Goal: Transaction & Acquisition: Purchase product/service

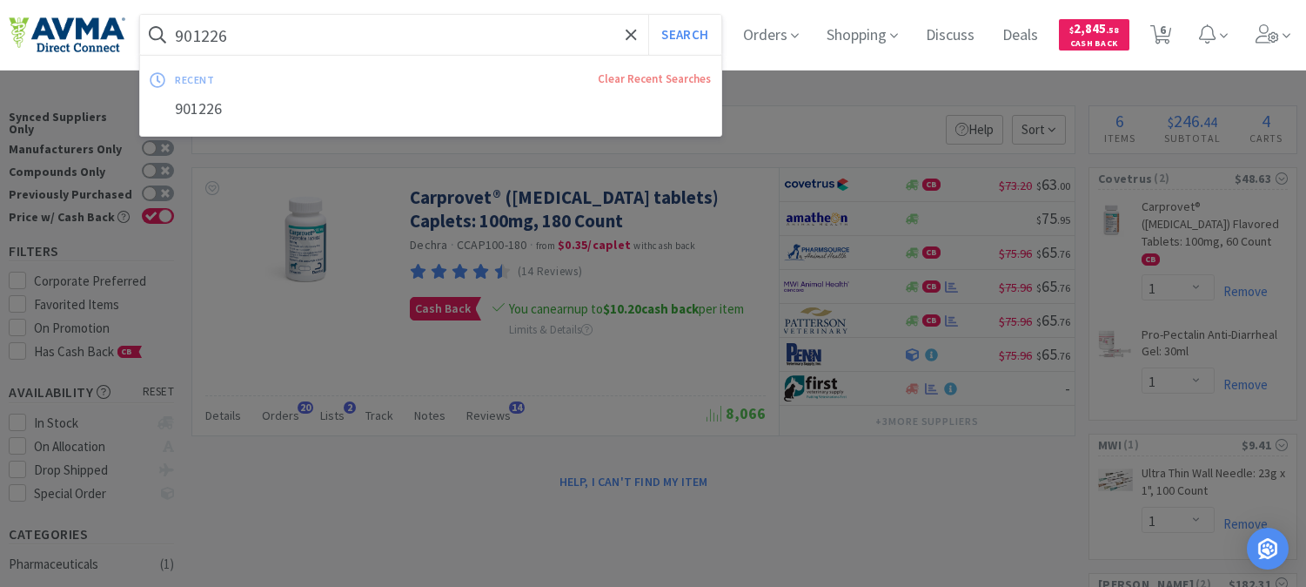
select select "1"
select select "2"
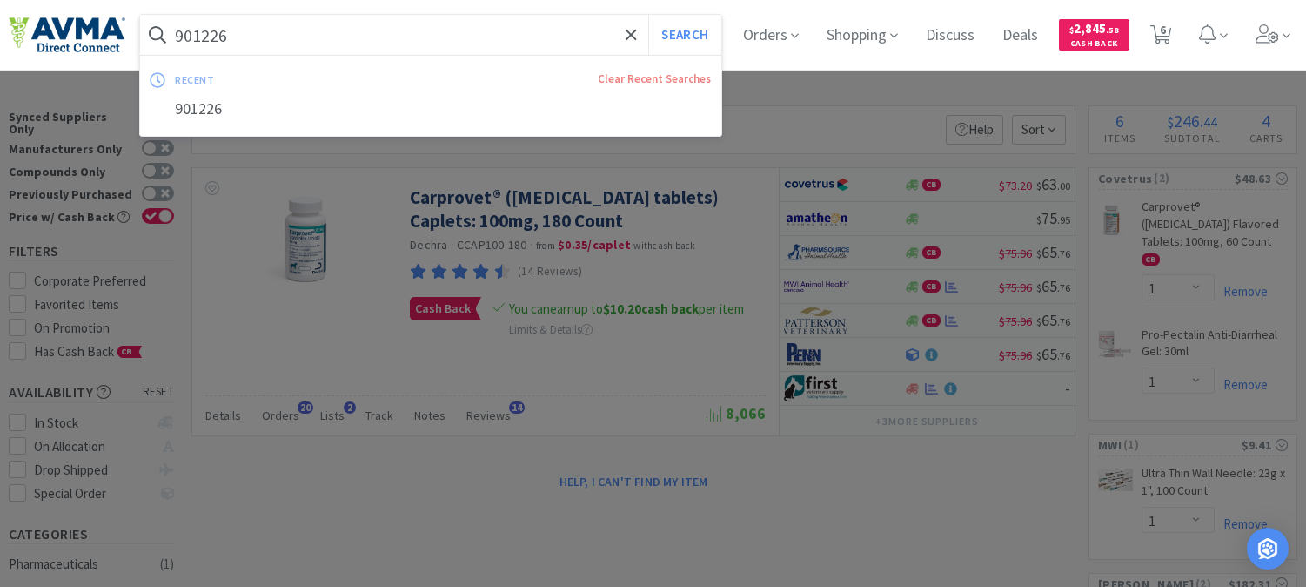
select select "1"
click at [319, 32] on input "901226" at bounding box center [430, 35] width 581 height 40
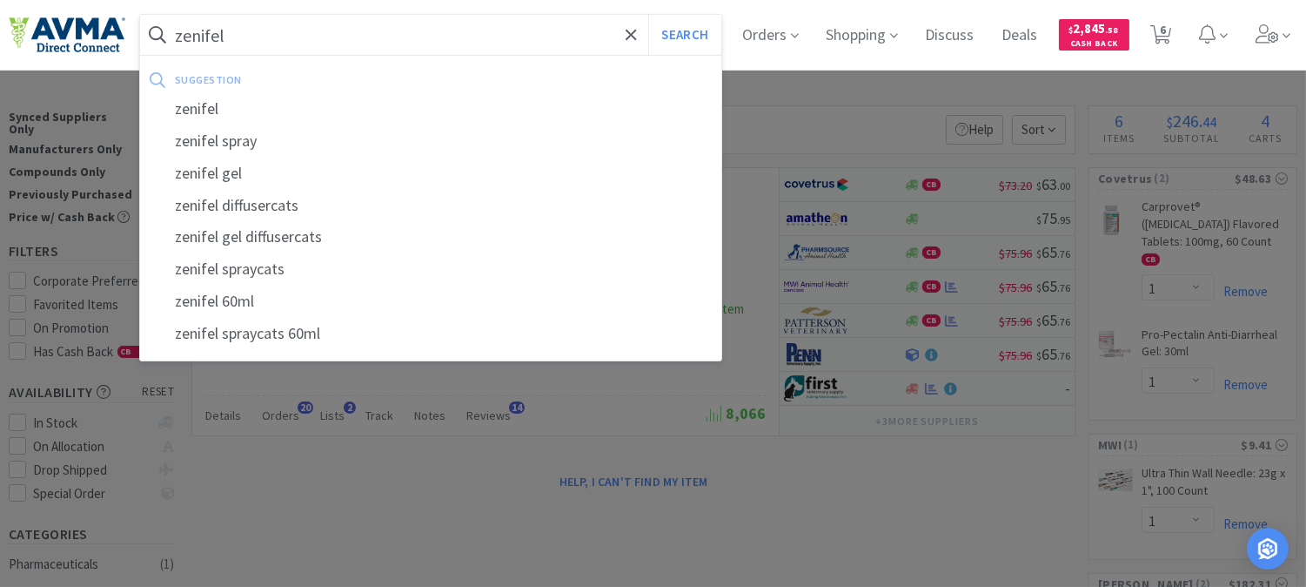
click at [648, 15] on button "Search" at bounding box center [684, 35] width 72 height 40
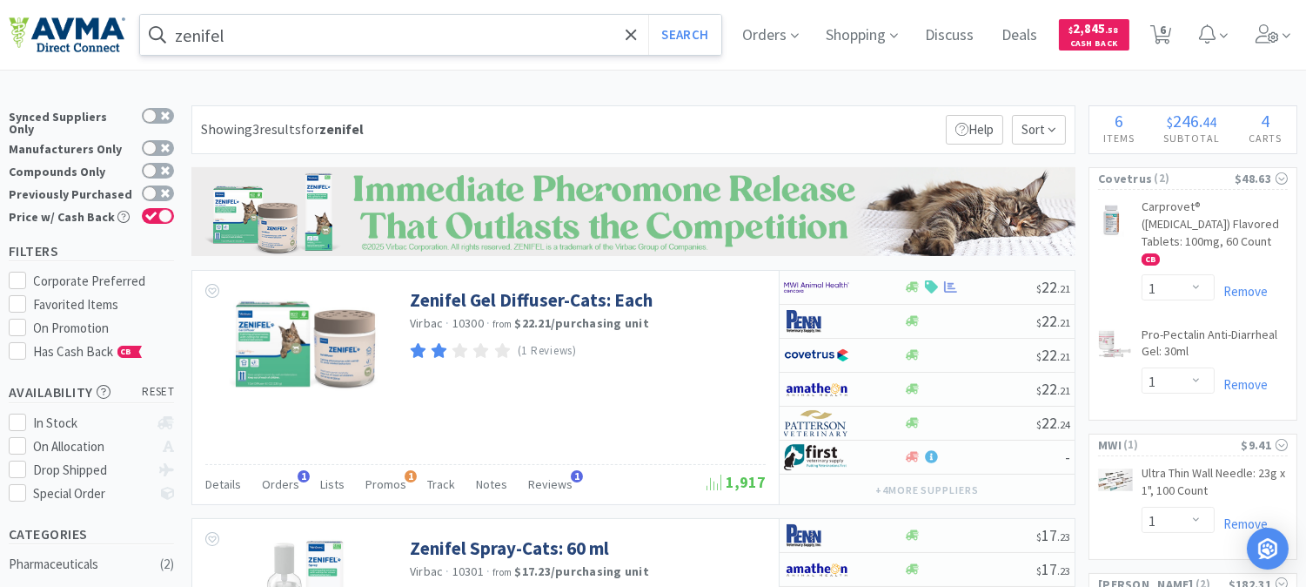
click at [340, 39] on input "zenifel" at bounding box center [430, 35] width 581 height 40
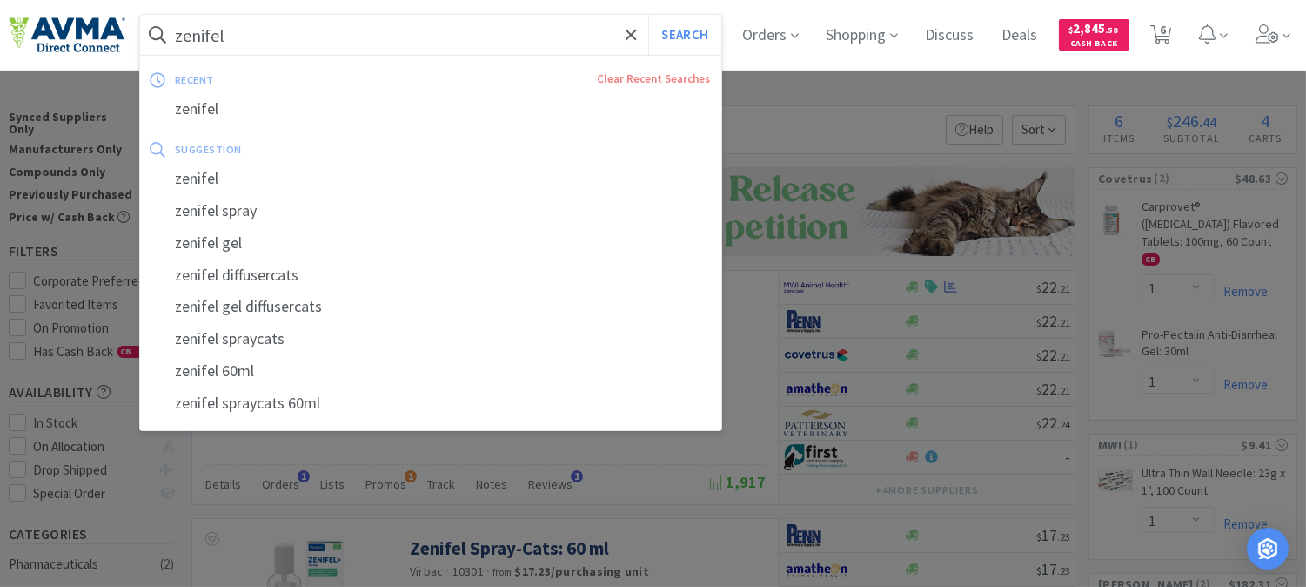
paste input "119969"
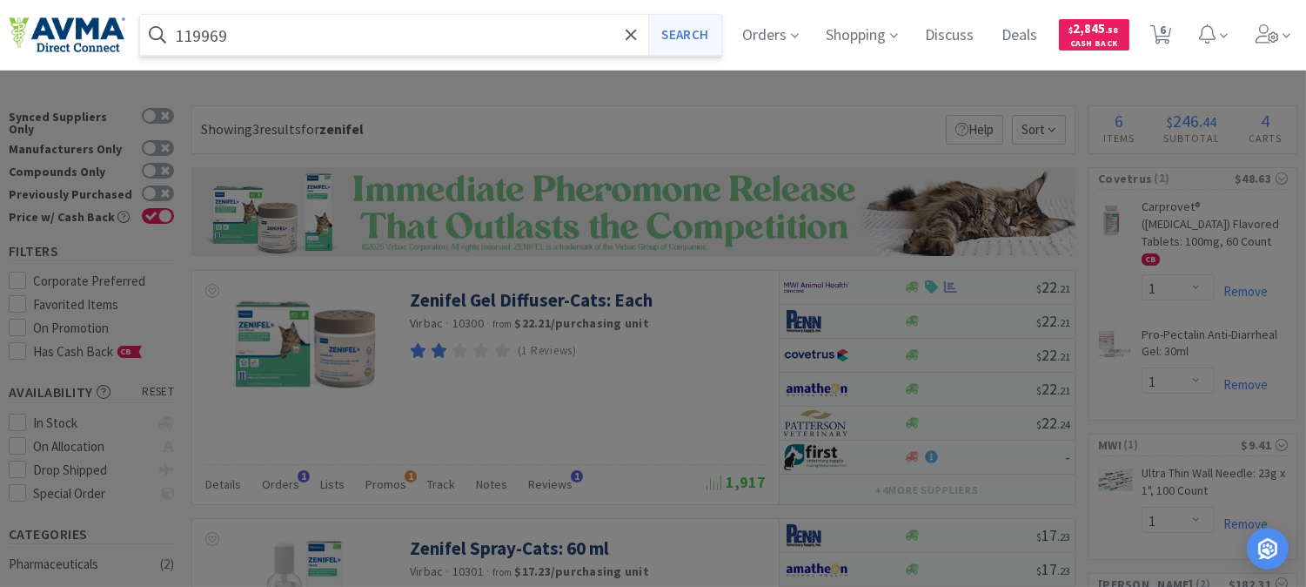
click at [694, 30] on button "Search" at bounding box center [684, 35] width 72 height 40
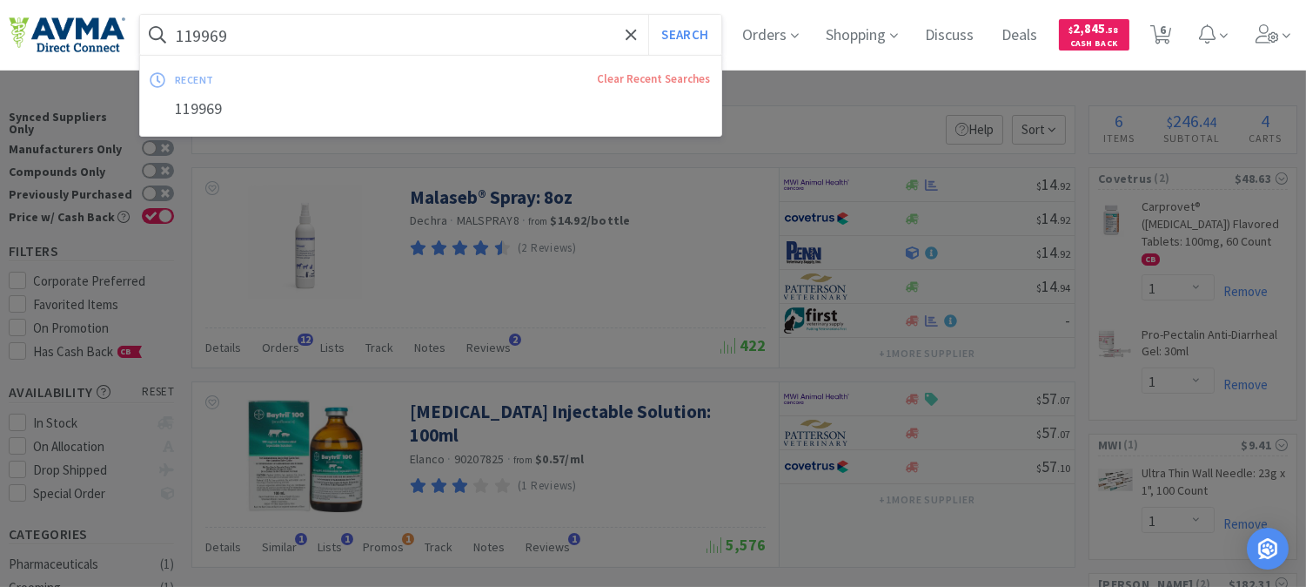
click at [240, 37] on input "119969" at bounding box center [430, 35] width 581 height 40
paste input "510516"
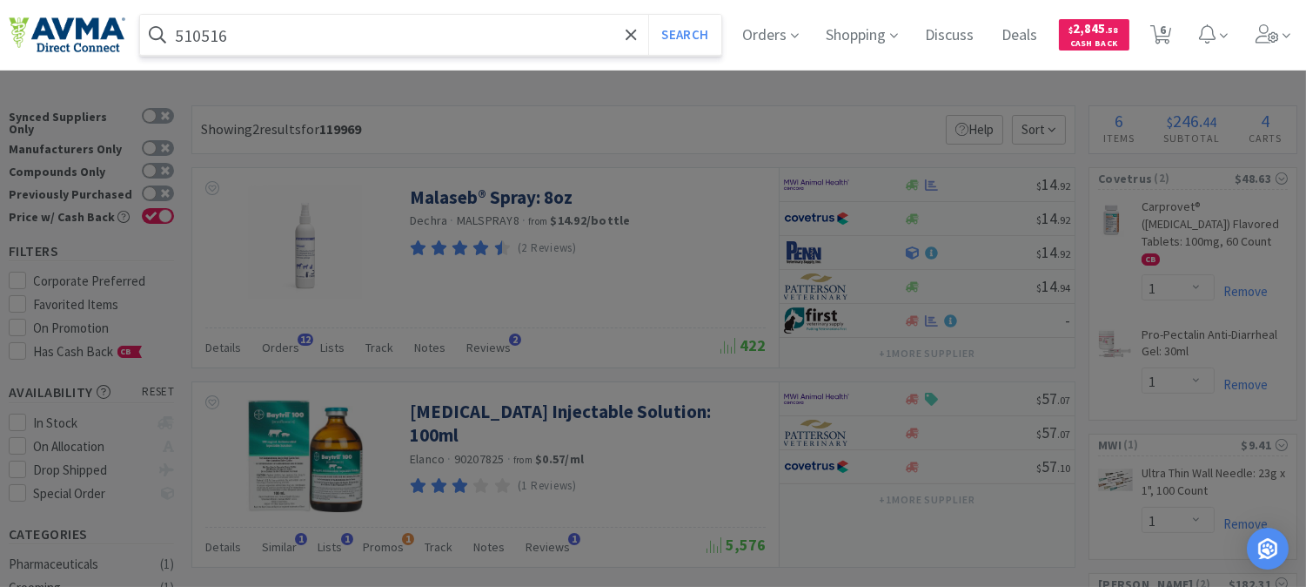
click at [648, 15] on button "Search" at bounding box center [684, 35] width 72 height 40
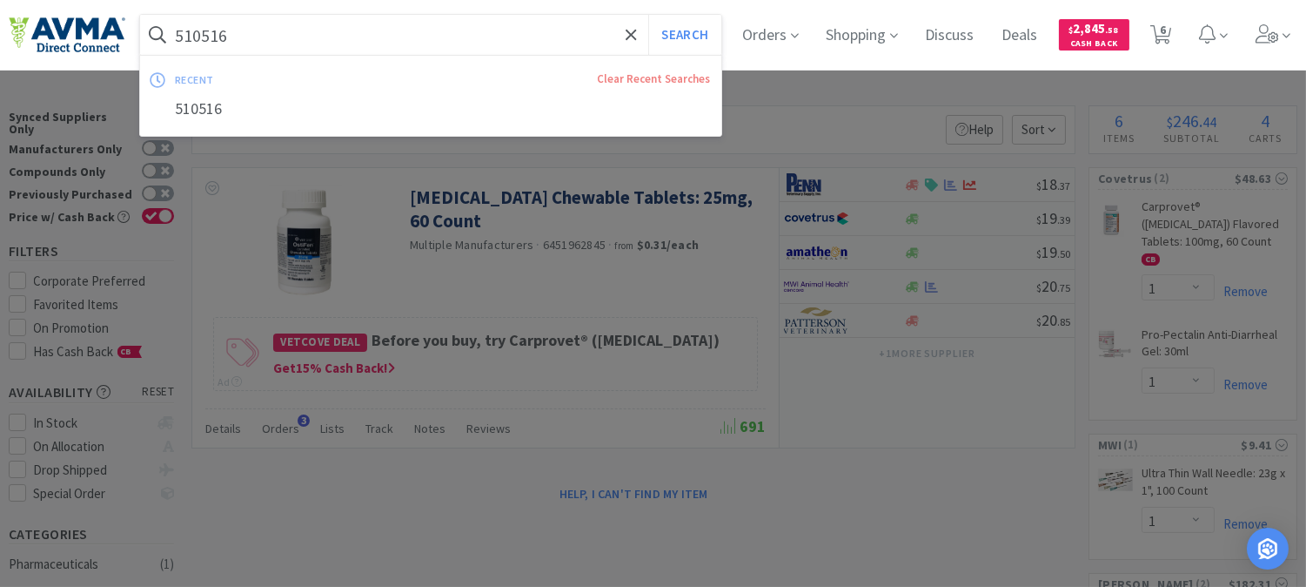
click at [200, 30] on input "510516" at bounding box center [430, 35] width 581 height 40
paste input "009895"
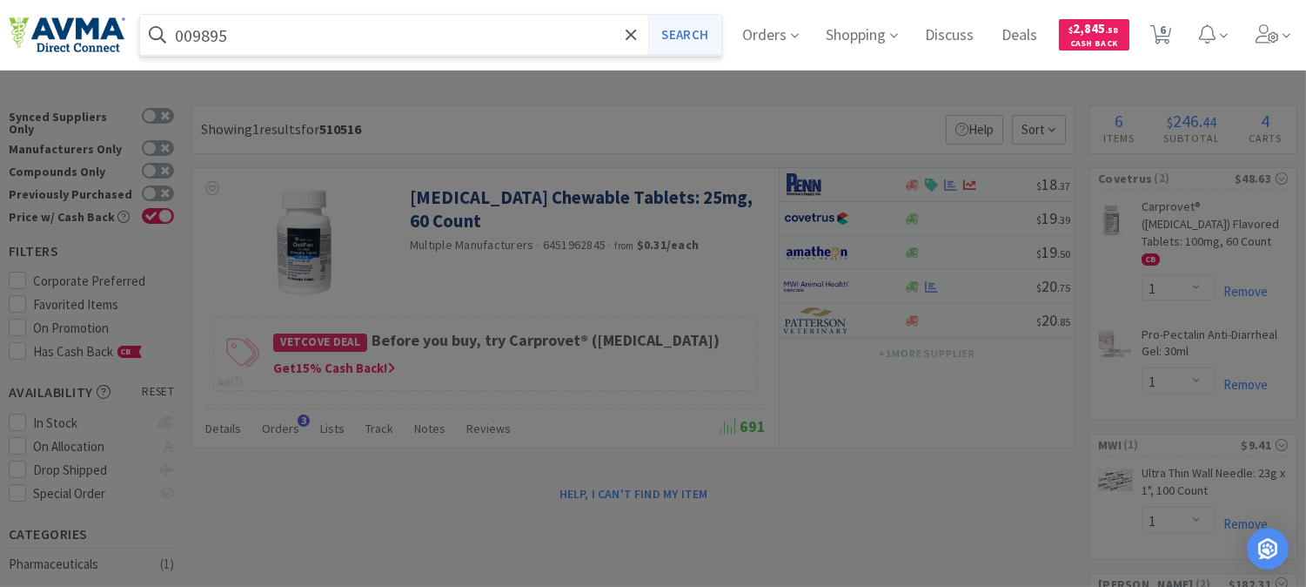
click at [706, 30] on button "Search" at bounding box center [684, 35] width 72 height 40
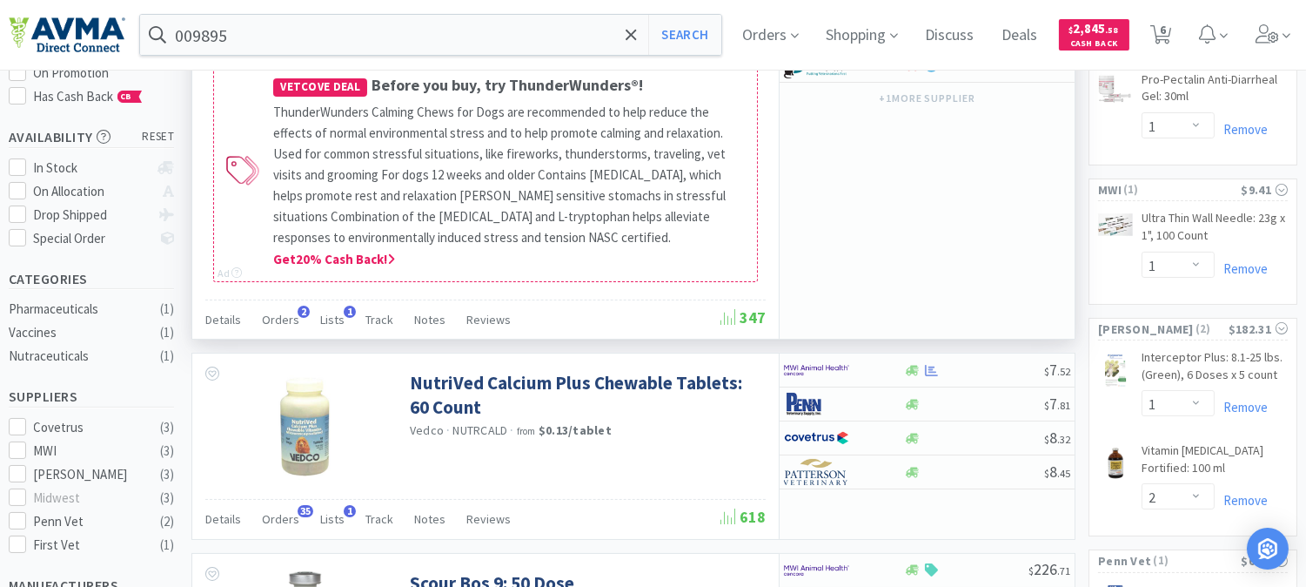
scroll to position [290, 0]
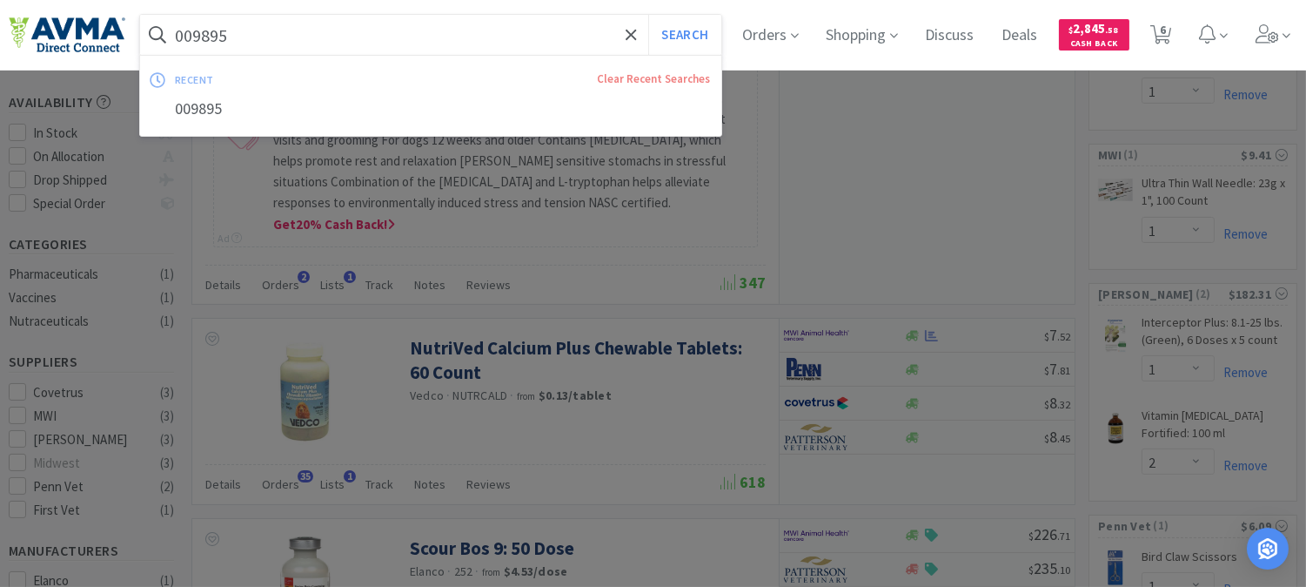
click at [264, 30] on input "009895" at bounding box center [430, 35] width 581 height 40
paste input "624"
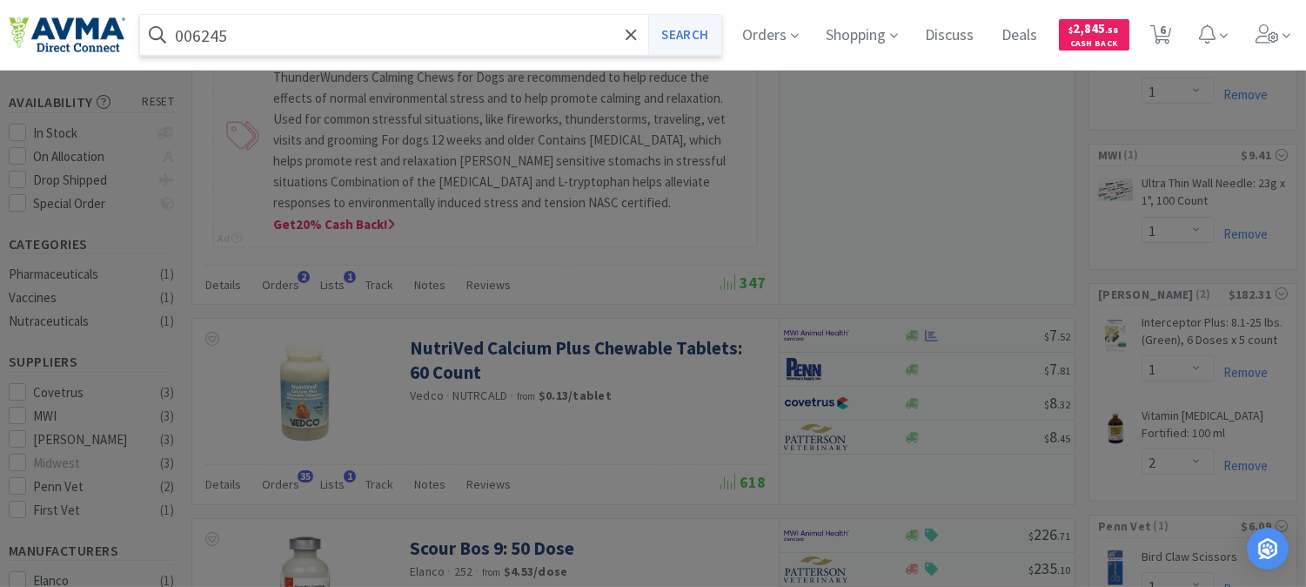
click at [691, 32] on button "Search" at bounding box center [684, 35] width 72 height 40
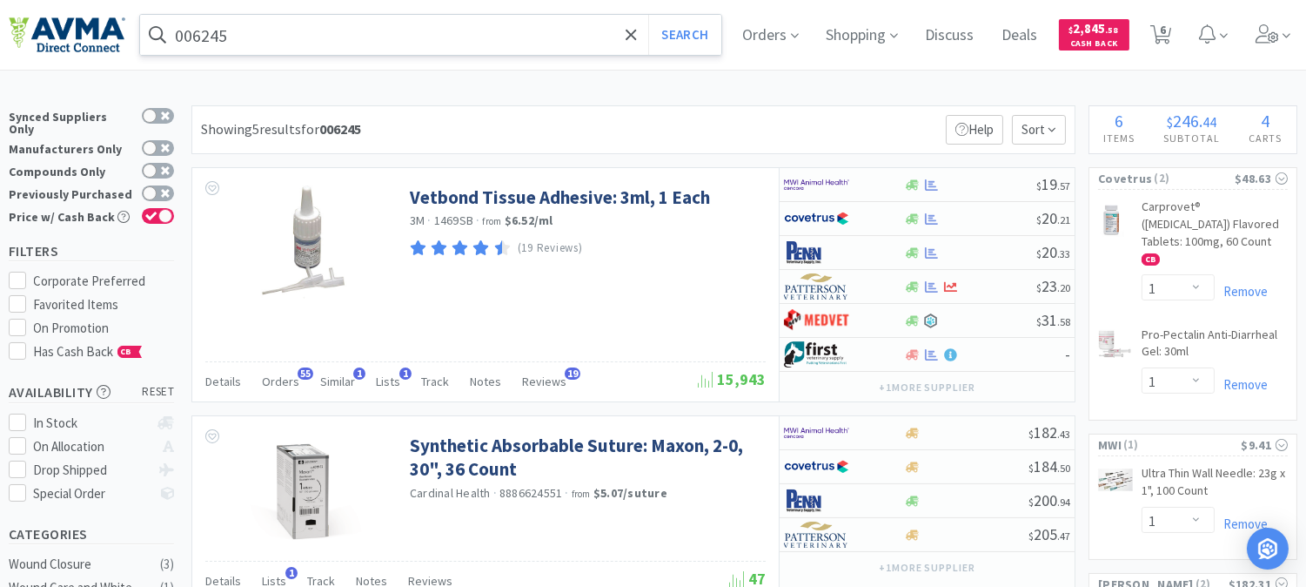
click at [305, 50] on input "006245" at bounding box center [430, 35] width 581 height 40
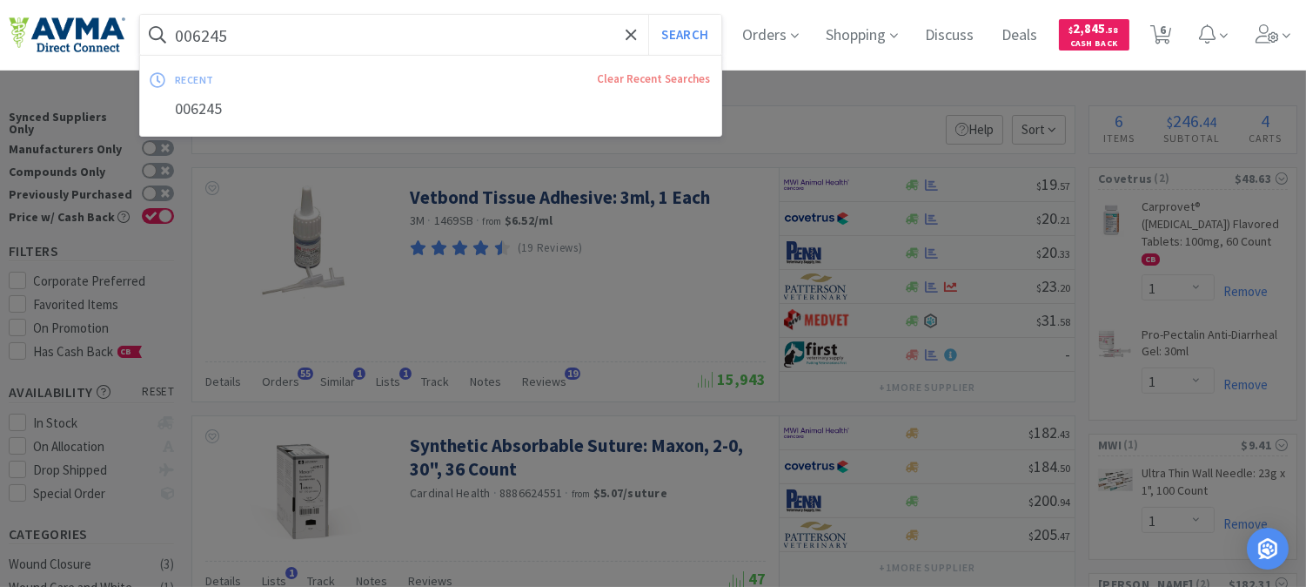
paste input "PVS8920"
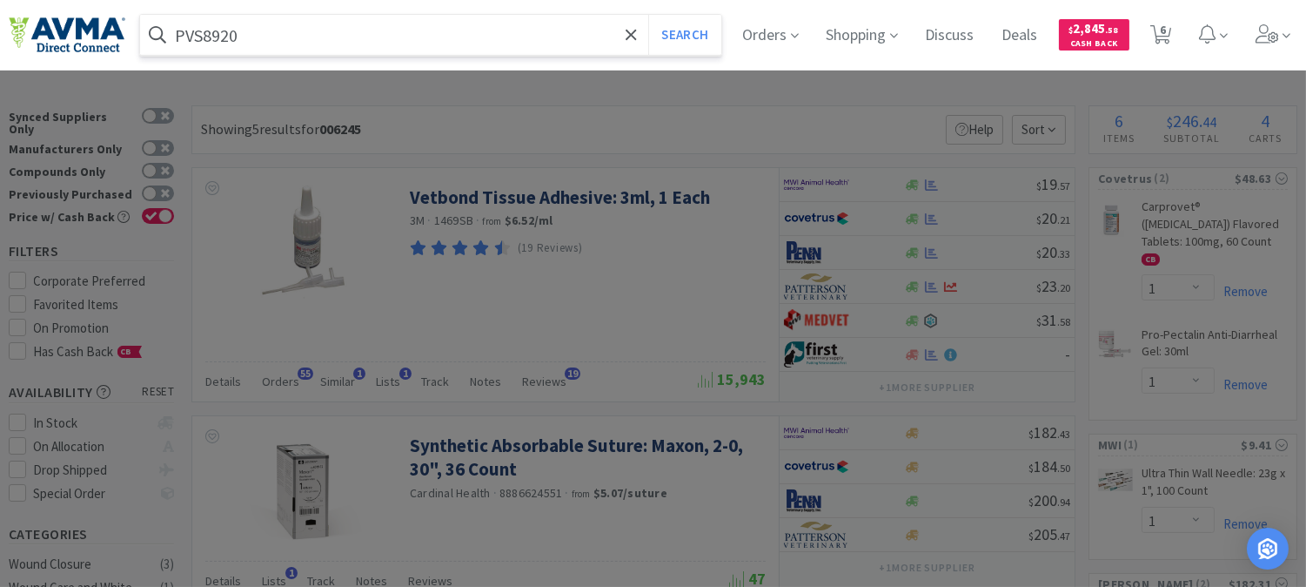
type input "PVS8920"
click at [648, 15] on button "Search" at bounding box center [684, 35] width 72 height 40
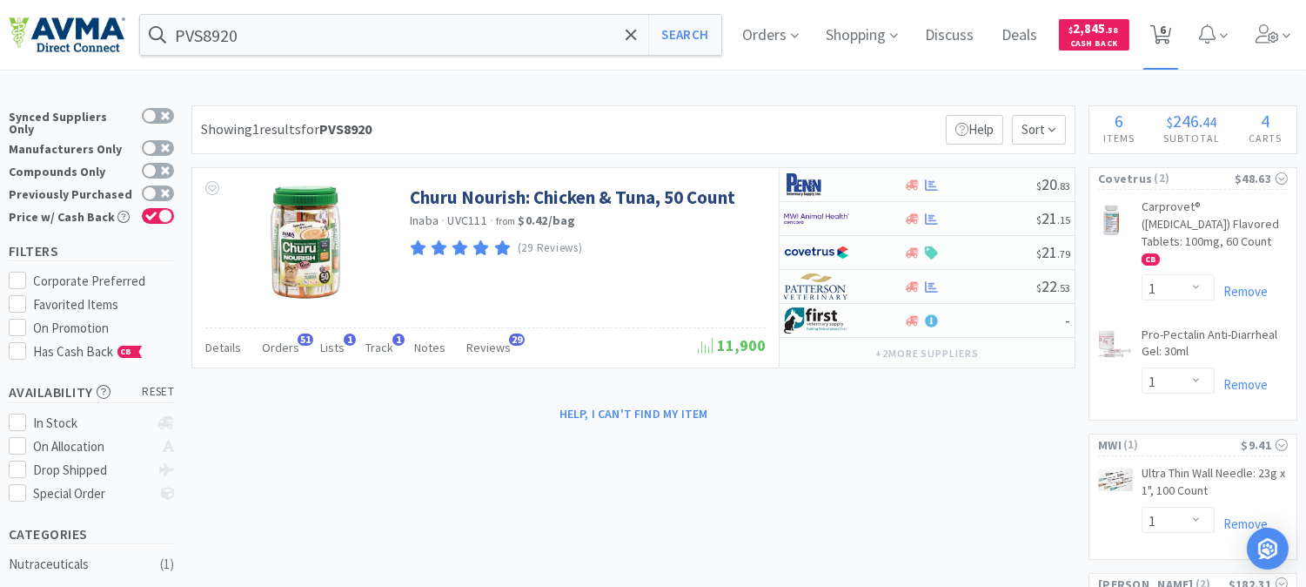
click at [1166, 23] on span "6" at bounding box center [1163, 30] width 6 height 70
select select "1"
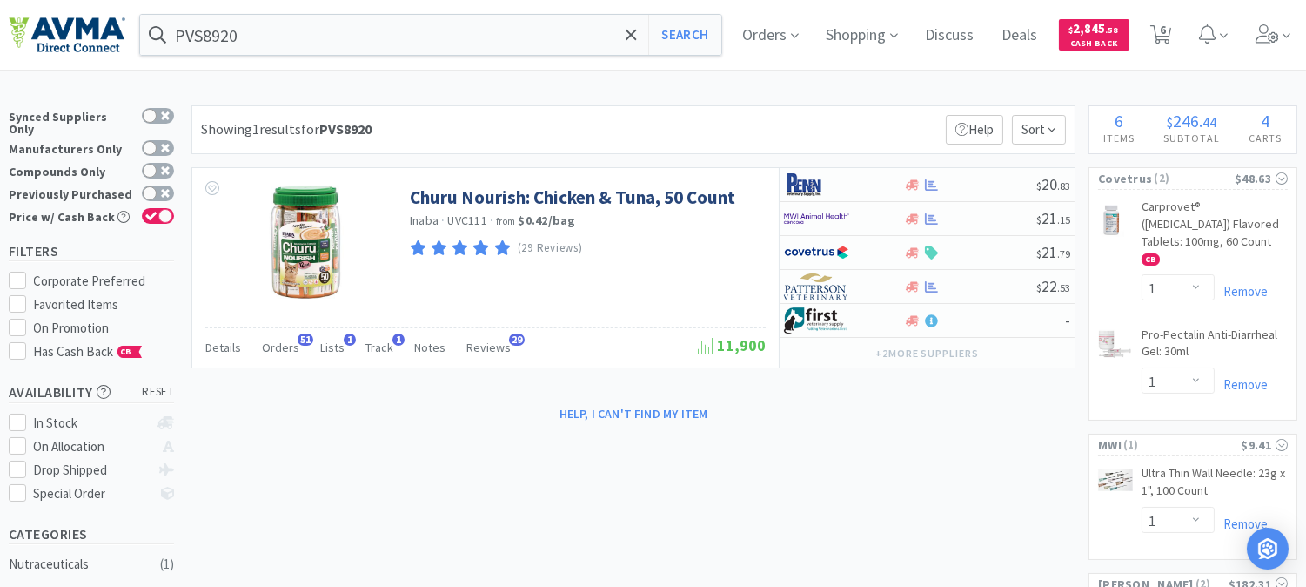
select select "2"
select select "1"
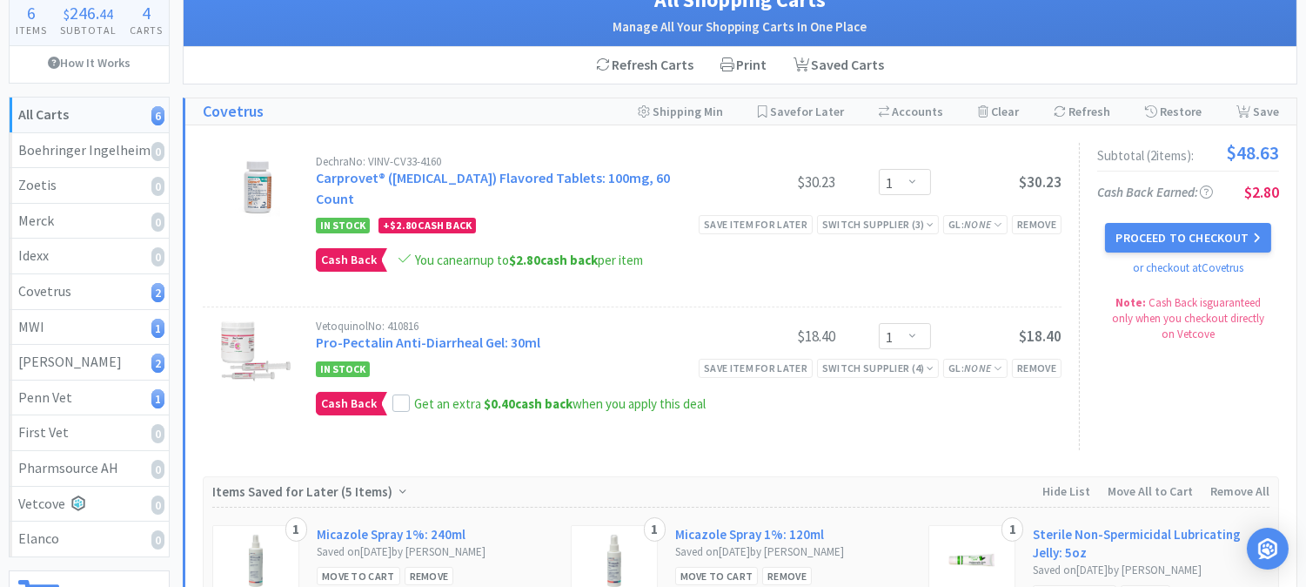
scroll to position [97, 0]
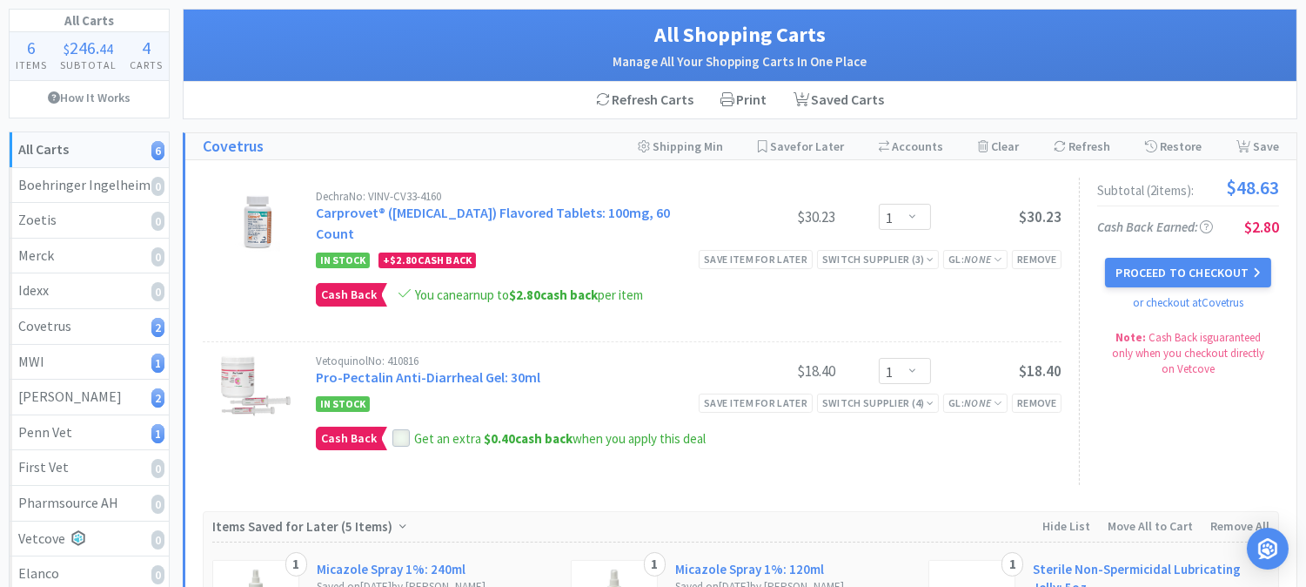
click at [399, 434] on icon at bounding box center [400, 438] width 11 height 9
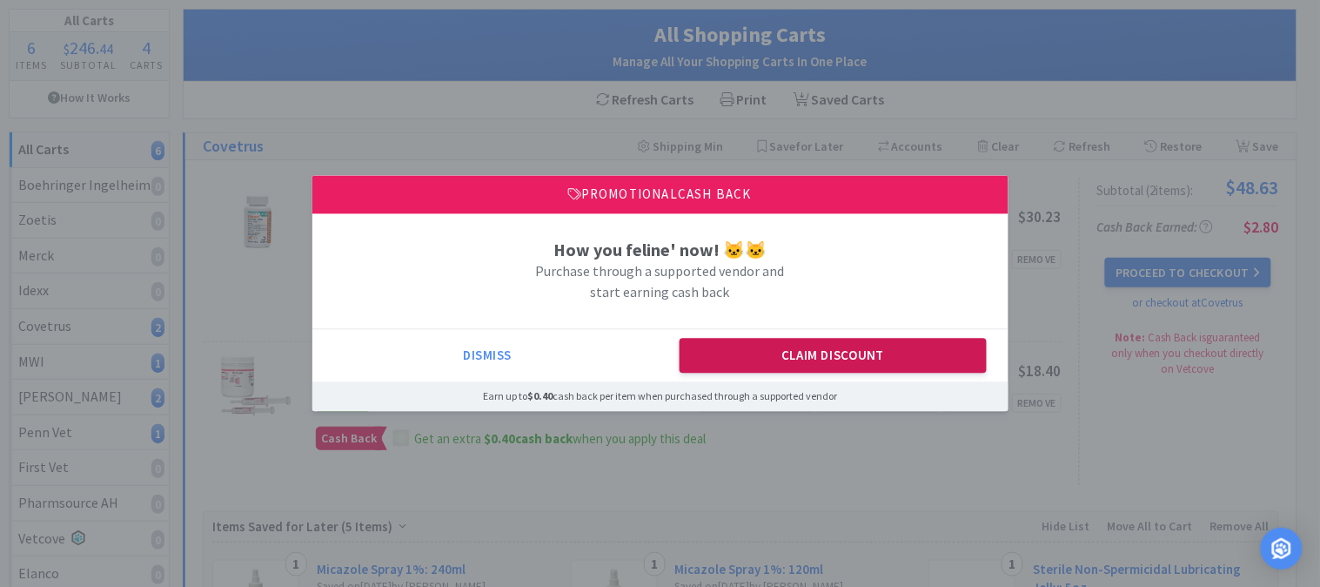
click at [844, 355] on button "Claim Discount" at bounding box center [833, 356] width 307 height 35
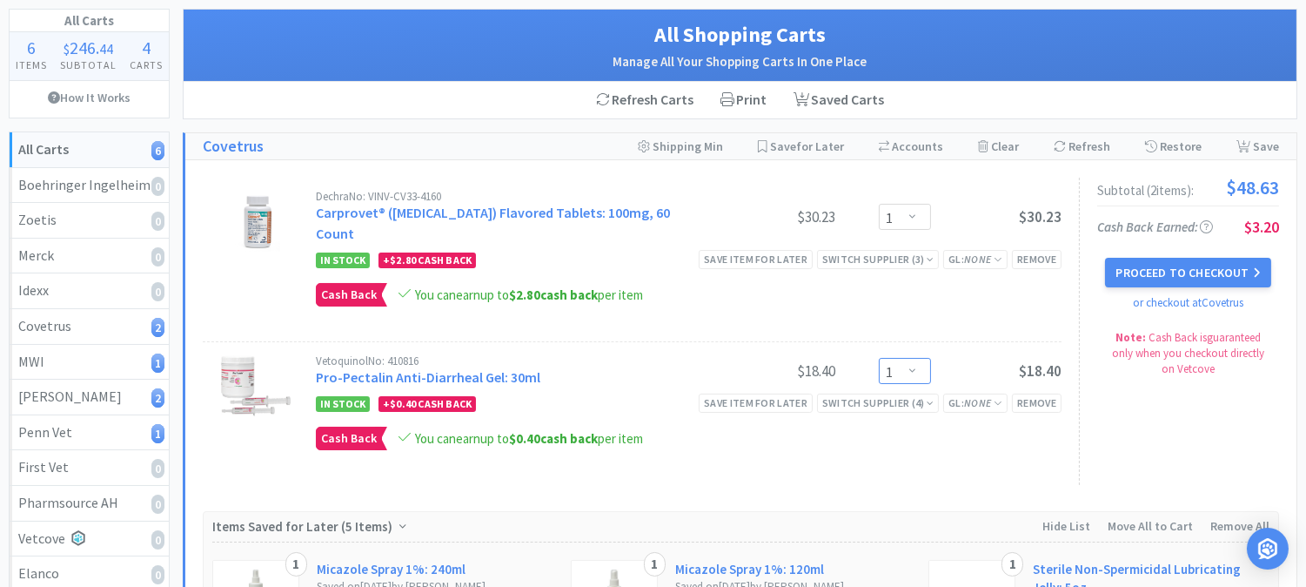
click at [916, 358] on select "Enter Quantity 1 2 3 4 5 6 7 8 9 10 11 12 13 14 15 16 17 18 19 20 Enter Quantity" at bounding box center [905, 371] width 52 height 26
click at [879, 358] on select "Enter Quantity 1 2 3 4 5 6 7 8 9 10 11 12 13 14 15 16 17 18 19 20 Enter Quantity" at bounding box center [905, 371] width 52 height 26
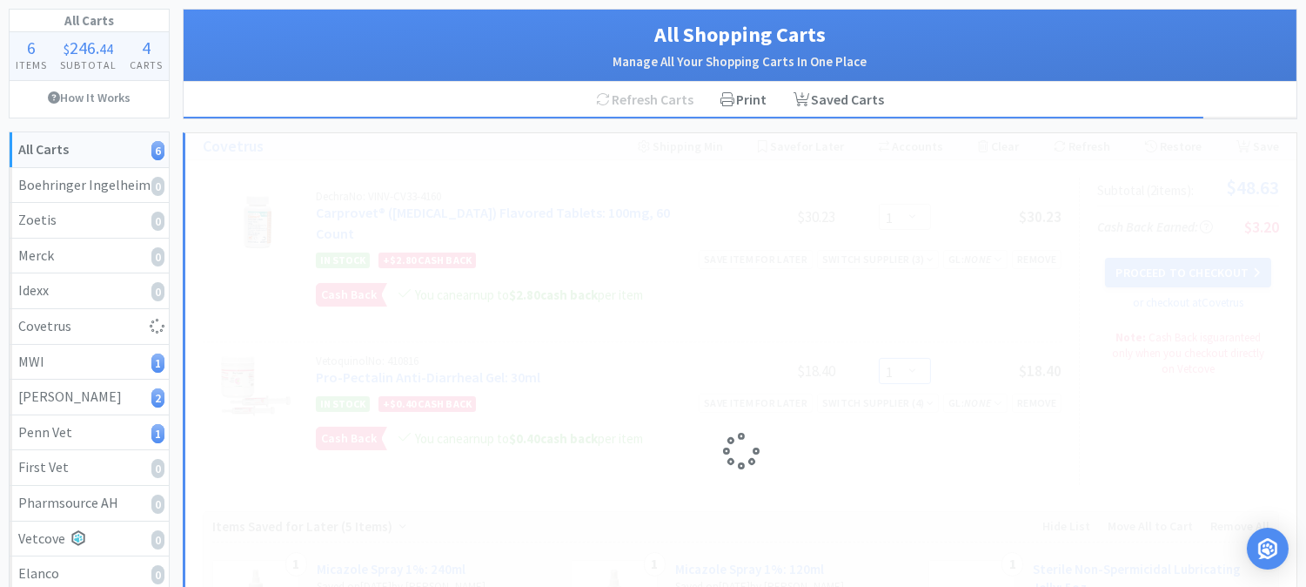
select select "2"
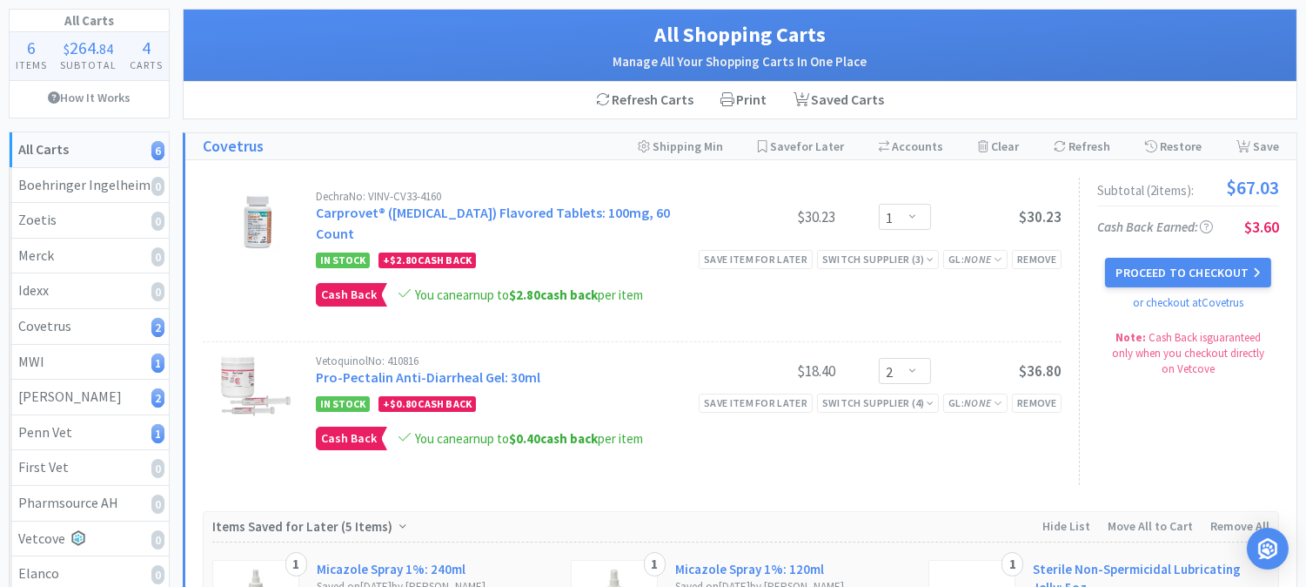
scroll to position [0, 0]
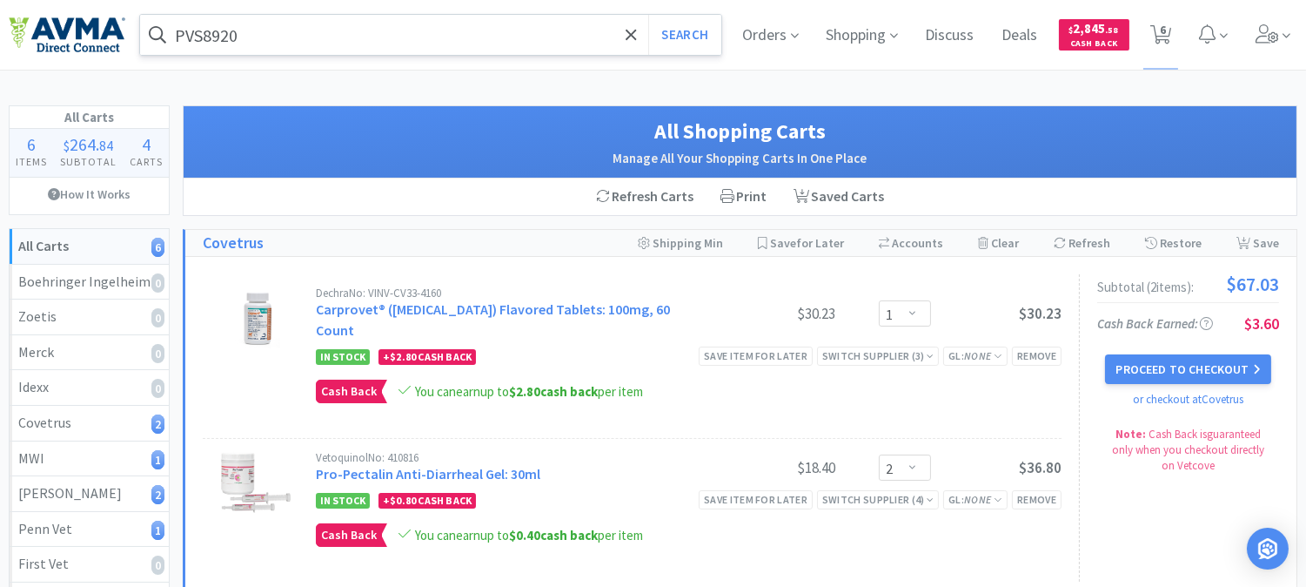
click at [296, 22] on input "PVS8920" at bounding box center [430, 35] width 581 height 40
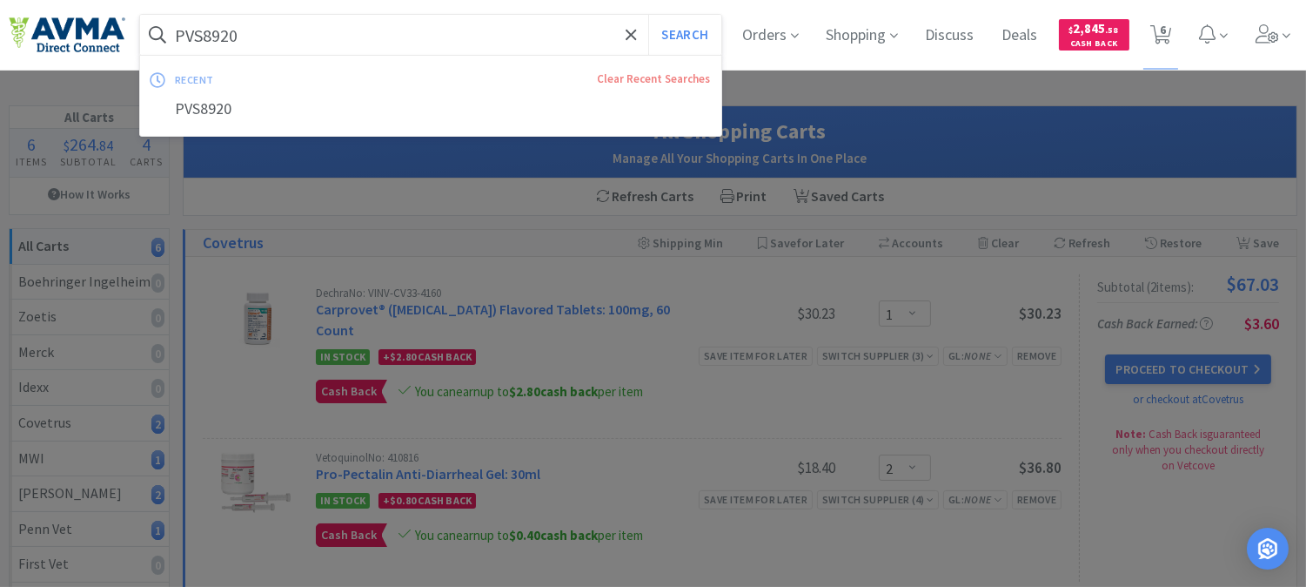
paste input "068744"
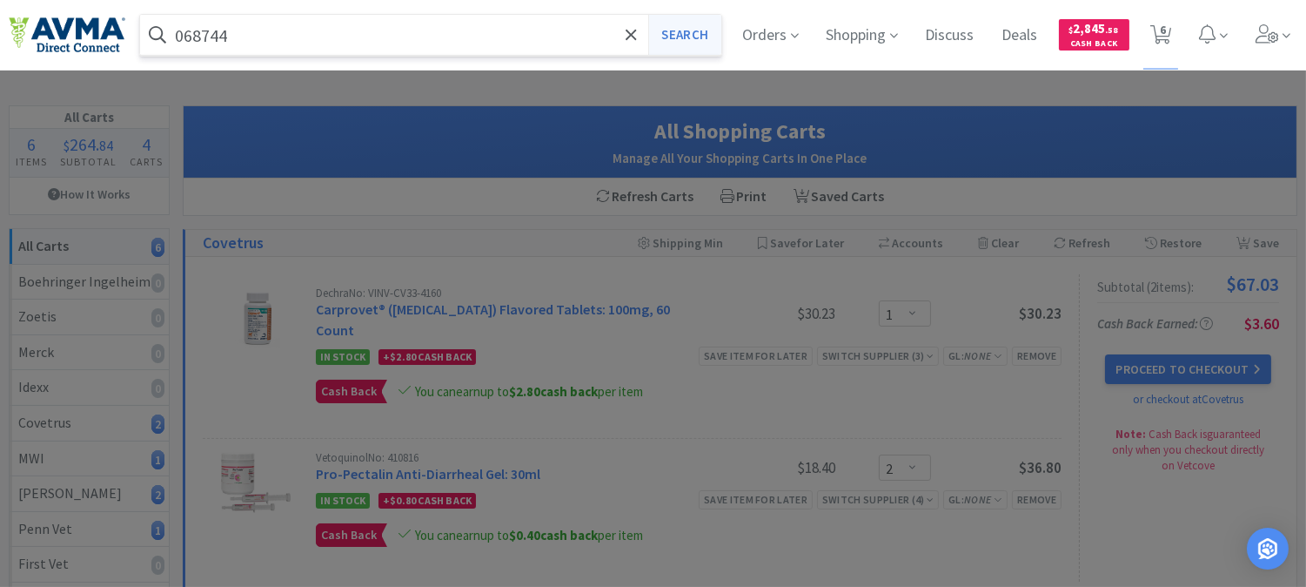
type input "068744"
click at [681, 31] on button "Search" at bounding box center [684, 35] width 72 height 40
select select "1"
select select "2"
select select "1"
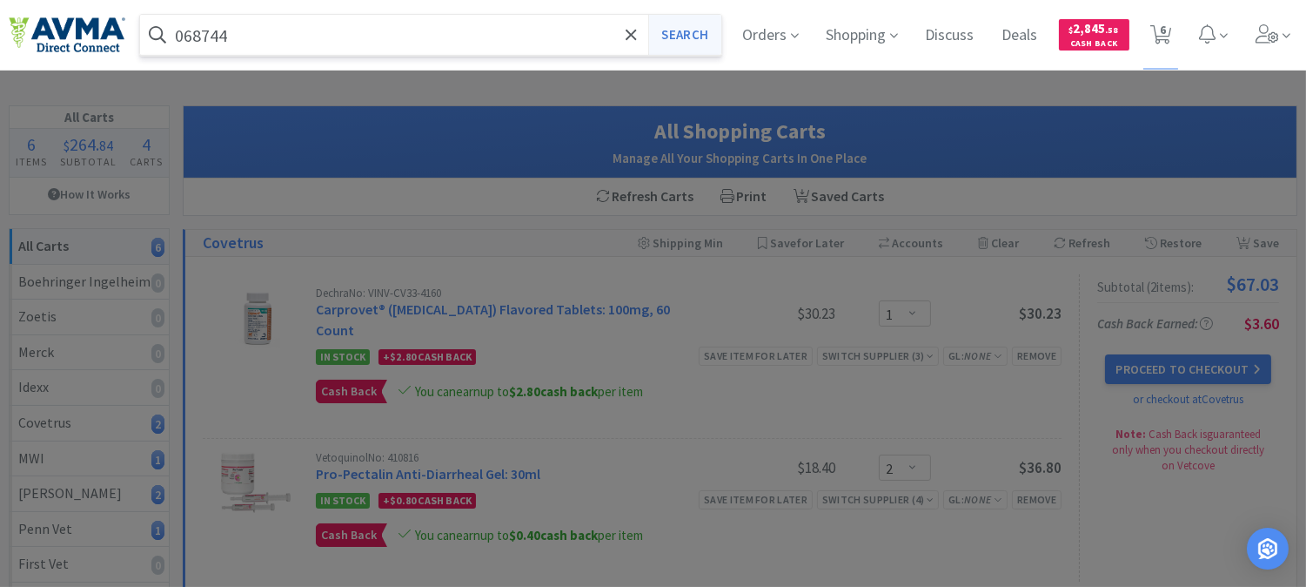
select select "1"
select select "2"
select select "1"
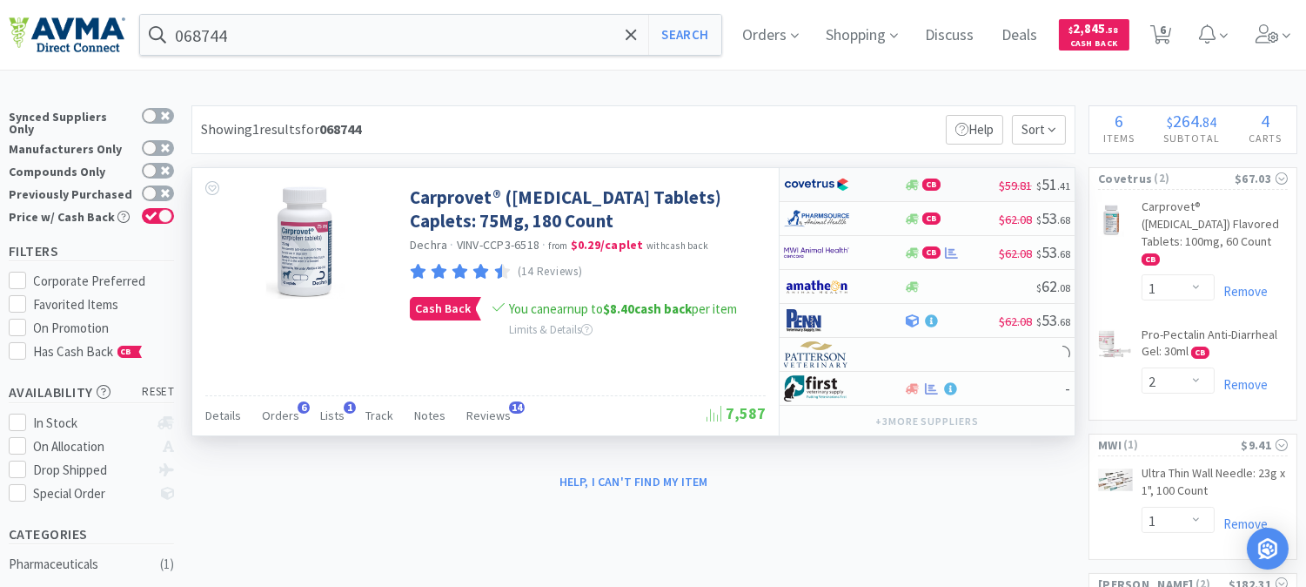
click at [814, 185] on img at bounding box center [816, 184] width 65 height 26
select select "1"
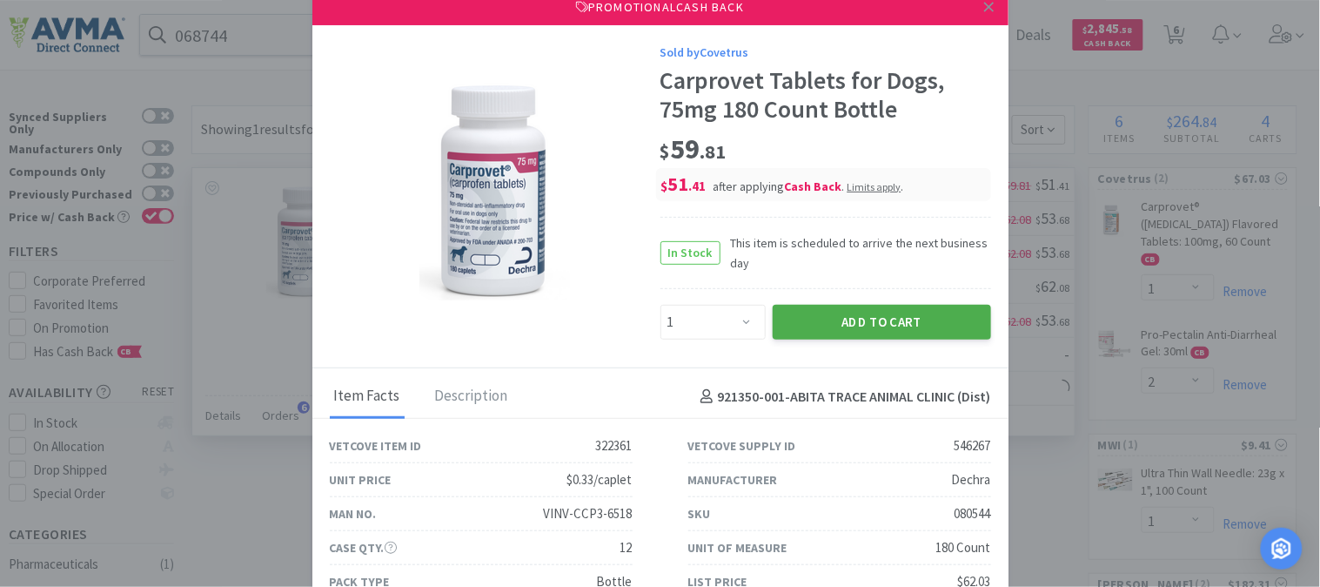
click at [867, 313] on button "Add to Cart" at bounding box center [882, 322] width 218 height 35
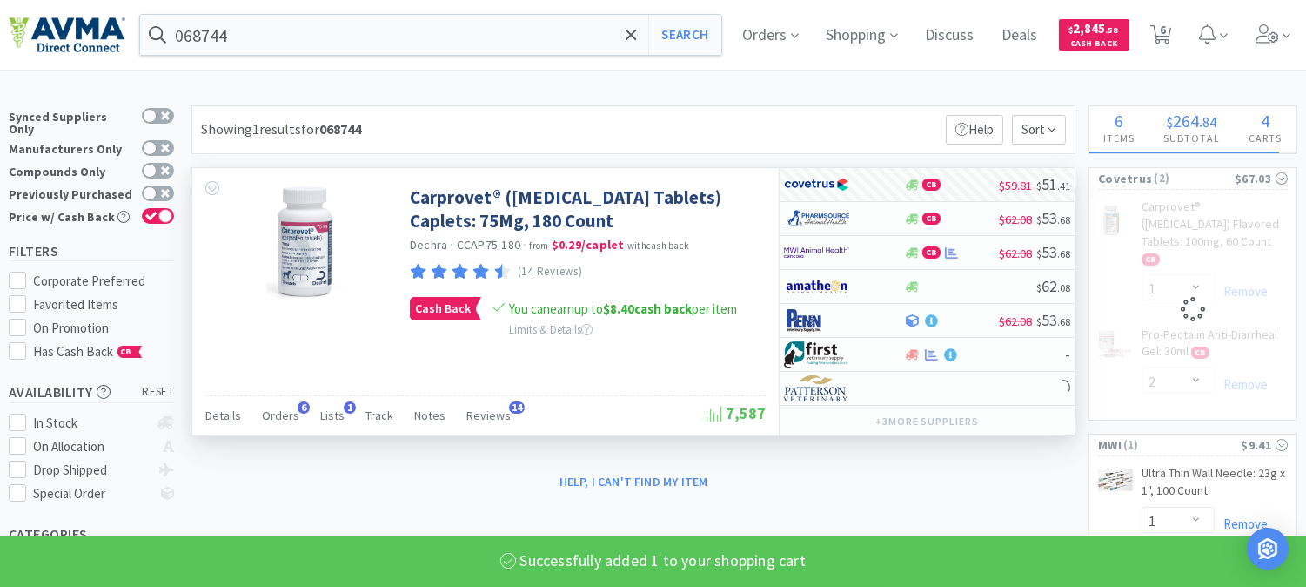
select select "1"
select select "2"
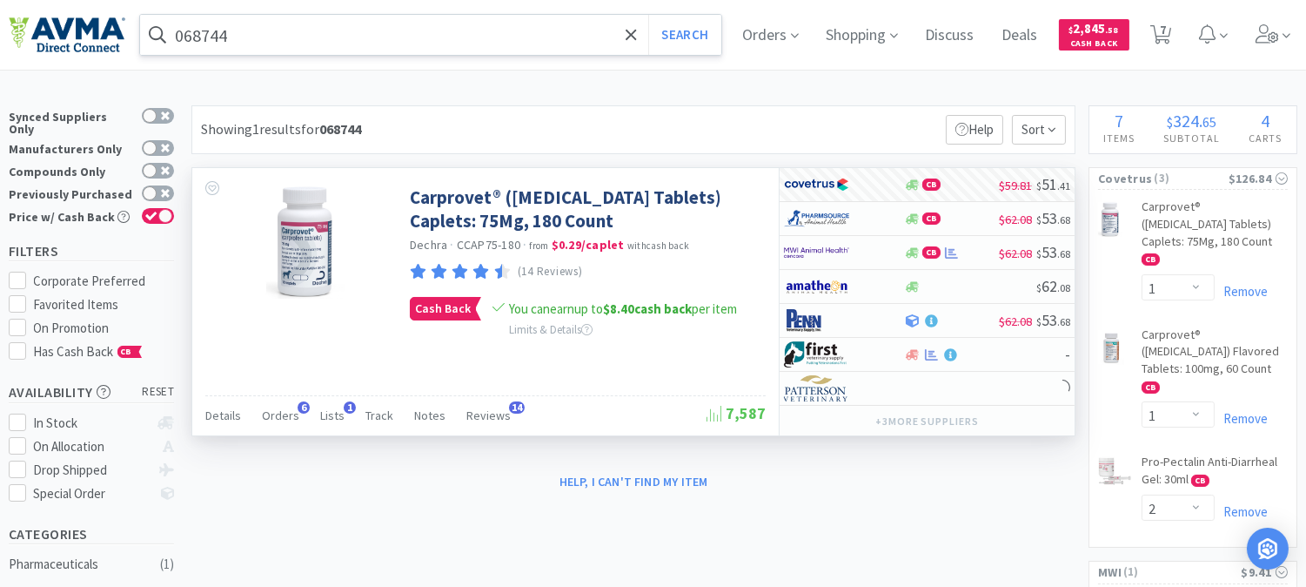
click at [282, 40] on input "068744" at bounding box center [430, 35] width 581 height 40
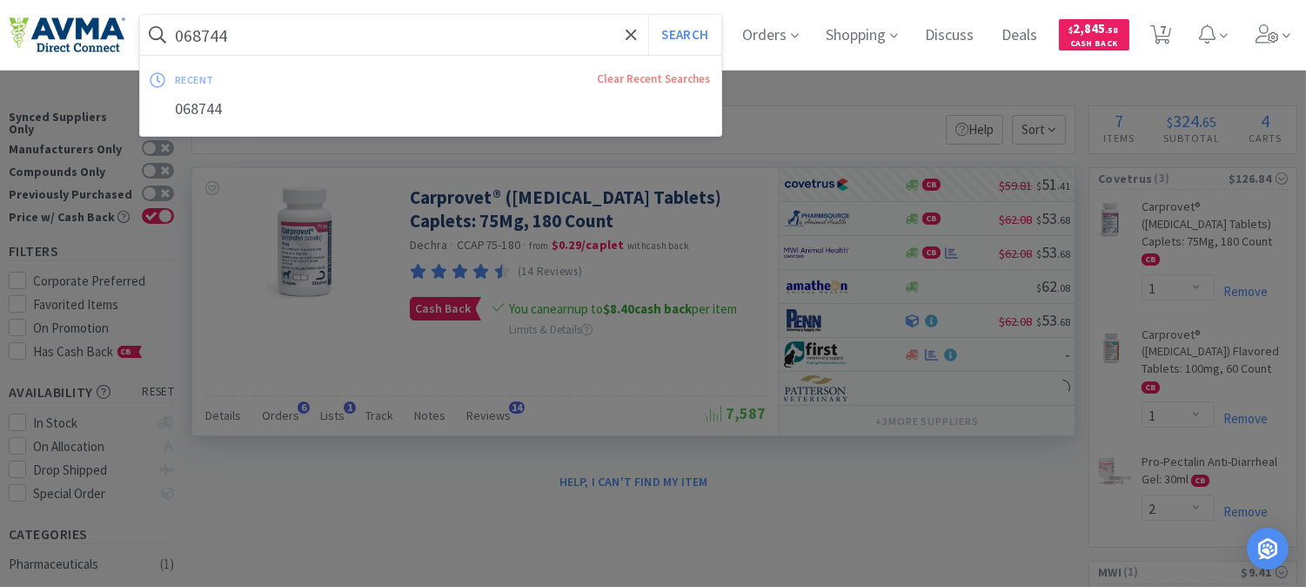
paste input "75279"
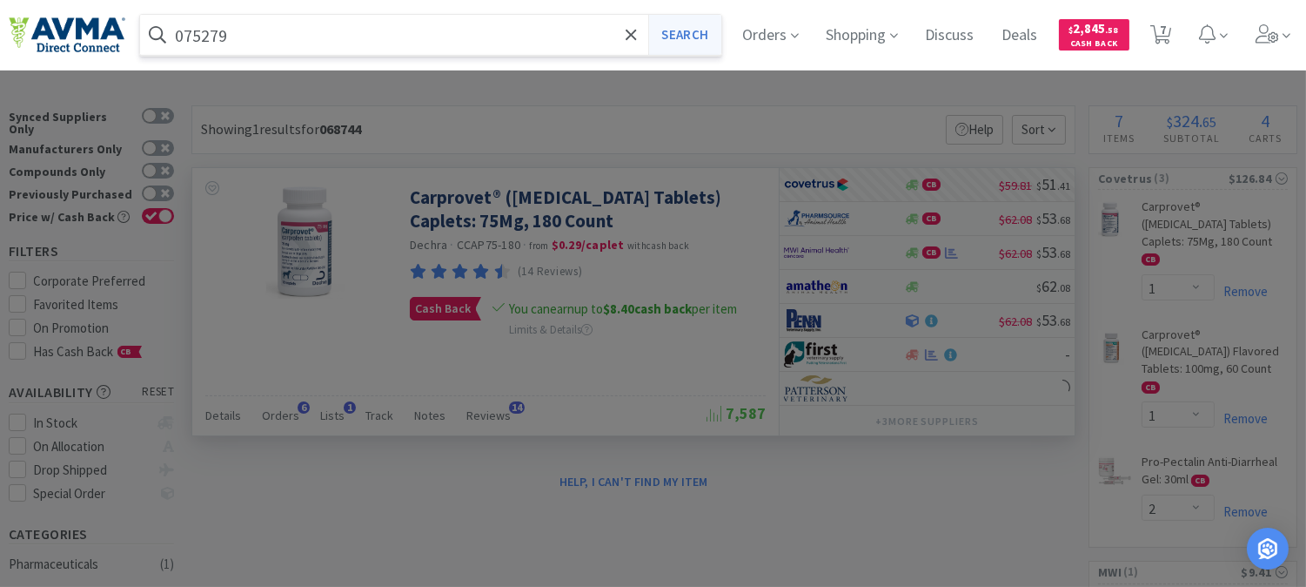
type input "075279"
click at [706, 36] on button "Search" at bounding box center [684, 35] width 72 height 40
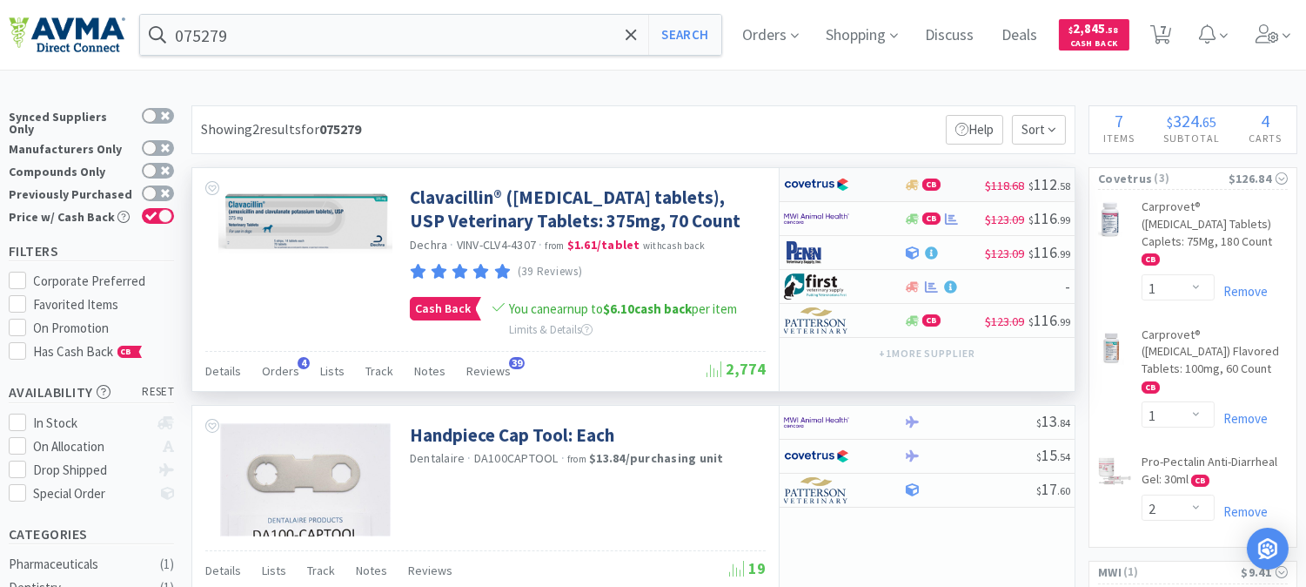
click at [798, 188] on img at bounding box center [816, 184] width 65 height 26
select select "1"
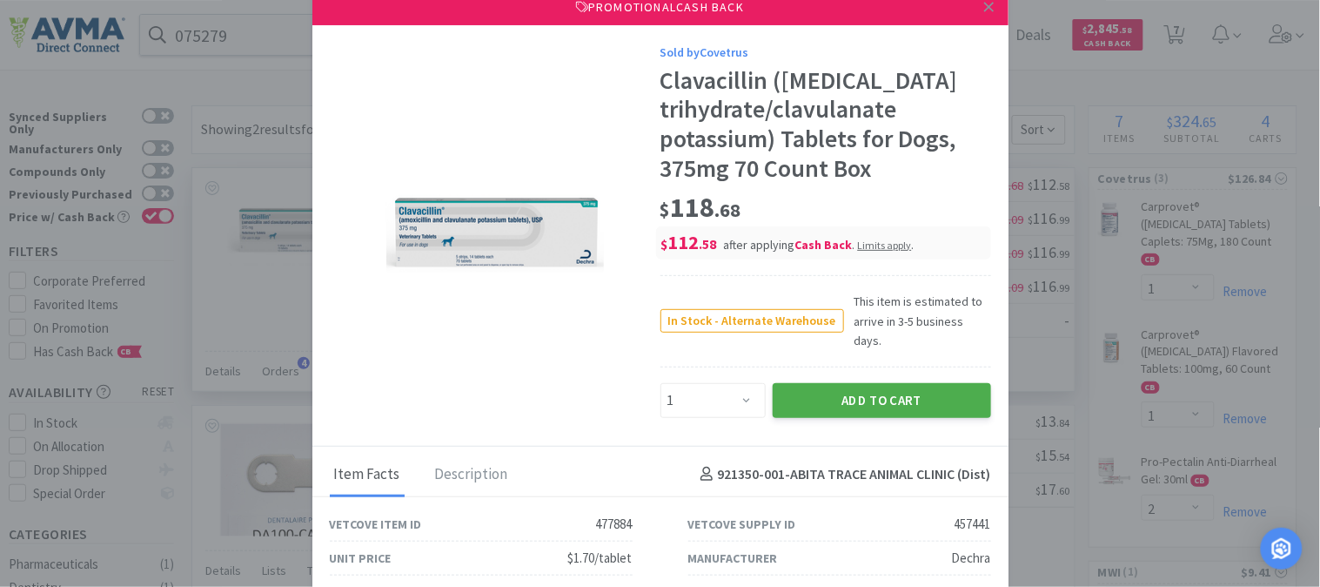
click at [829, 383] on button "Add to Cart" at bounding box center [882, 400] width 218 height 35
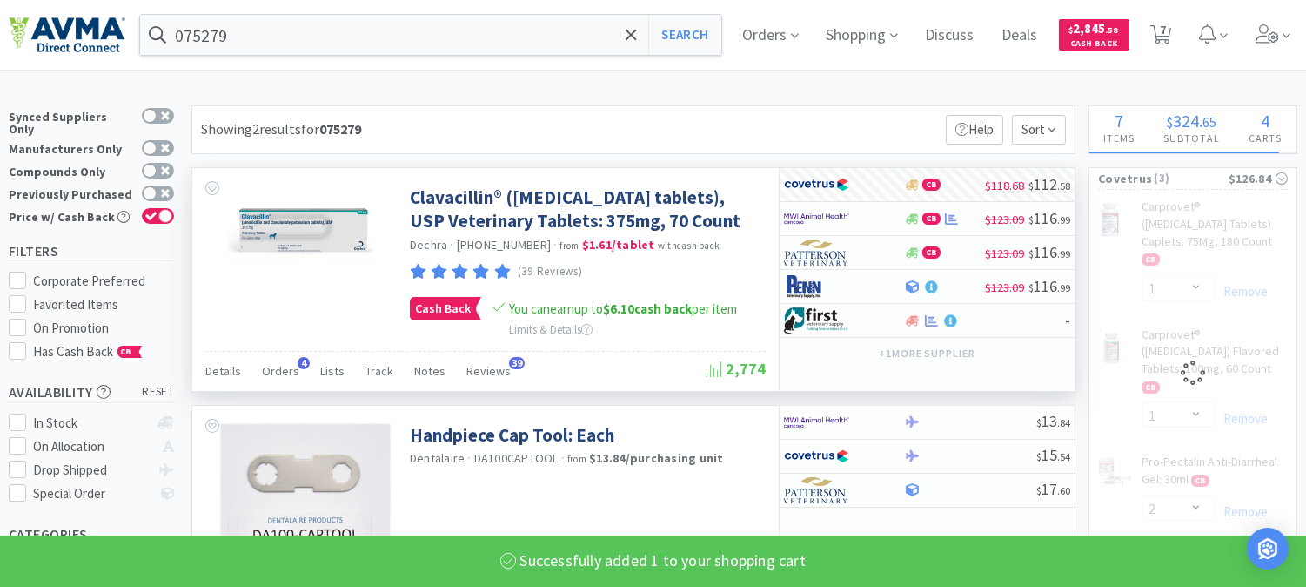
select select "1"
select select "2"
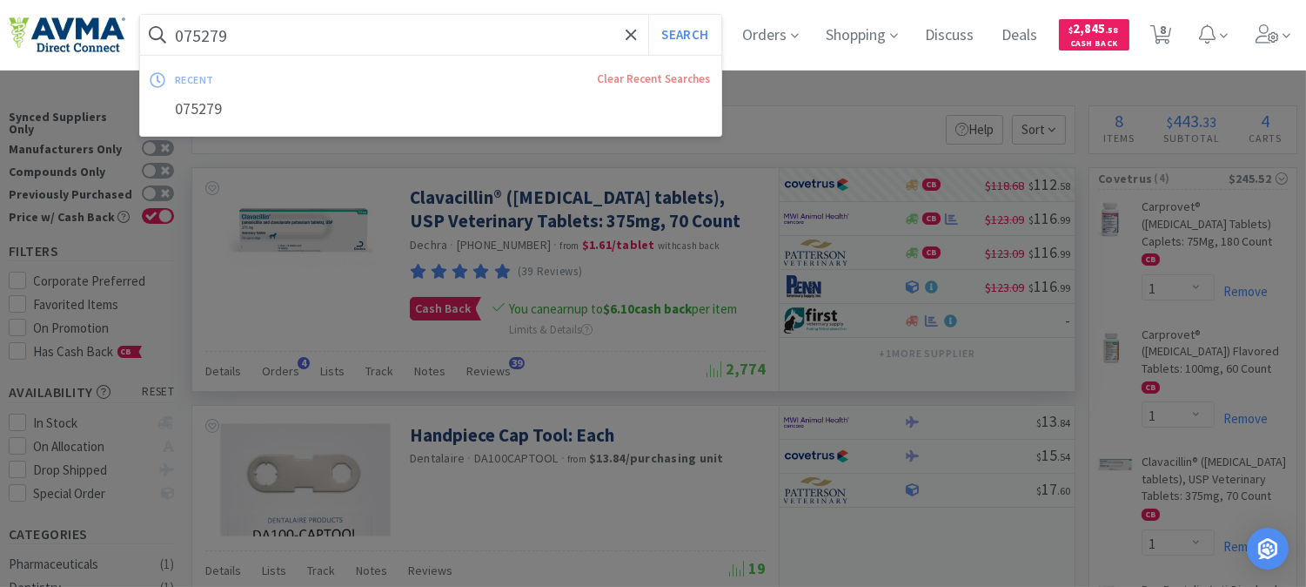
click at [205, 38] on input "075279" at bounding box center [430, 35] width 581 height 40
paste input "8"
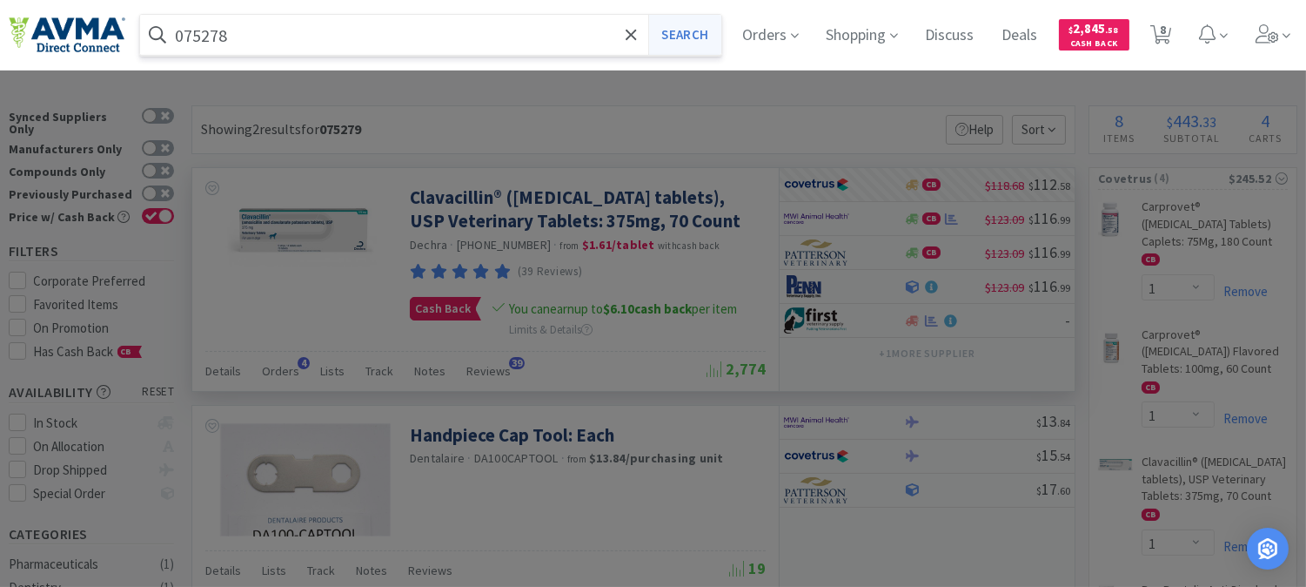
type input "075278"
click at [708, 28] on button "Search" at bounding box center [684, 35] width 72 height 40
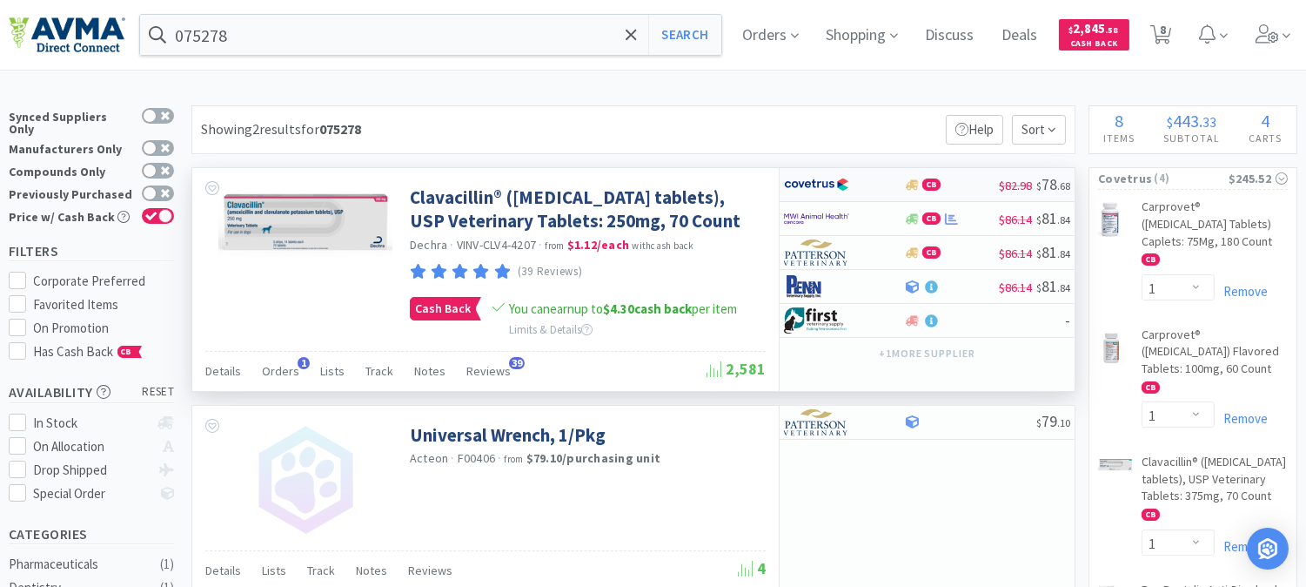
click at [828, 178] on img at bounding box center [816, 184] width 65 height 26
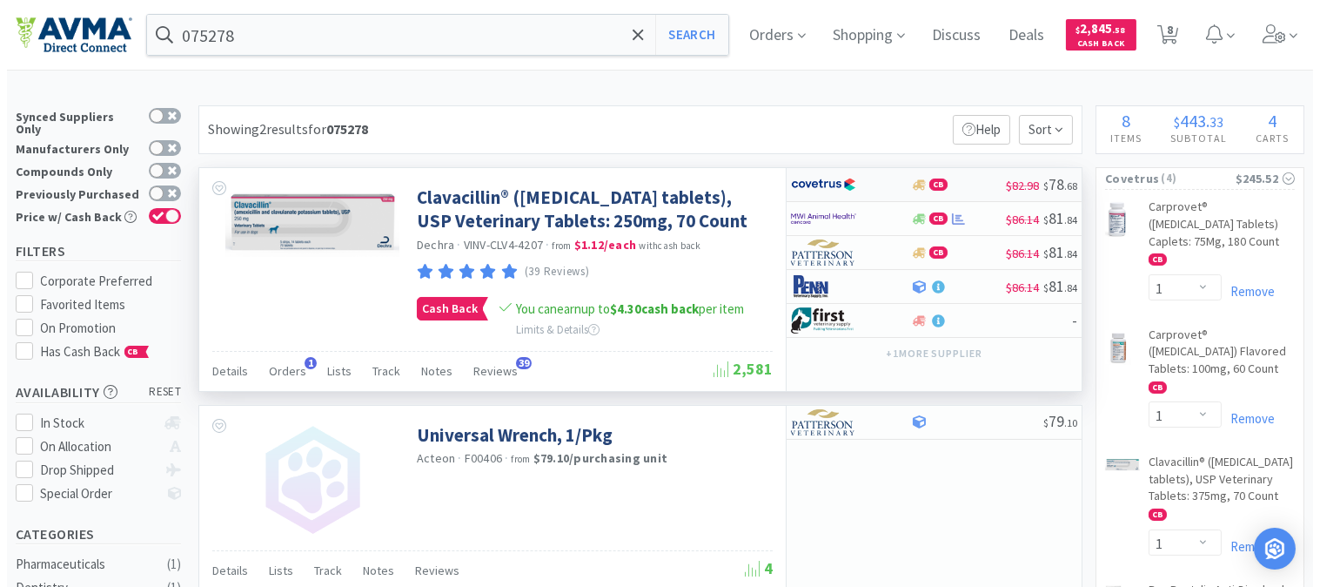
select select "1"
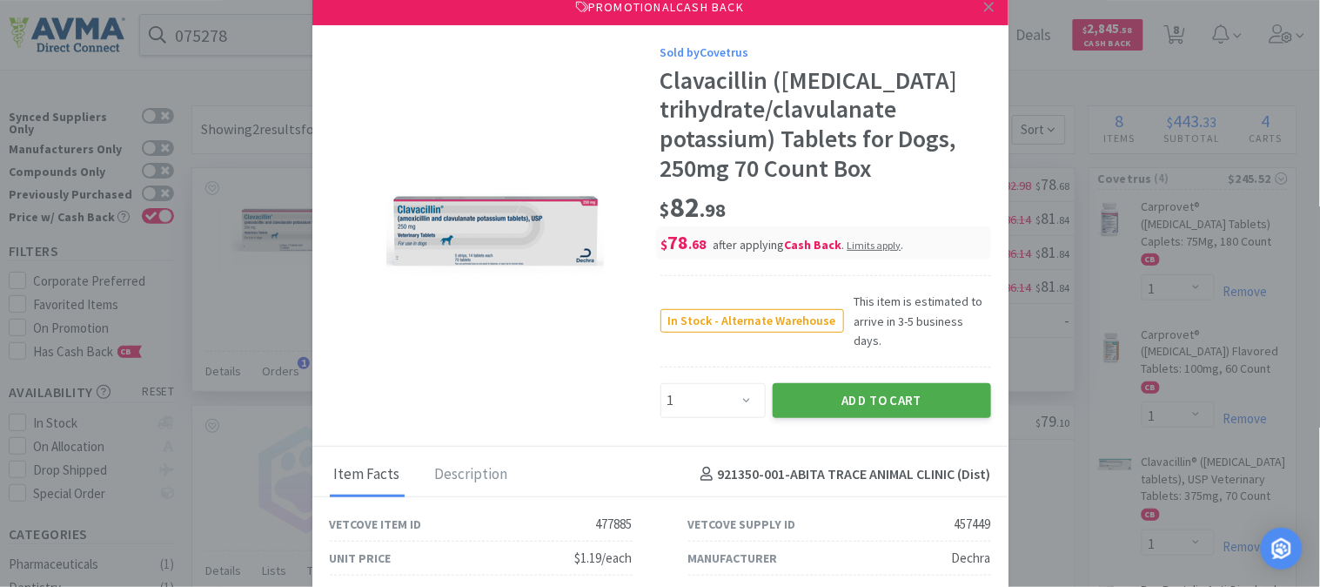
click at [855, 383] on button "Add to Cart" at bounding box center [882, 400] width 218 height 35
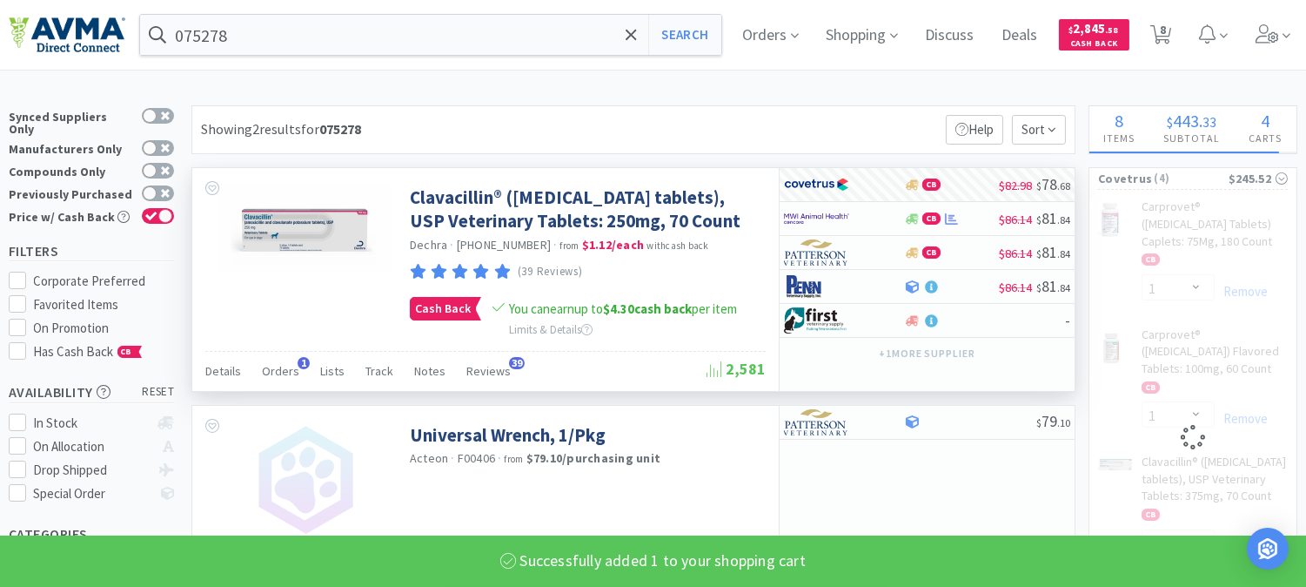
select select "1"
select select "2"
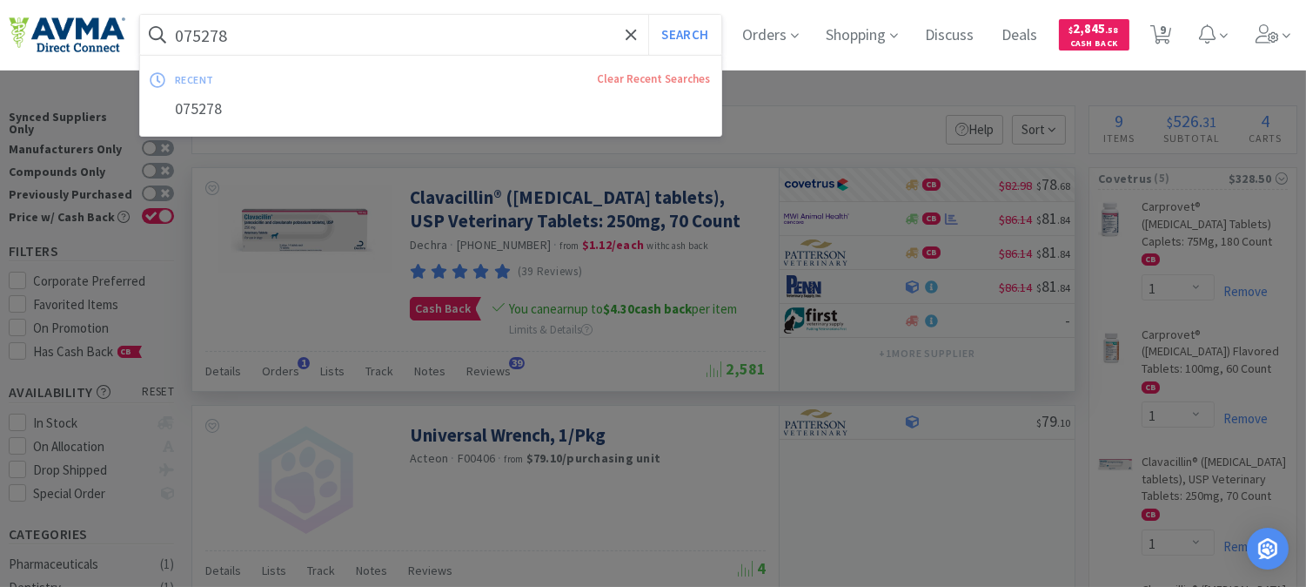
click at [352, 37] on input "075278" at bounding box center [430, 35] width 581 height 40
paste input "0304"
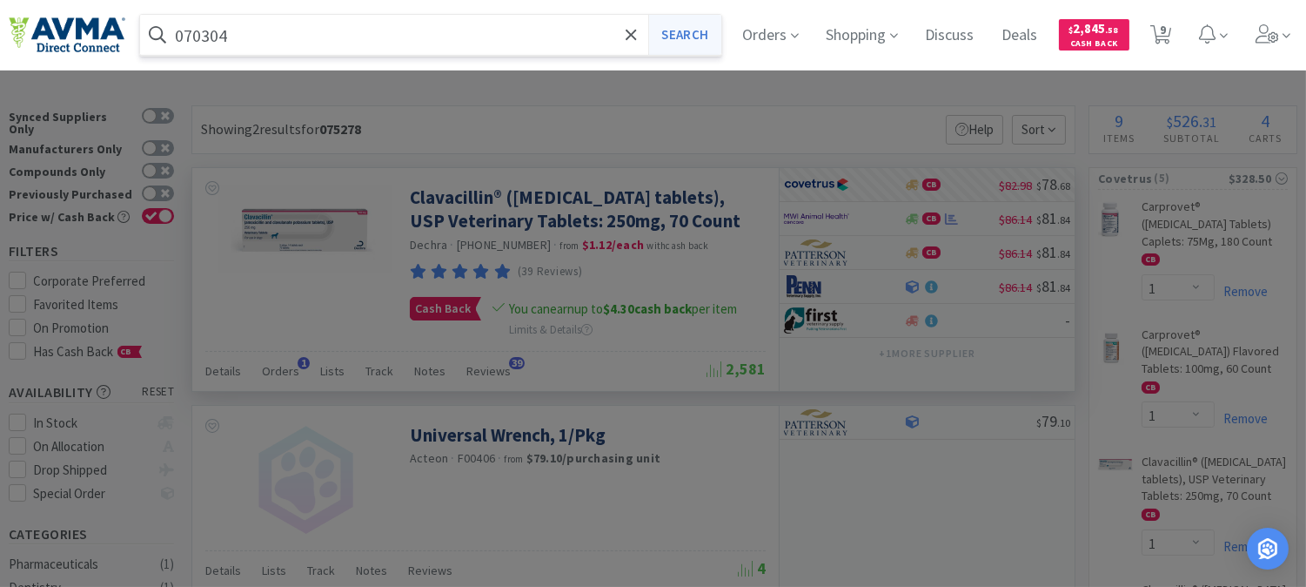
type input "070304"
click at [705, 30] on button "Search" at bounding box center [684, 35] width 72 height 40
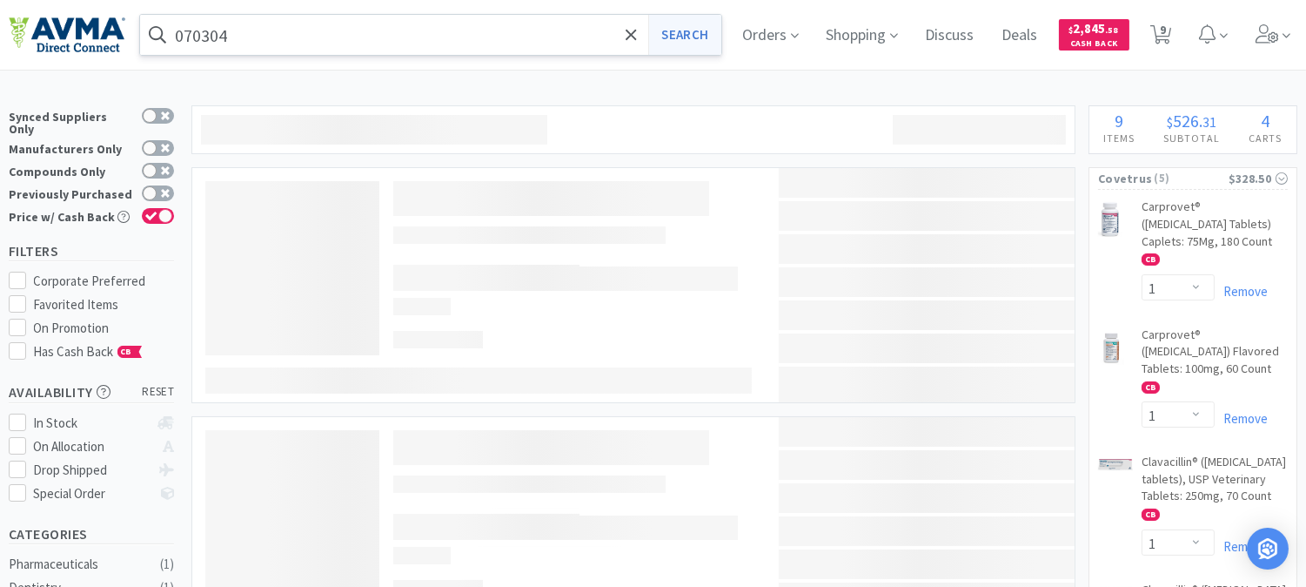
scroll to position [97, 0]
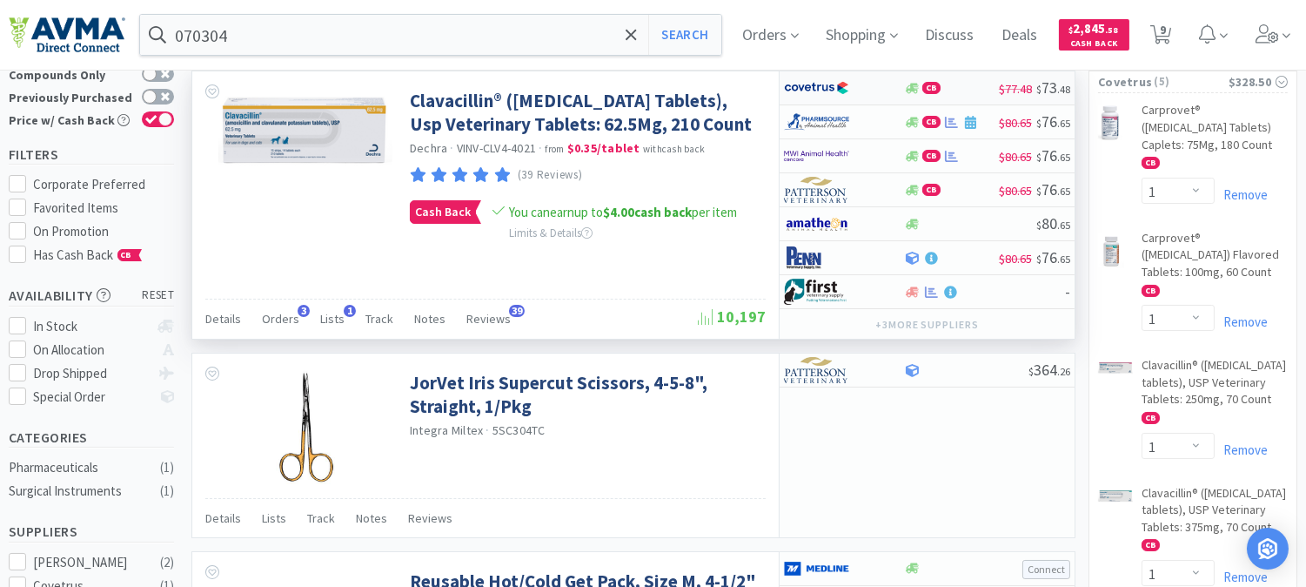
click at [796, 90] on img at bounding box center [816, 88] width 65 height 26
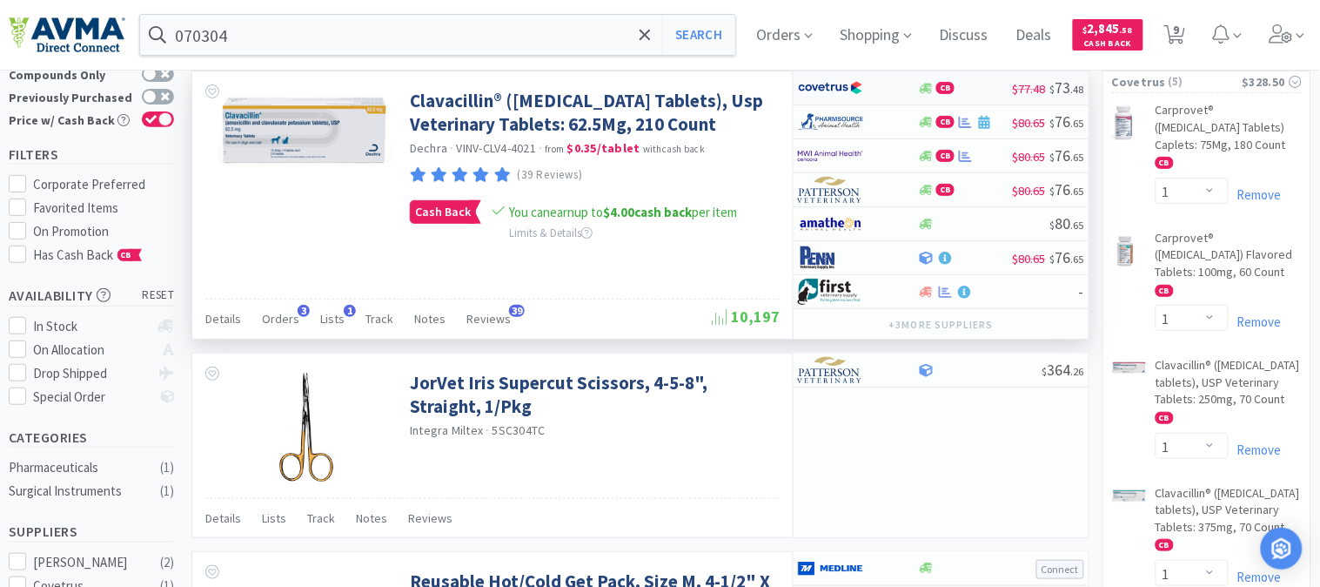
select select "1"
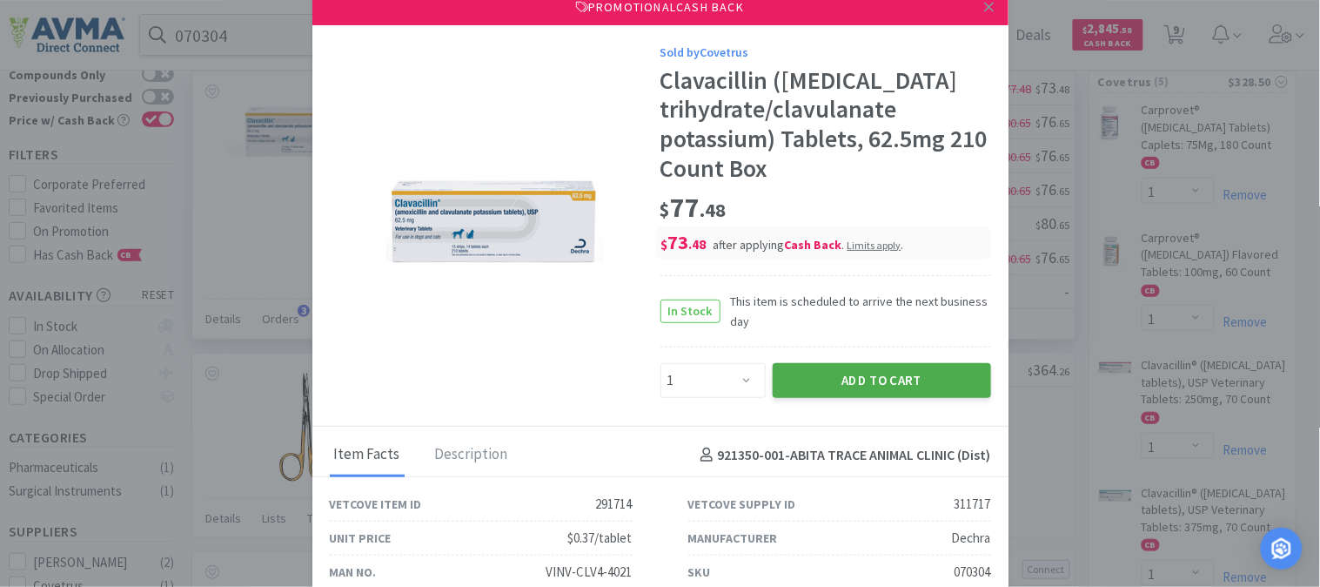
click at [865, 374] on button "Add to Cart" at bounding box center [882, 380] width 218 height 35
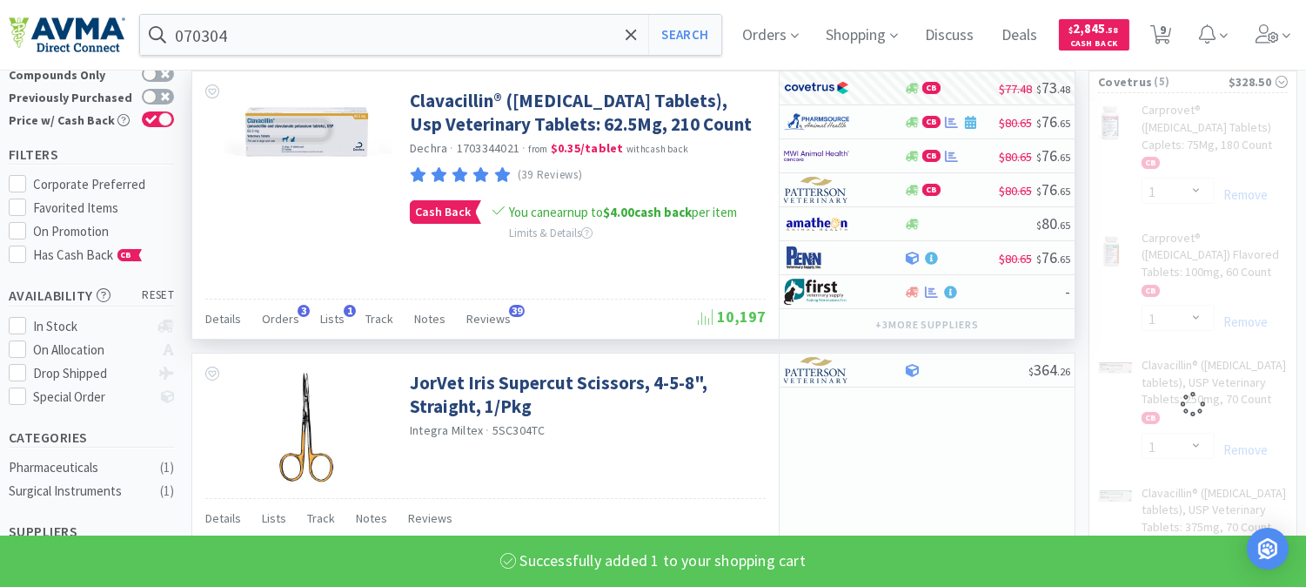
select select "1"
select select "2"
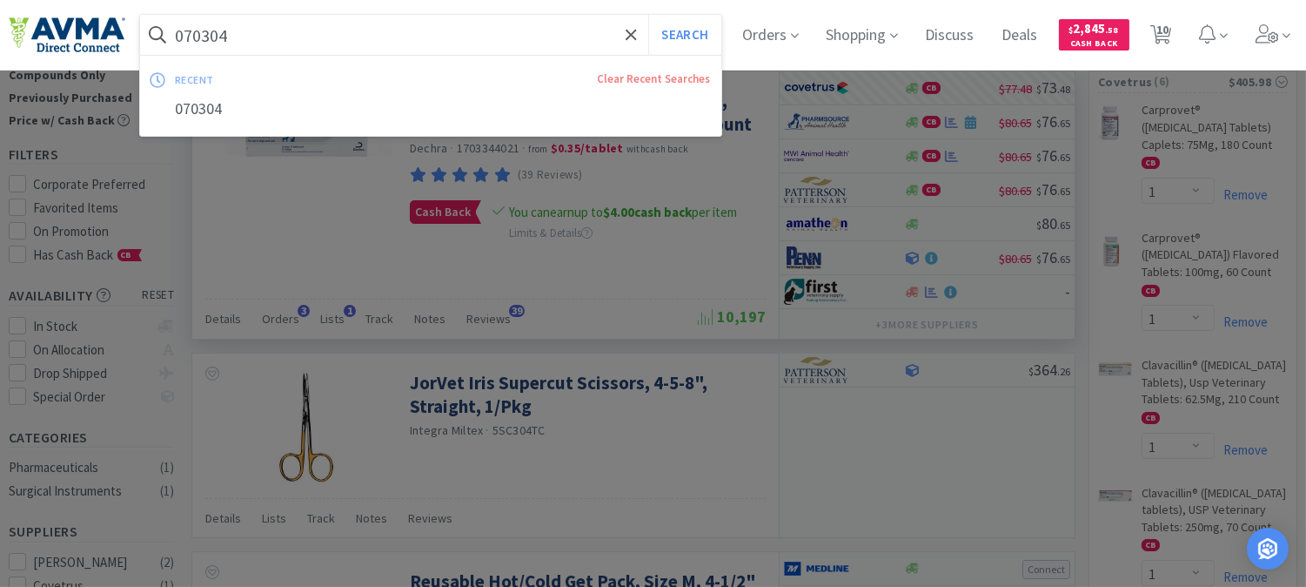
click at [262, 28] on input "070304" at bounding box center [430, 35] width 581 height 40
paste input "831"
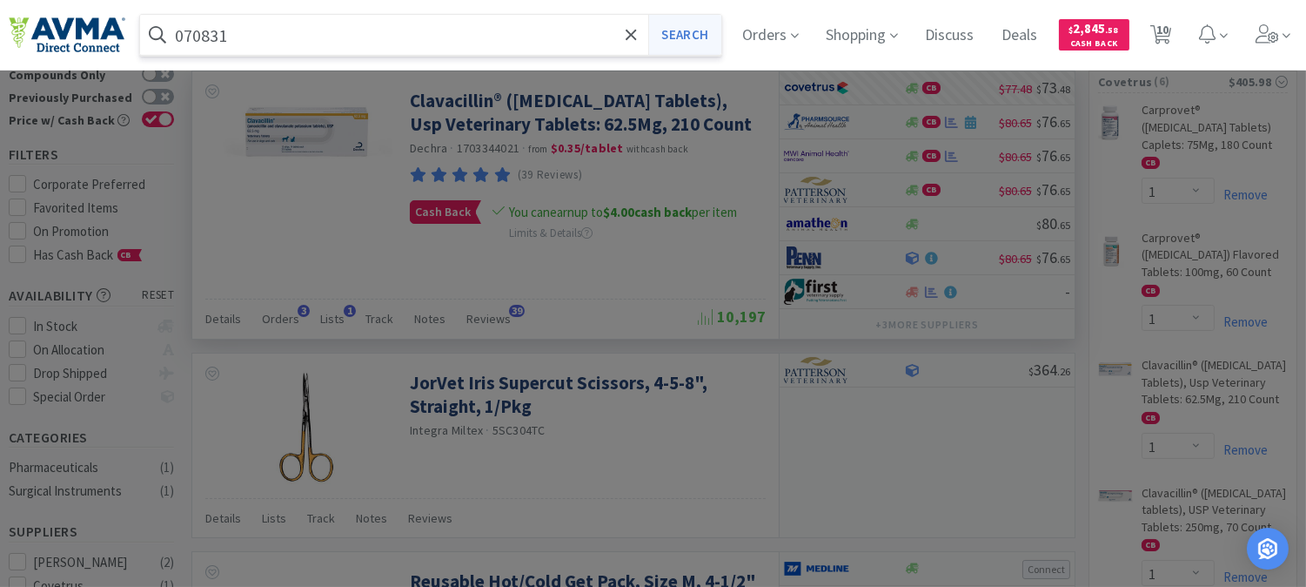
type input "070831"
click at [685, 36] on button "Search" at bounding box center [684, 35] width 72 height 40
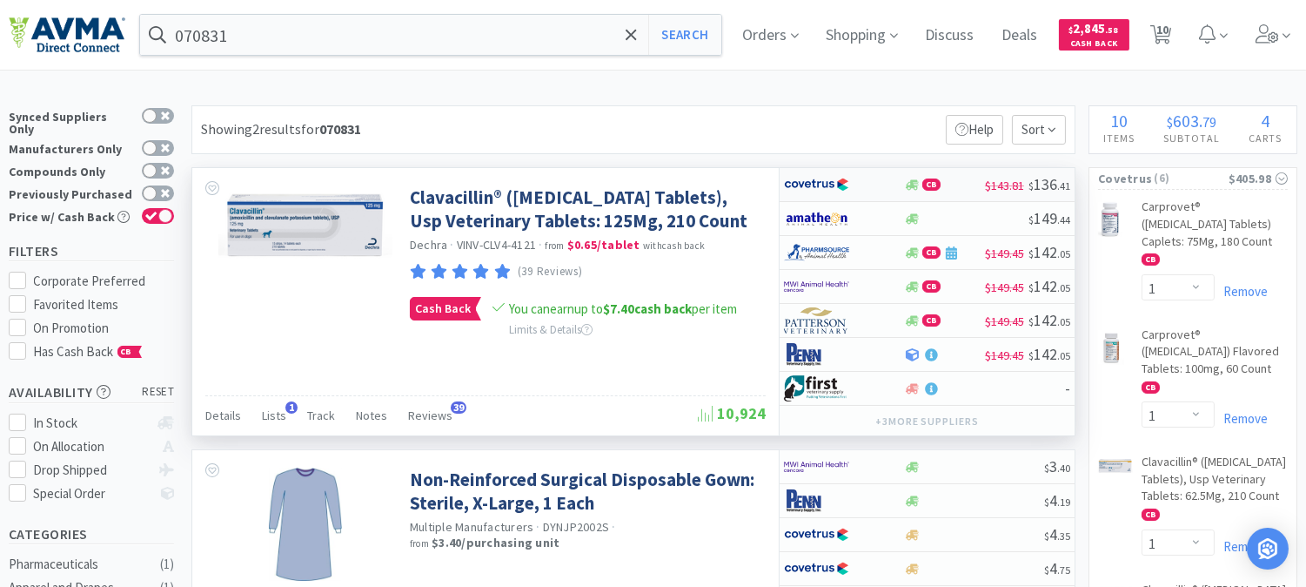
click at [816, 187] on img at bounding box center [816, 184] width 65 height 26
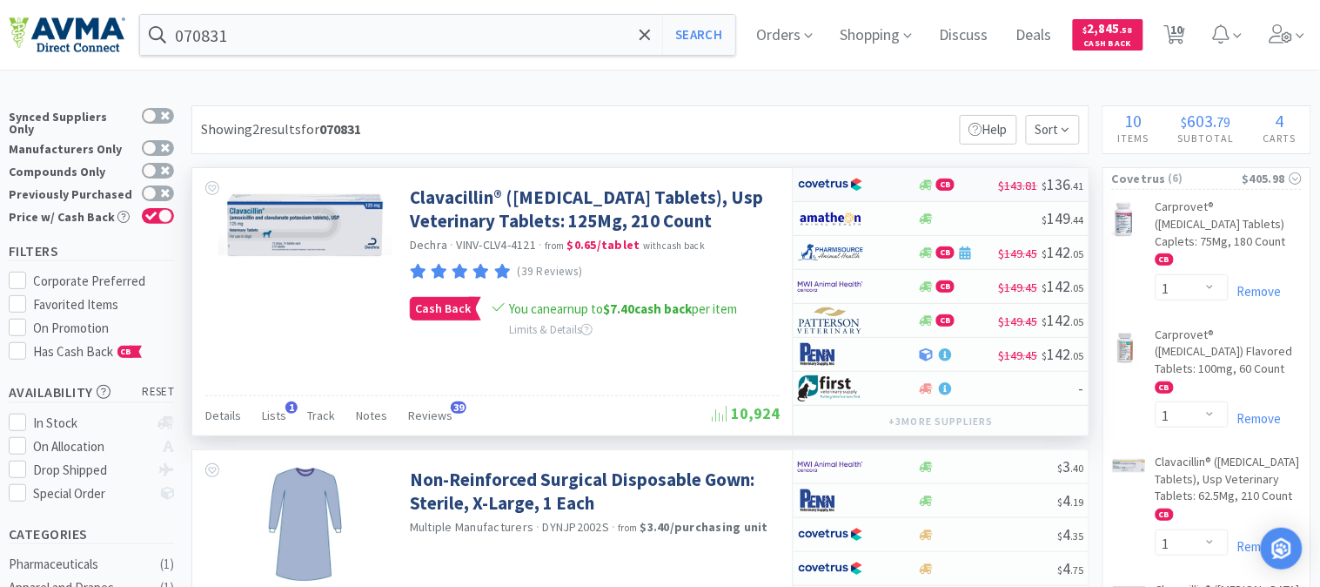
select select "1"
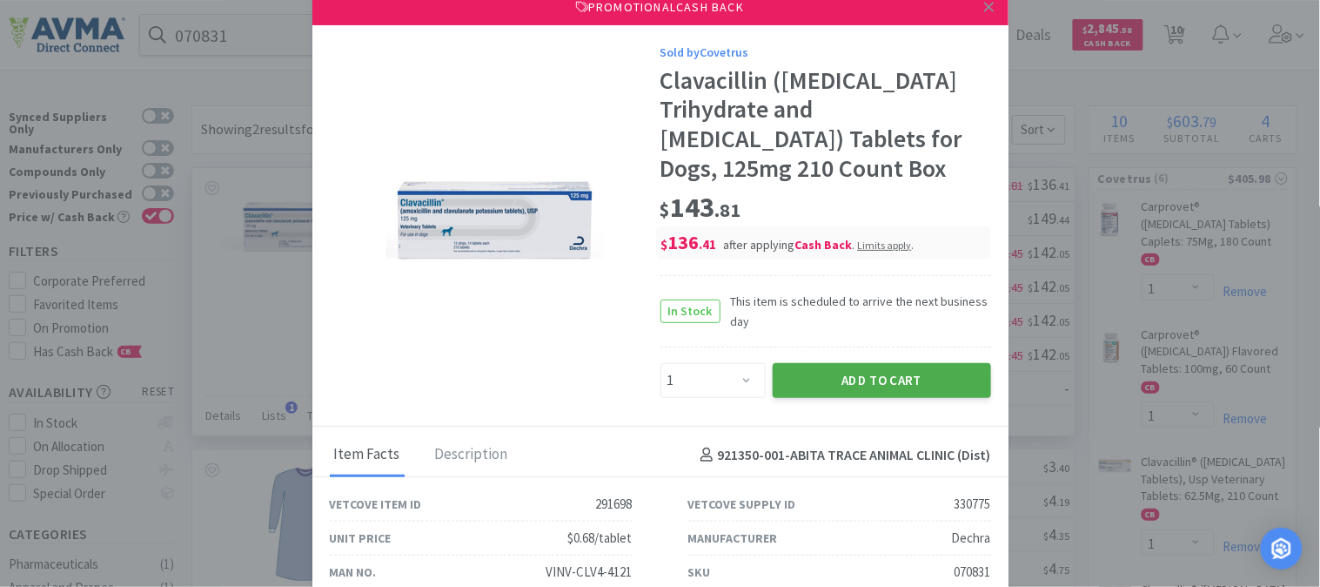
click at [886, 372] on button "Add to Cart" at bounding box center [882, 380] width 218 height 35
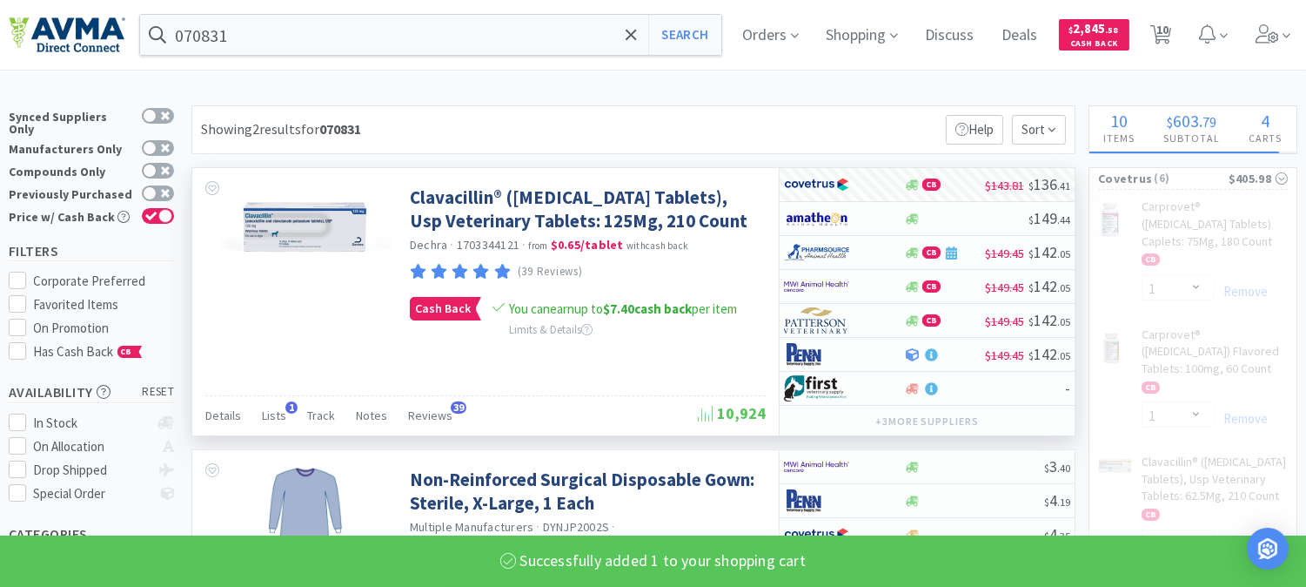
select select "1"
select select "2"
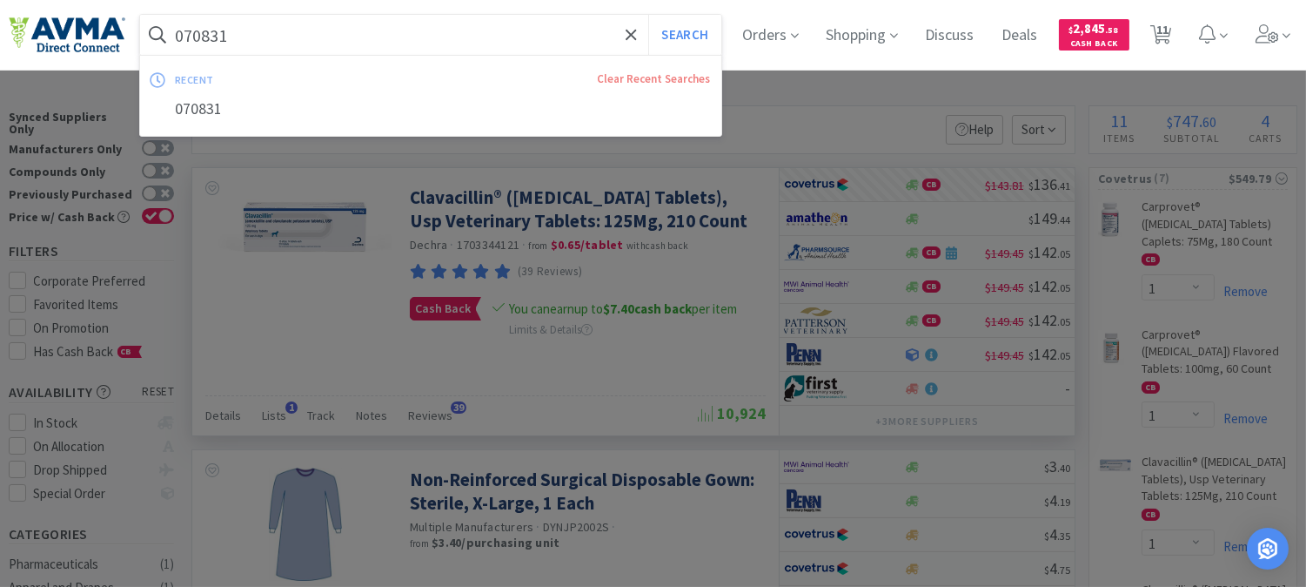
click at [253, 23] on input "070831" at bounding box center [430, 35] width 581 height 40
paste input "04562"
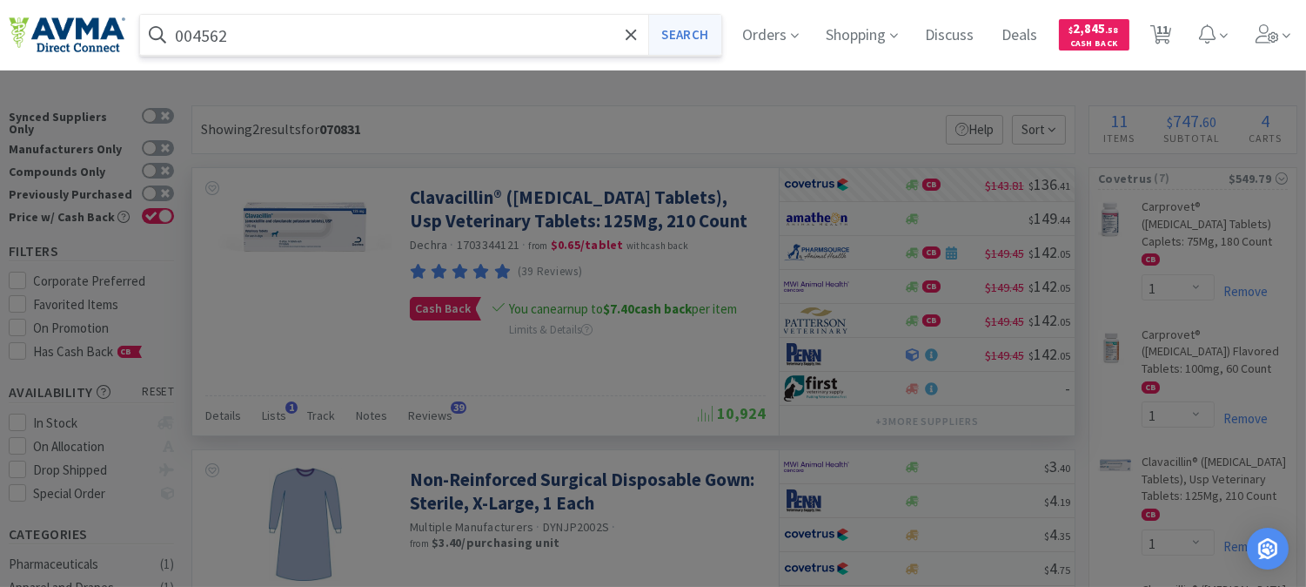
type input "004562"
click at [701, 32] on button "Search" at bounding box center [684, 35] width 72 height 40
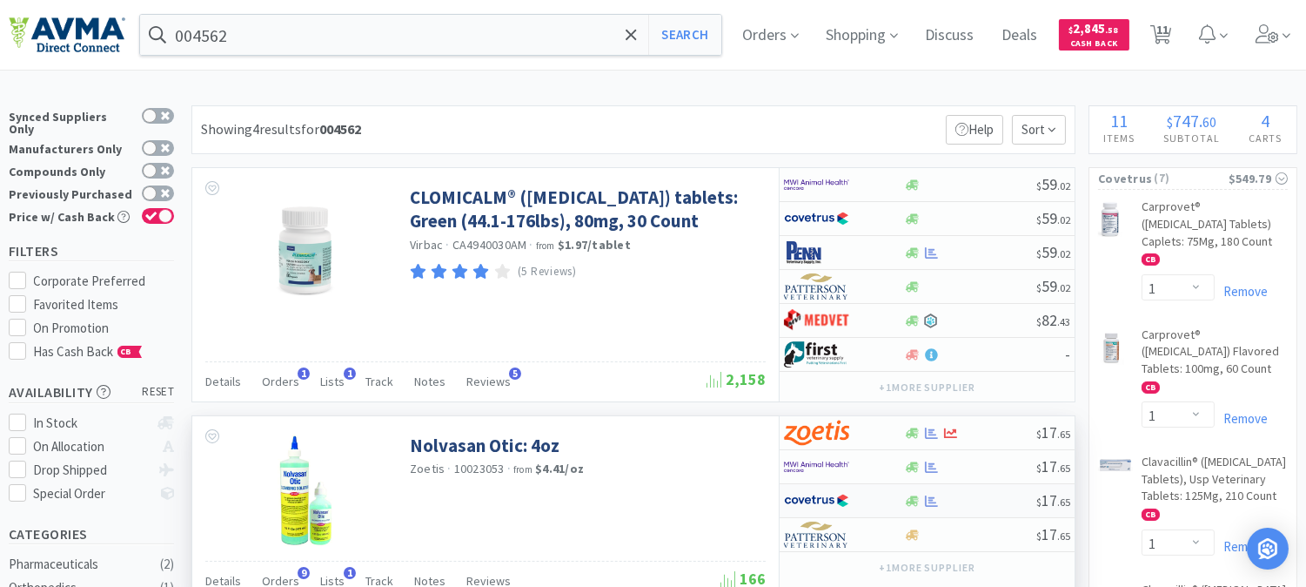
click at [813, 505] on img at bounding box center [816, 500] width 65 height 26
select select "1"
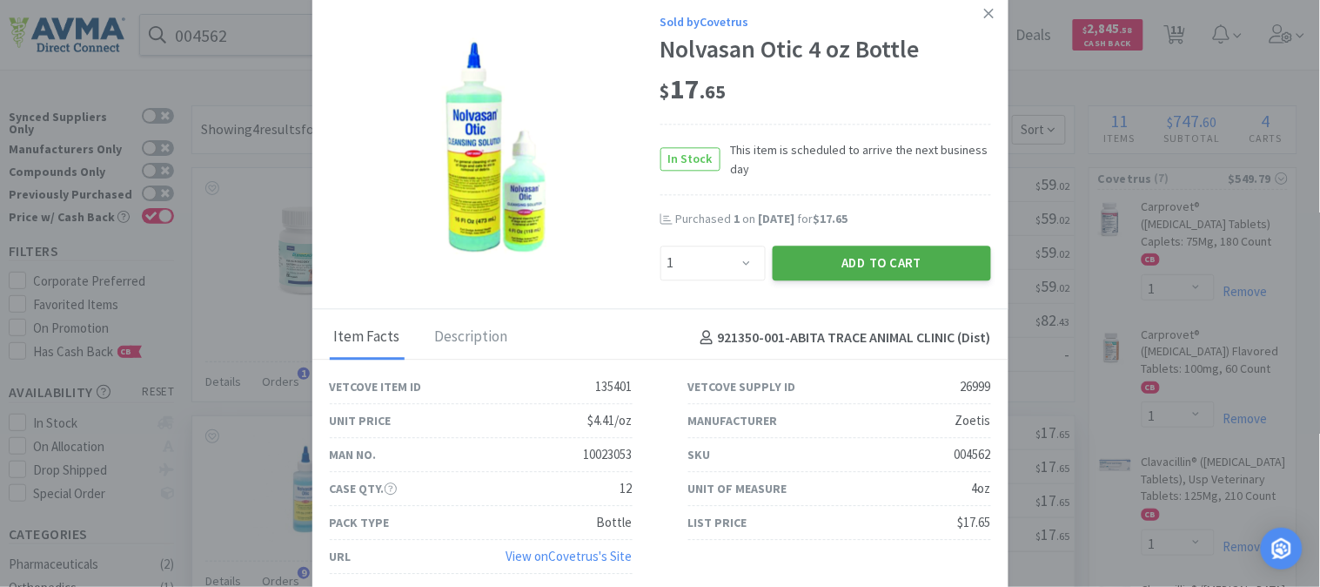
click at [876, 272] on button "Add to Cart" at bounding box center [882, 262] width 218 height 35
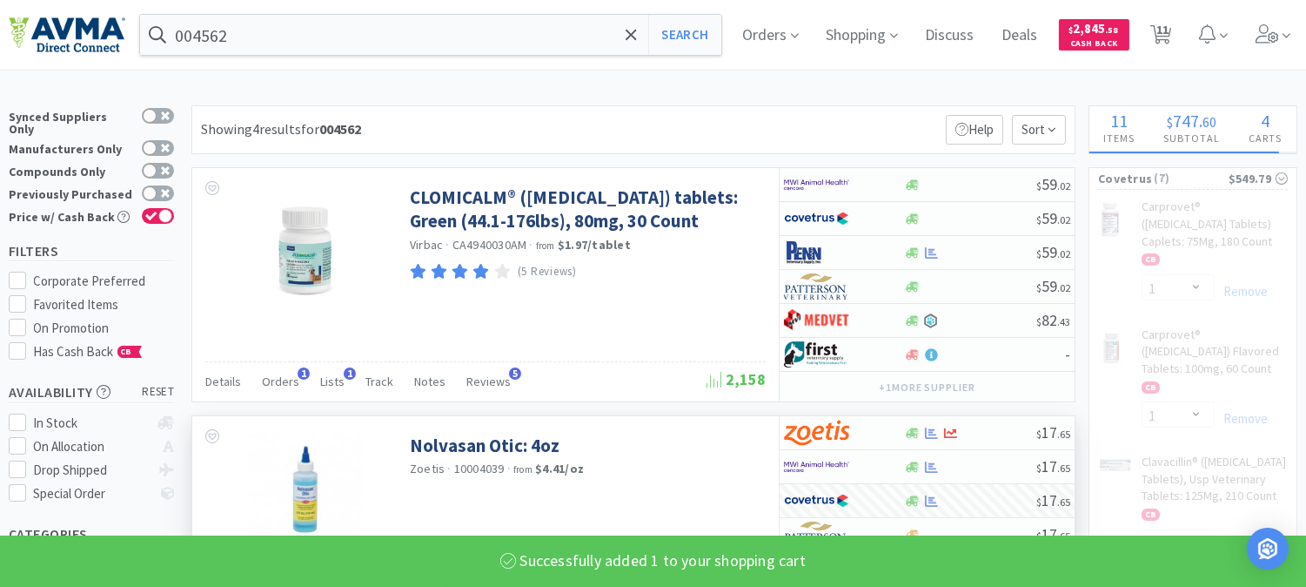
select select "1"
select select "2"
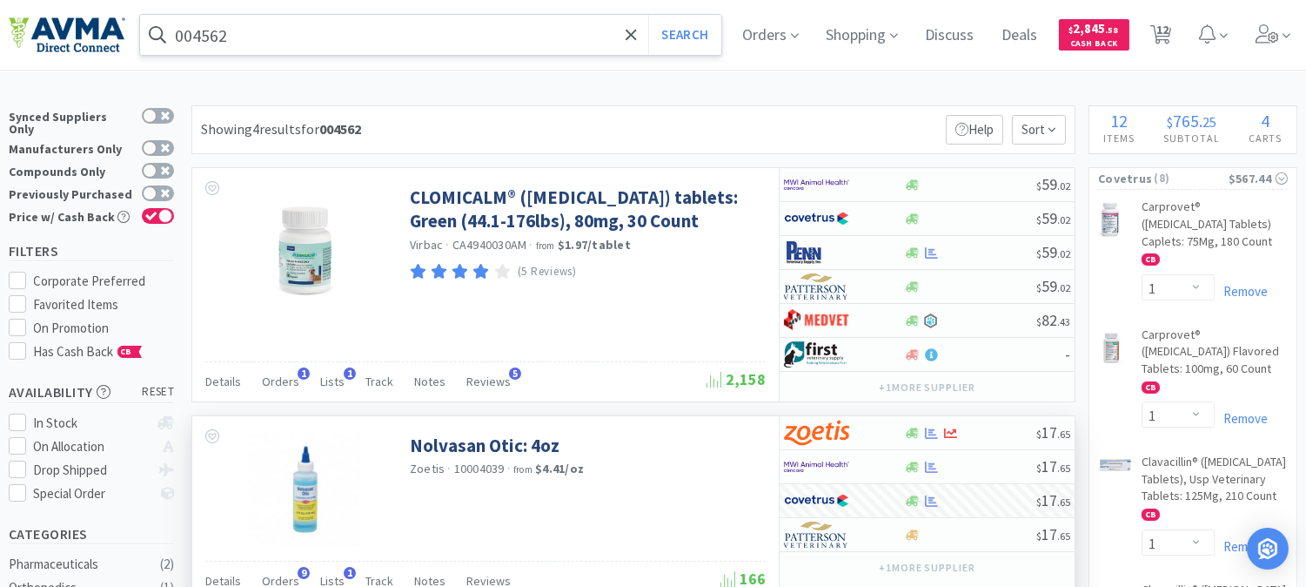
click at [283, 42] on input "004562" at bounding box center [430, 35] width 581 height 40
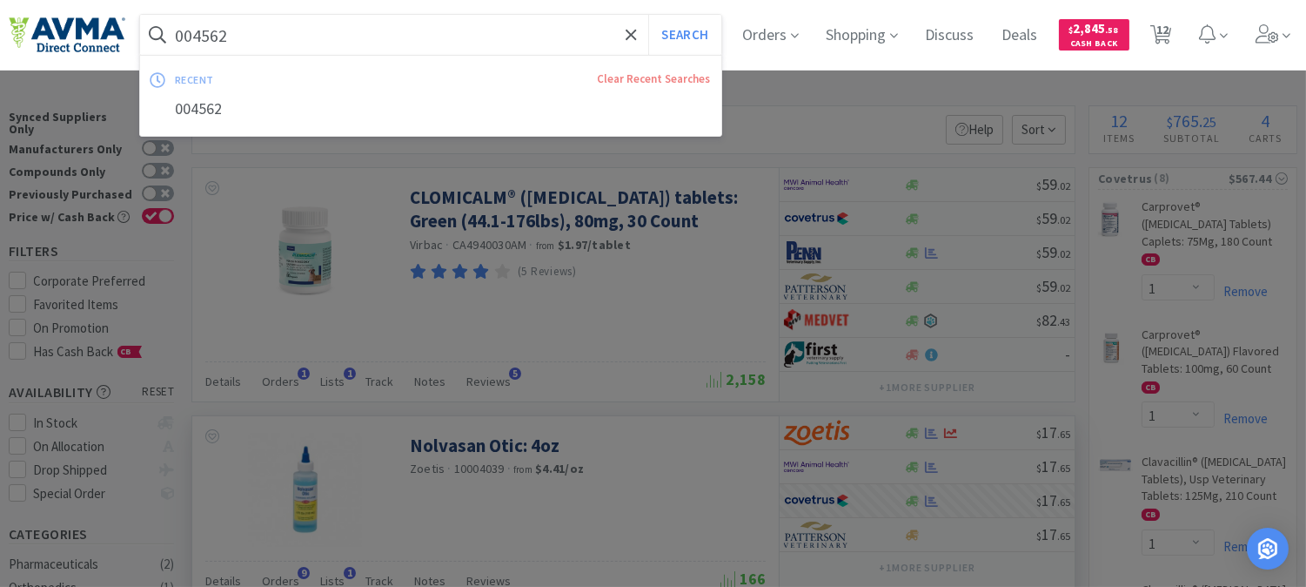
paste input "9716"
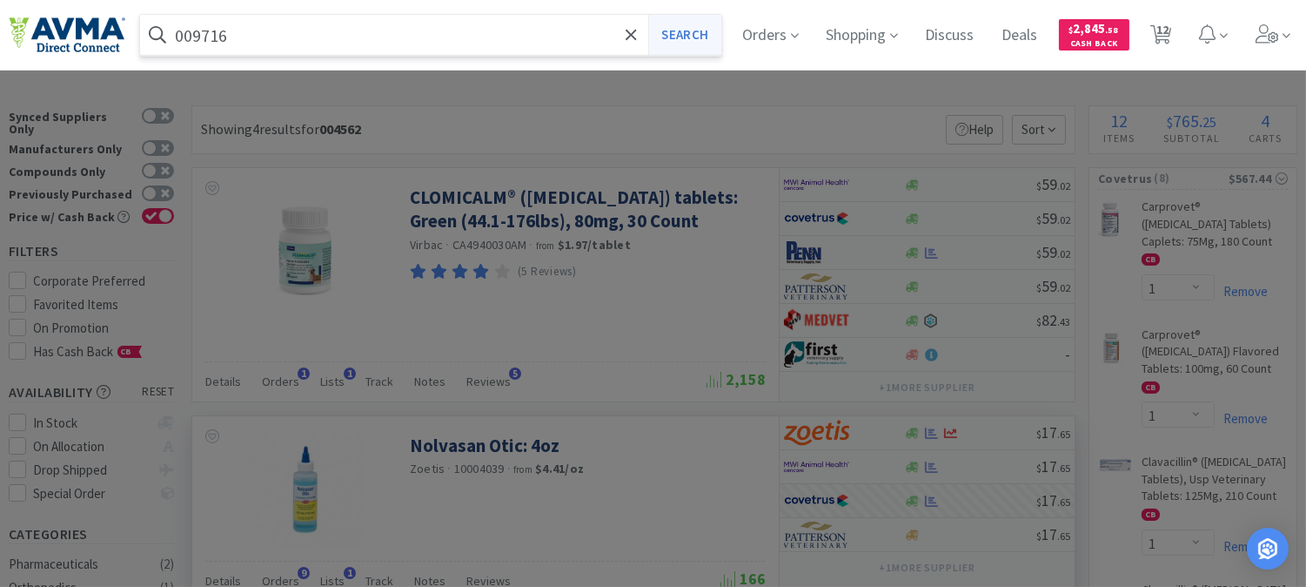
type input "009716"
click at [675, 31] on button "Search" at bounding box center [684, 35] width 72 height 40
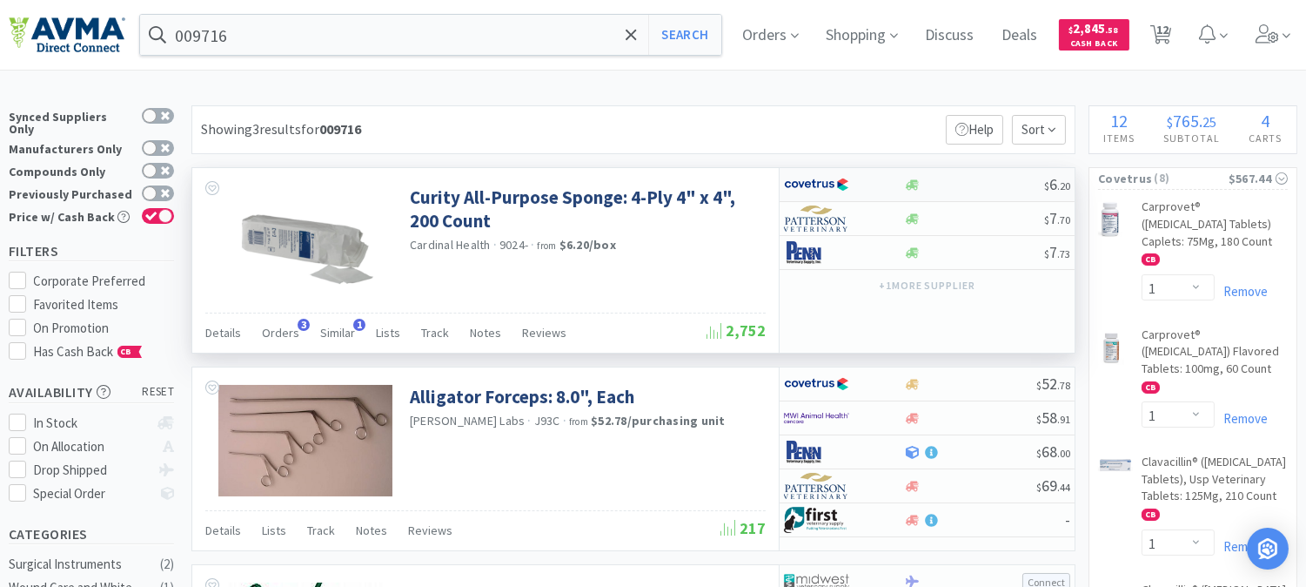
click at [802, 187] on img at bounding box center [816, 184] width 65 height 26
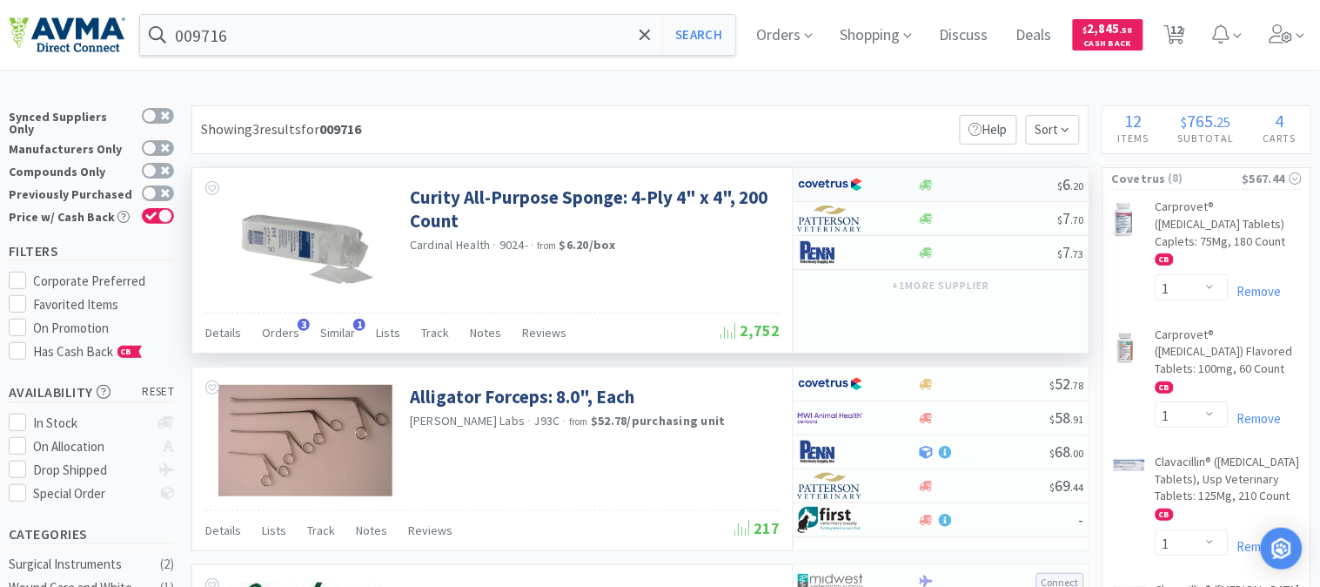
select select "1"
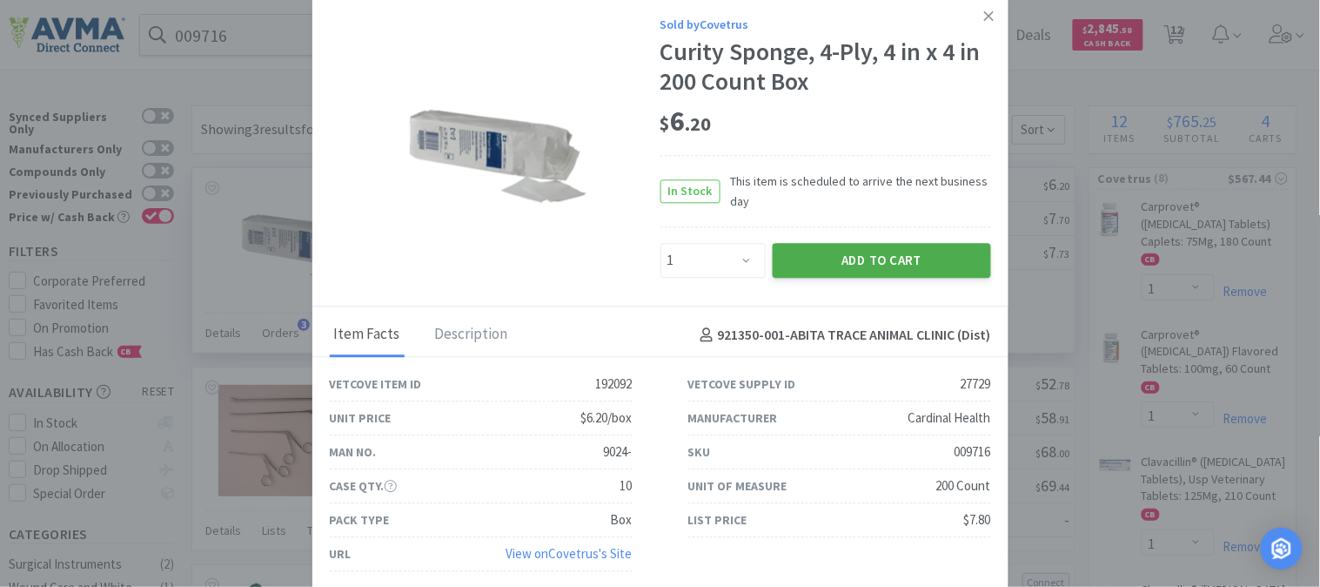
click at [880, 267] on button "Add to Cart" at bounding box center [882, 260] width 218 height 35
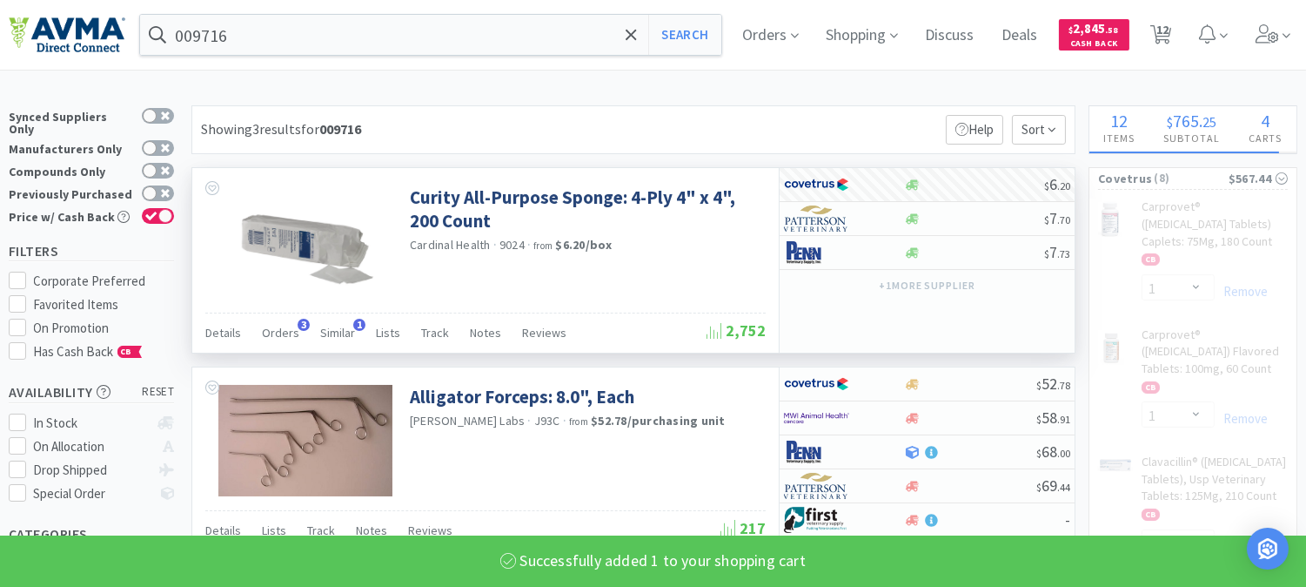
select select "1"
select select "2"
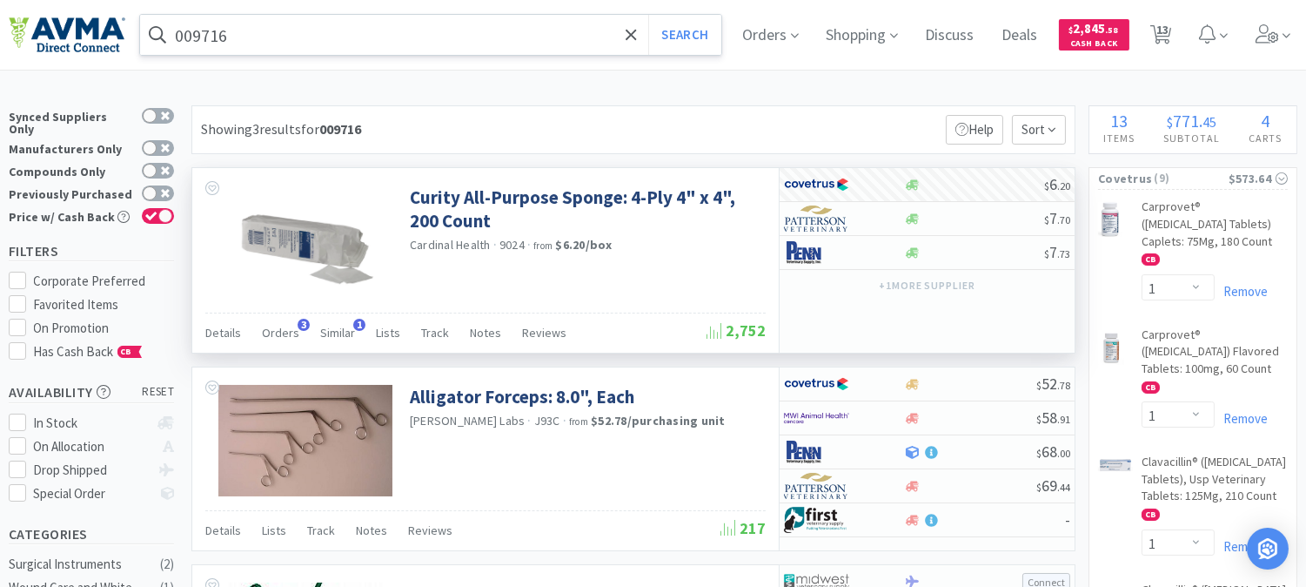
click at [266, 42] on input "009716" at bounding box center [430, 35] width 581 height 40
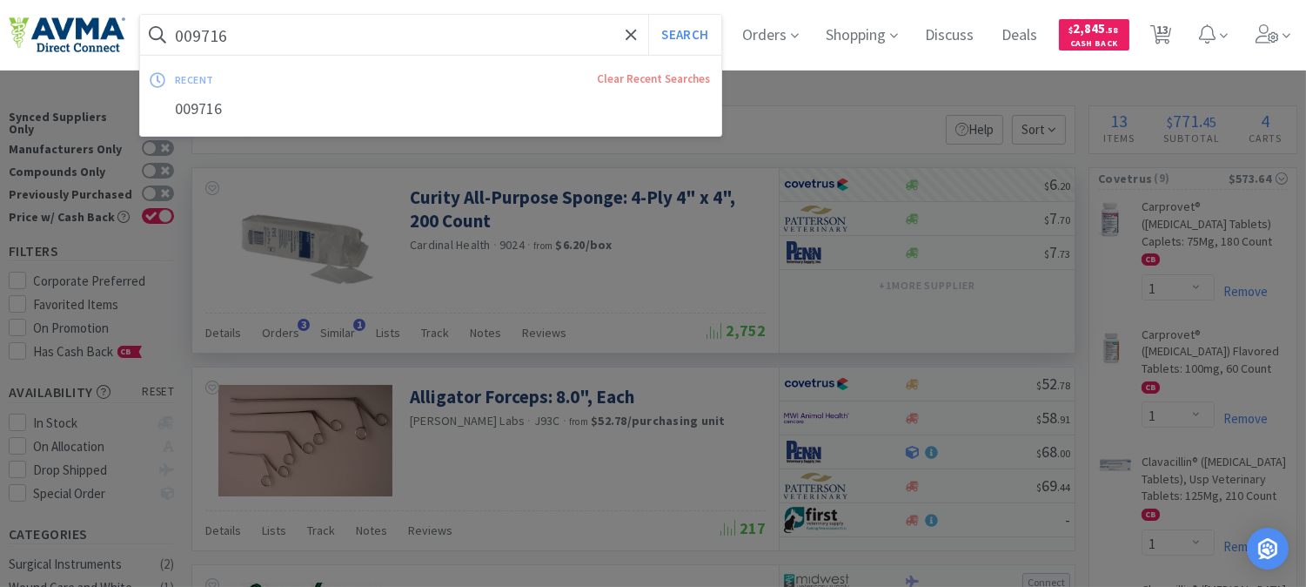
paste input "5708"
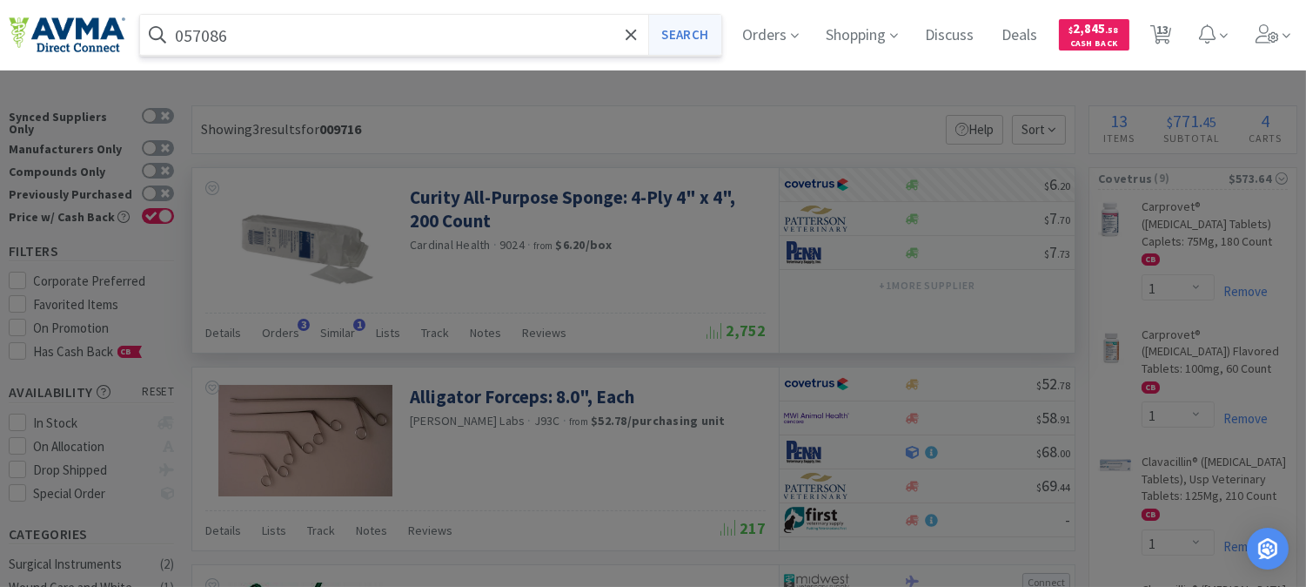
type input "057086"
click at [684, 37] on button "Search" at bounding box center [684, 35] width 72 height 40
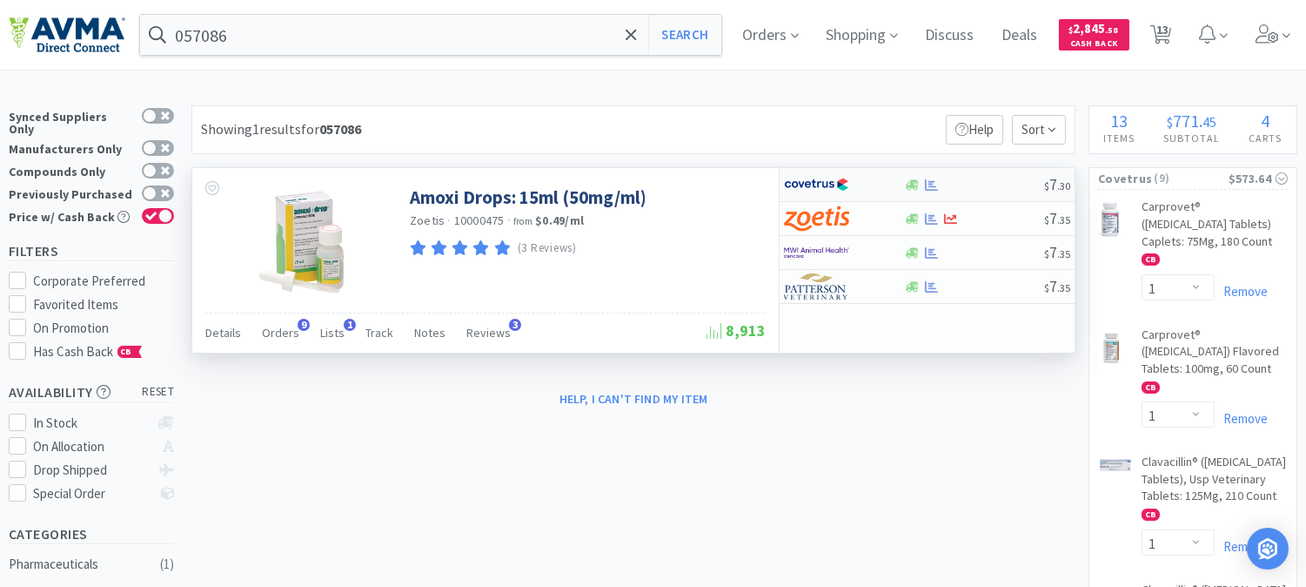
click at [824, 184] on img at bounding box center [816, 184] width 65 height 26
select select "1"
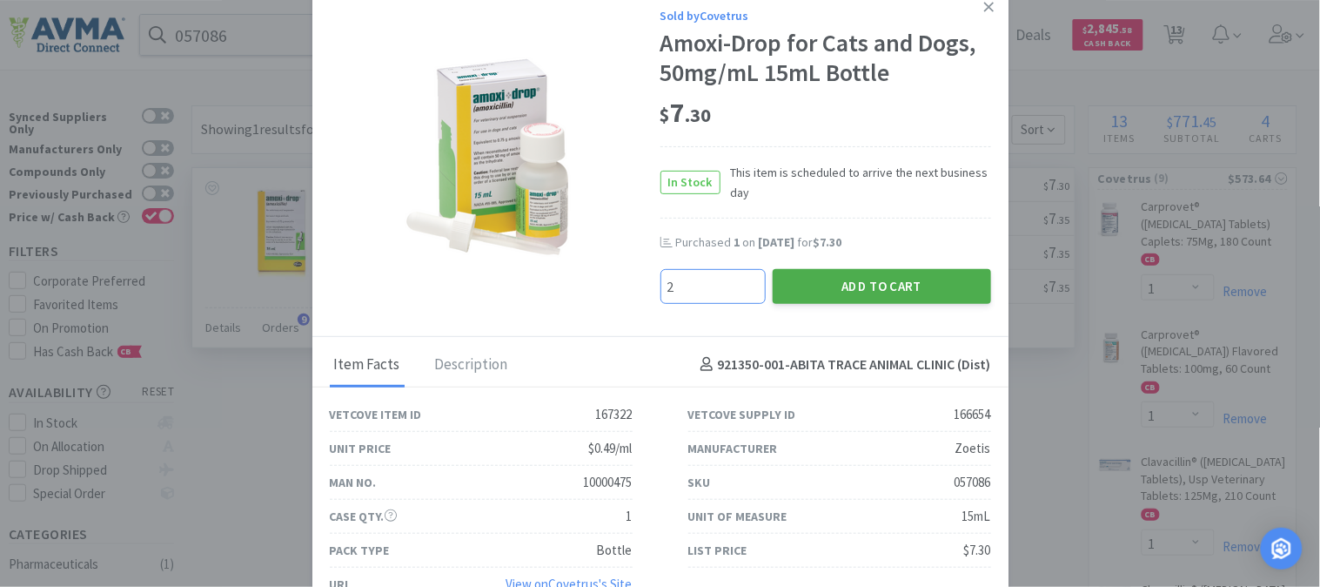
type input "2"
click at [848, 280] on button "Add to Cart" at bounding box center [882, 286] width 218 height 35
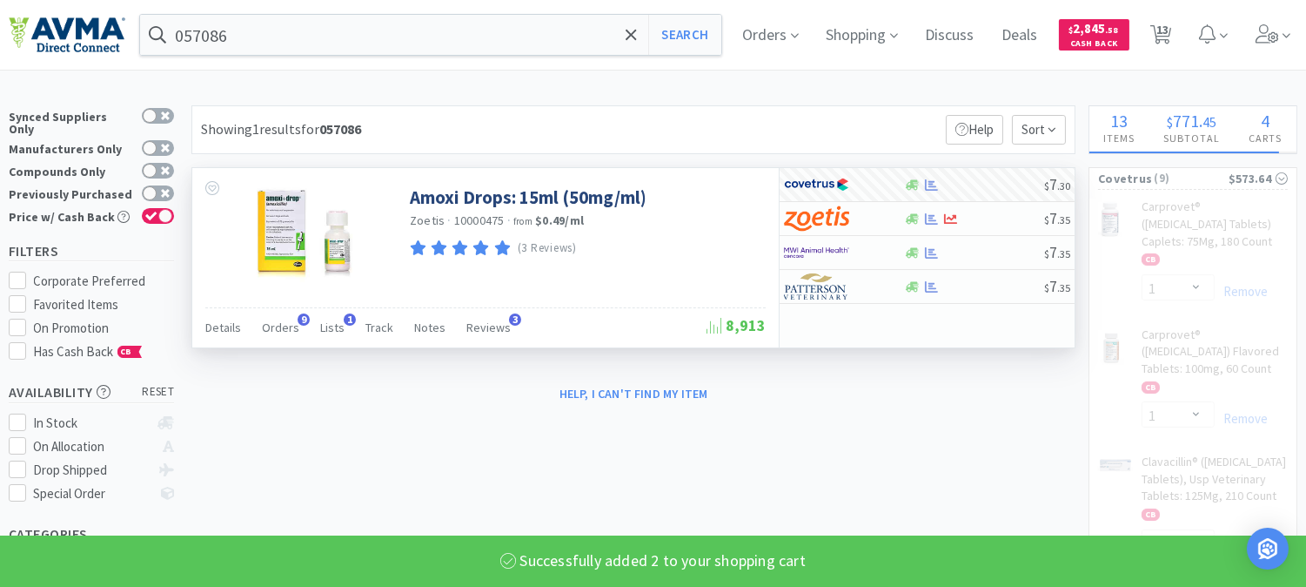
select select "2"
select select "1"
select select "2"
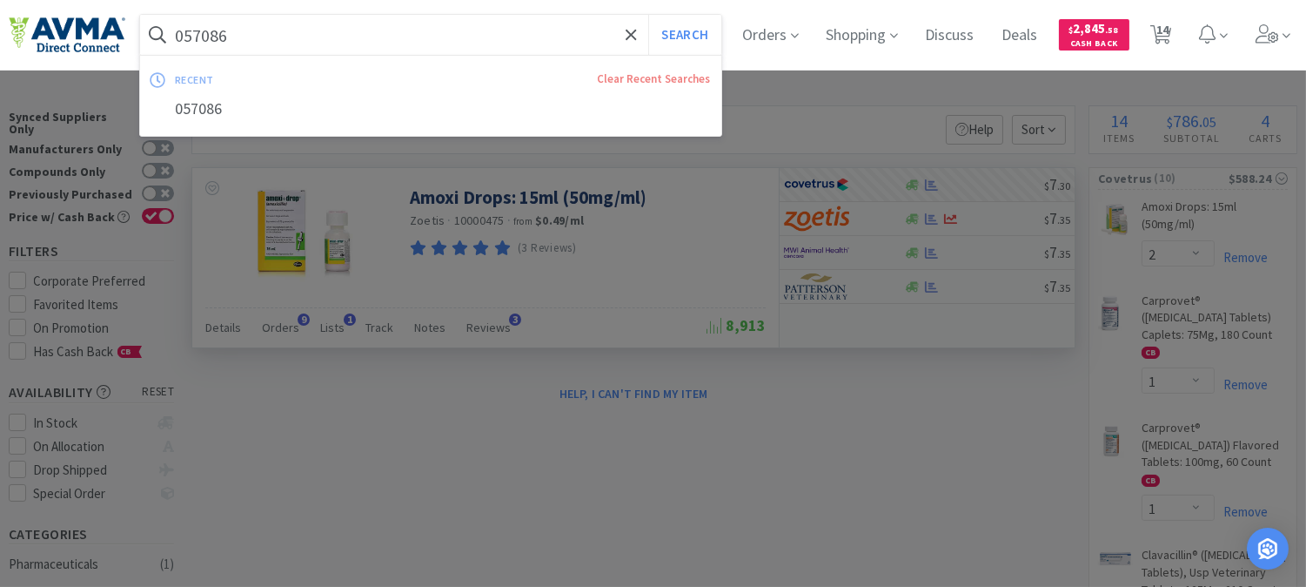
click at [268, 52] on input "057086" at bounding box center [430, 35] width 581 height 40
paste input "7"
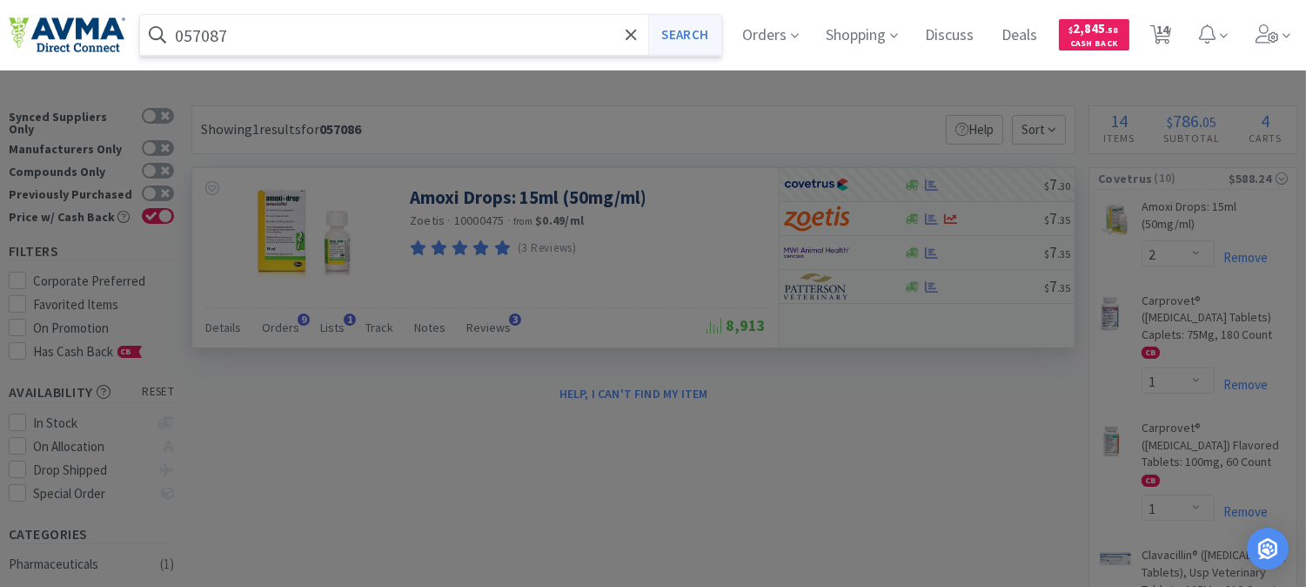
type input "057087"
click at [692, 38] on button "Search" at bounding box center [684, 35] width 72 height 40
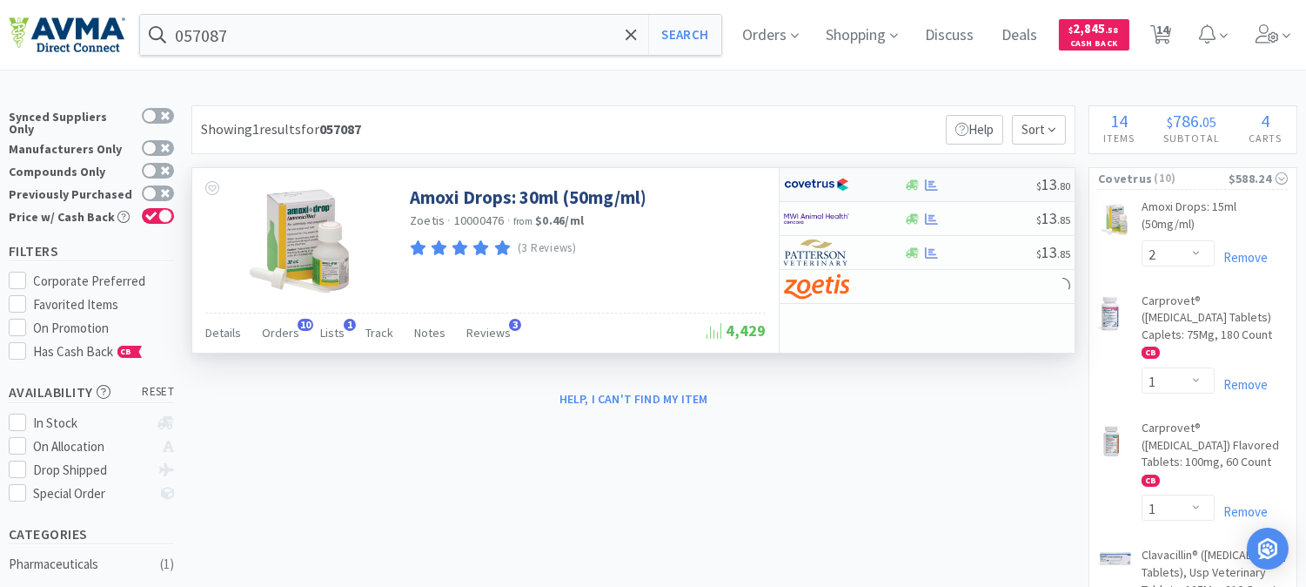
click at [822, 191] on img at bounding box center [816, 184] width 65 height 26
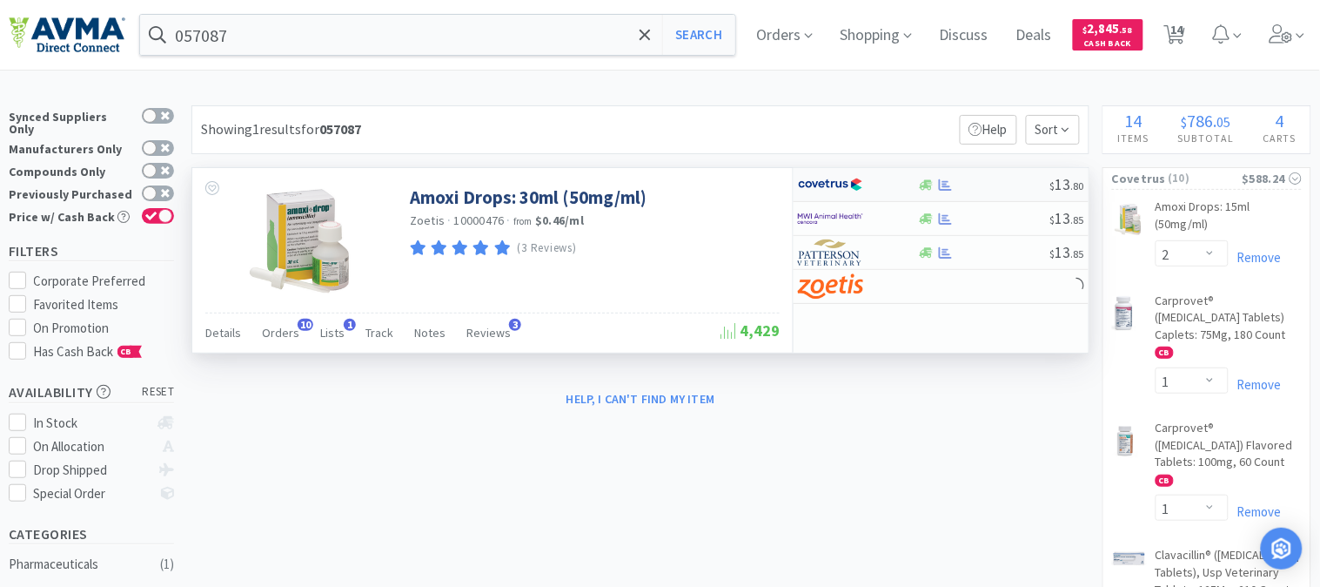
select select "1"
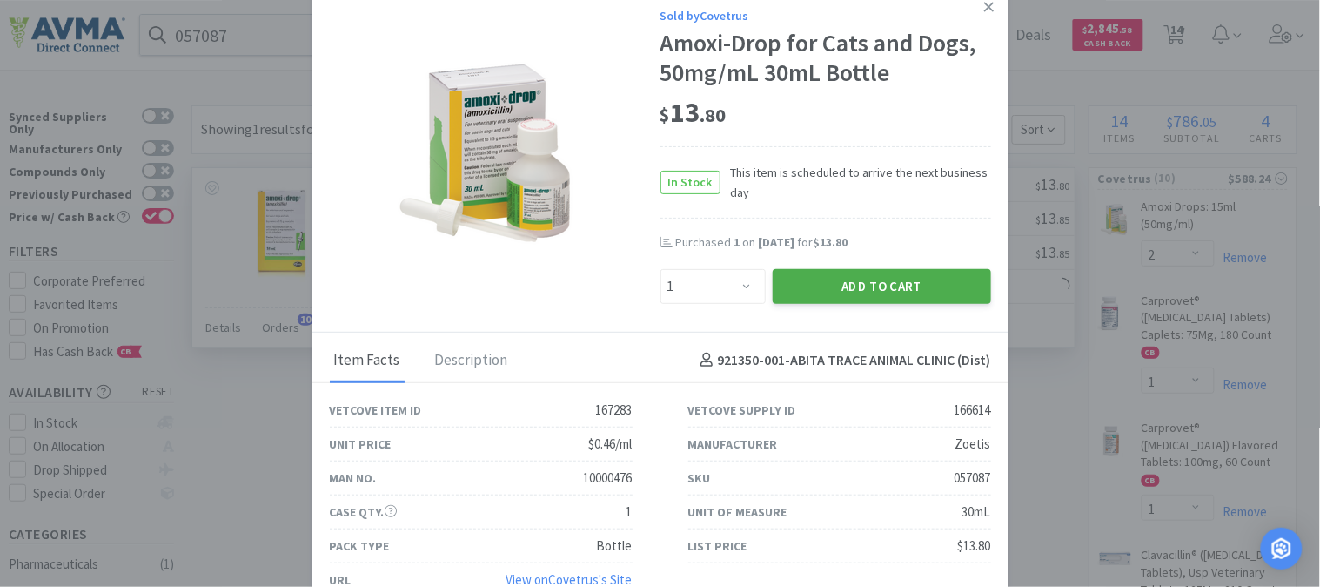
click at [902, 281] on button "Add to Cart" at bounding box center [882, 286] width 218 height 35
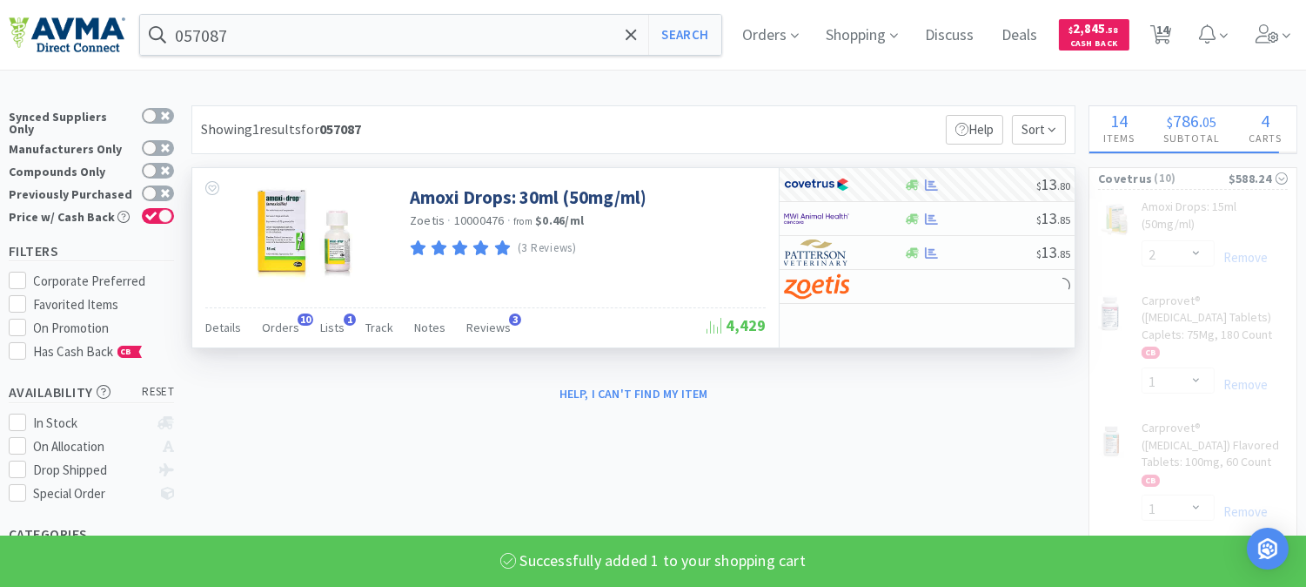
select select "1"
select select "2"
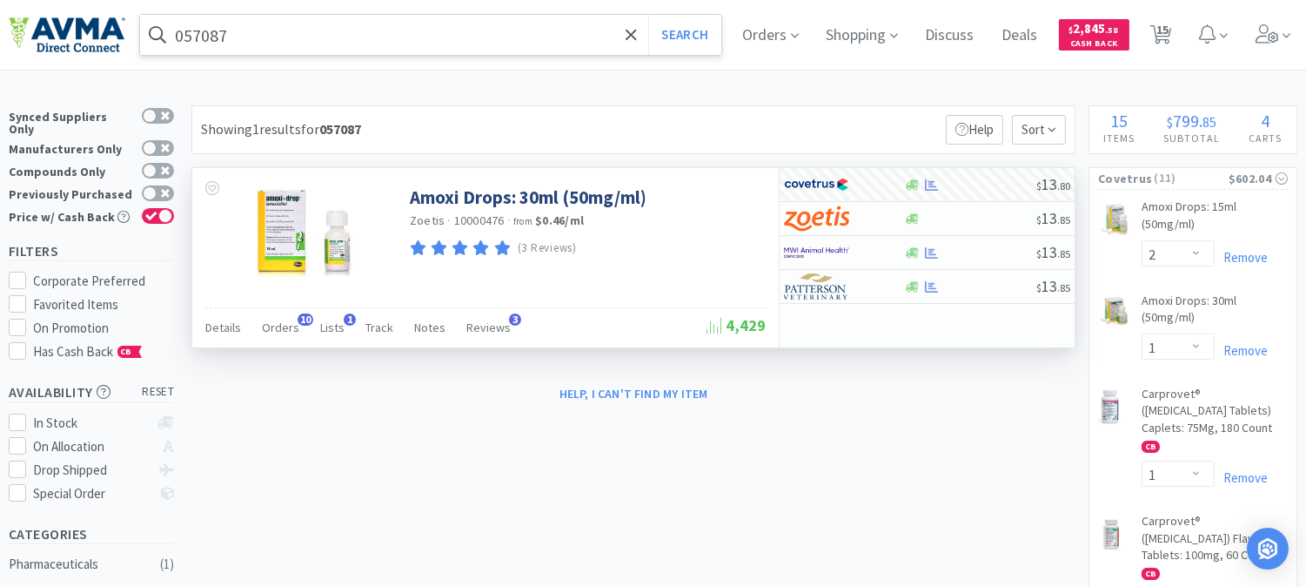
click at [265, 21] on input "057087" at bounding box center [430, 35] width 581 height 40
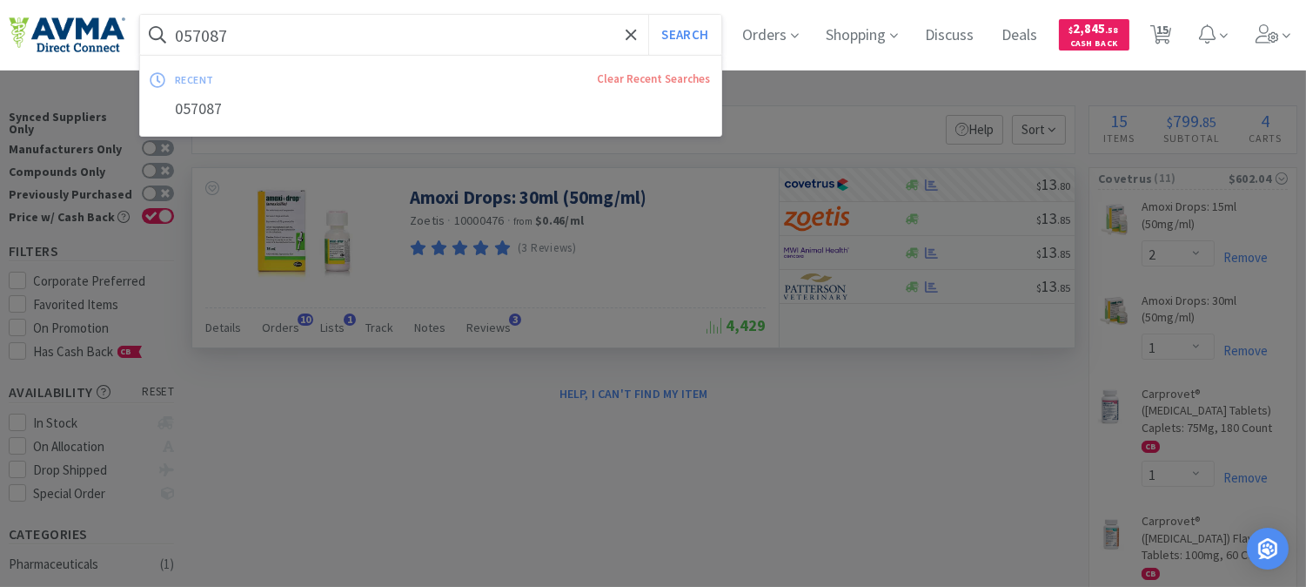
paste input "71141"
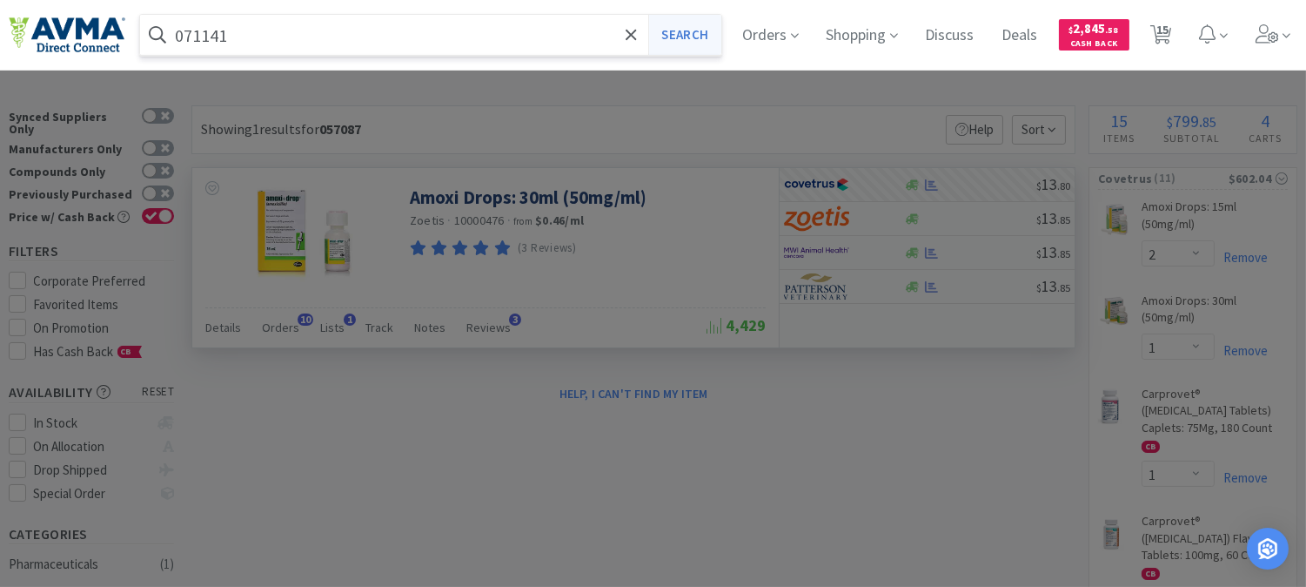
type input "071141"
click at [694, 33] on button "Search" at bounding box center [684, 35] width 72 height 40
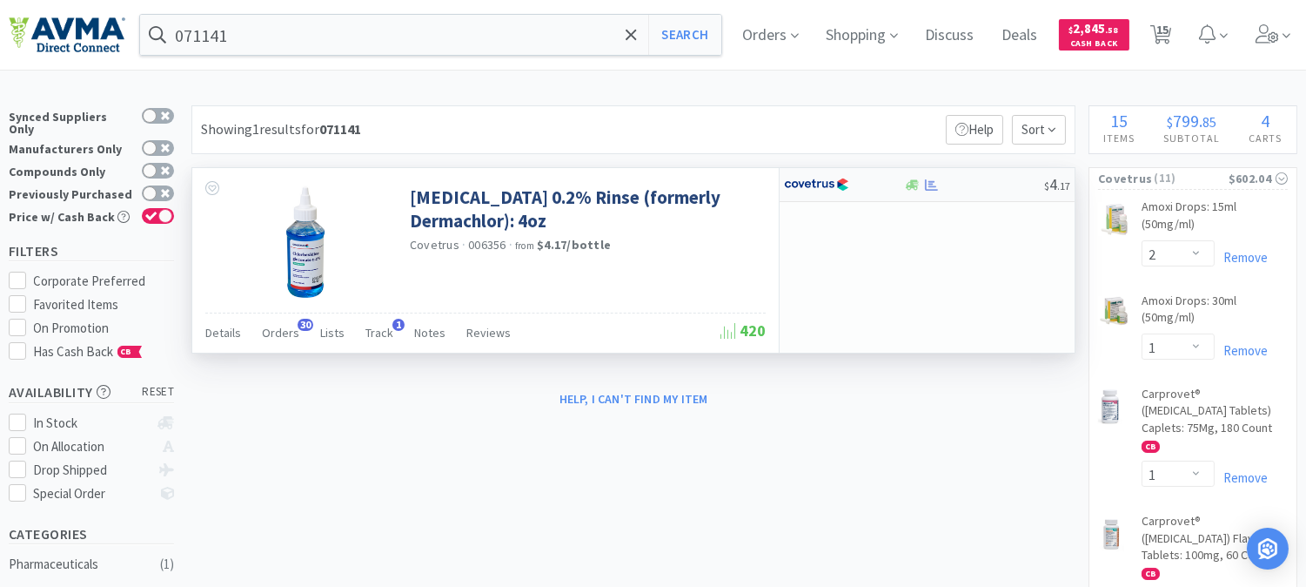
click at [809, 179] on img at bounding box center [816, 184] width 65 height 26
select select "1"
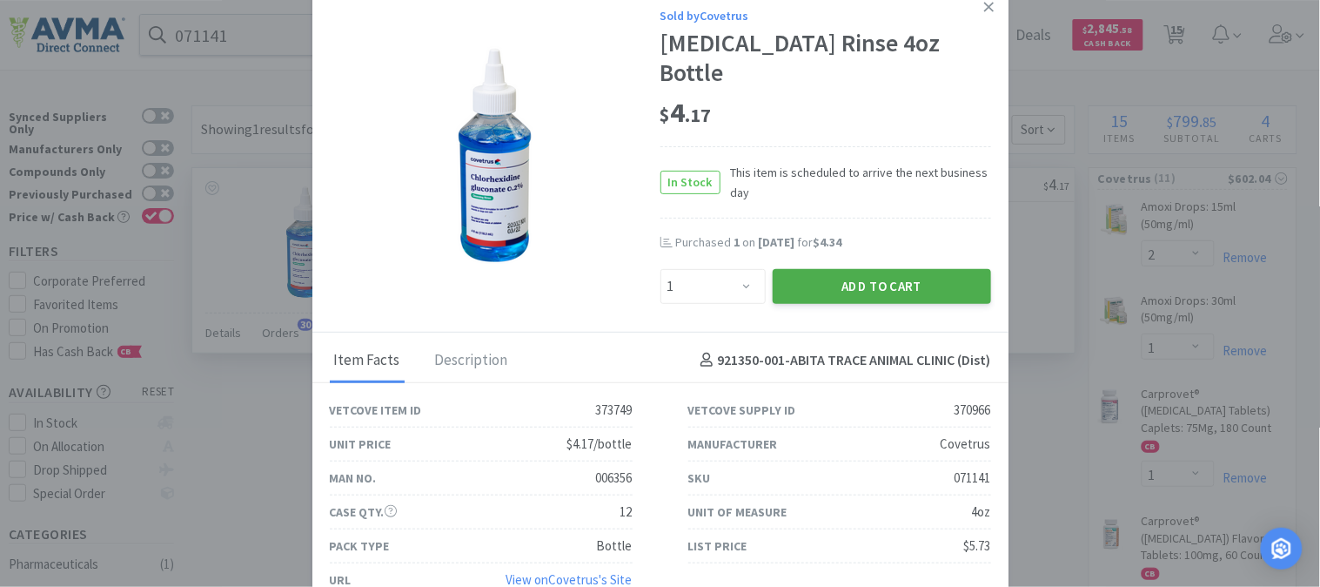
click at [827, 277] on button "Add to Cart" at bounding box center [882, 286] width 218 height 35
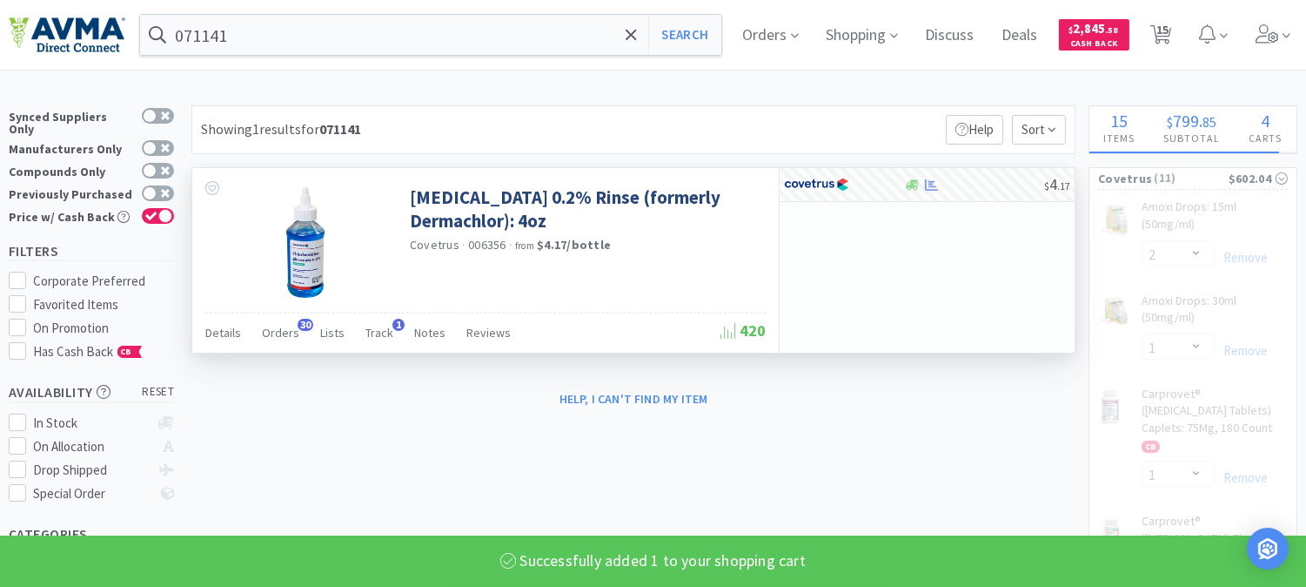
select select "1"
select select "2"
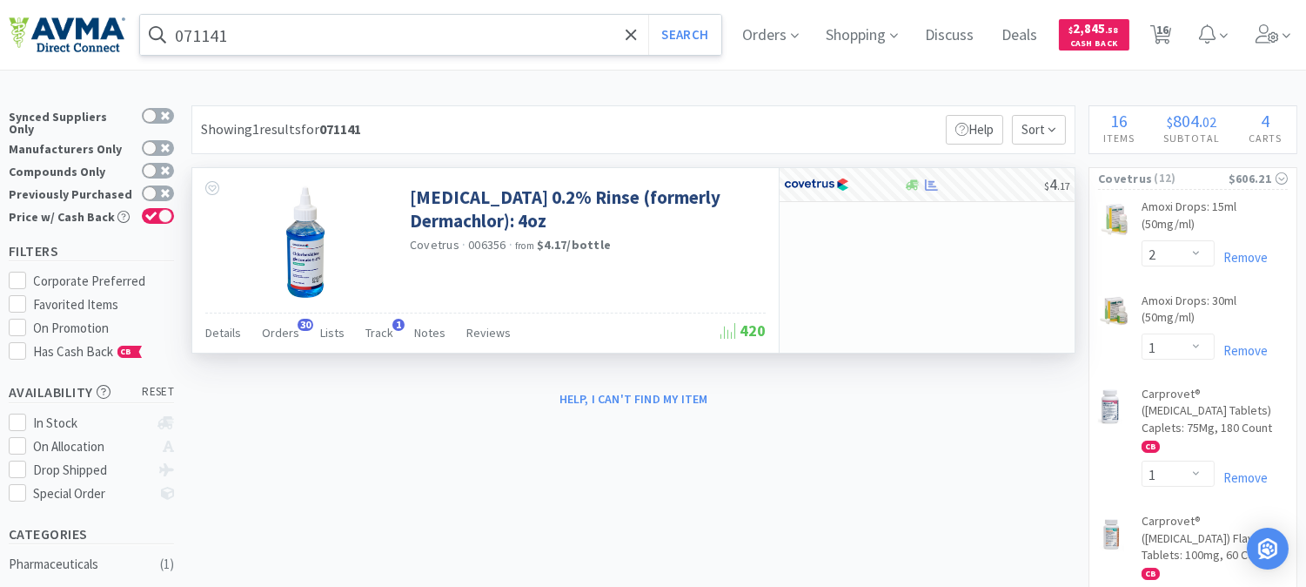
click at [337, 30] on input "071141" at bounding box center [430, 35] width 581 height 40
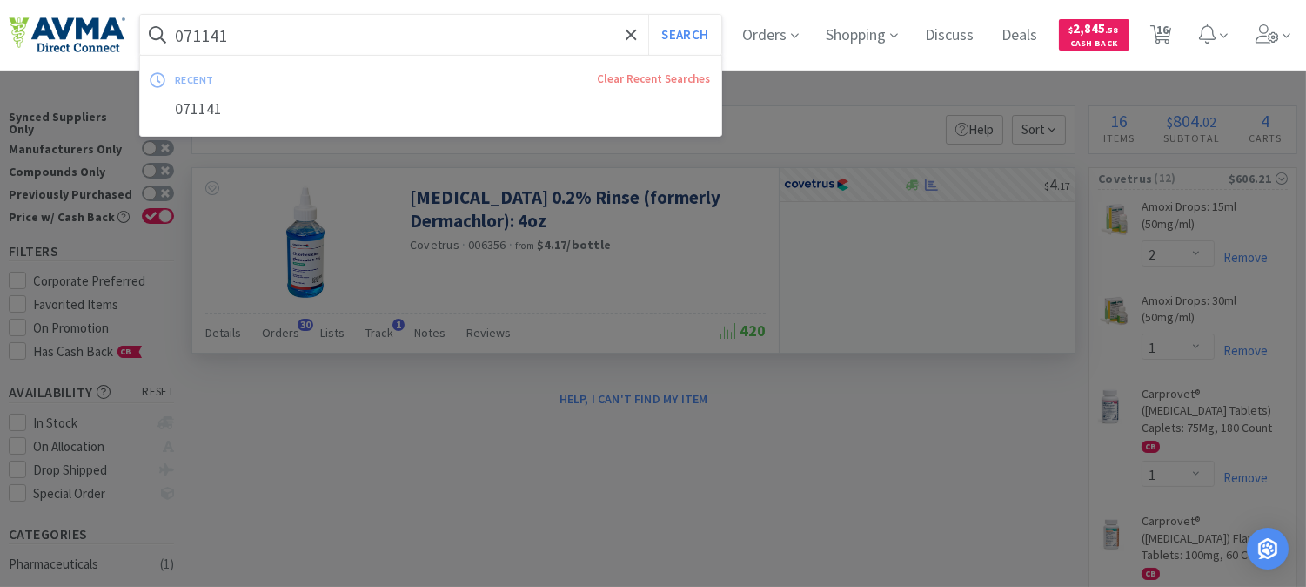
paste input "56355"
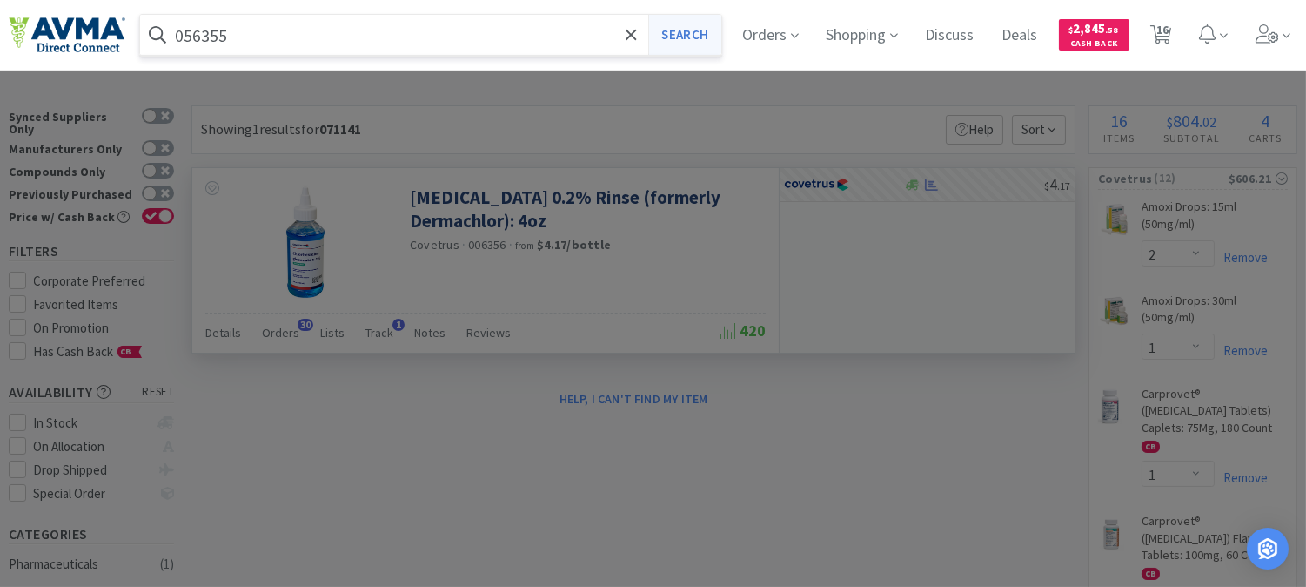
type input "056355"
click at [701, 40] on button "Search" at bounding box center [684, 35] width 72 height 40
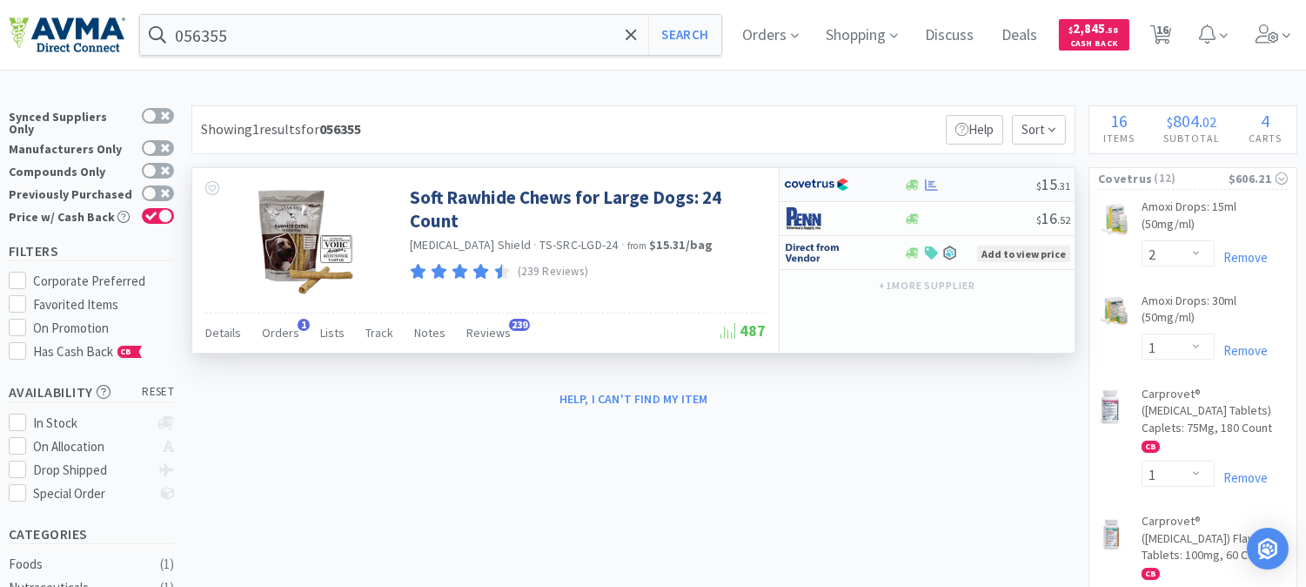
click at [830, 186] on img at bounding box center [816, 184] width 65 height 26
select select "1"
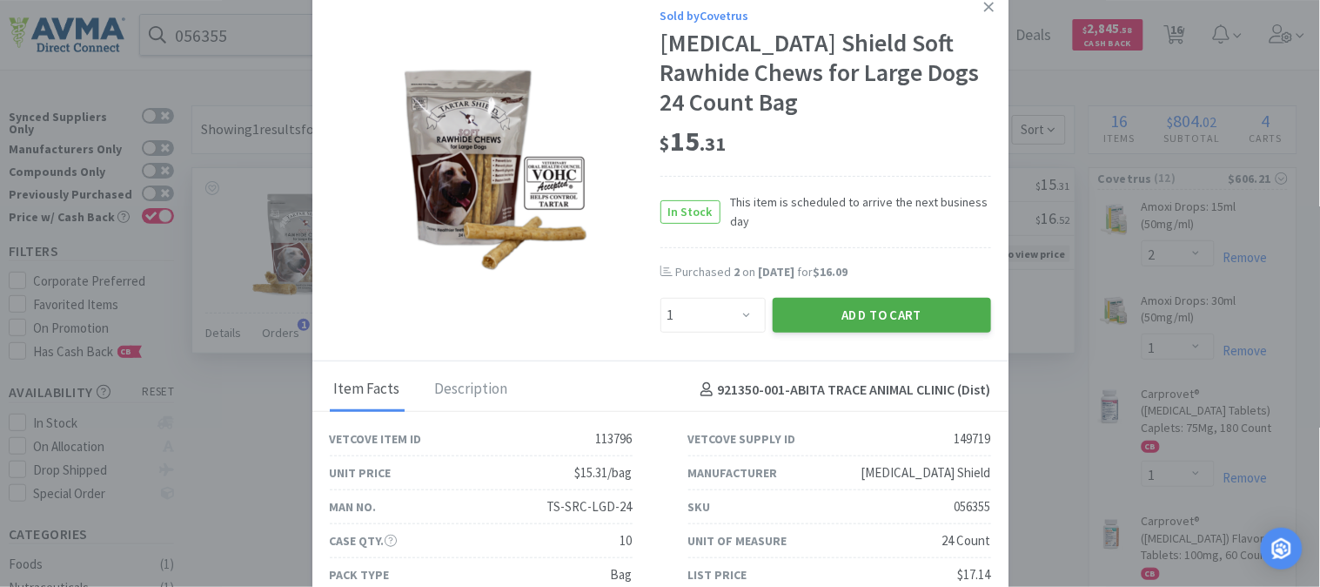
click at [882, 302] on button "Add to Cart" at bounding box center [882, 315] width 218 height 35
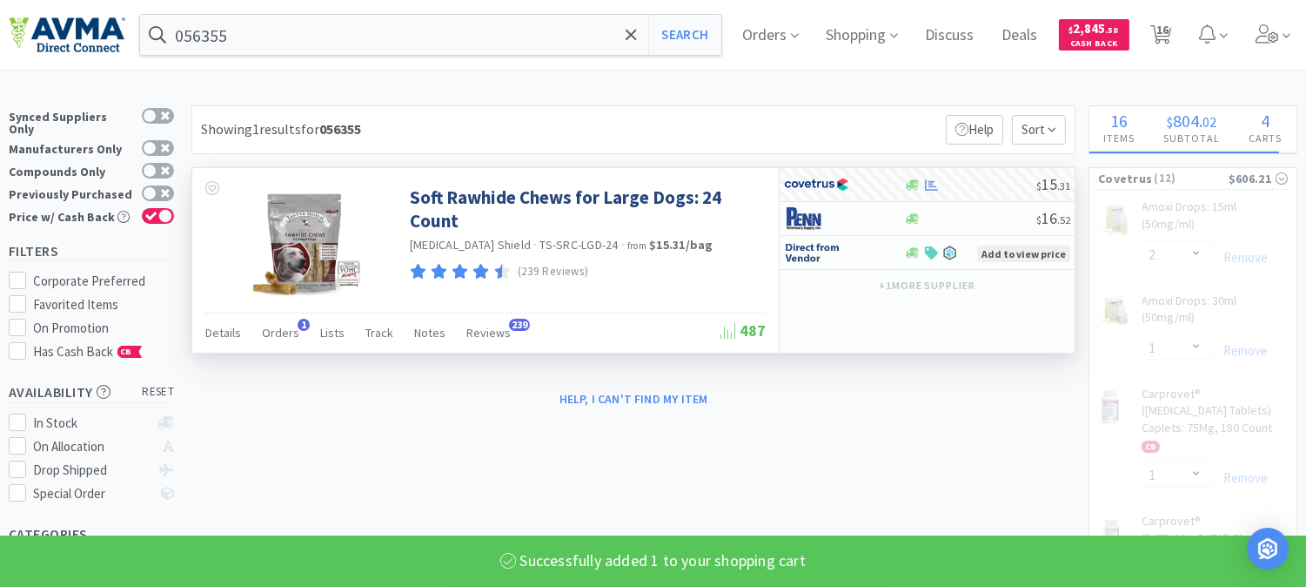
select select "1"
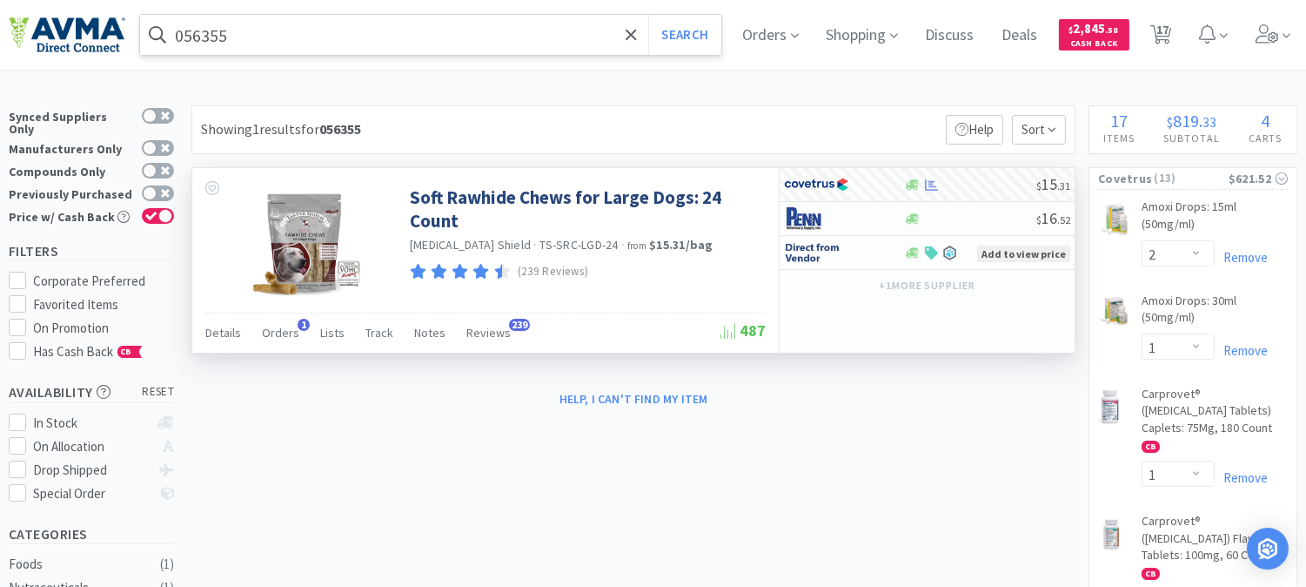
click at [228, 35] on input "056355" at bounding box center [430, 35] width 581 height 40
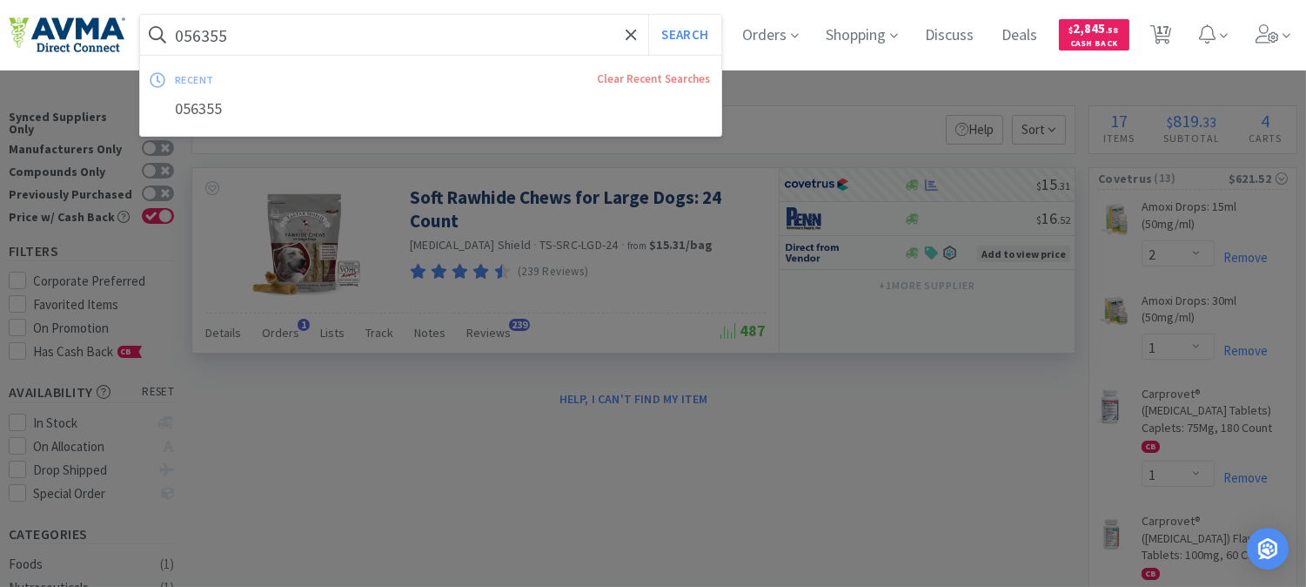
paste input "02364"
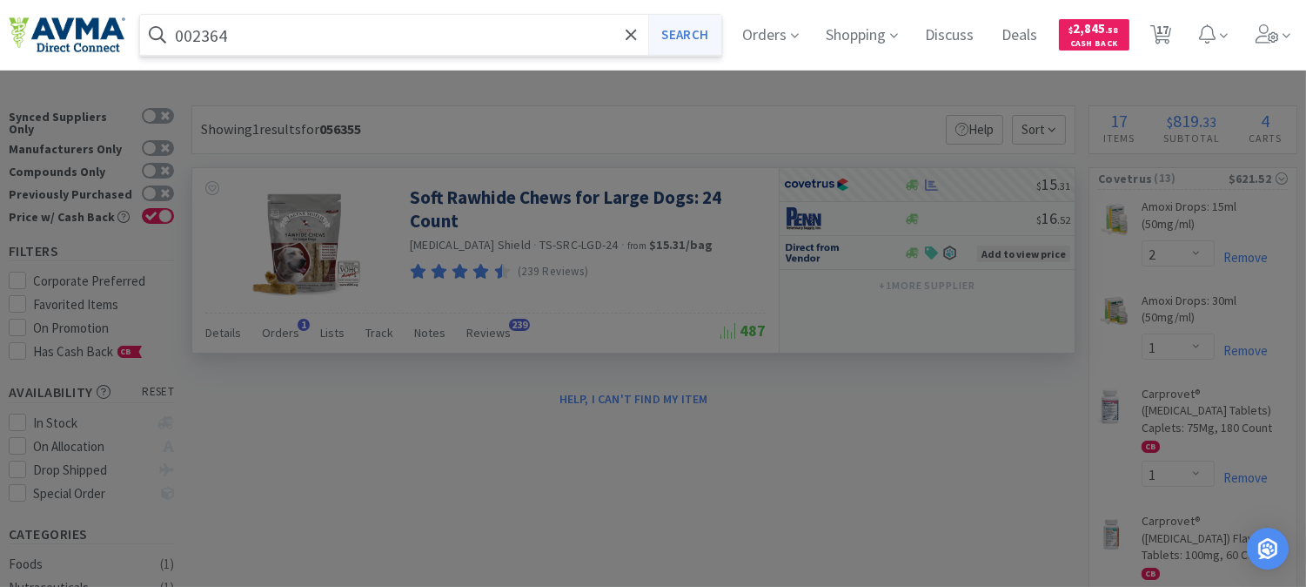
type input "002364"
click at [692, 35] on button "Search" at bounding box center [684, 35] width 72 height 40
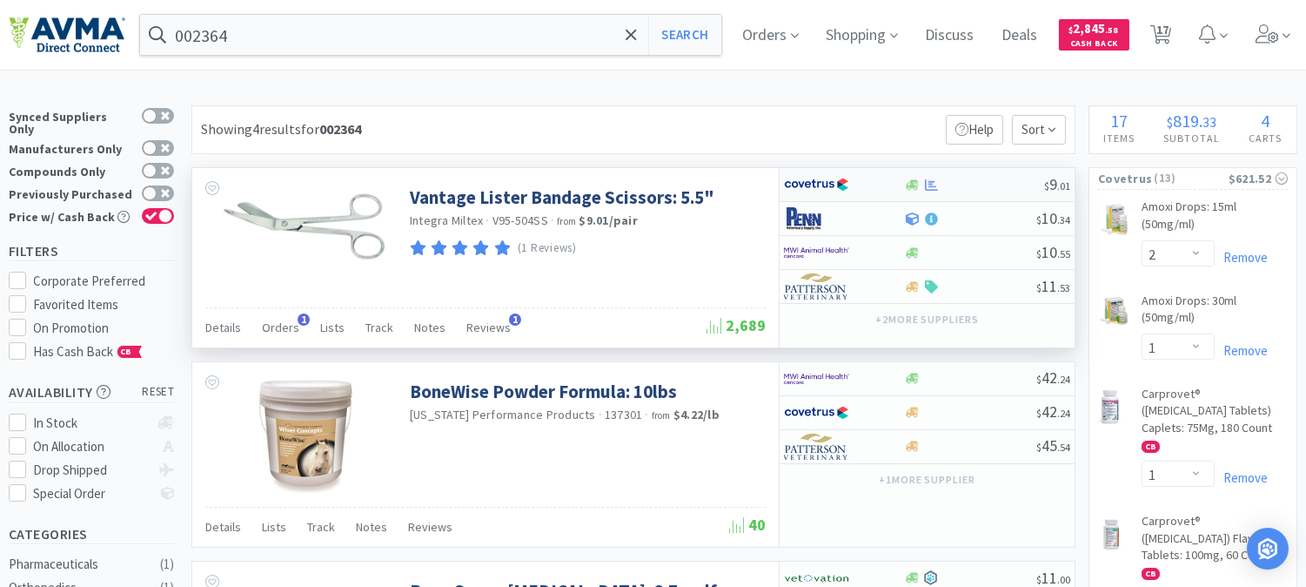
click at [805, 181] on img at bounding box center [816, 184] width 65 height 26
select select "1"
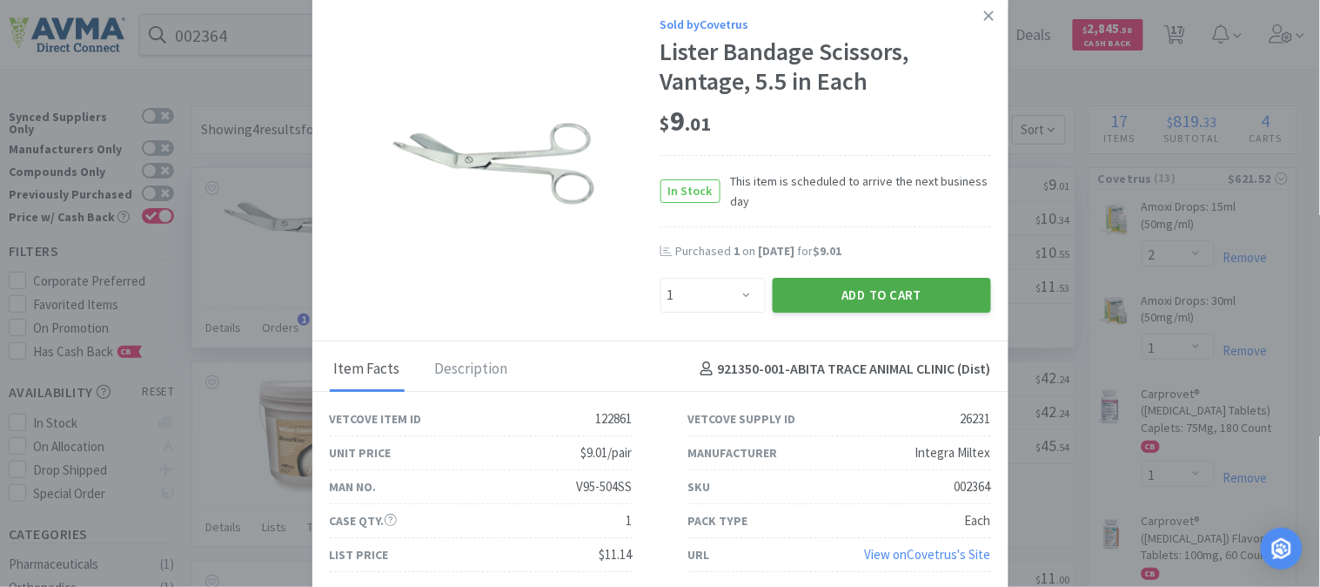
click at [862, 287] on button "Add to Cart" at bounding box center [882, 295] width 218 height 35
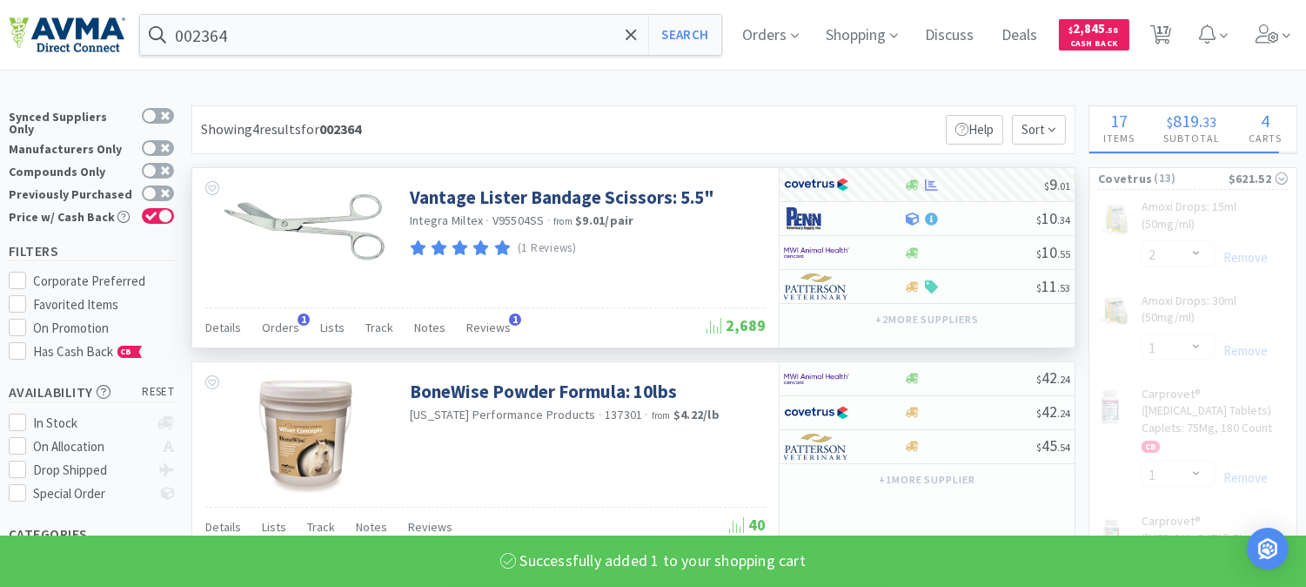
select select "1"
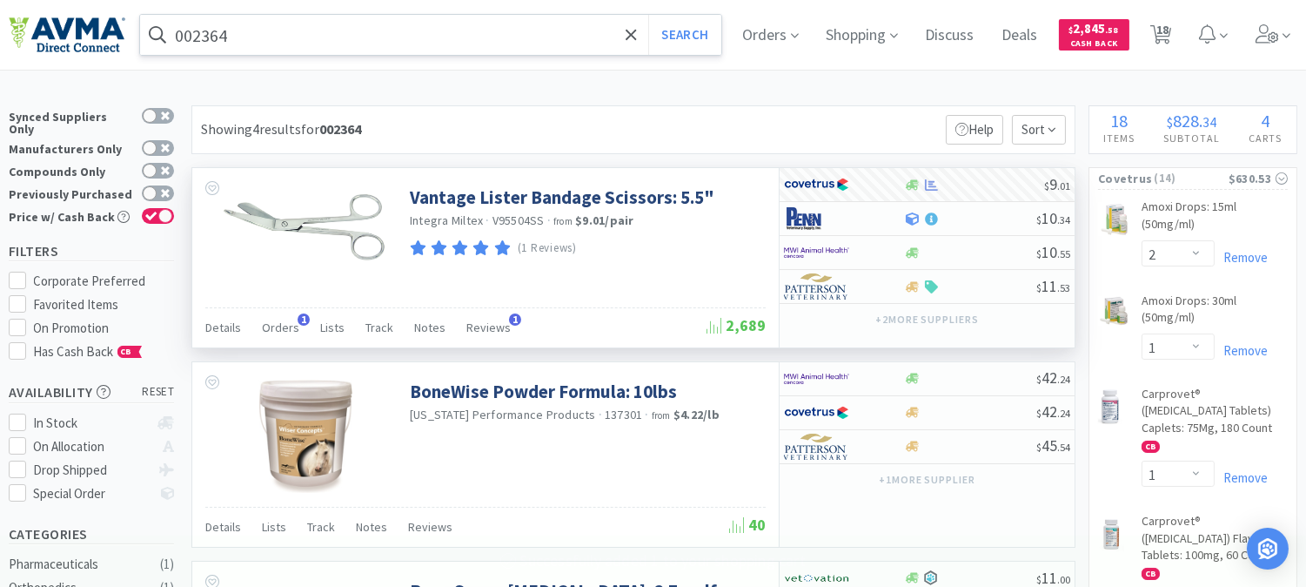
click at [204, 49] on input "002364" at bounding box center [430, 35] width 581 height 40
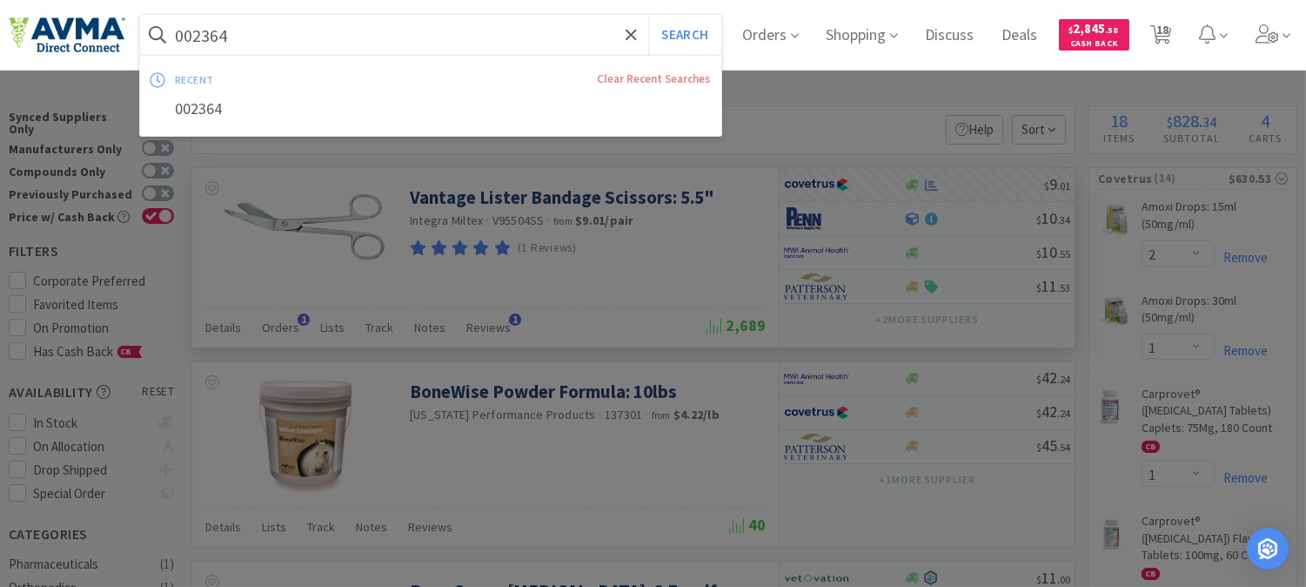
paste input "20668"
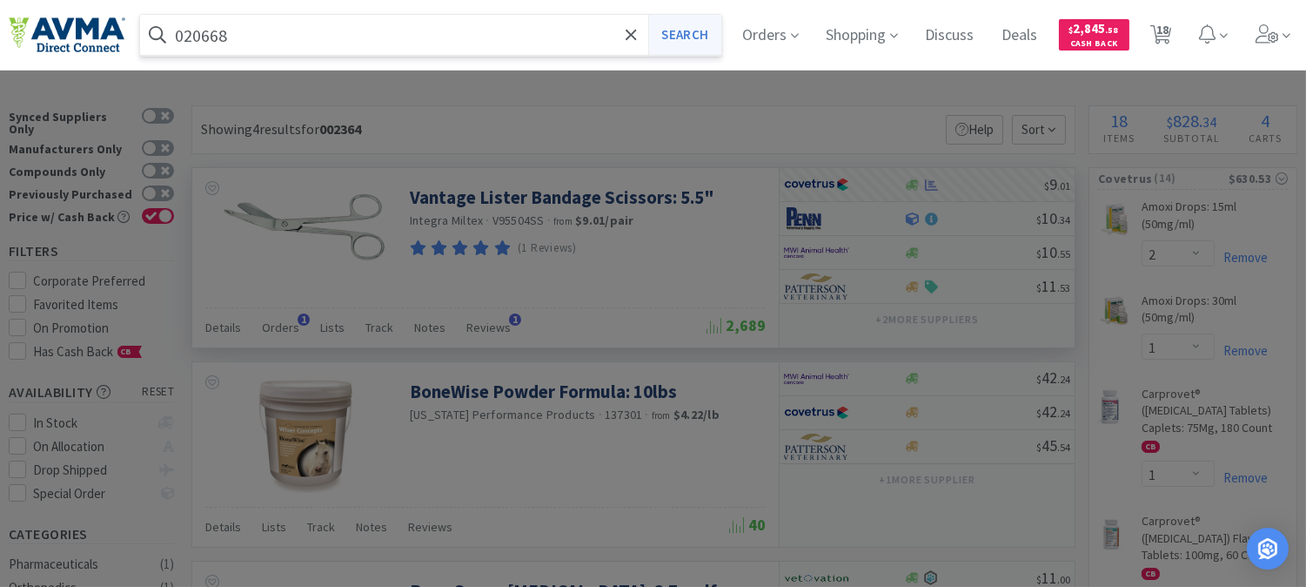
type input "020668"
click at [699, 30] on button "Search" at bounding box center [684, 35] width 72 height 40
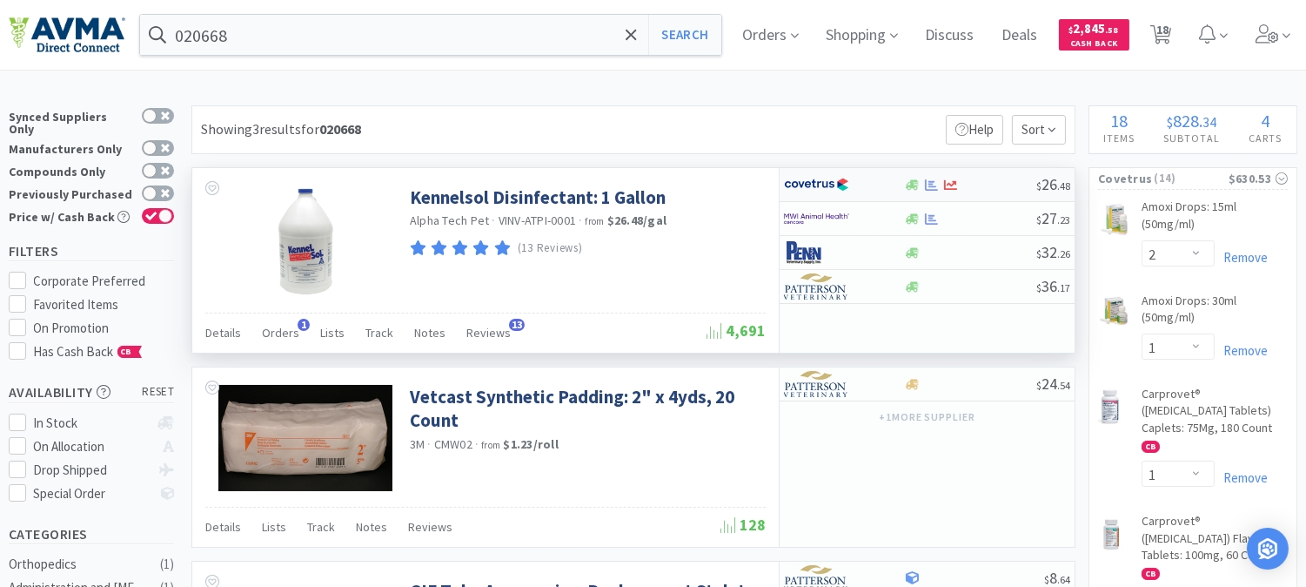
click at [804, 186] on img at bounding box center [816, 184] width 65 height 26
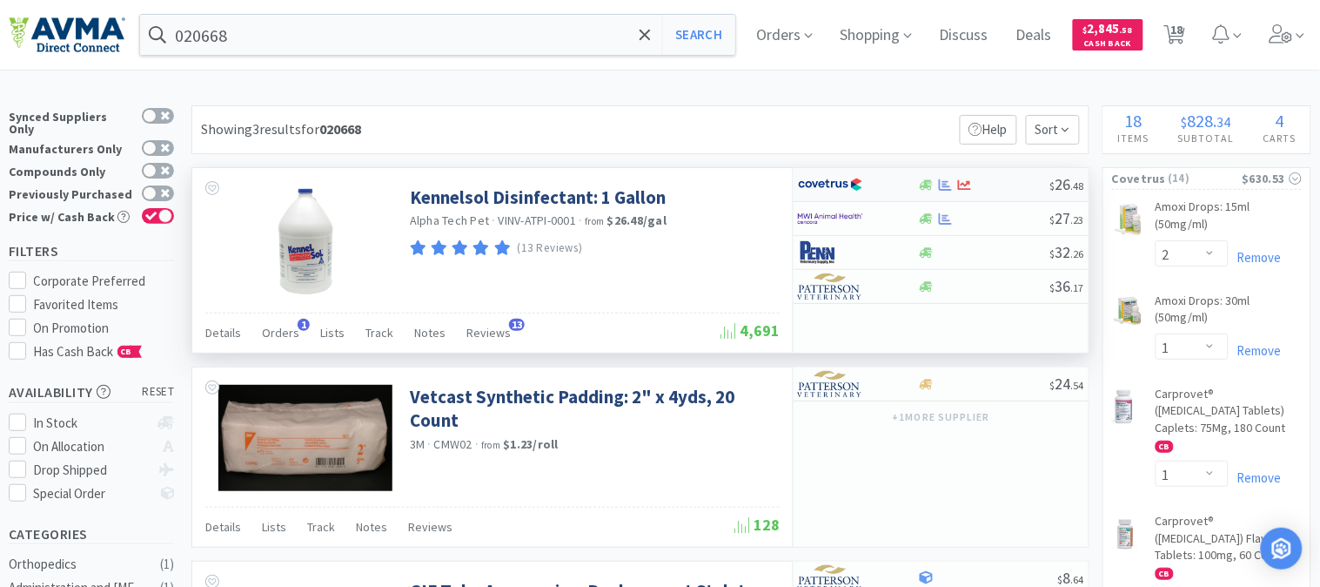
select select "1"
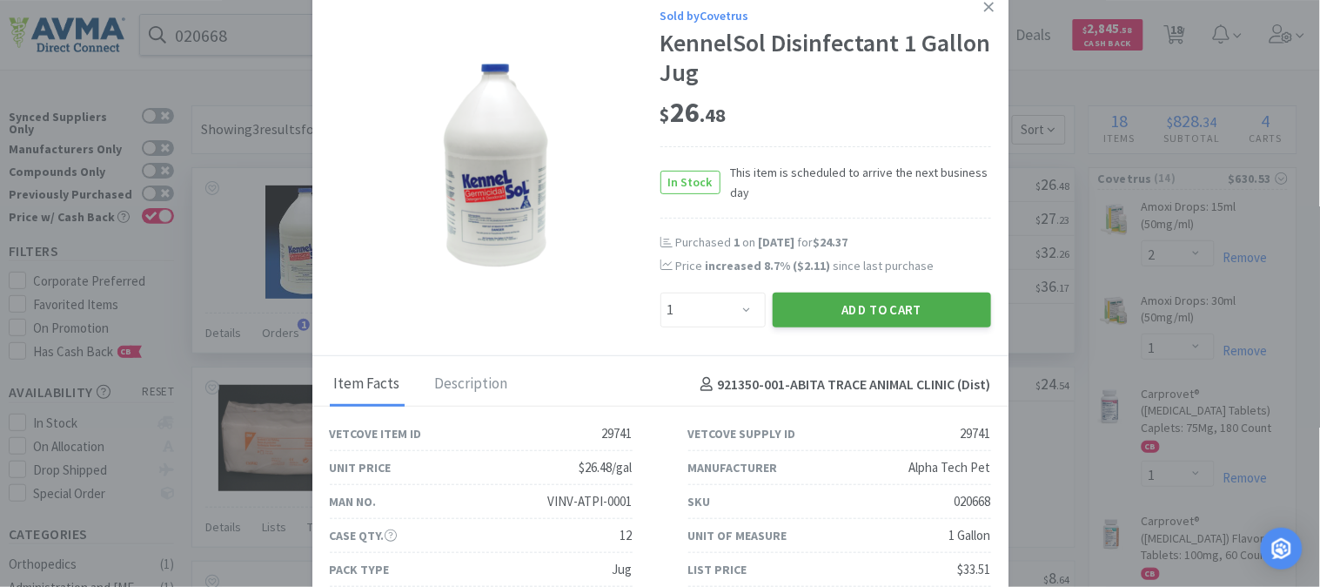
click at [840, 305] on button "Add to Cart" at bounding box center [882, 309] width 218 height 35
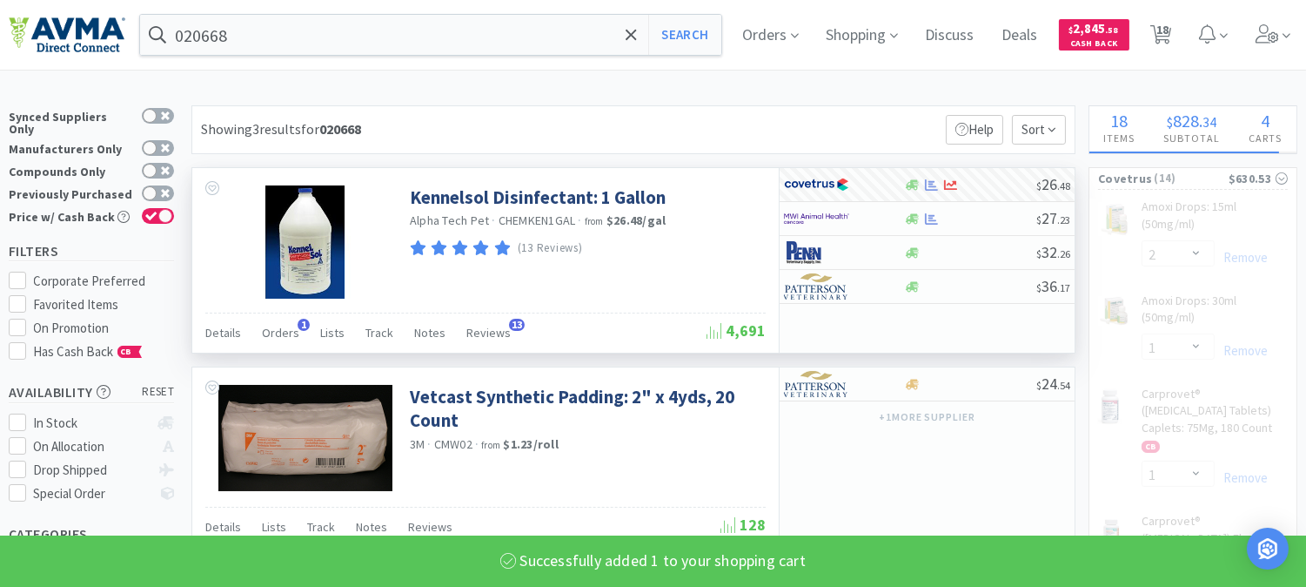
select select "1"
select select "2"
select select "1"
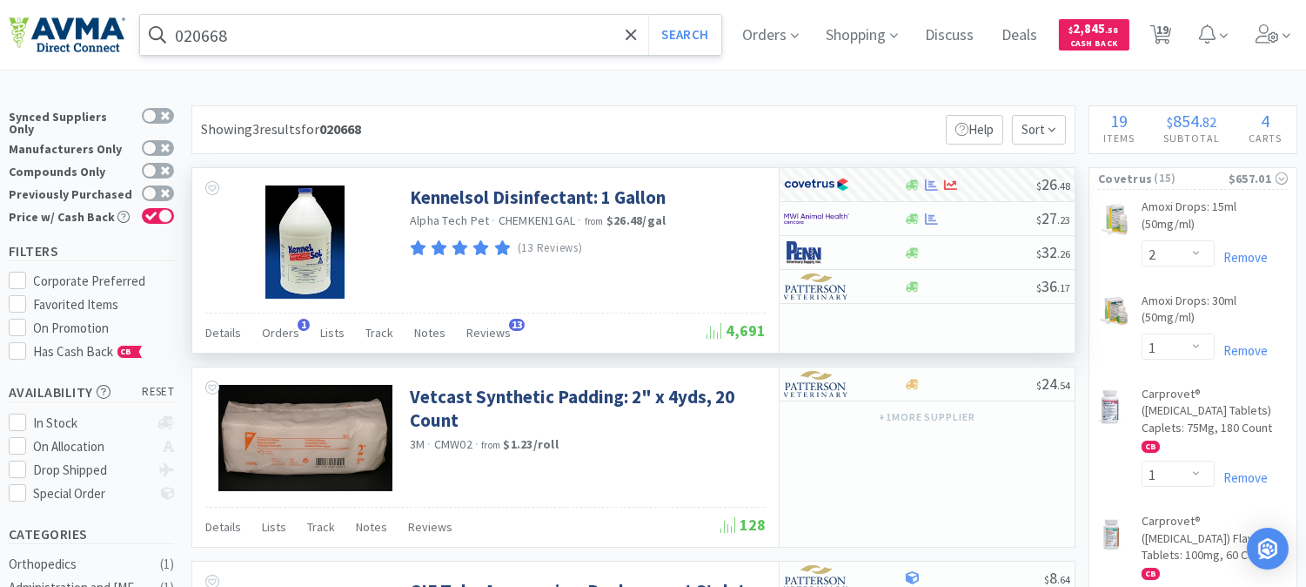
click at [202, 37] on input "020668" at bounding box center [430, 35] width 581 height 40
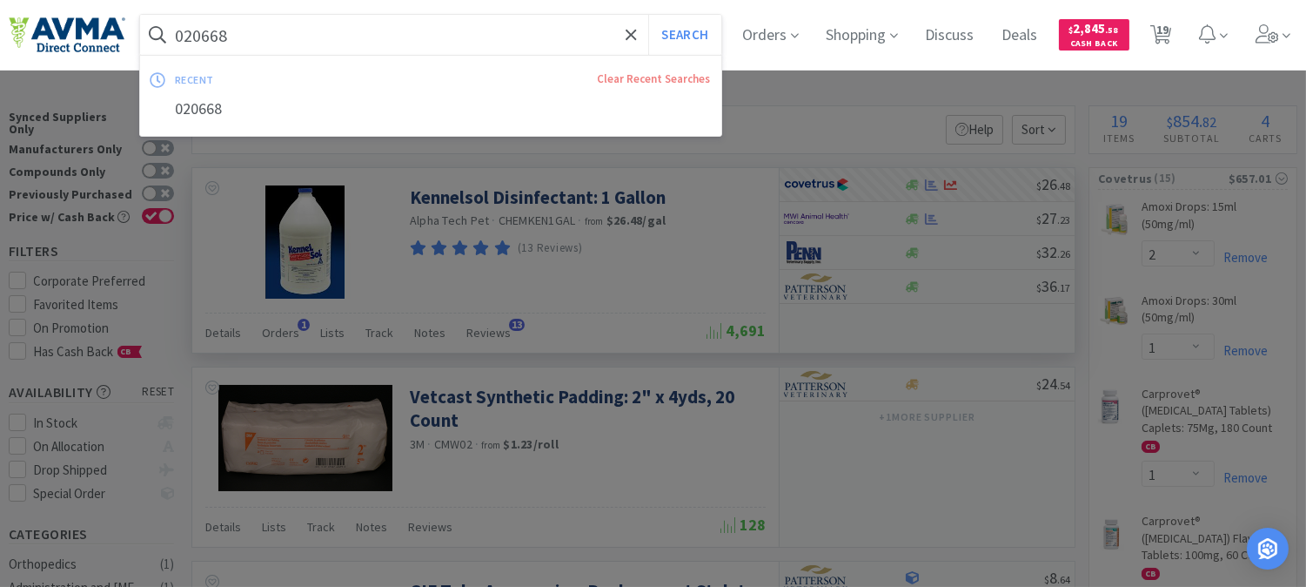
paste input "83539"
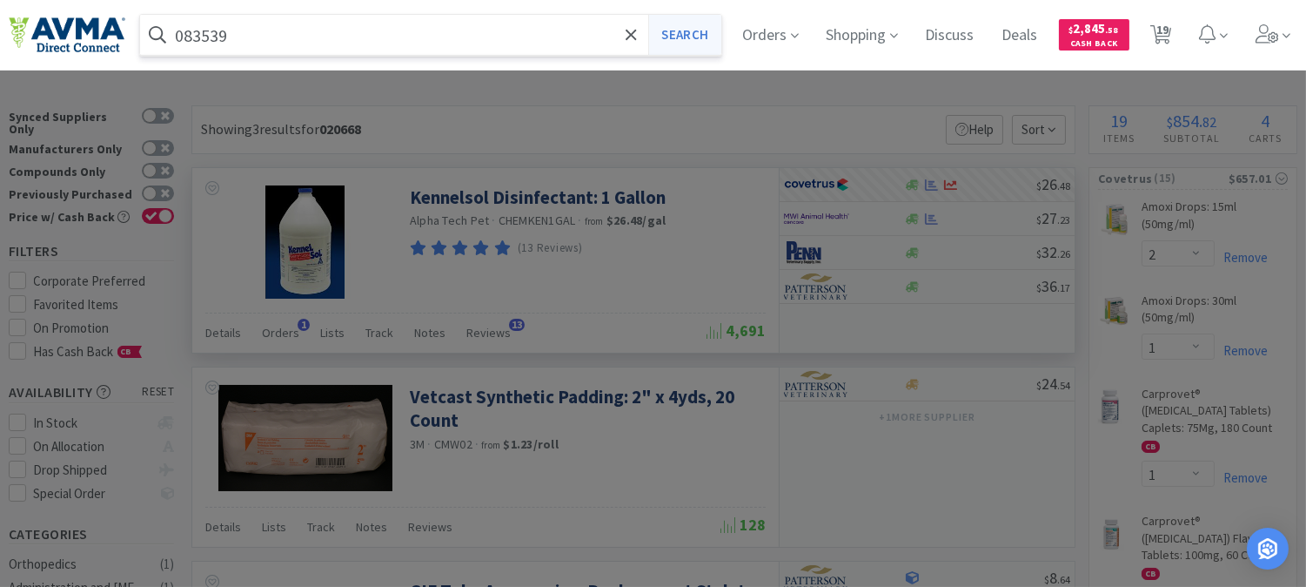
type input "083539"
click at [712, 31] on button "Search" at bounding box center [684, 35] width 72 height 40
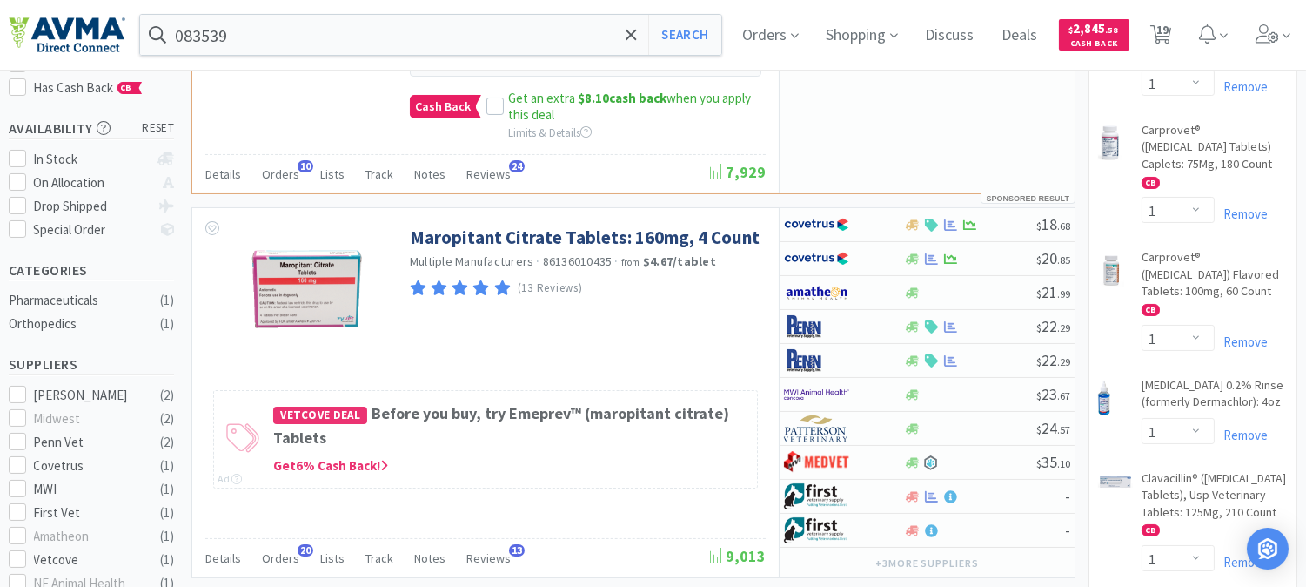
scroll to position [386, 0]
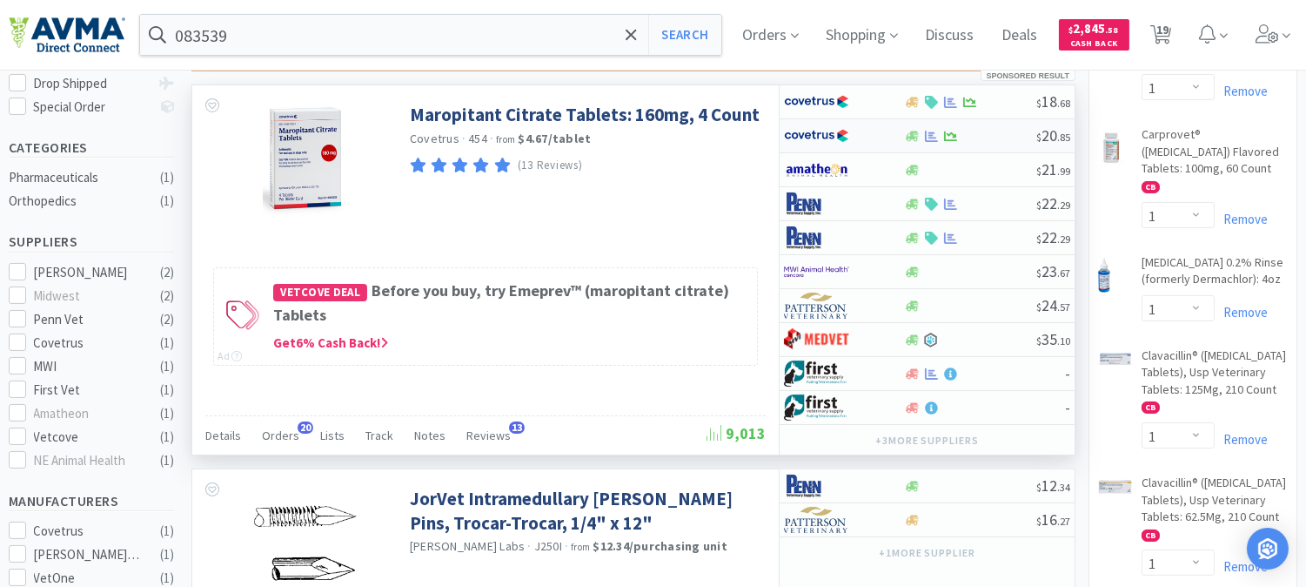
click at [807, 123] on img at bounding box center [816, 136] width 65 height 26
select select "1"
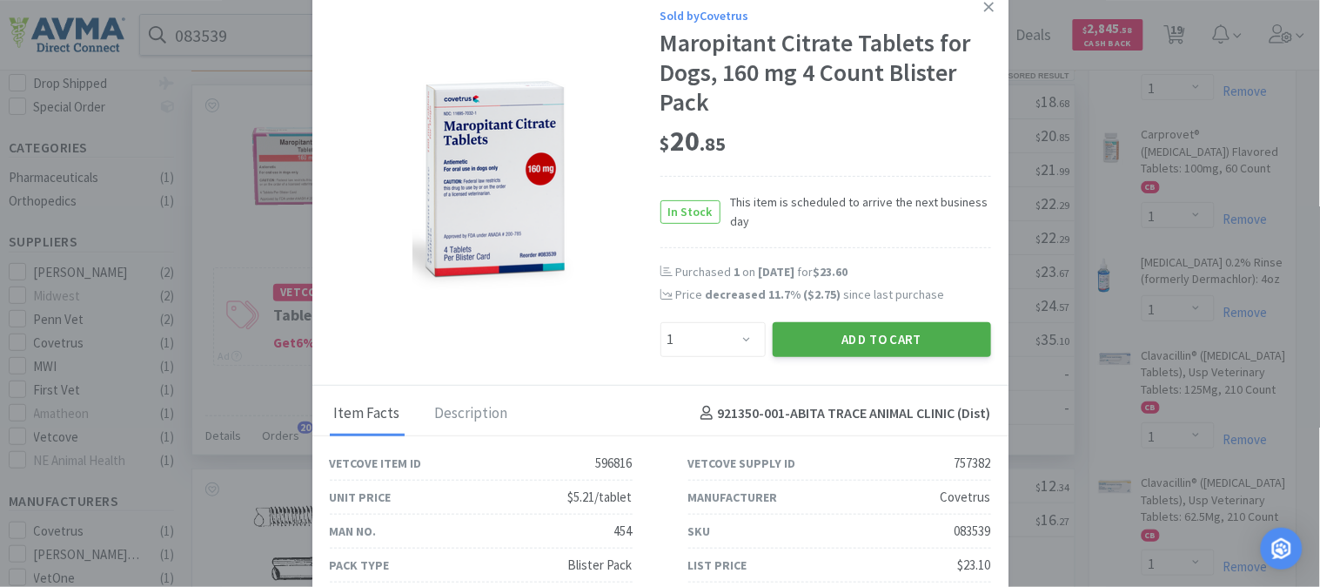
click at [884, 334] on button "Add to Cart" at bounding box center [882, 339] width 218 height 35
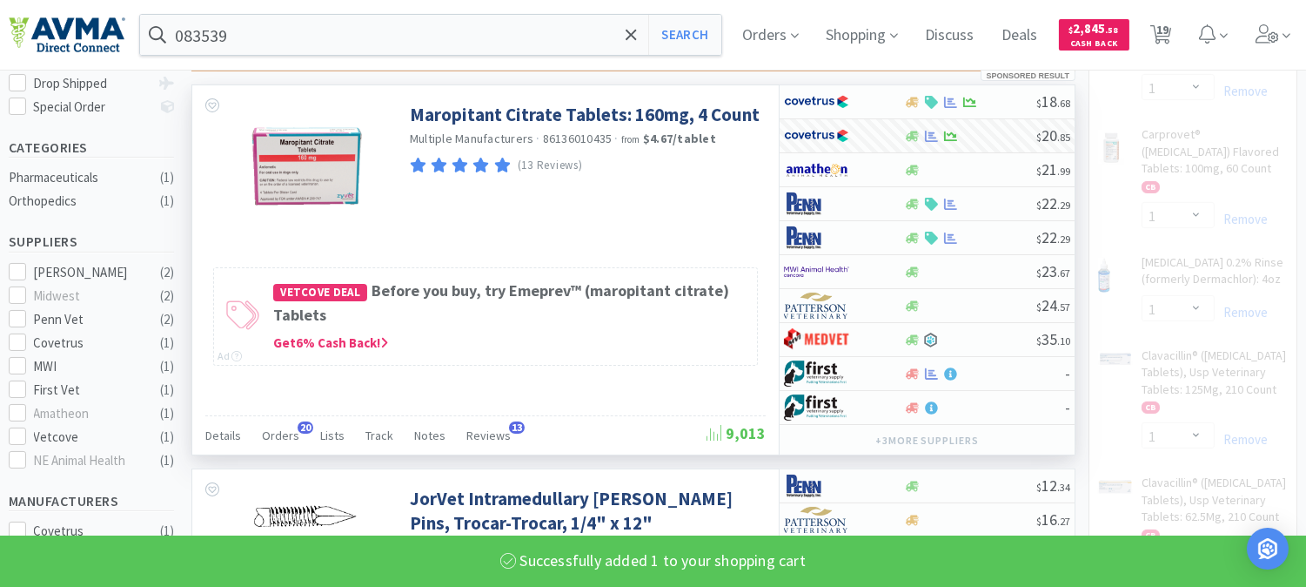
select select "1"
select select "2"
select select "1"
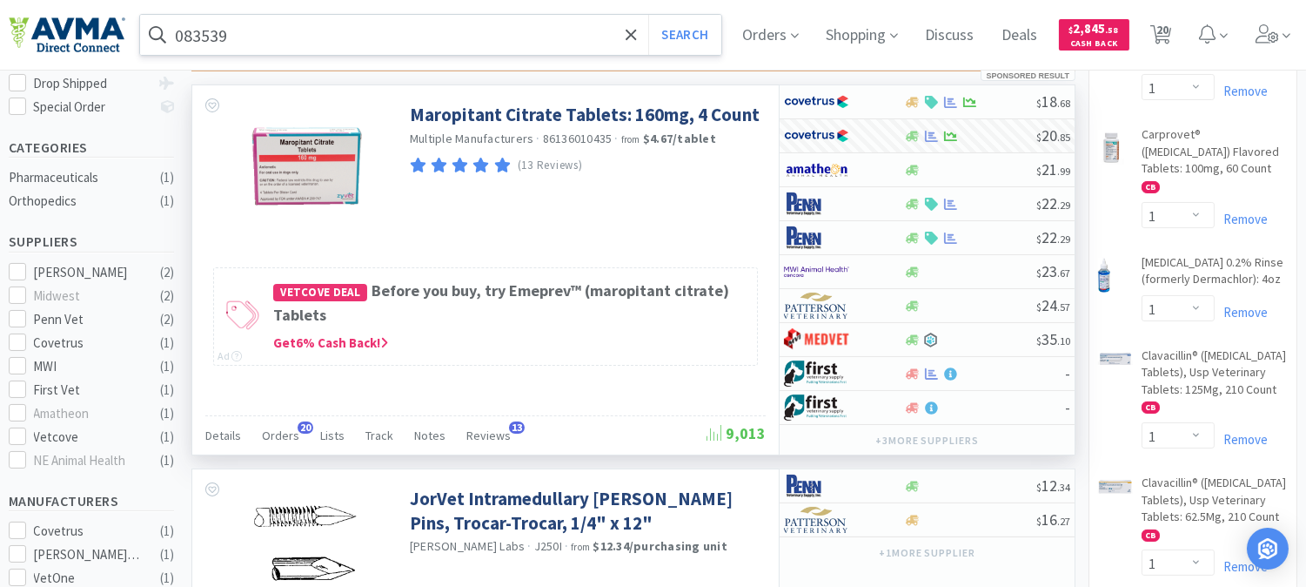
click at [355, 26] on input "083539" at bounding box center [430, 35] width 581 height 40
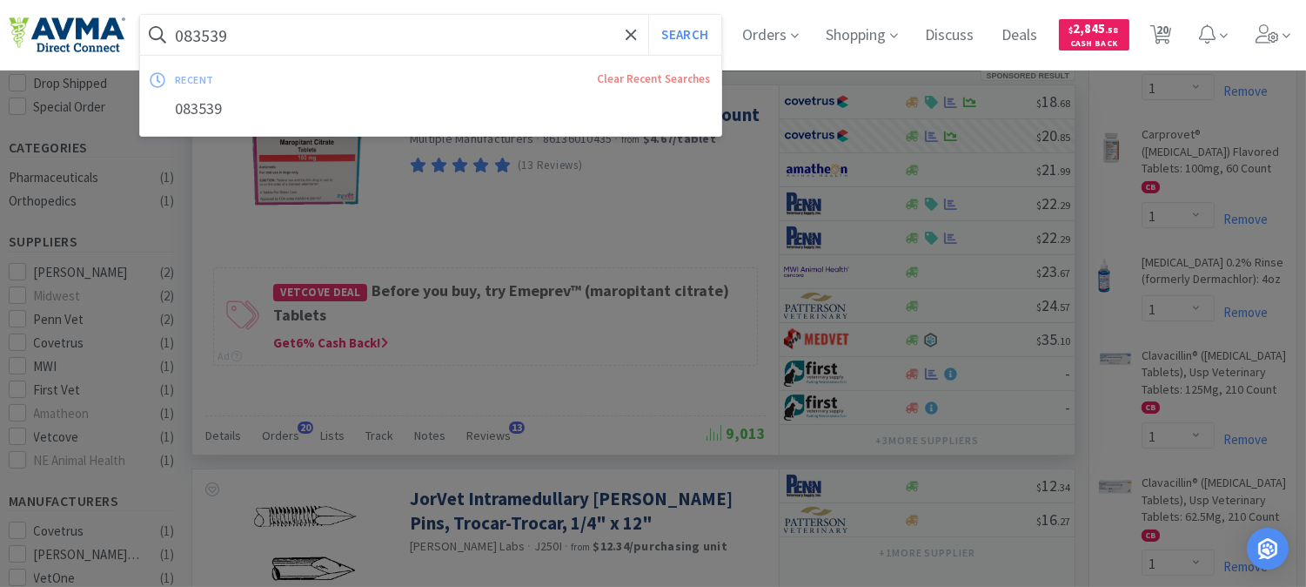
paste input "48897"
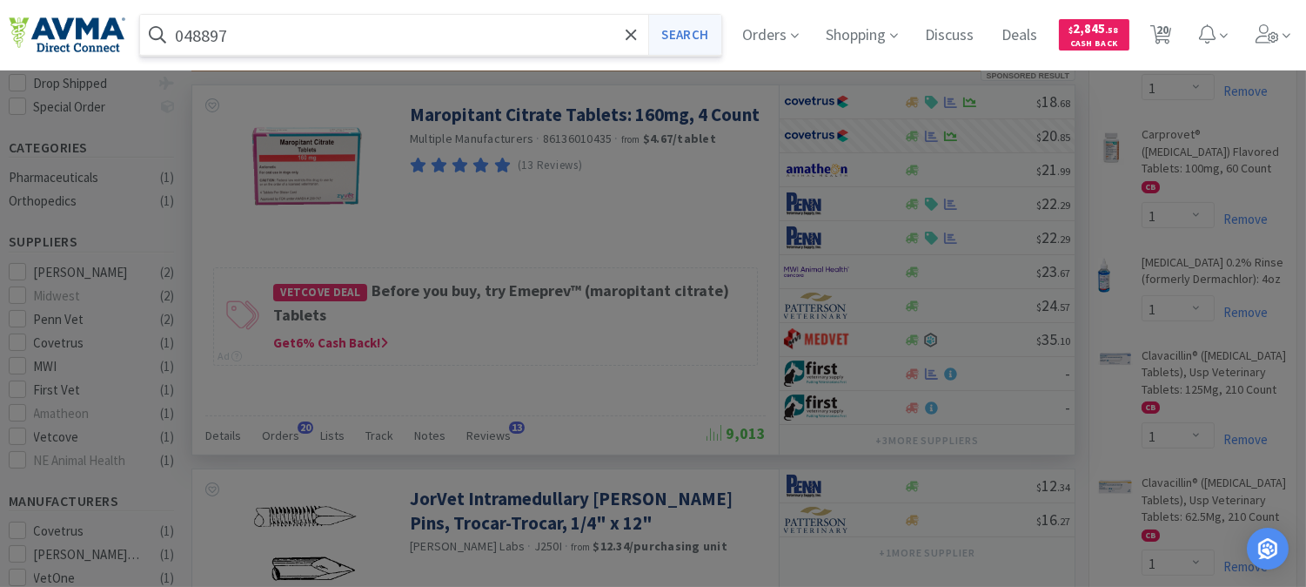
type input "048897"
click at [698, 35] on button "Search" at bounding box center [684, 35] width 72 height 40
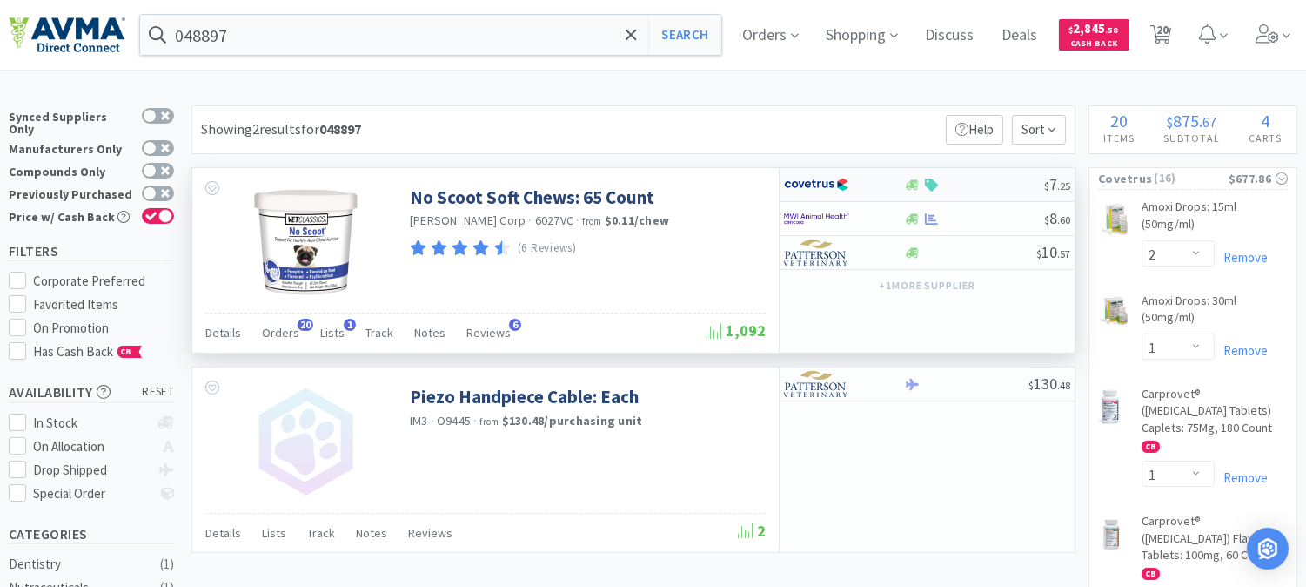
click at [813, 184] on img at bounding box center [816, 184] width 65 height 26
select select "1"
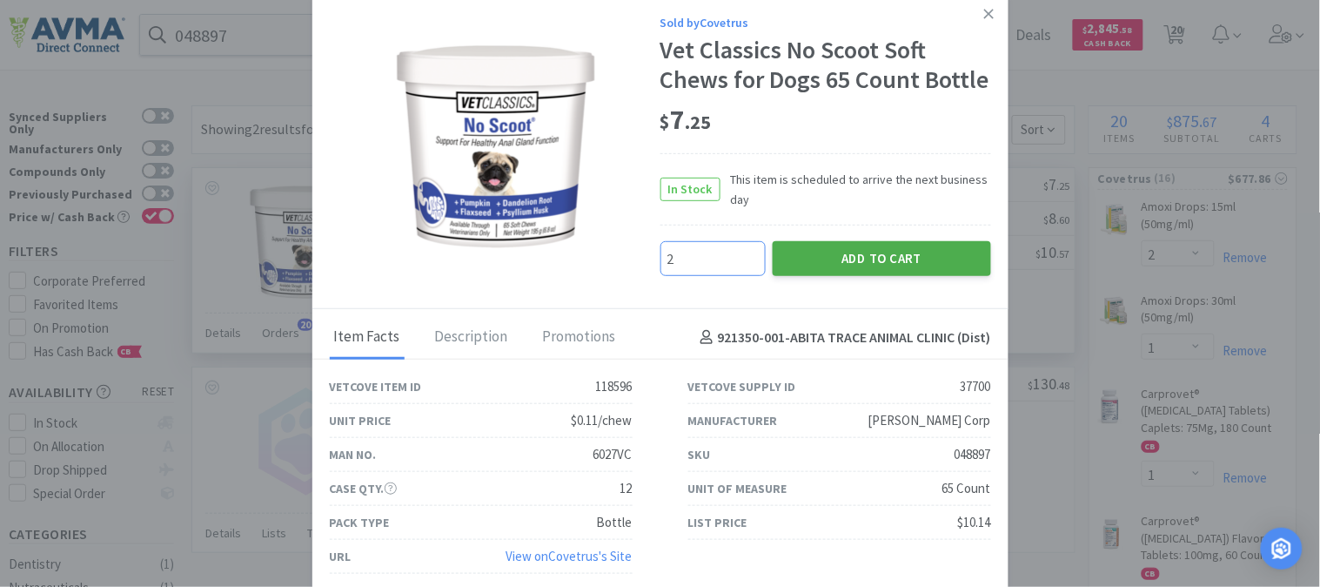
type input "2"
click at [875, 246] on button "Add to Cart" at bounding box center [882, 258] width 218 height 35
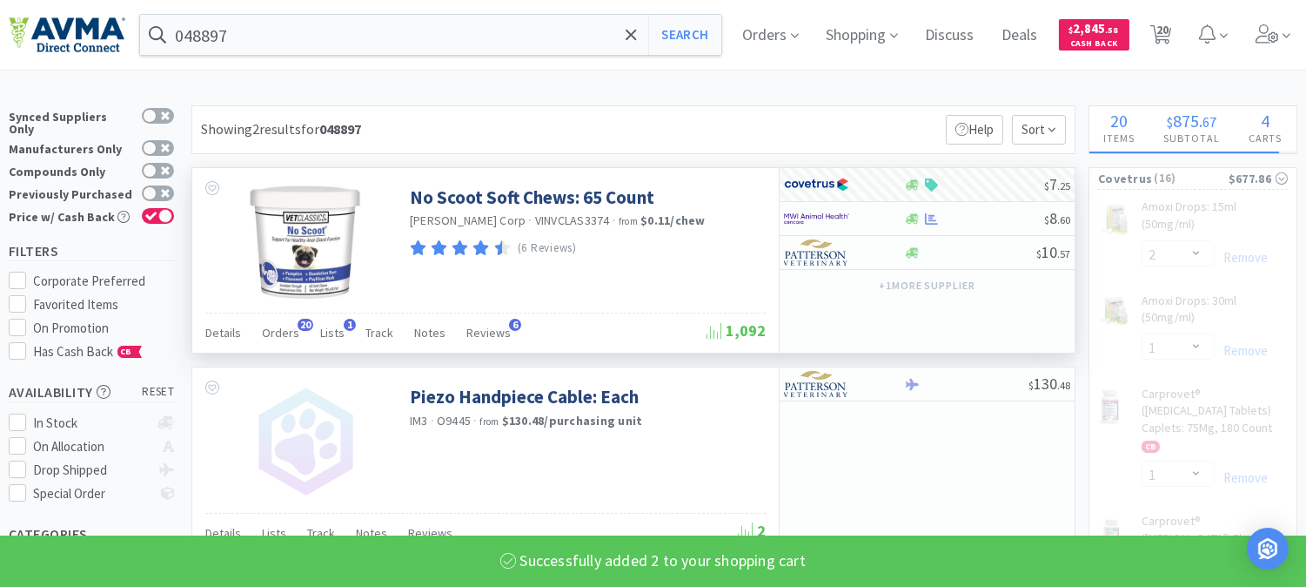
select select "2"
select select "1"
select select "2"
select select "1"
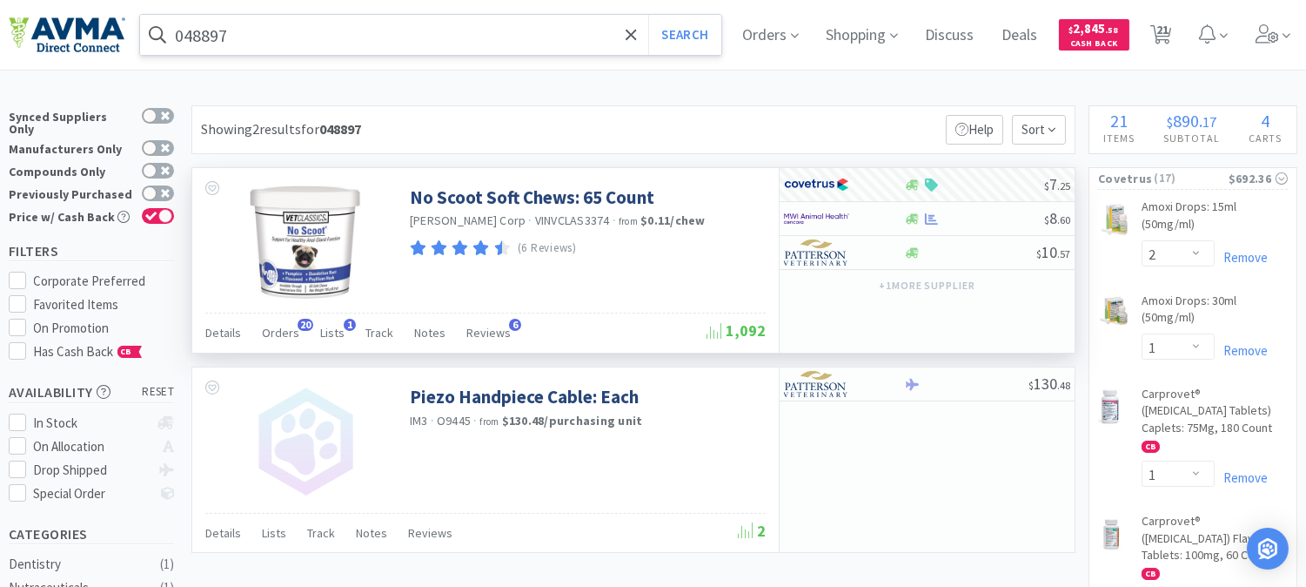
click at [257, 35] on input "048897" at bounding box center [430, 35] width 581 height 40
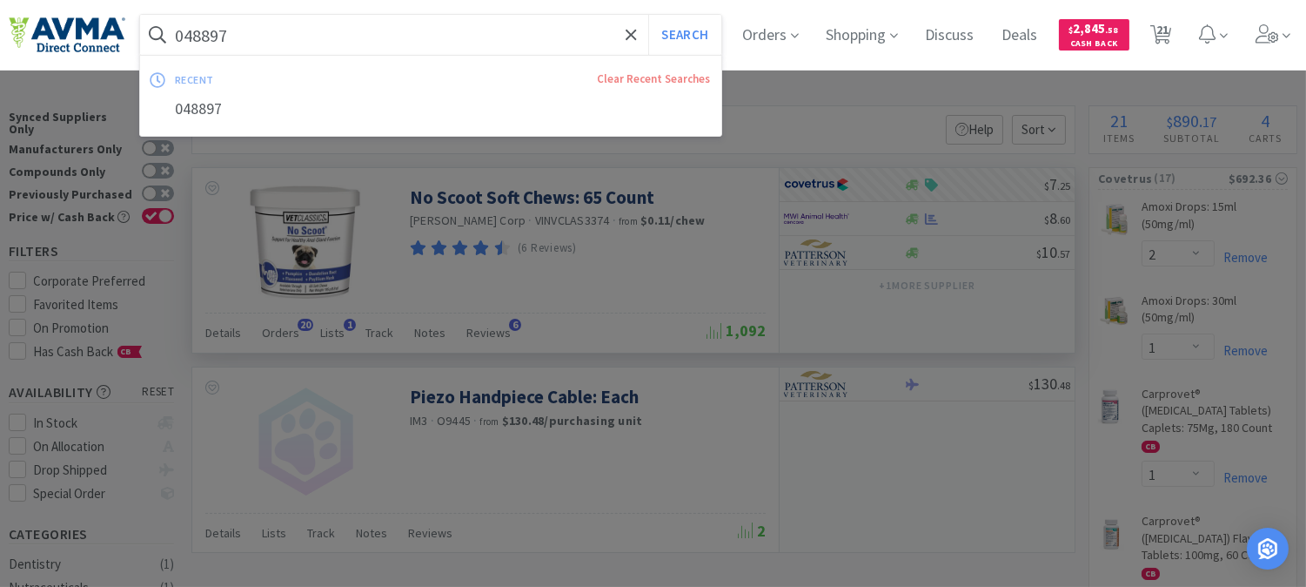
paste input "35022"
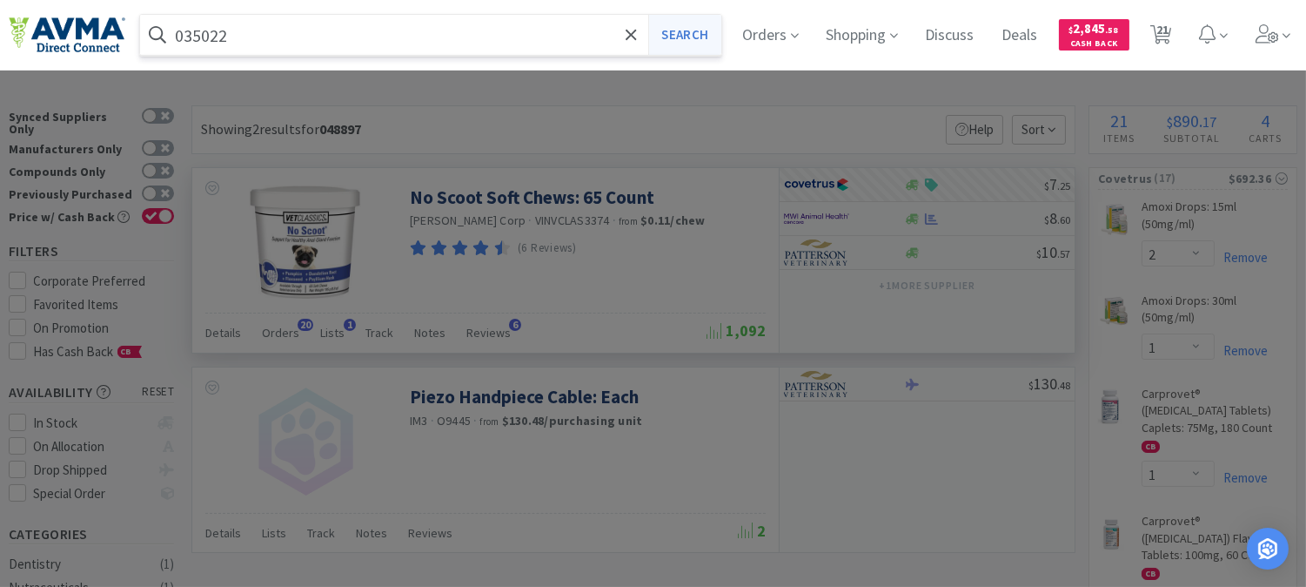
type input "035022"
click at [672, 47] on button "Search" at bounding box center [684, 35] width 72 height 40
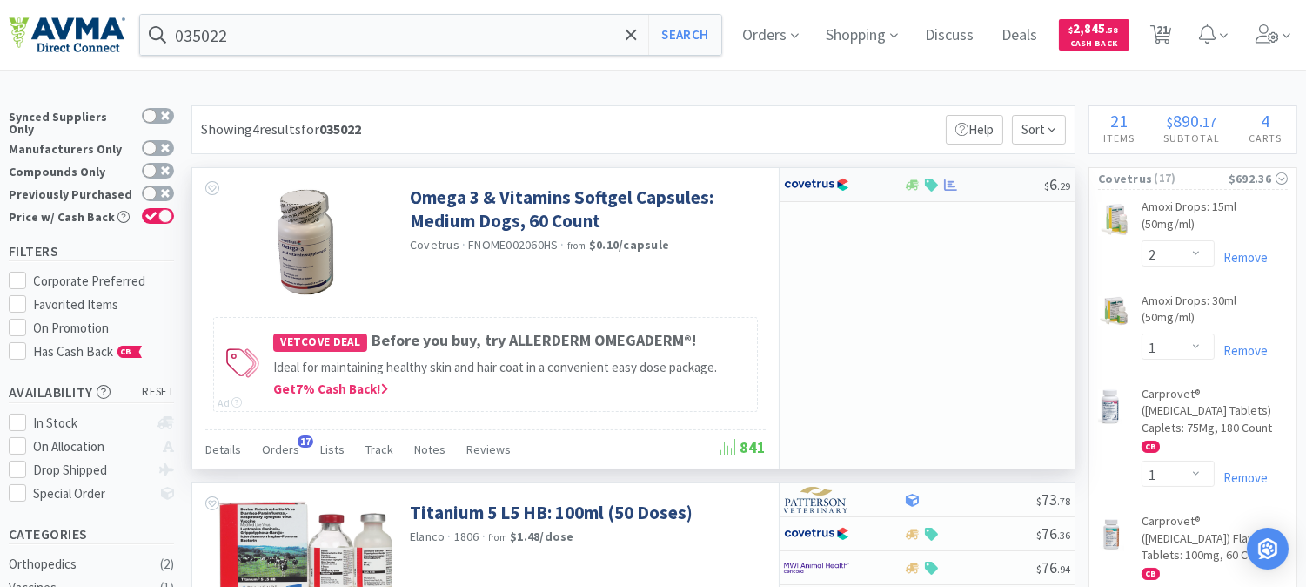
click at [819, 184] on img at bounding box center [816, 184] width 65 height 26
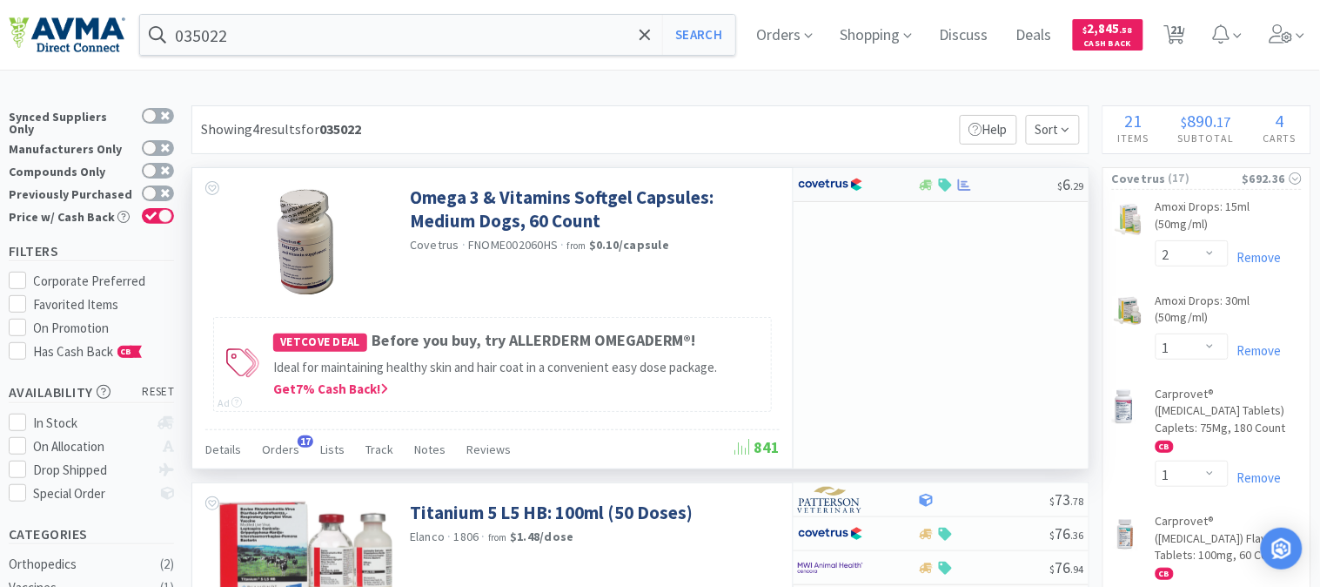
select select "1"
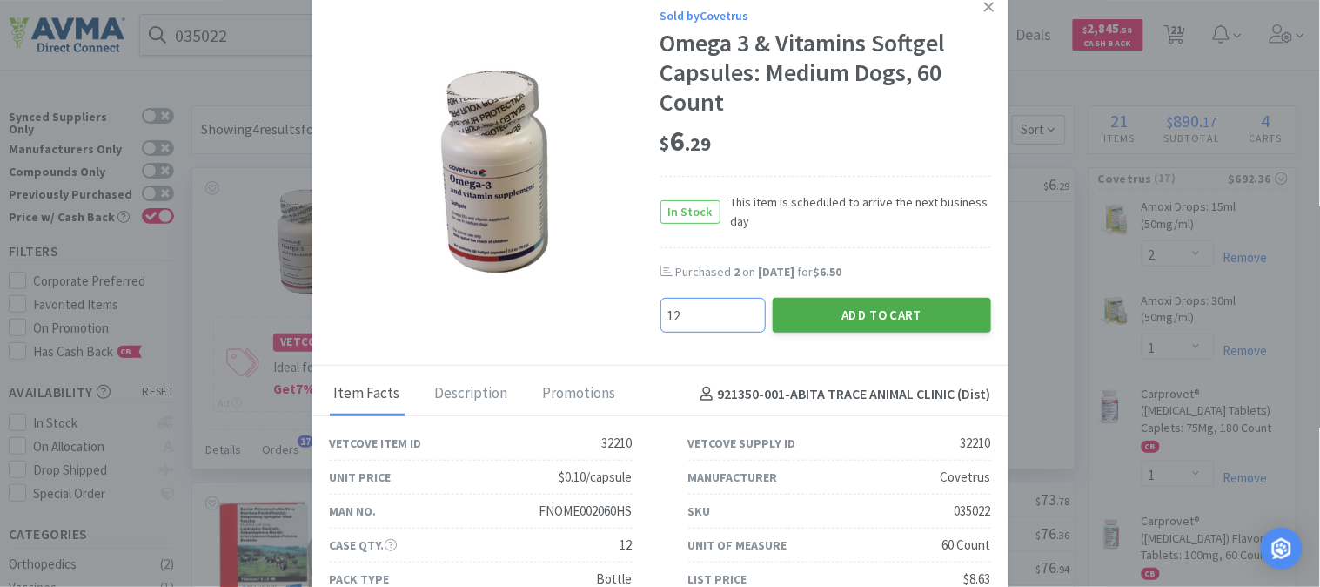
type input "12"
click at [862, 314] on button "Add to Cart" at bounding box center [882, 315] width 218 height 35
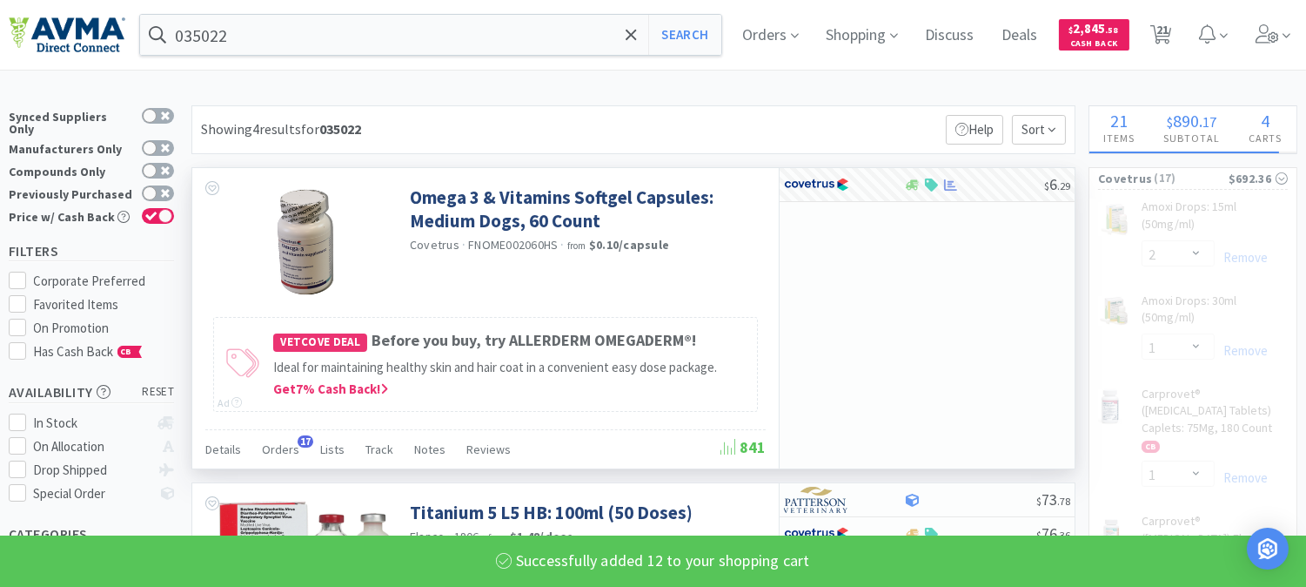
select select "12"
select select "2"
select select "1"
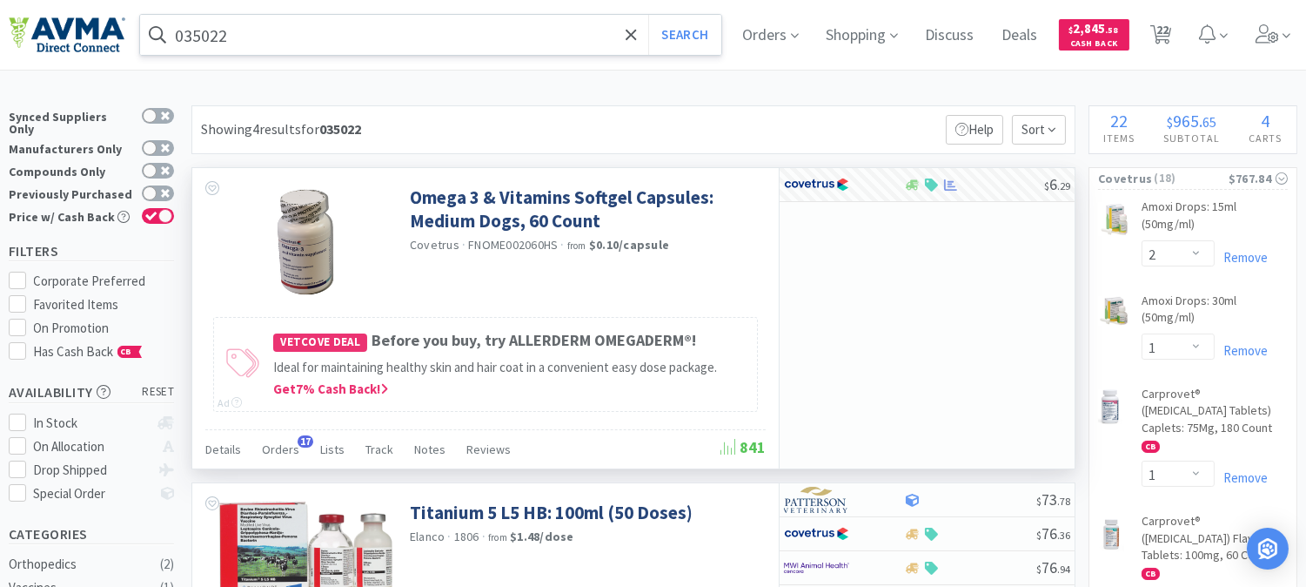
click at [214, 42] on input "035022" at bounding box center [430, 35] width 581 height 40
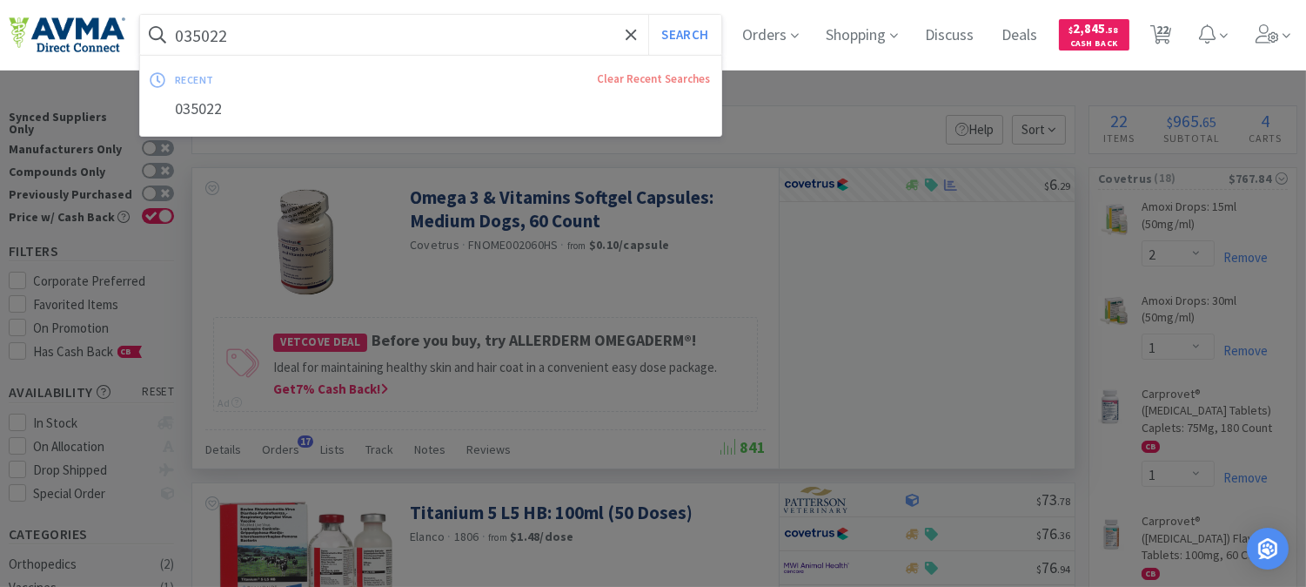
paste input "1895"
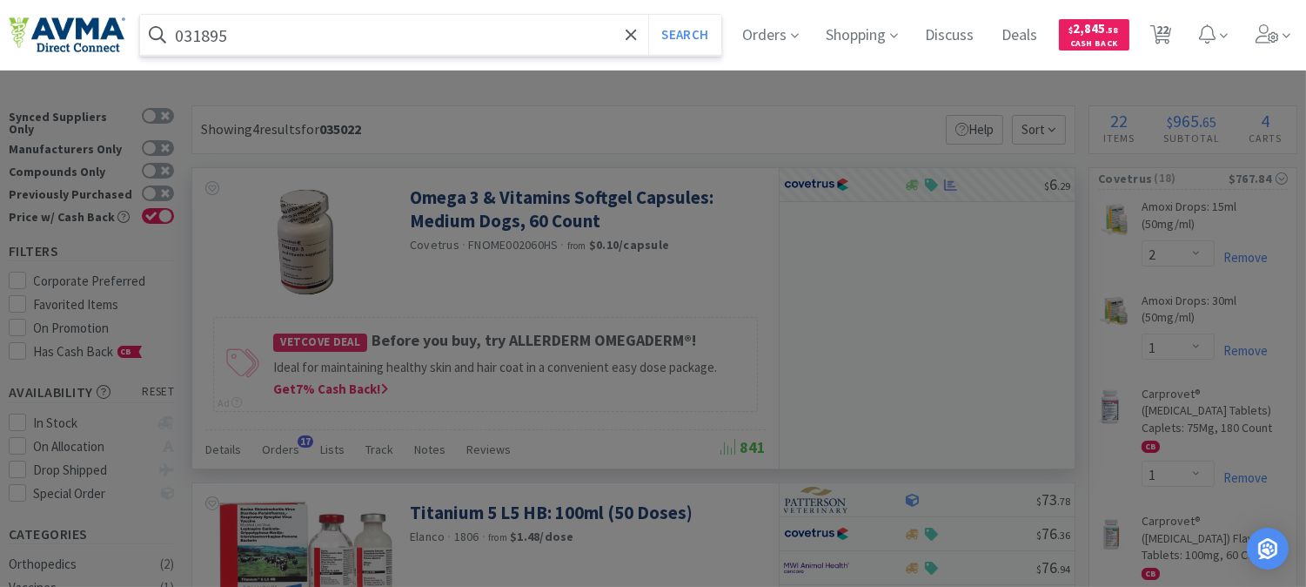
type input "031895"
click at [648, 15] on button "Search" at bounding box center [684, 35] width 72 height 40
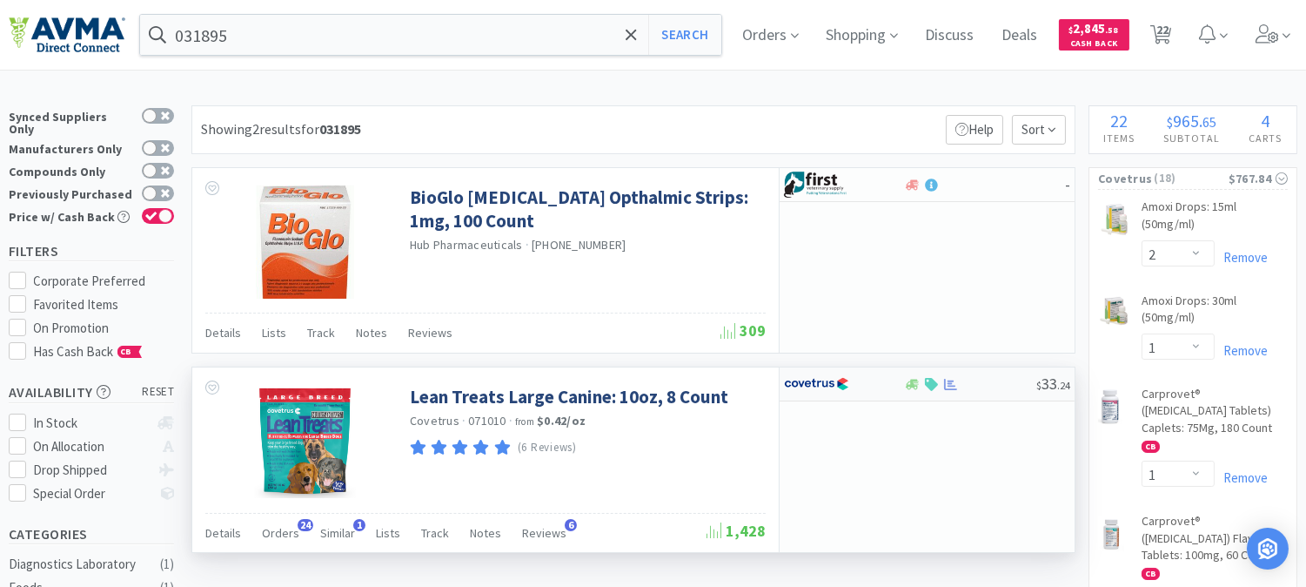
click at [825, 386] on img at bounding box center [816, 384] width 65 height 26
select select "1"
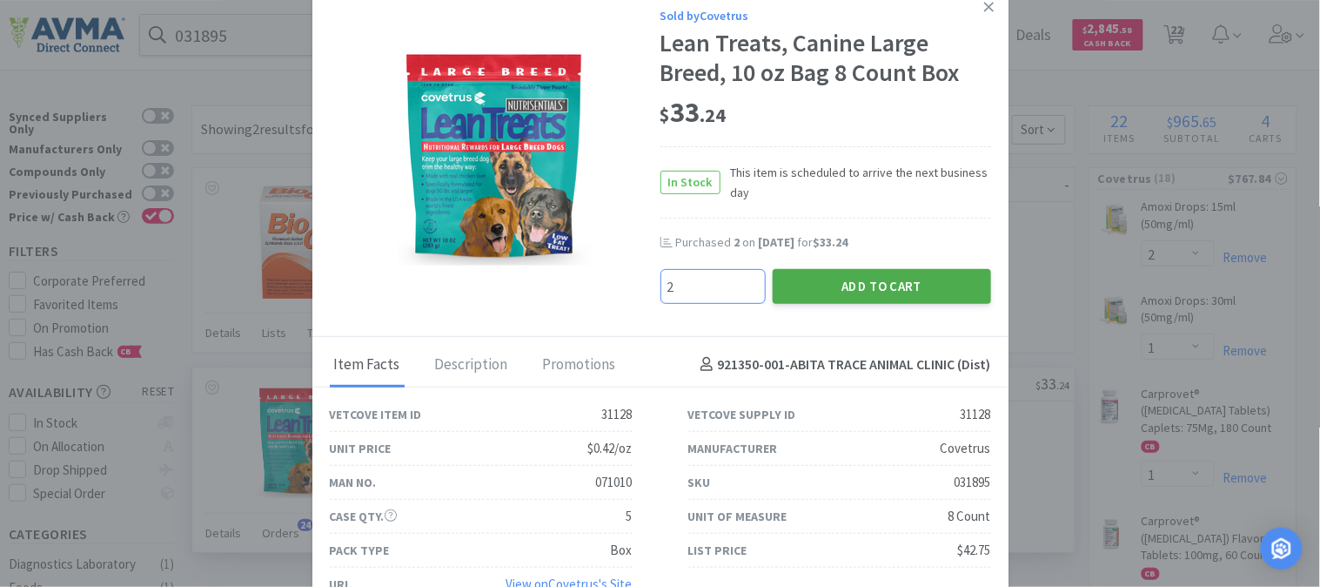
type input "2"
click at [803, 275] on button "Add to Cart" at bounding box center [882, 286] width 218 height 35
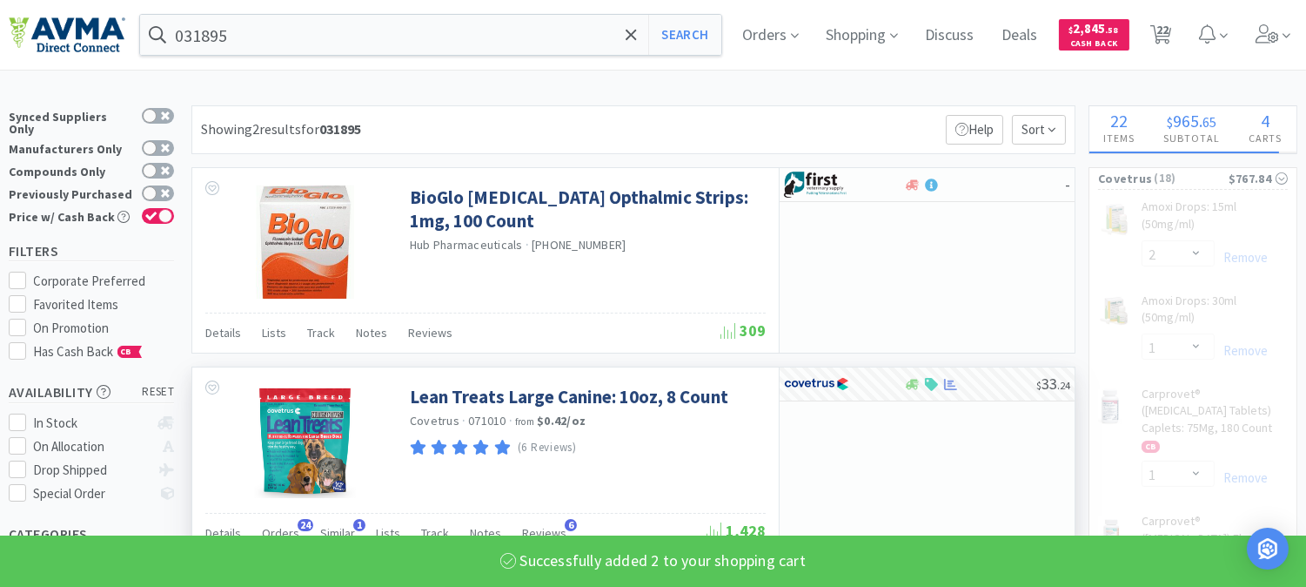
select select "2"
select select "1"
select select "2"
select select "1"
select select "12"
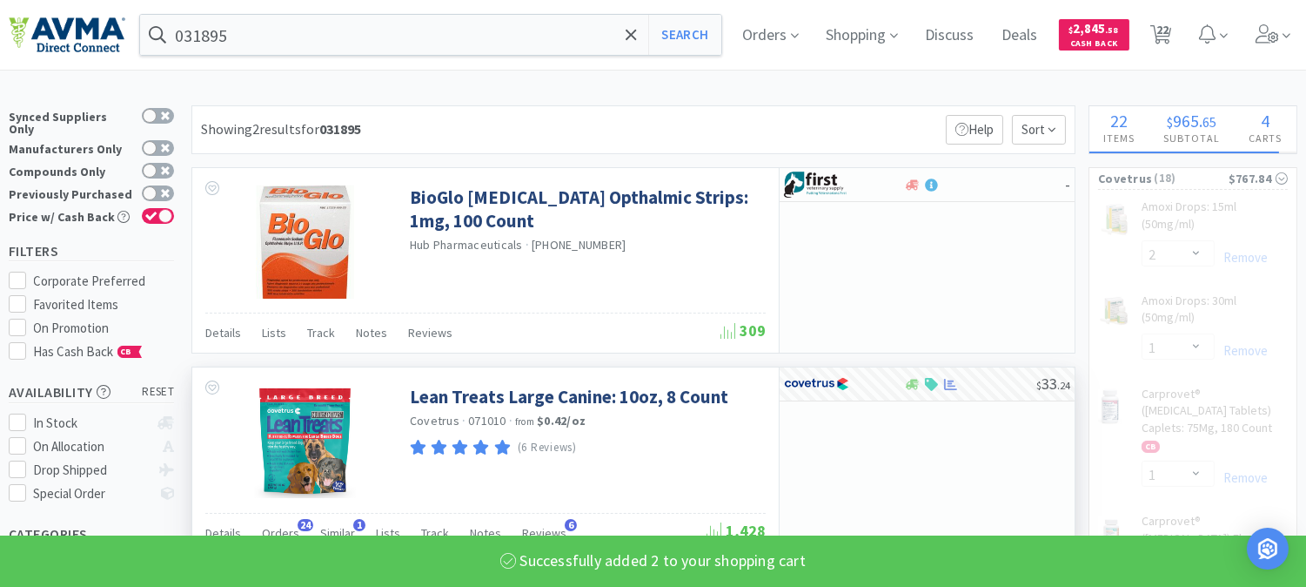
select select "2"
select select "1"
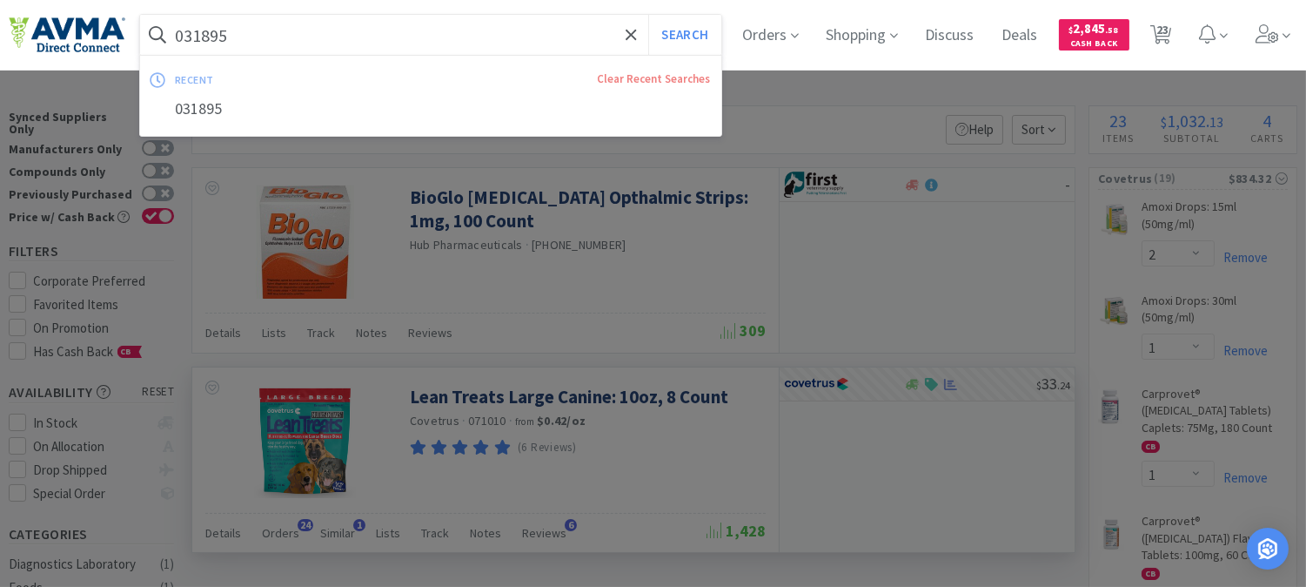
click at [226, 39] on input "031895" at bounding box center [430, 35] width 581 height 40
paste input "77354"
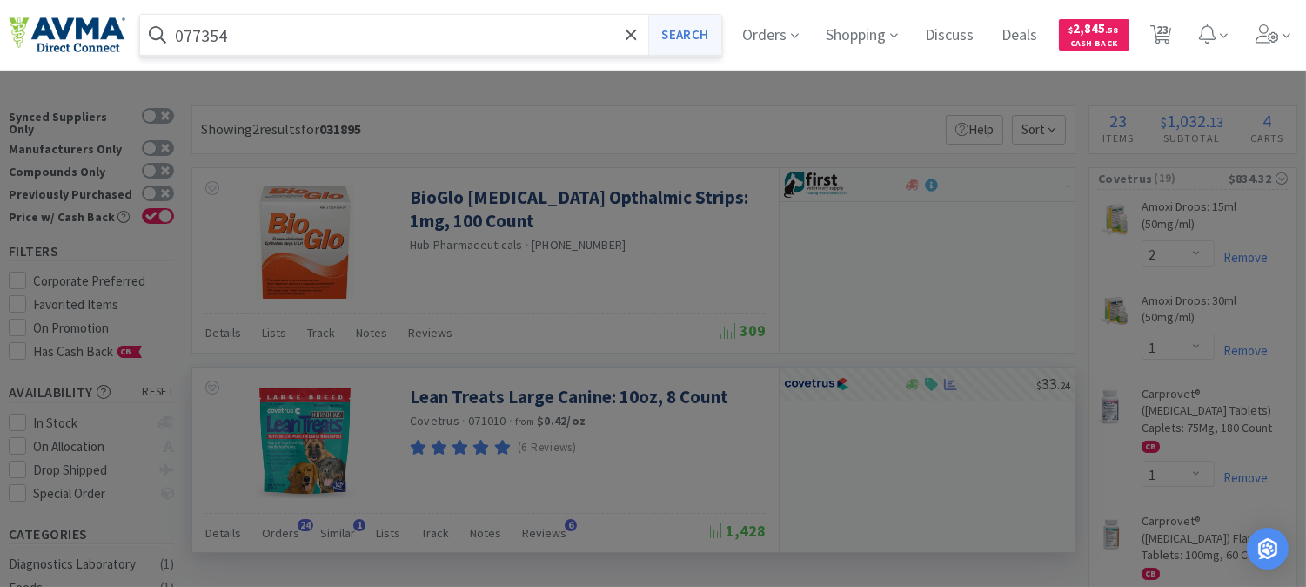
type input "077354"
click at [701, 40] on button "Search" at bounding box center [684, 35] width 72 height 40
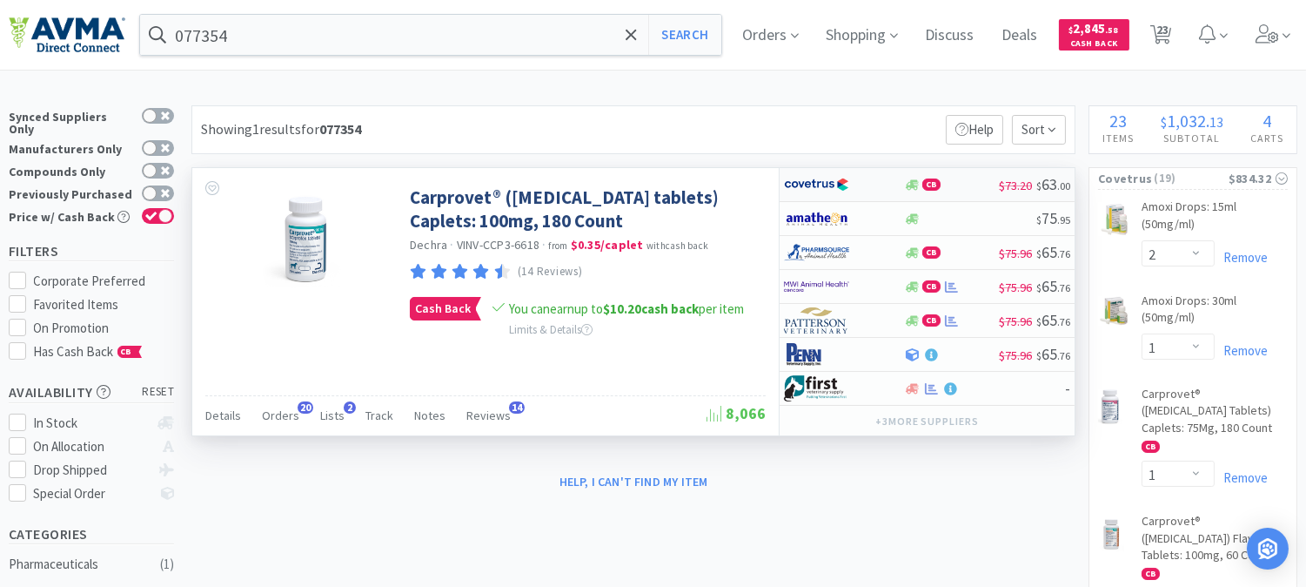
click at [824, 179] on img at bounding box center [816, 184] width 65 height 26
select select "1"
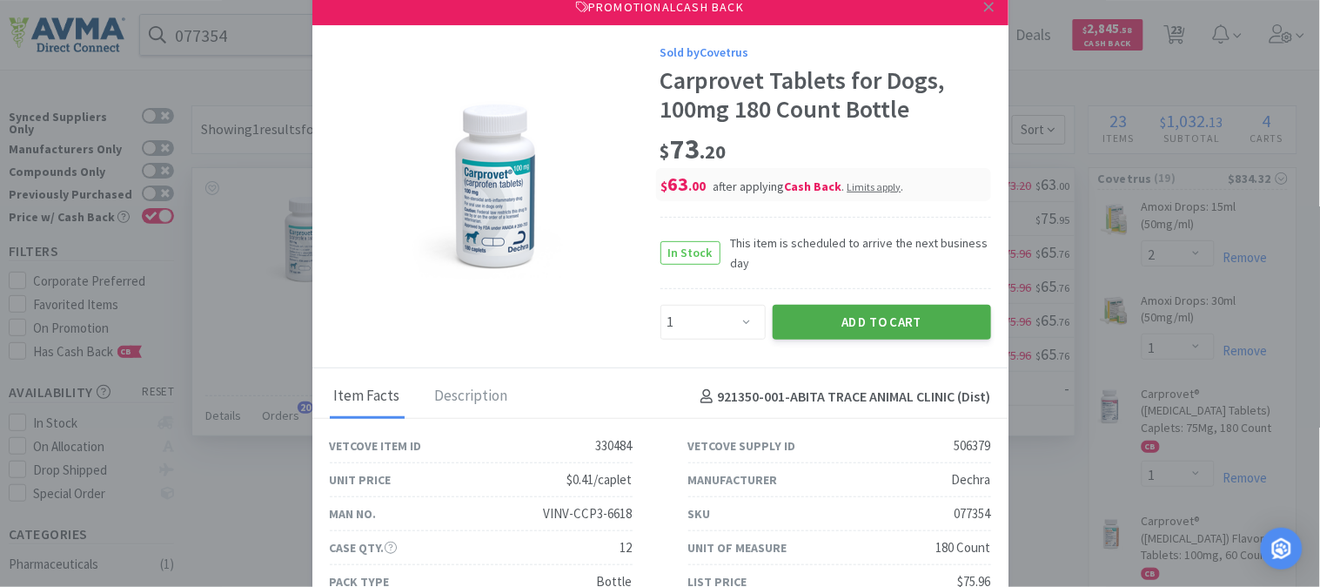
click at [896, 319] on button "Add to Cart" at bounding box center [882, 322] width 218 height 35
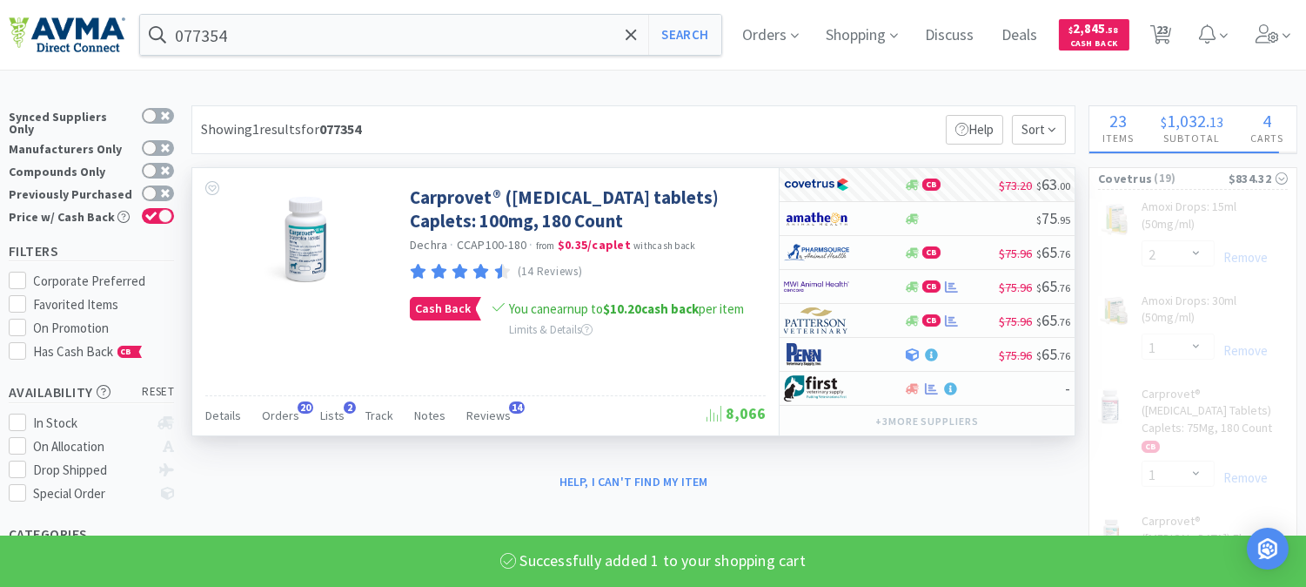
select select "1"
select select "2"
select select "1"
select select "2"
select select "1"
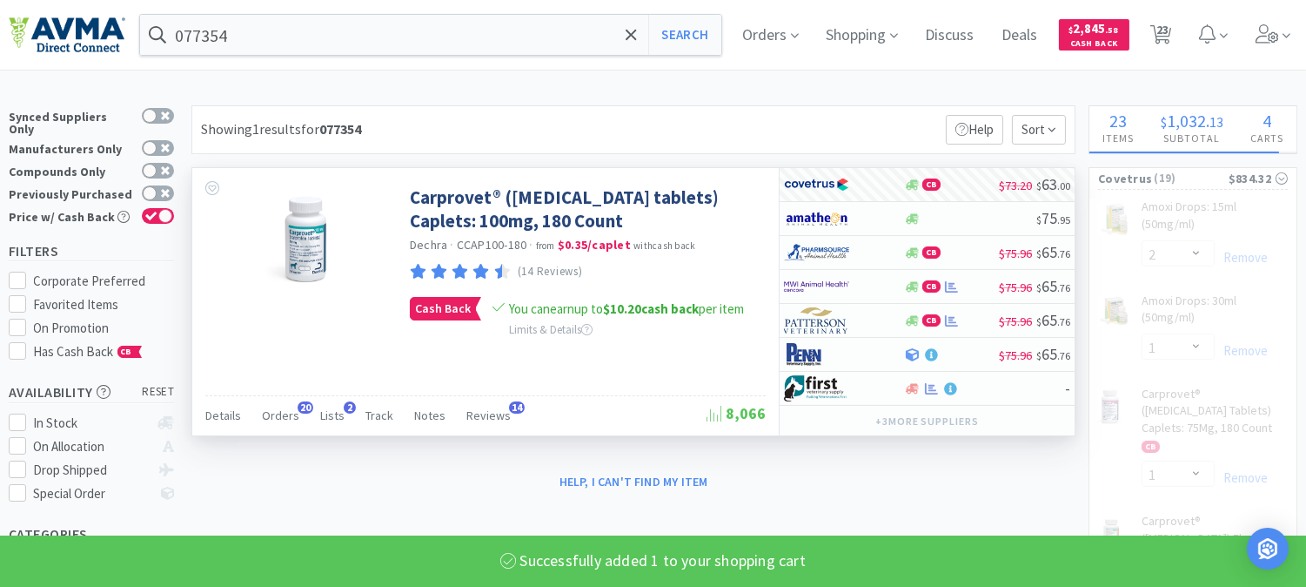
select select "12"
select select "2"
select select "1"
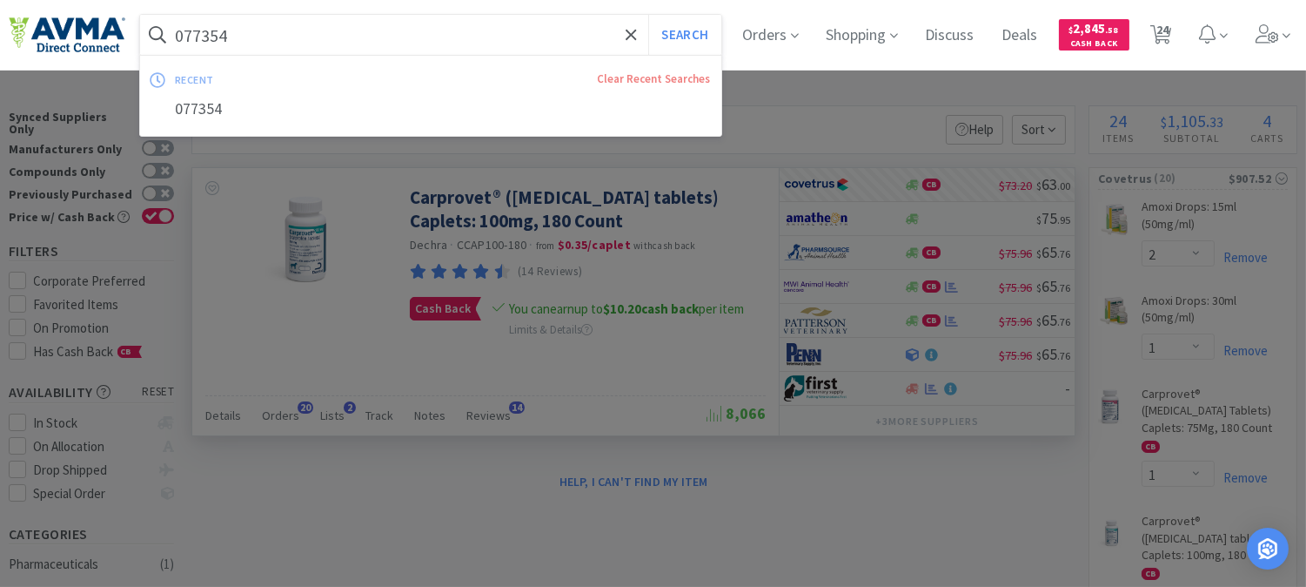
click at [213, 18] on input "077354" at bounding box center [430, 35] width 581 height 40
paste input "05612"
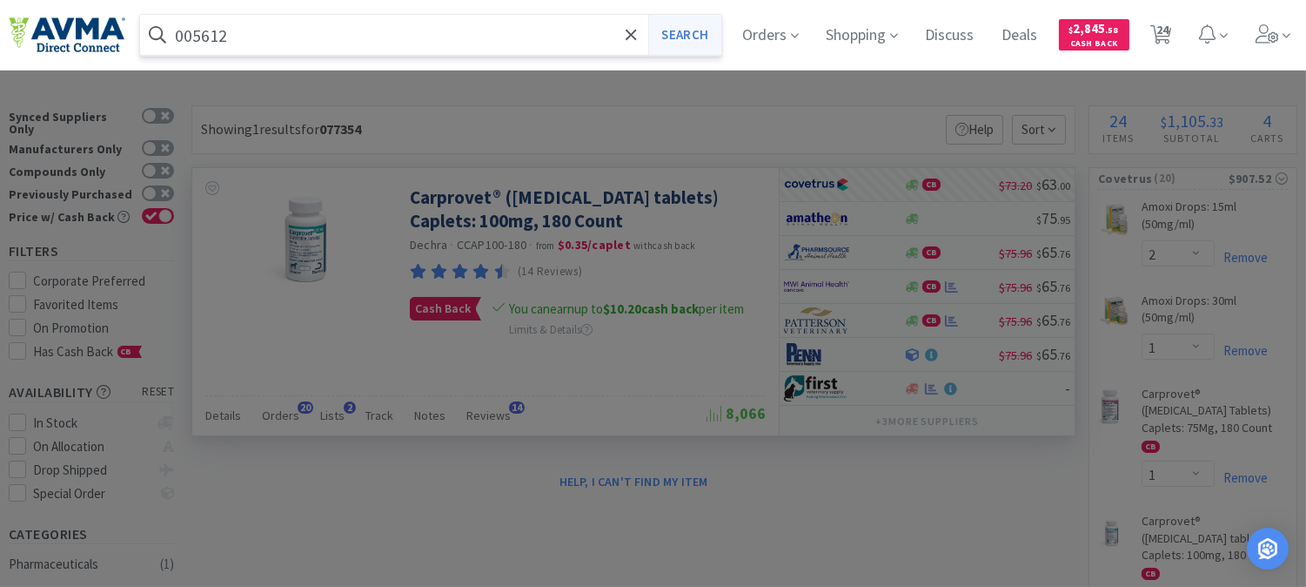
type input "005612"
click at [701, 30] on button "Search" at bounding box center [684, 35] width 72 height 40
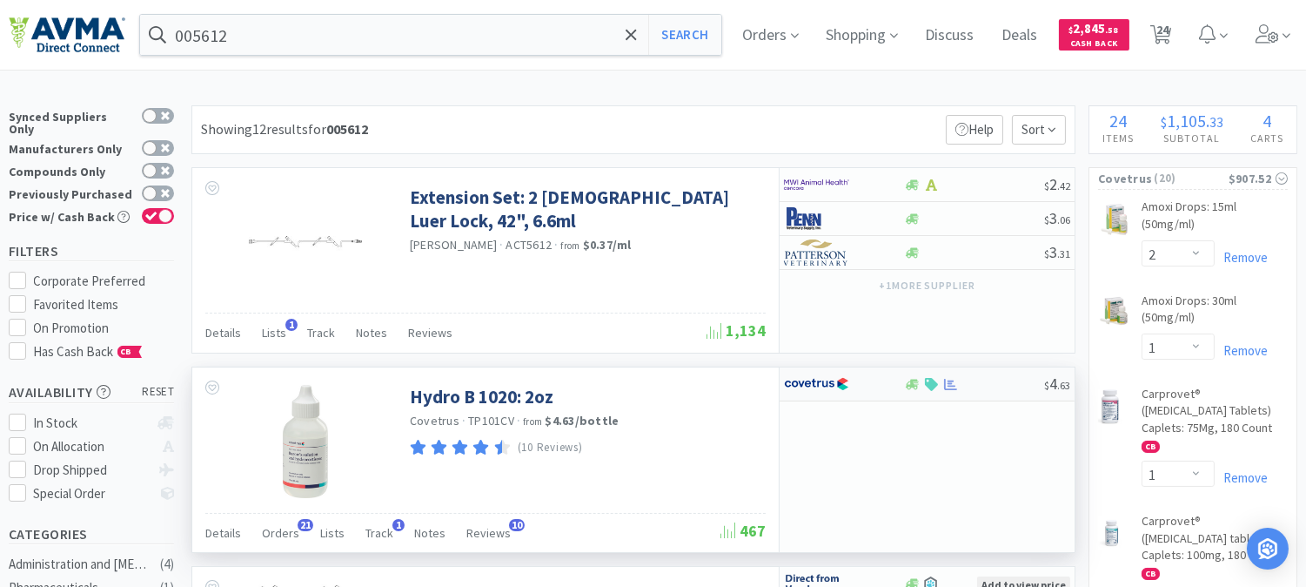
click at [831, 389] on img at bounding box center [816, 384] width 65 height 26
select select "1"
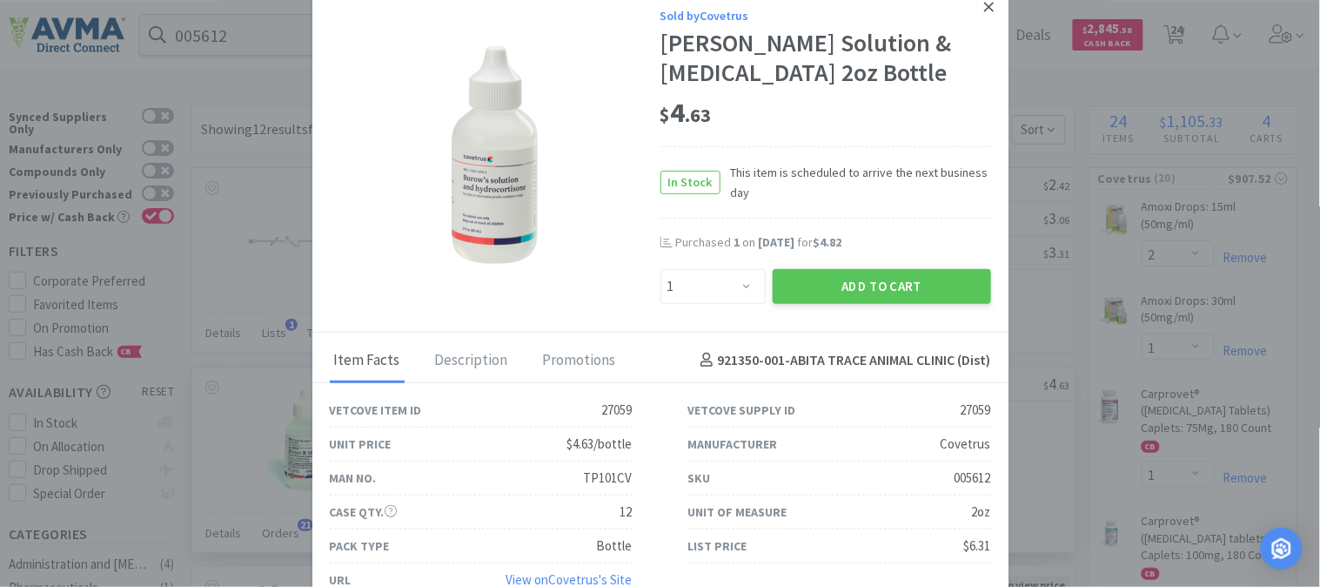
click at [984, 6] on icon at bounding box center [989, 7] width 10 height 16
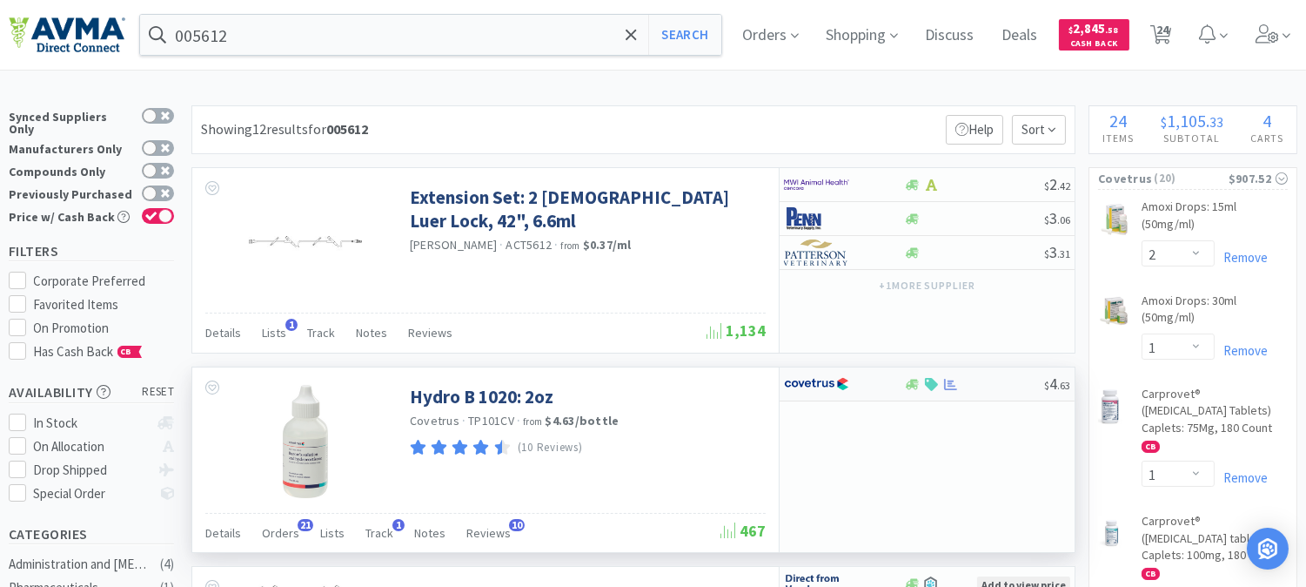
click at [821, 384] on img at bounding box center [816, 384] width 65 height 26
select select "1"
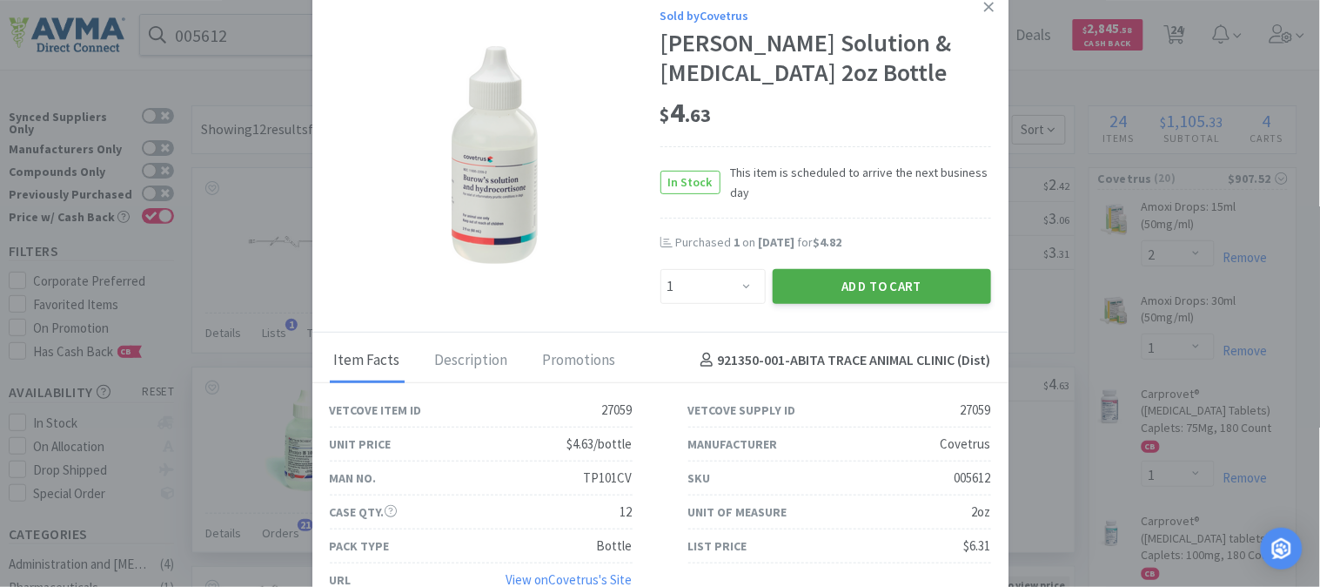
click at [836, 287] on button "Add to Cart" at bounding box center [882, 286] width 218 height 35
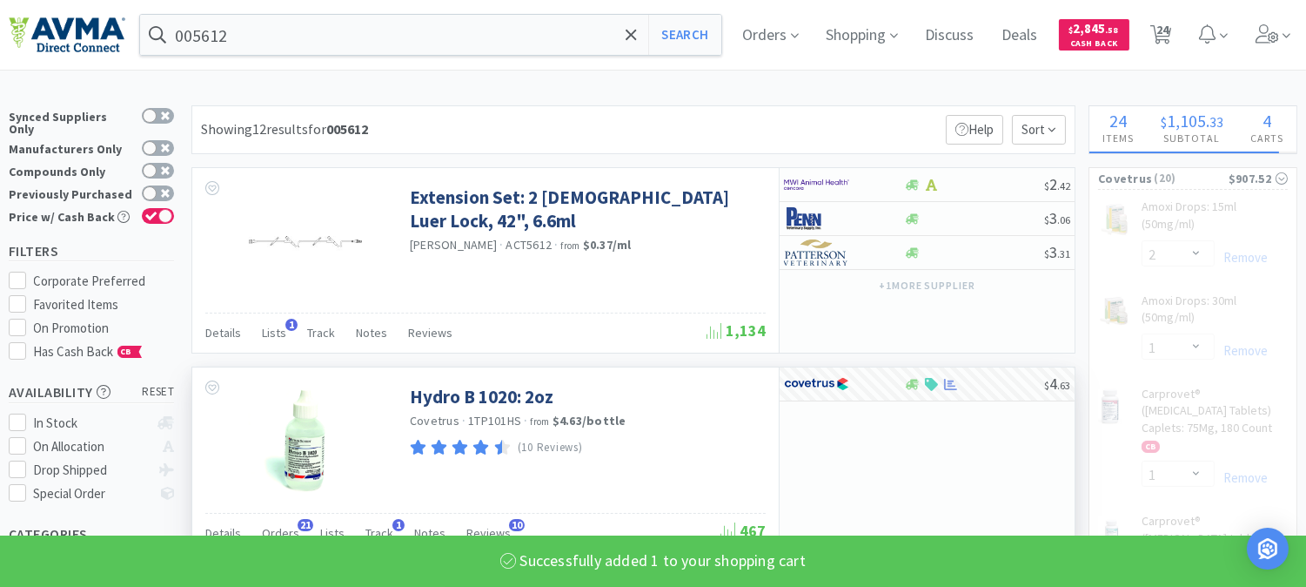
select select "1"
select select "2"
select select "1"
select select "2"
select select "1"
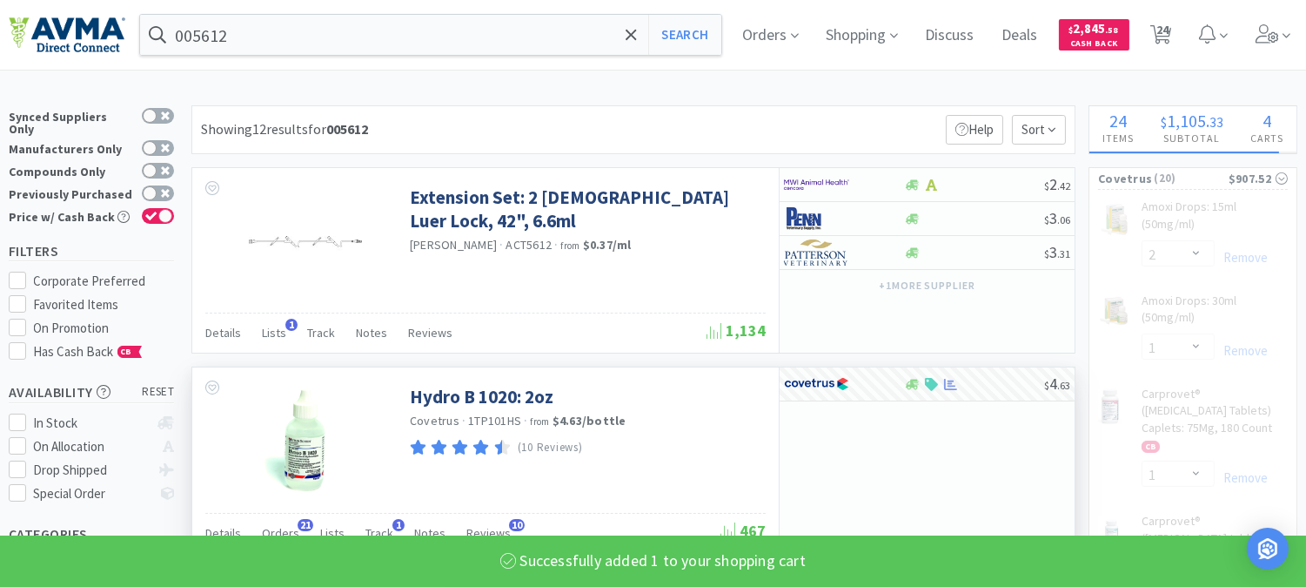
select select "12"
select select "2"
select select "1"
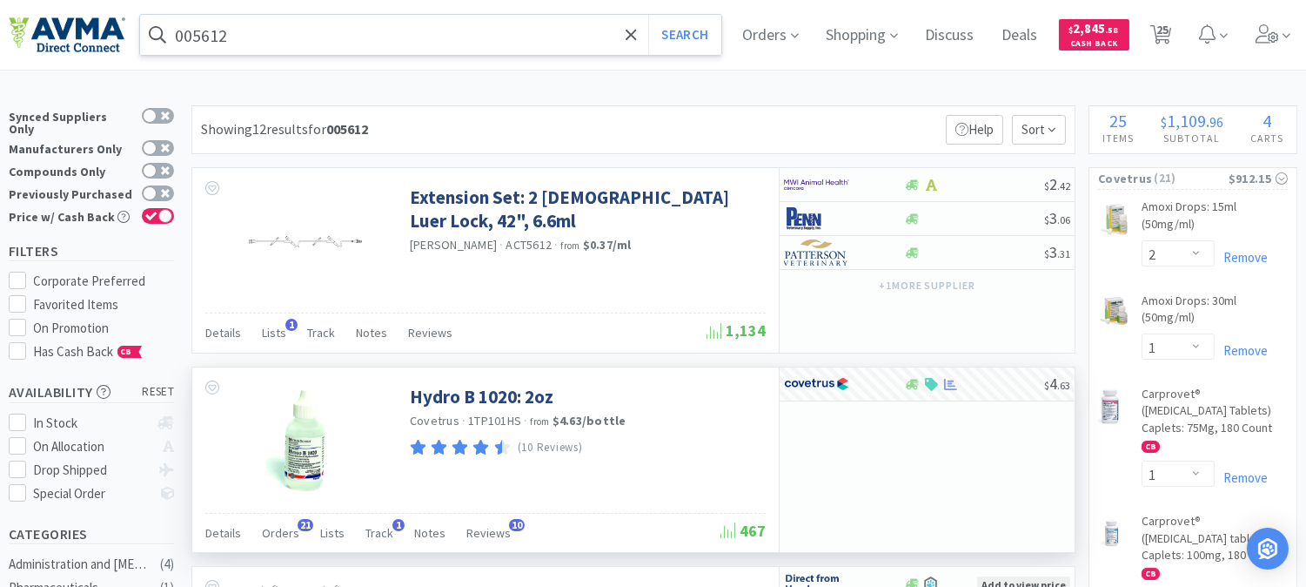
click at [202, 36] on input "005612" at bounding box center [430, 35] width 581 height 40
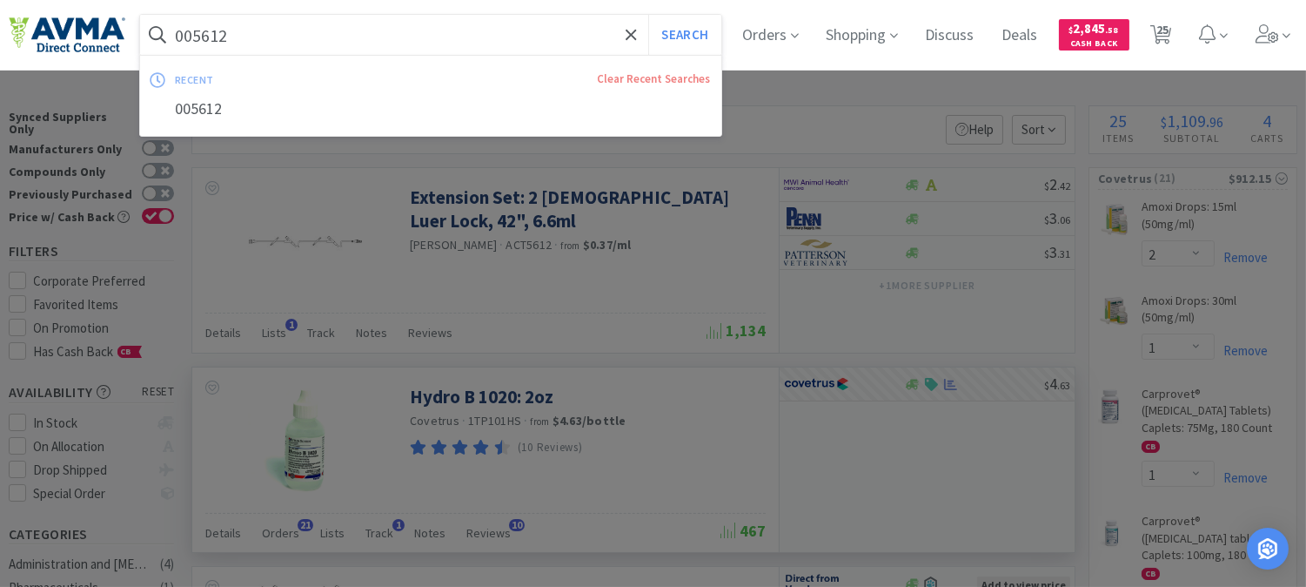
paste input "80530"
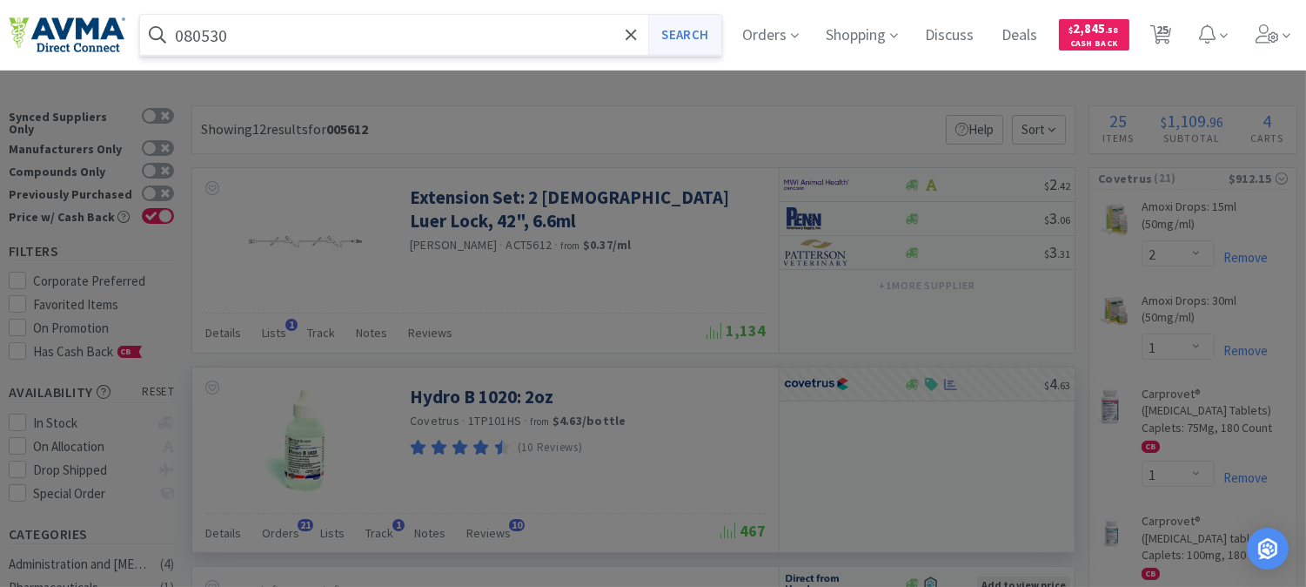
type input "080530"
click at [694, 37] on button "Search" at bounding box center [684, 35] width 72 height 40
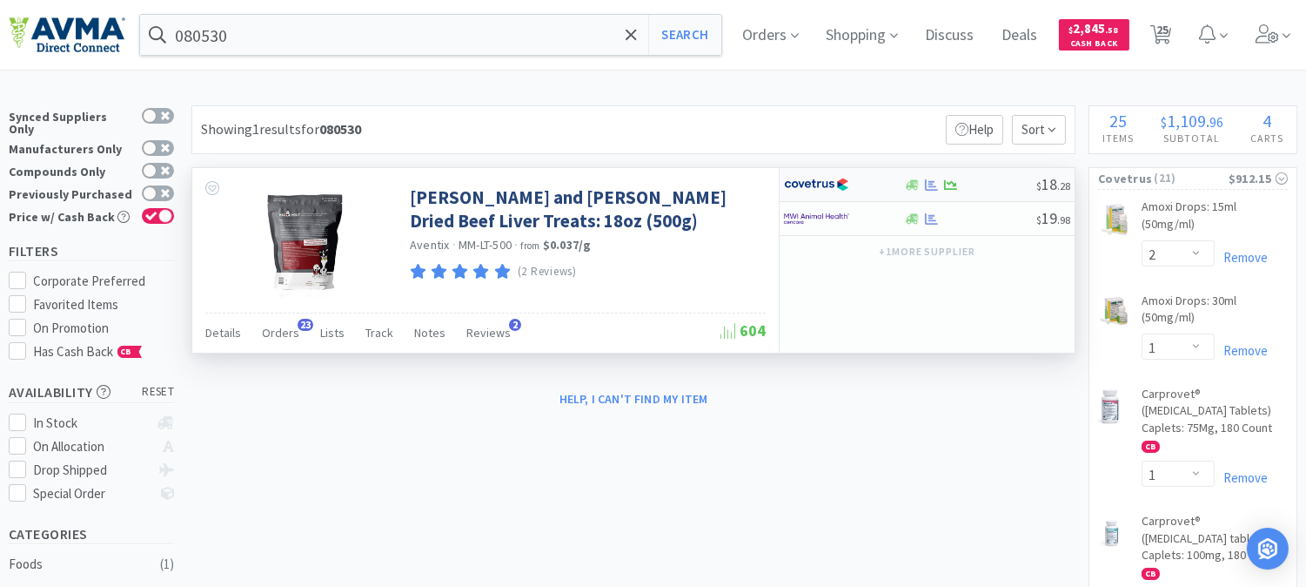
click at [825, 184] on img at bounding box center [816, 184] width 65 height 26
select select "1"
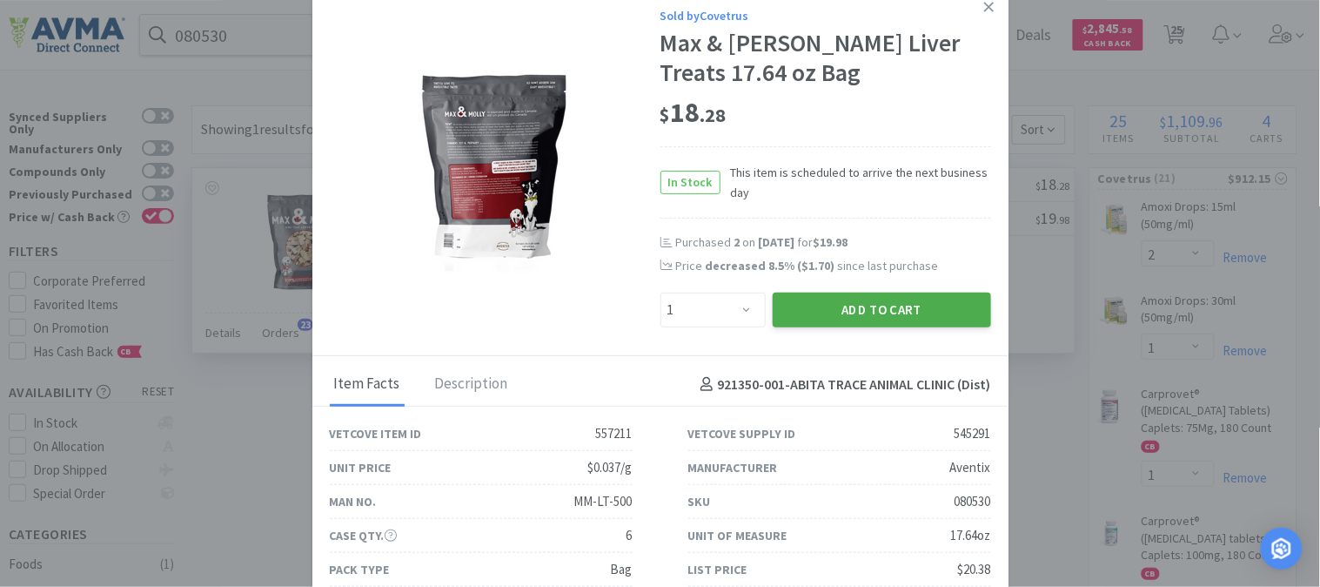
click at [877, 305] on button "Add to Cart" at bounding box center [882, 309] width 218 height 35
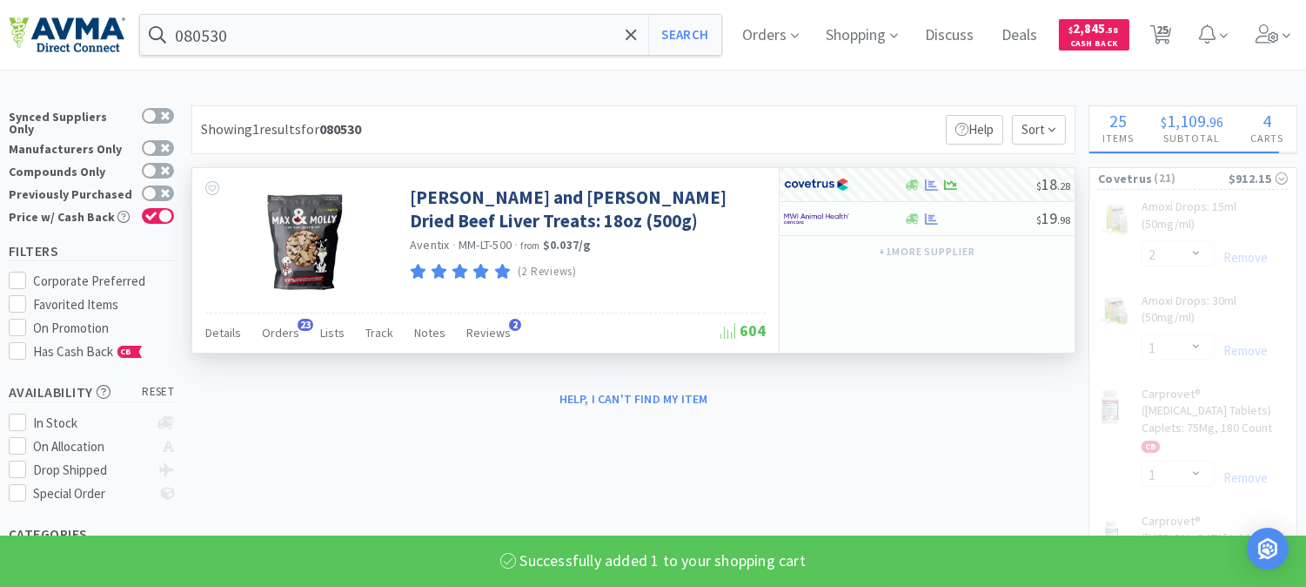
select select "1"
select select "2"
select select "1"
select select "12"
select select "2"
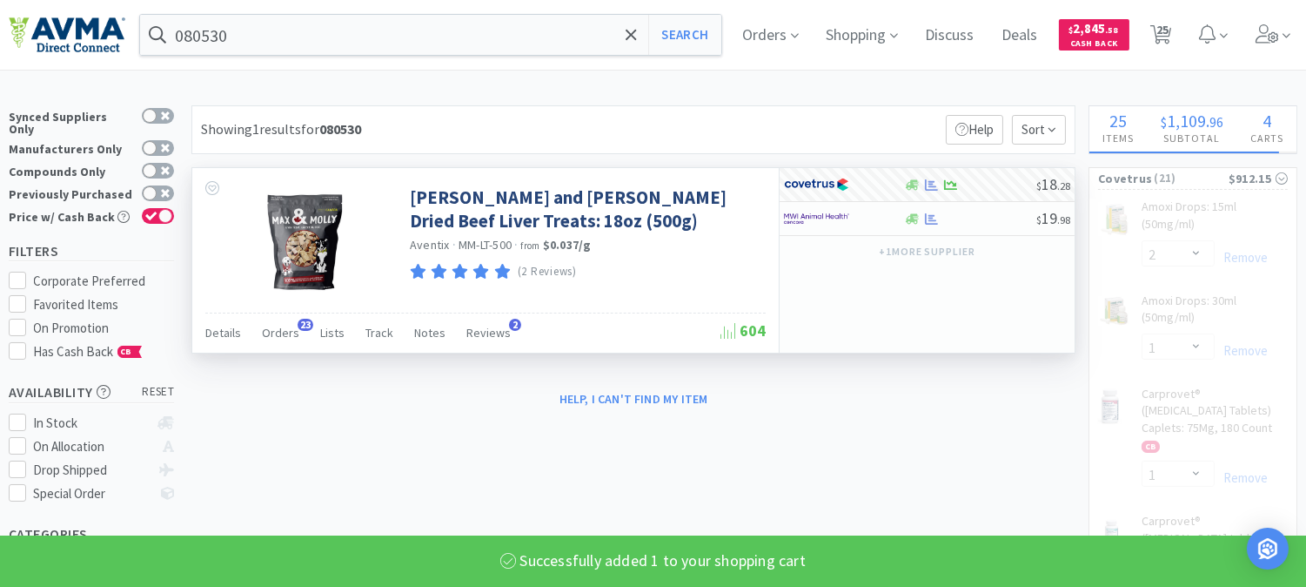
select select "1"
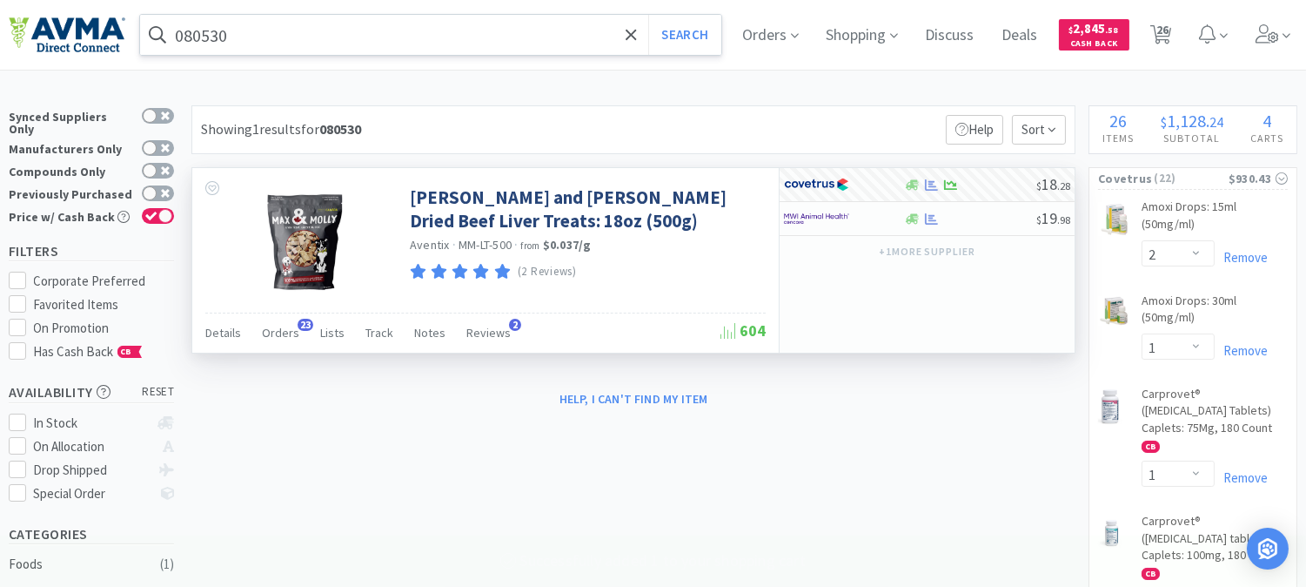
click at [216, 36] on input "080530" at bounding box center [430, 35] width 581 height 40
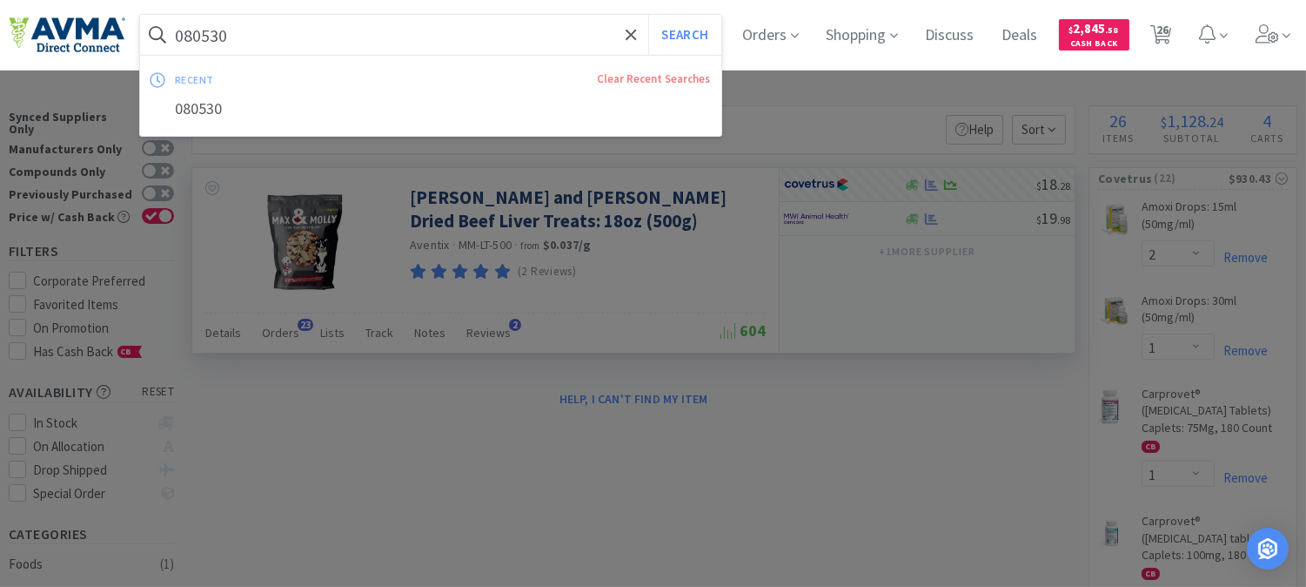
paste input "72769"
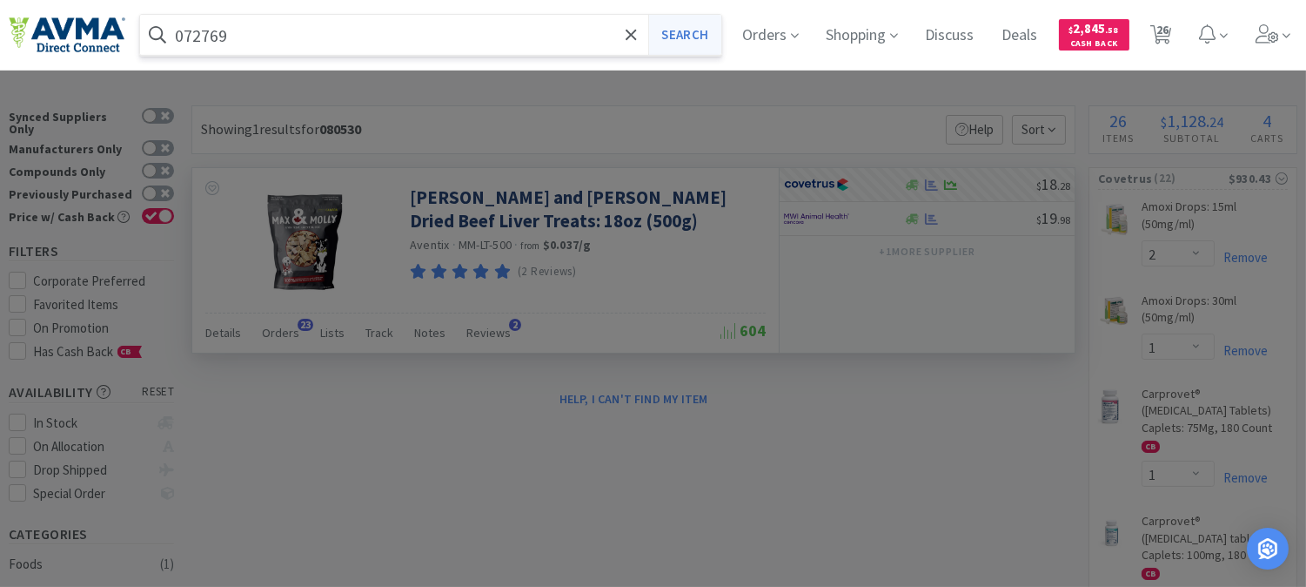
type input "072769"
click at [699, 38] on button "Search" at bounding box center [684, 35] width 72 height 40
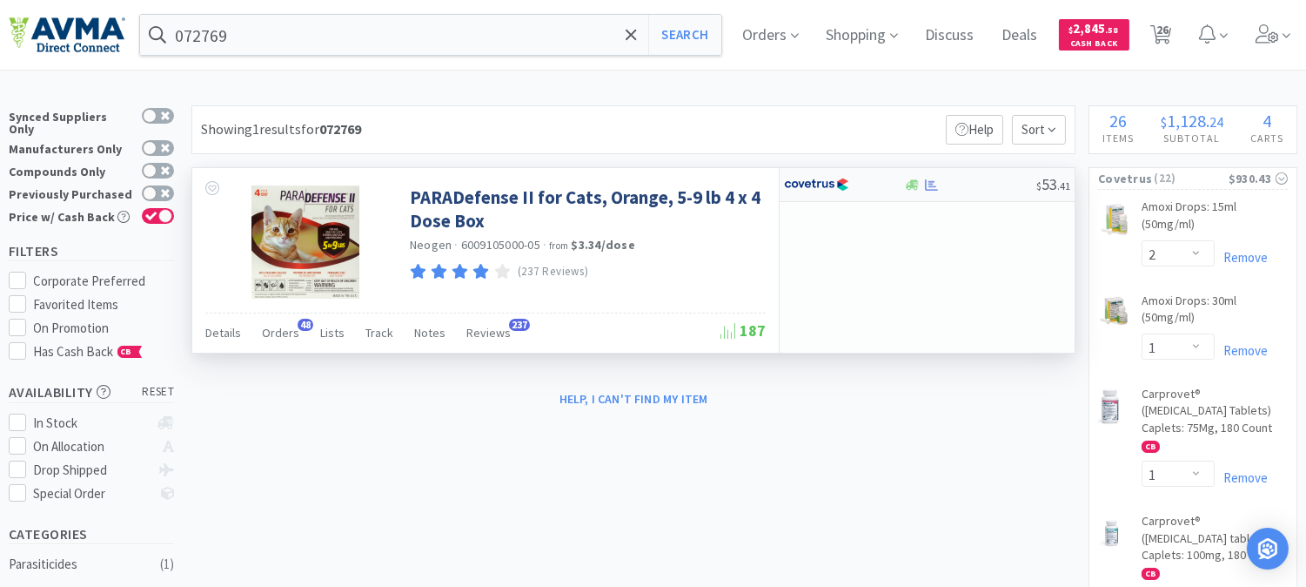
click at [816, 185] on img at bounding box center [816, 184] width 65 height 26
select select "1"
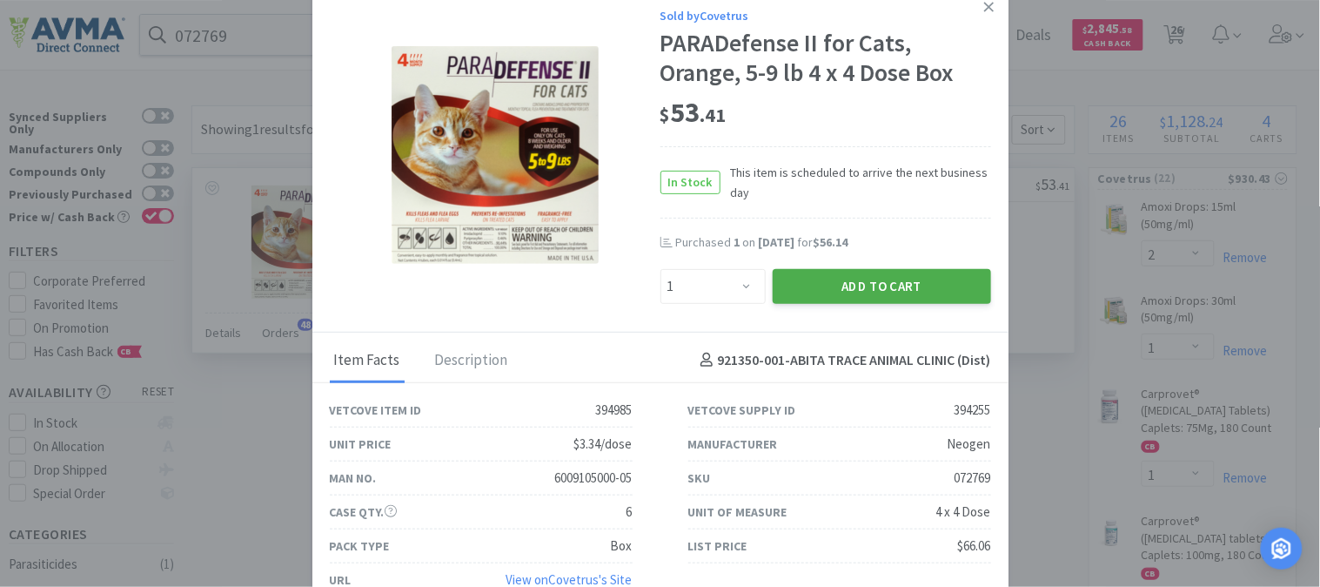
click at [888, 289] on button "Add to Cart" at bounding box center [882, 286] width 218 height 35
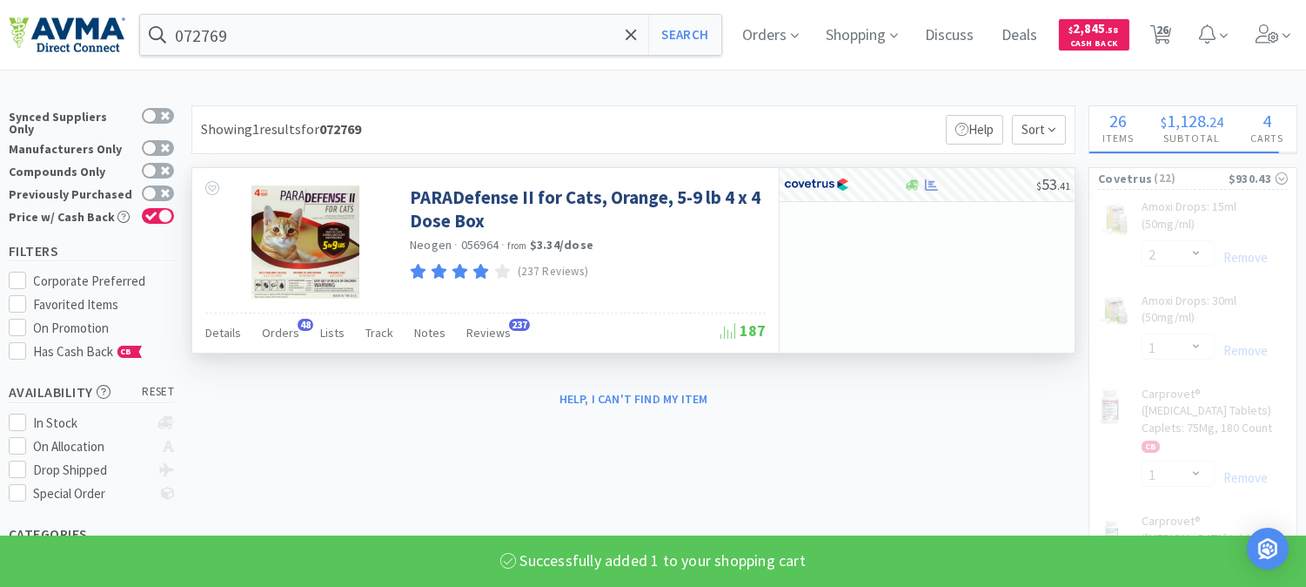
select select "1"
select select "2"
select select "1"
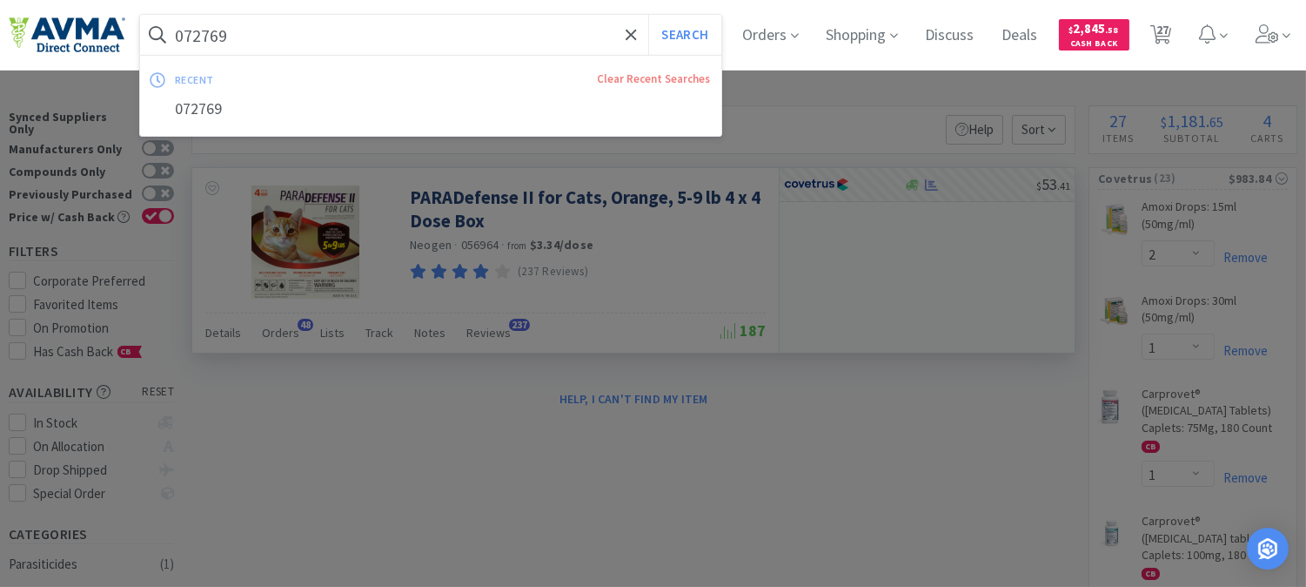
click at [328, 39] on input "072769" at bounding box center [430, 35] width 581 height 40
paste input "58663"
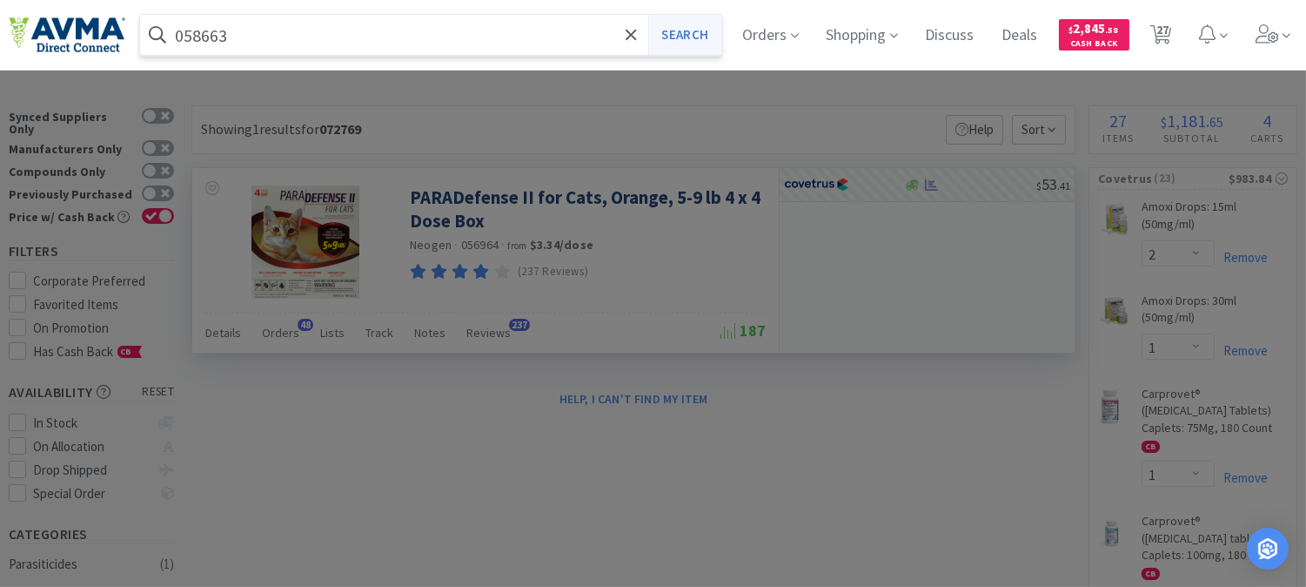
type input "058663"
click at [685, 38] on button "Search" at bounding box center [684, 35] width 72 height 40
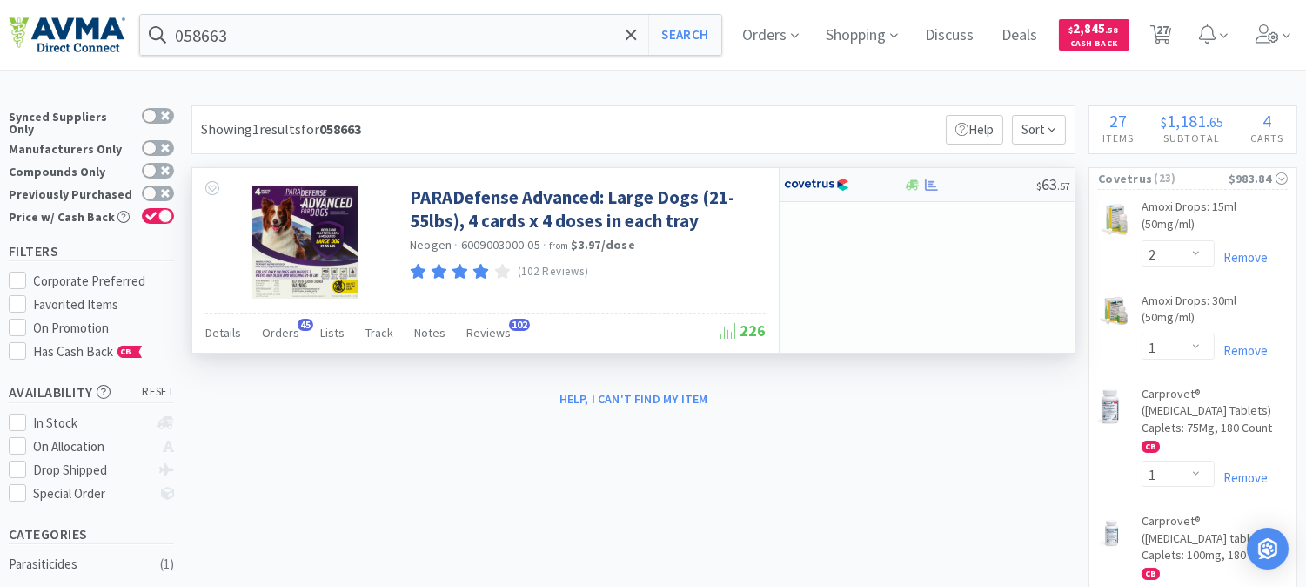
click at [811, 180] on img at bounding box center [816, 184] width 65 height 26
select select "1"
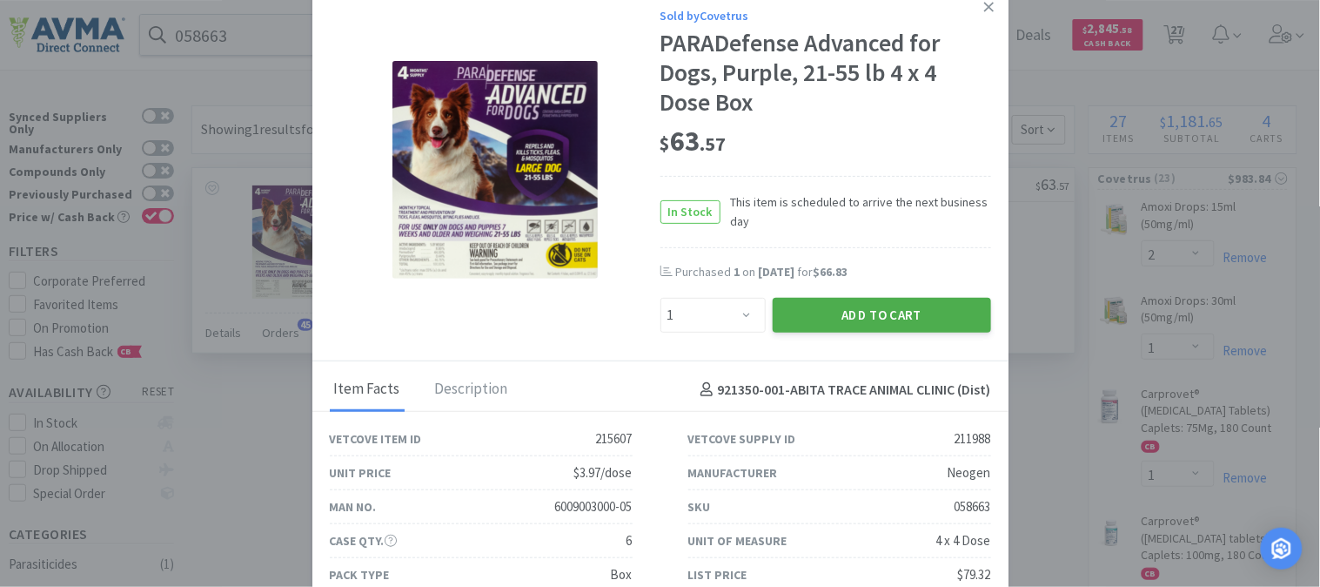
click at [862, 315] on button "Add to Cart" at bounding box center [882, 315] width 218 height 35
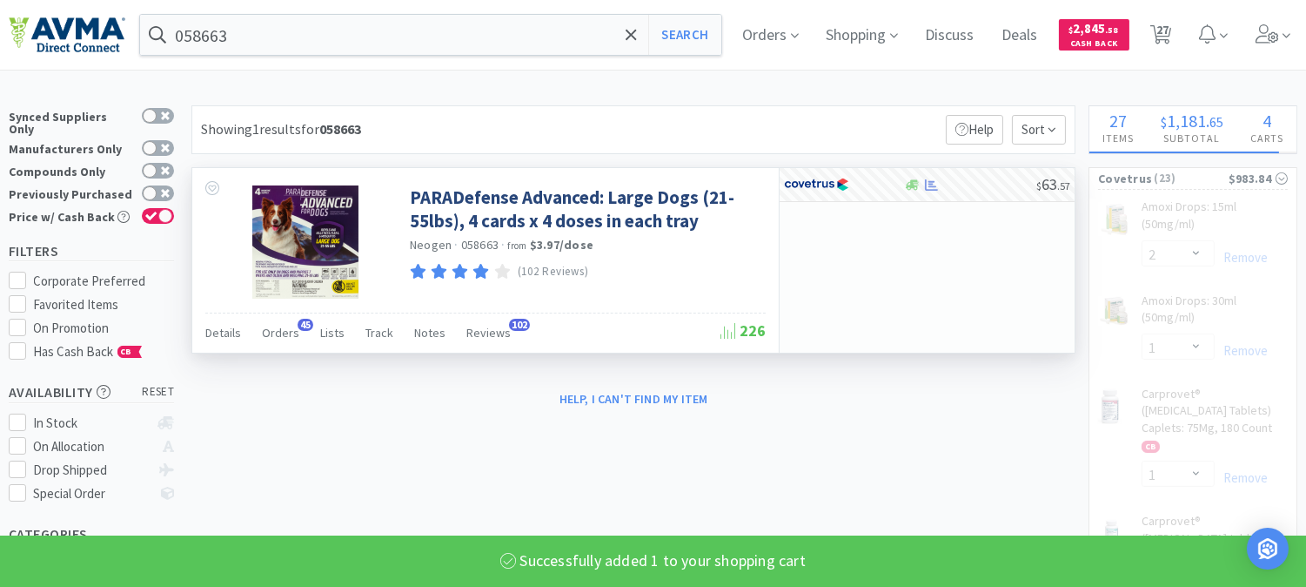
select select "1"
select select "2"
select select "1"
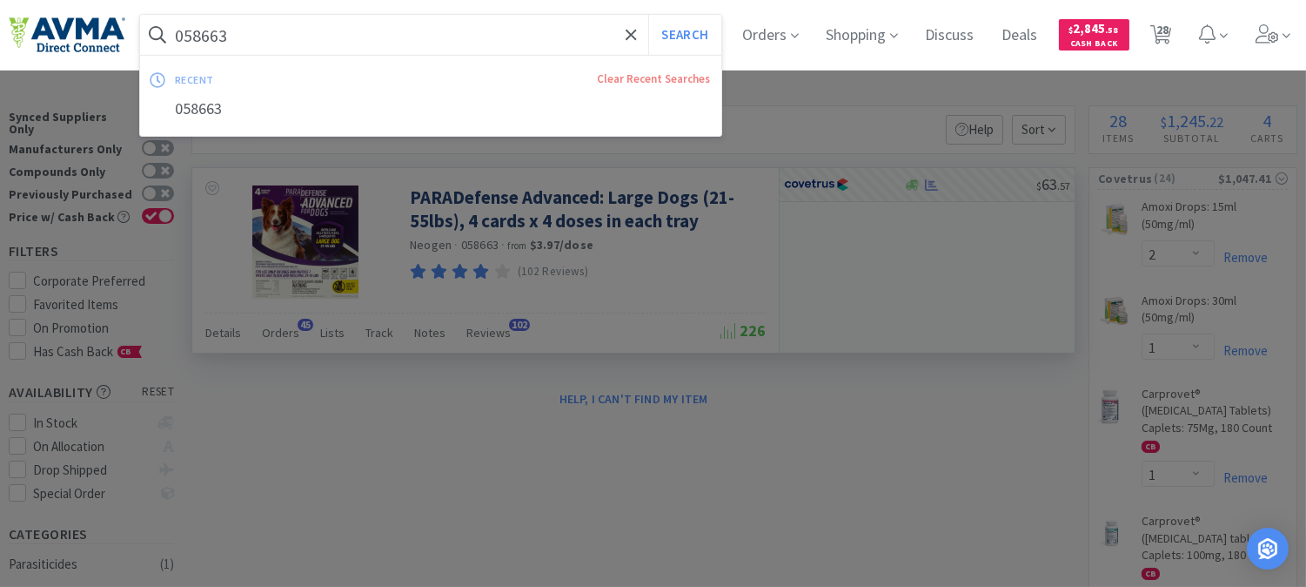
click at [298, 30] on input "058663" at bounding box center [430, 35] width 581 height 40
paste input "65998"
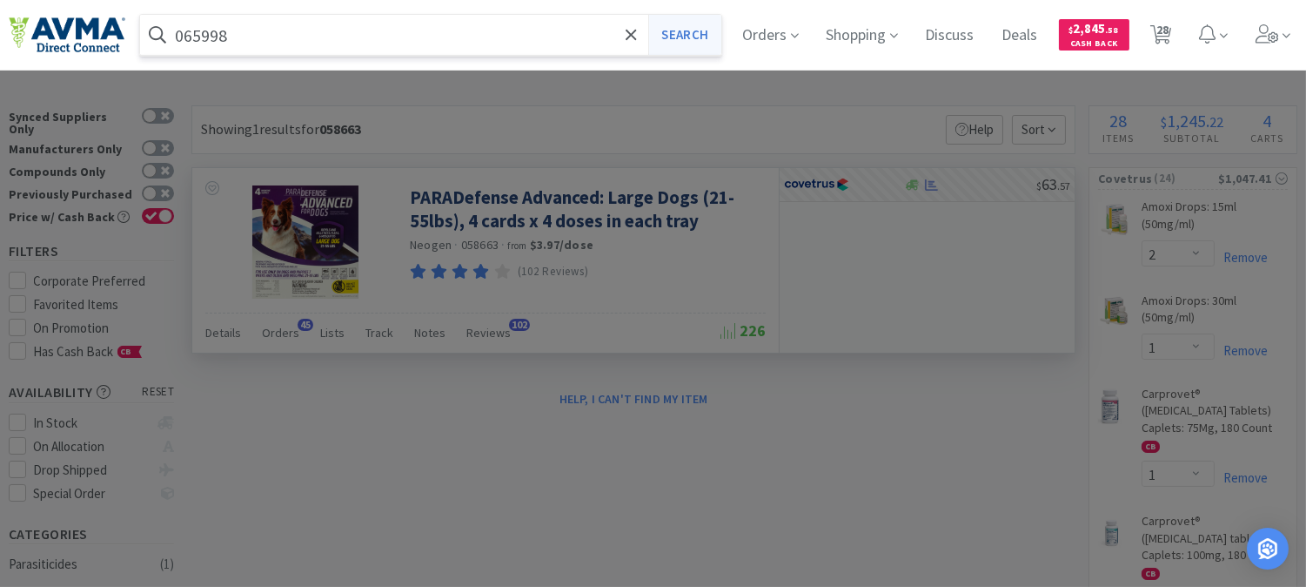
type input "065998"
click at [702, 40] on button "Search" at bounding box center [684, 35] width 72 height 40
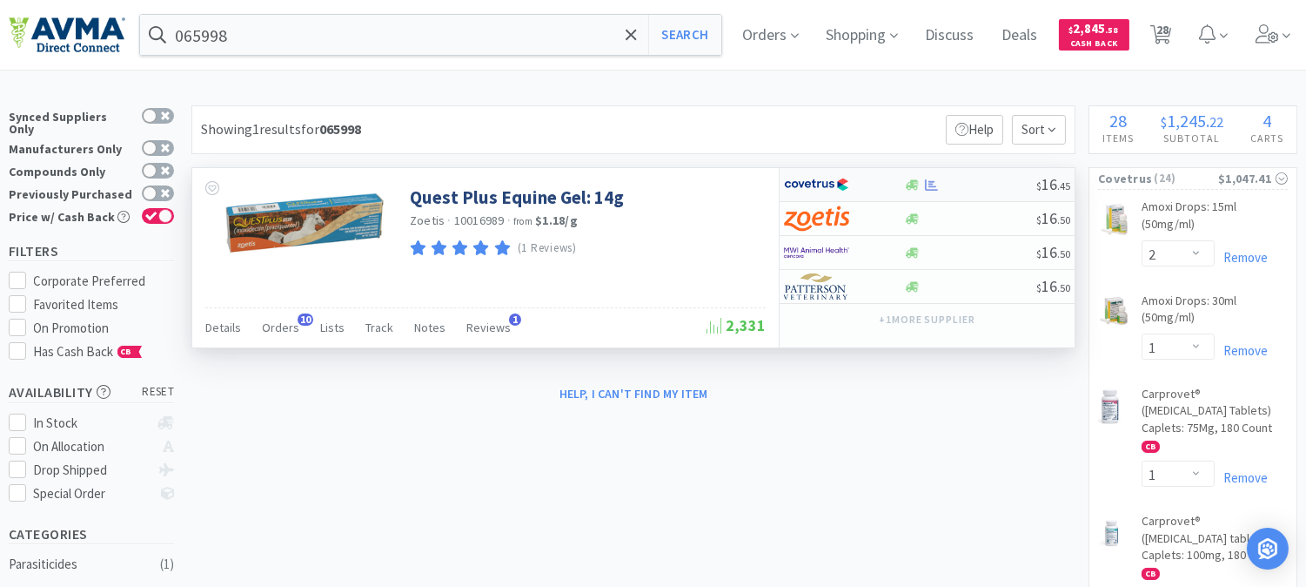
click at [822, 183] on img at bounding box center [816, 184] width 65 height 26
select select "1"
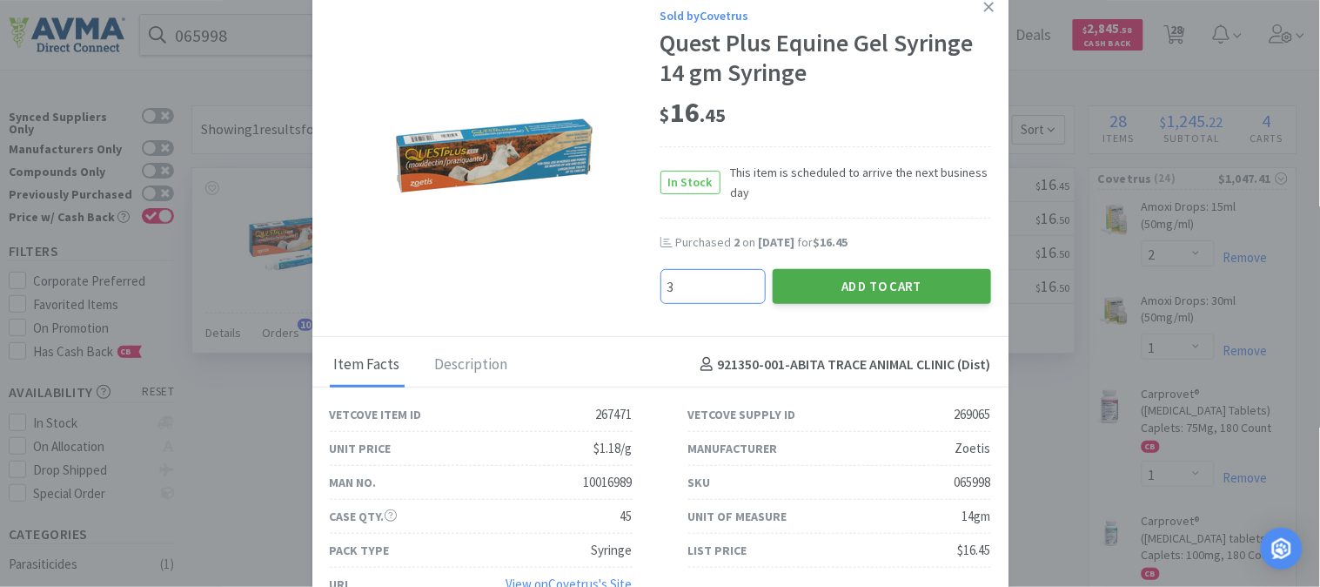
type input "3"
click at [855, 285] on button "Add to Cart" at bounding box center [882, 286] width 218 height 35
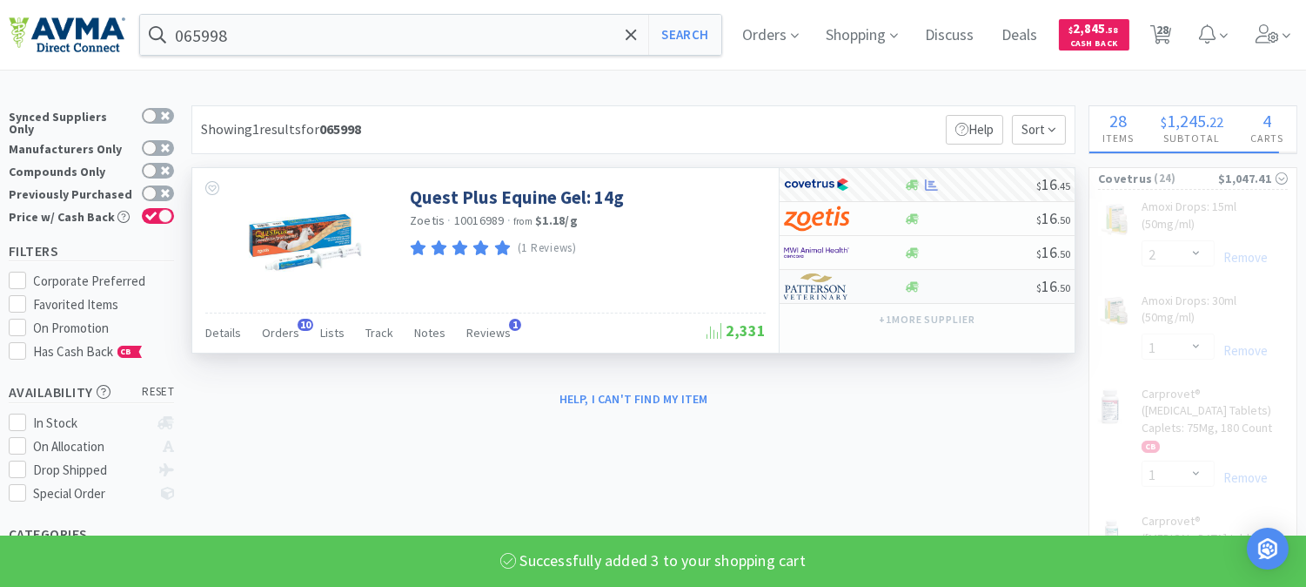
select select "3"
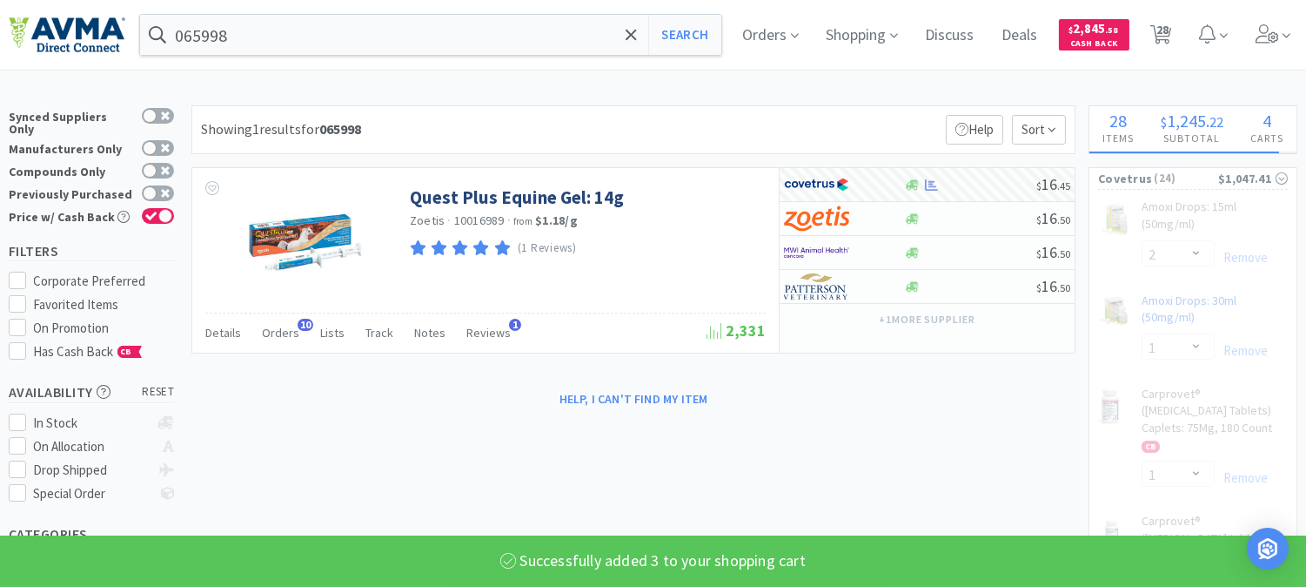
select select "1"
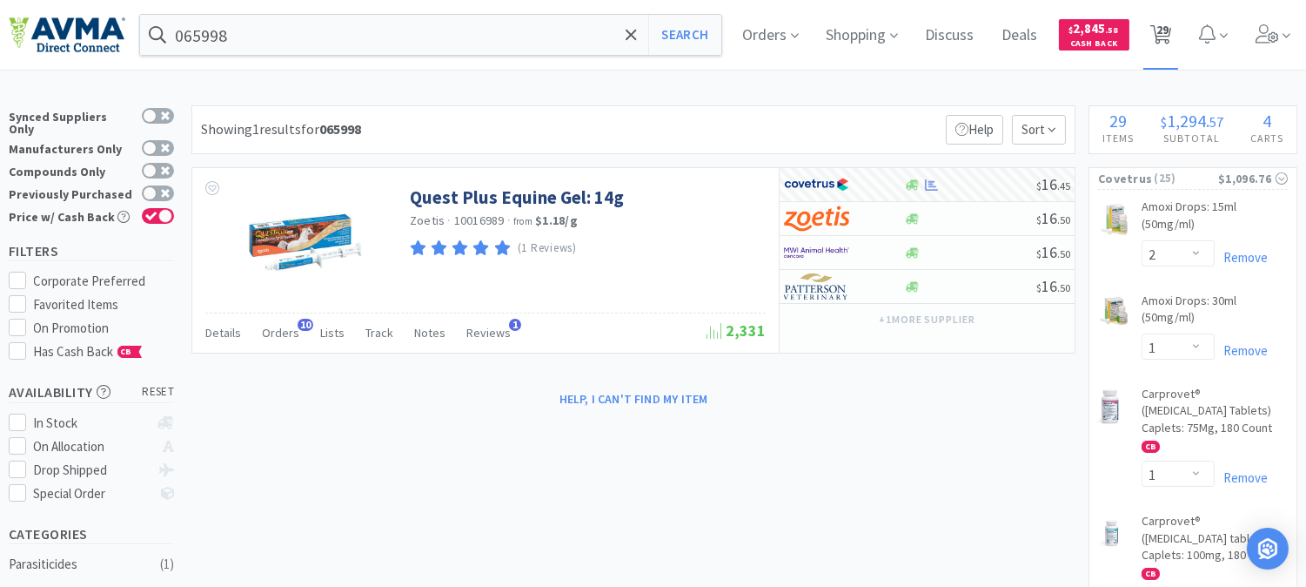
click at [1169, 37] on span "29" at bounding box center [1163, 30] width 12 height 70
select select "2"
select select "1"
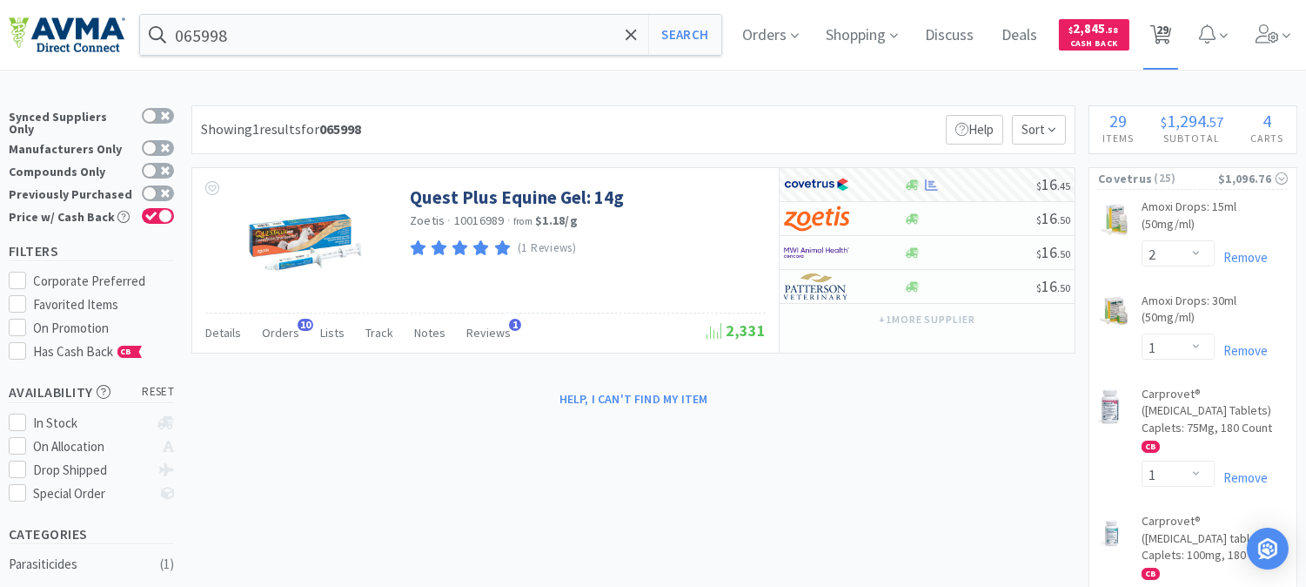
select select "1"
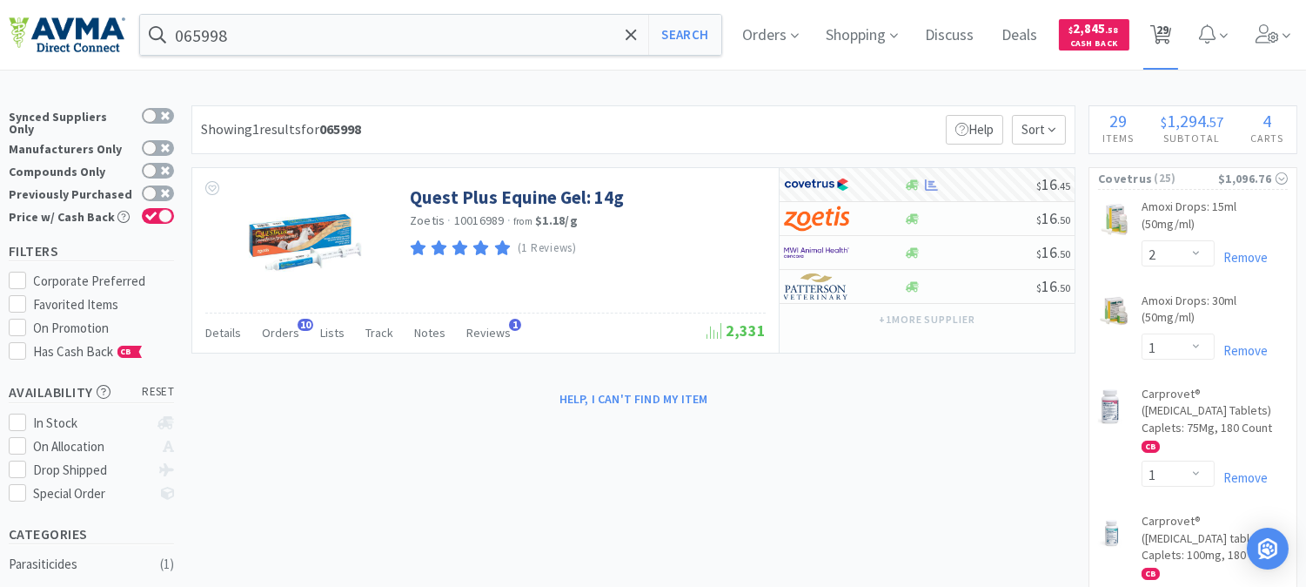
select select "1"
select select "2"
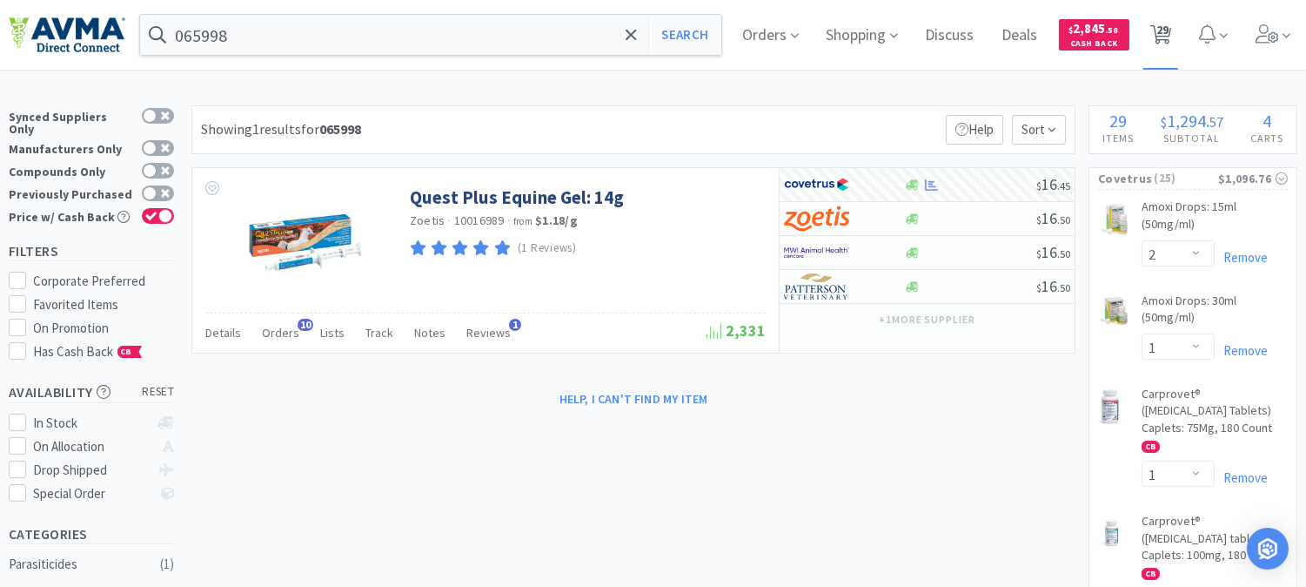
select select "1"
select select "2"
select select "1"
select select "12"
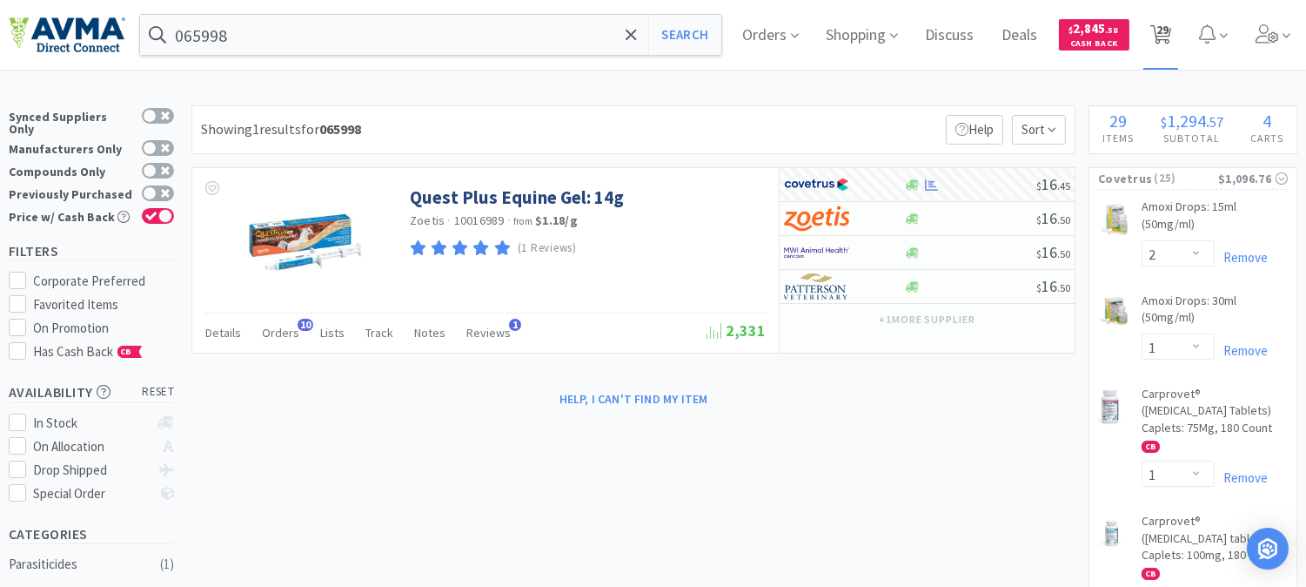
select select "1"
select select "2"
select select "3"
select select "1"
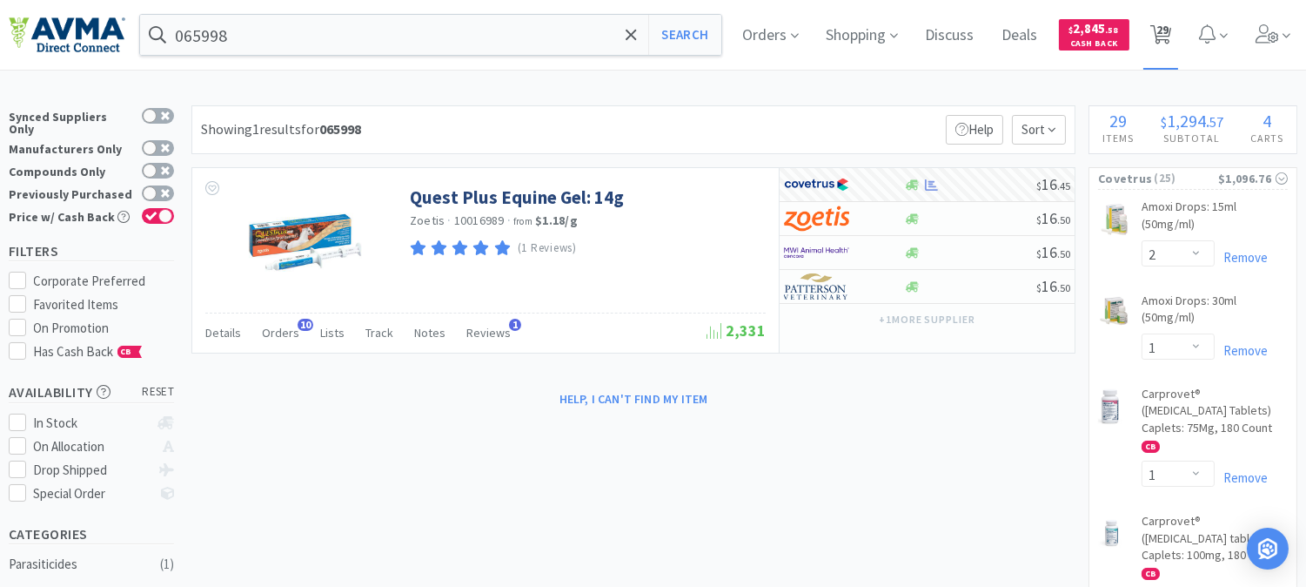
select select "1"
select select "2"
select select "1"
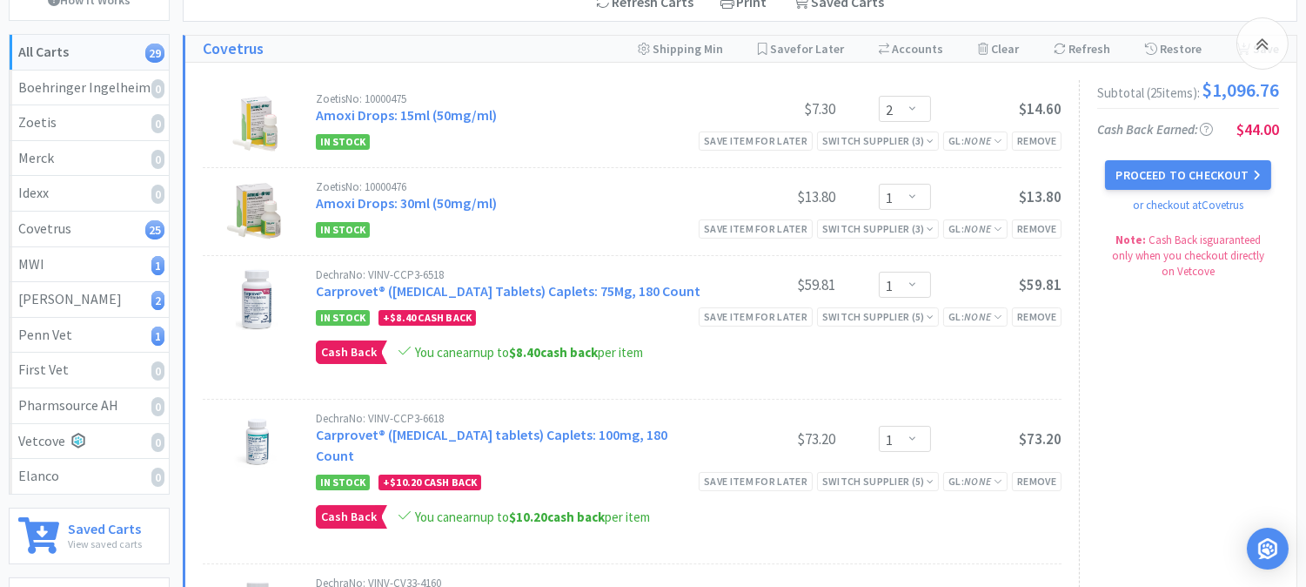
scroll to position [193, 0]
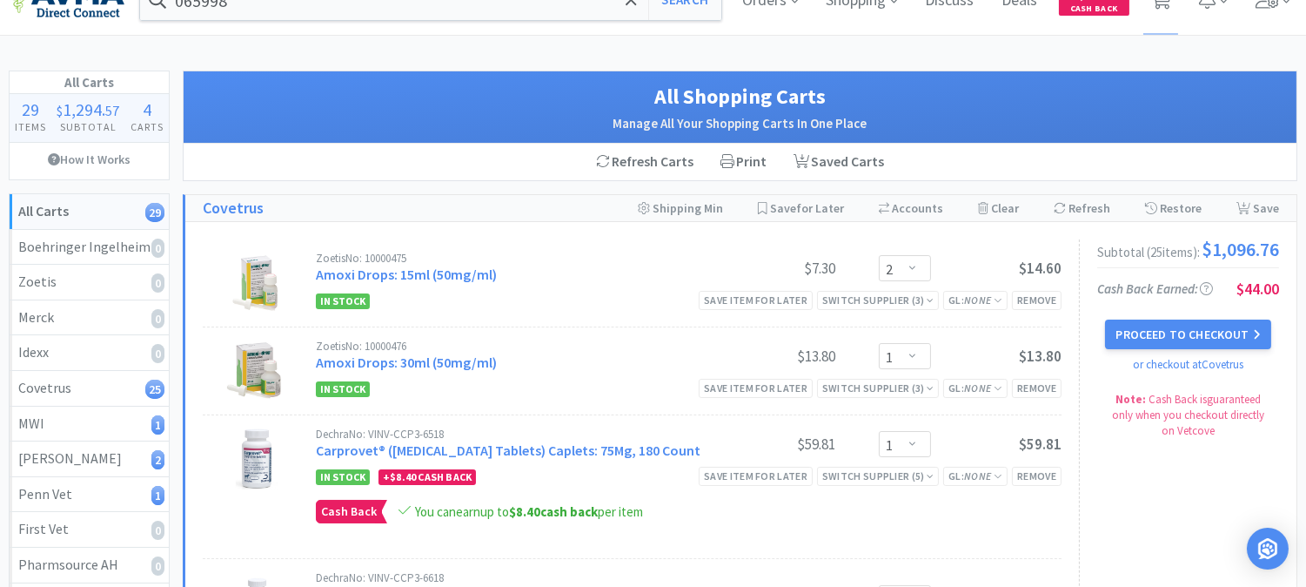
scroll to position [0, 0]
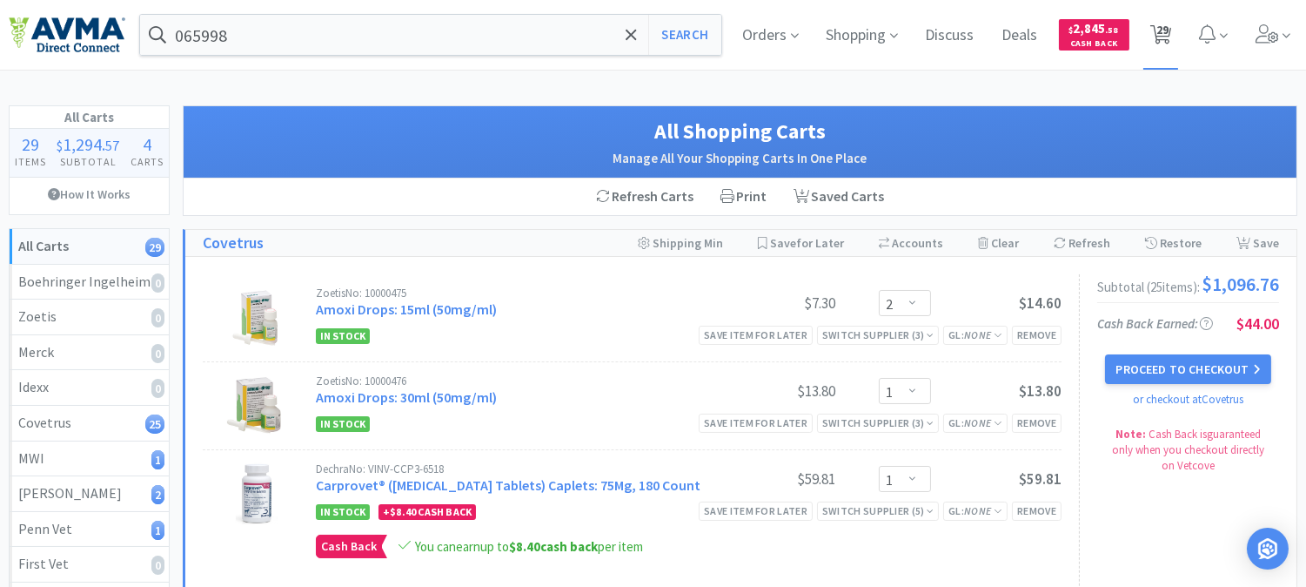
click at [1160, 28] on span "29" at bounding box center [1163, 30] width 12 height 70
click at [252, 38] on input "065998" at bounding box center [430, 35] width 581 height 40
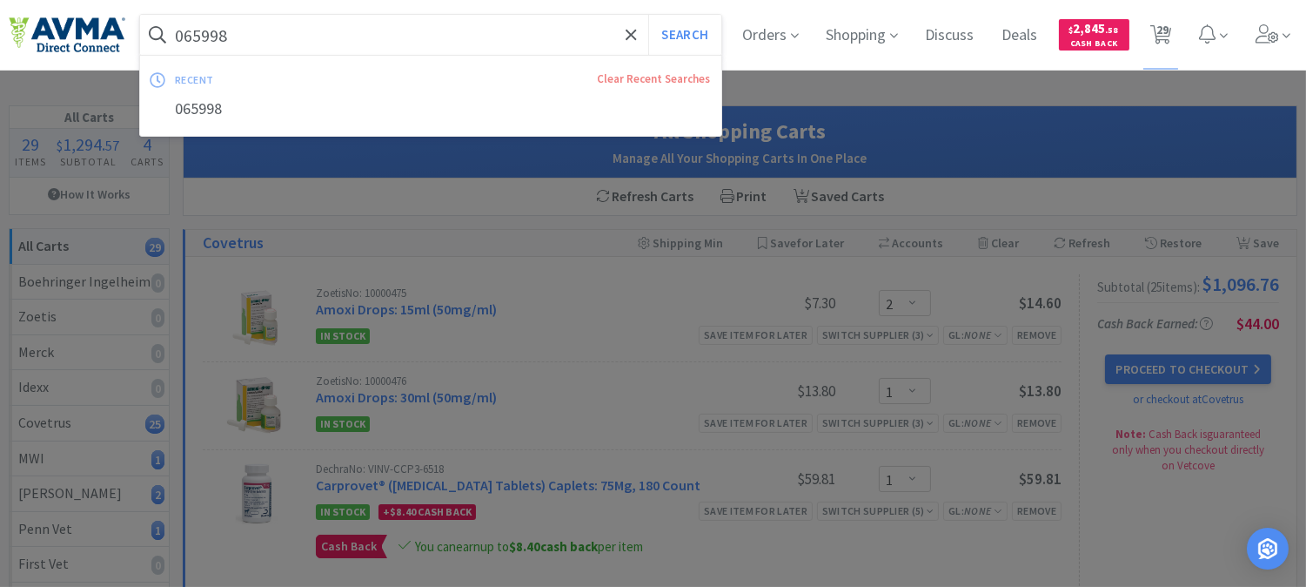
paste input "PVS1386"
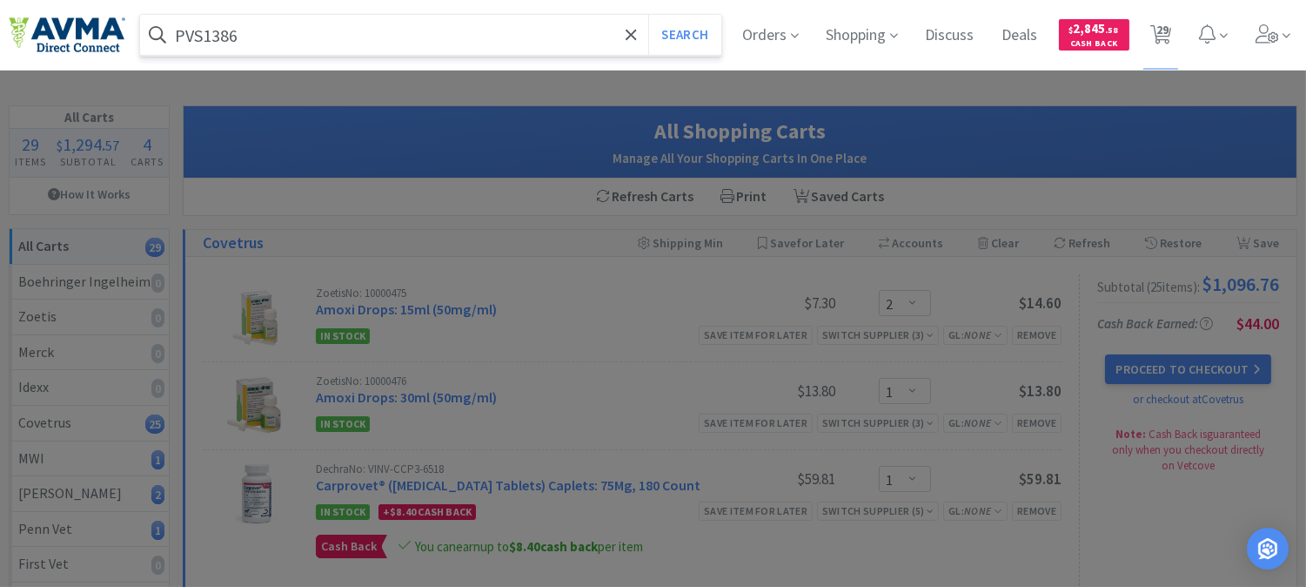
type input "PVS1386"
click at [648, 15] on button "Search" at bounding box center [684, 35] width 72 height 40
select select "2"
select select "1"
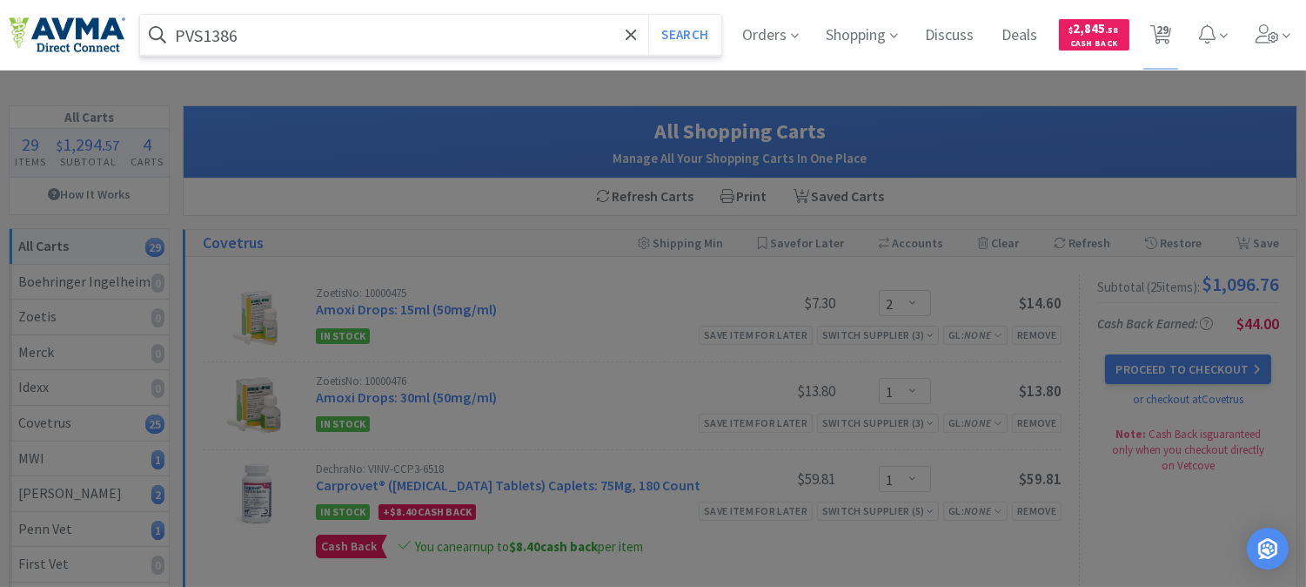
select select "1"
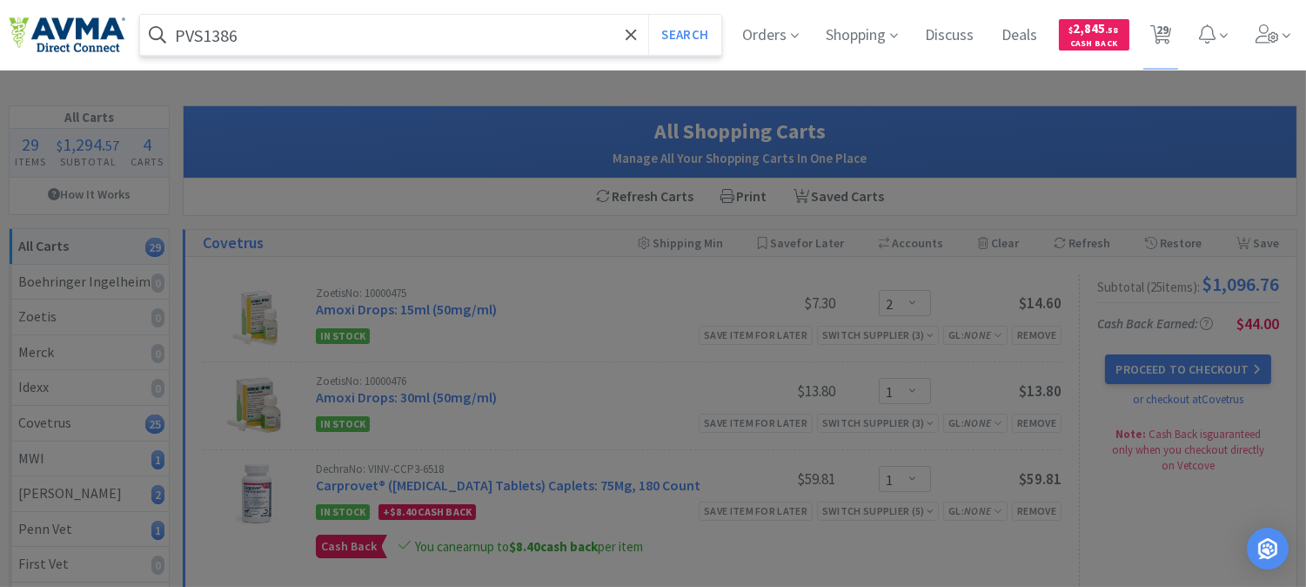
select select "1"
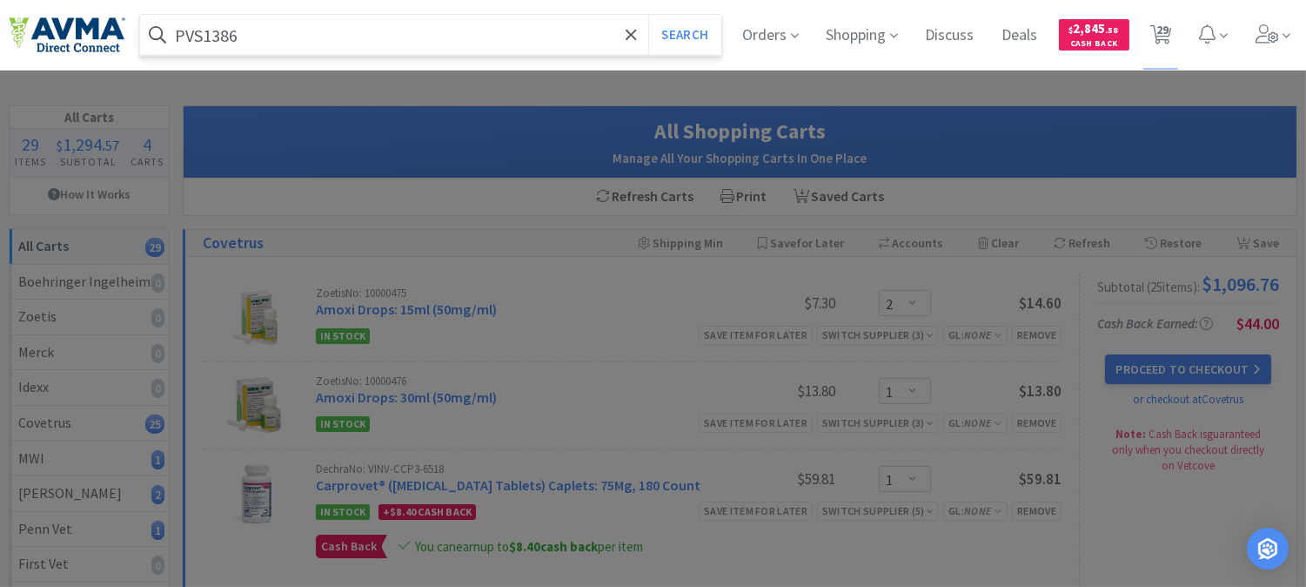
select select "2"
select select "1"
select select "2"
select select "1"
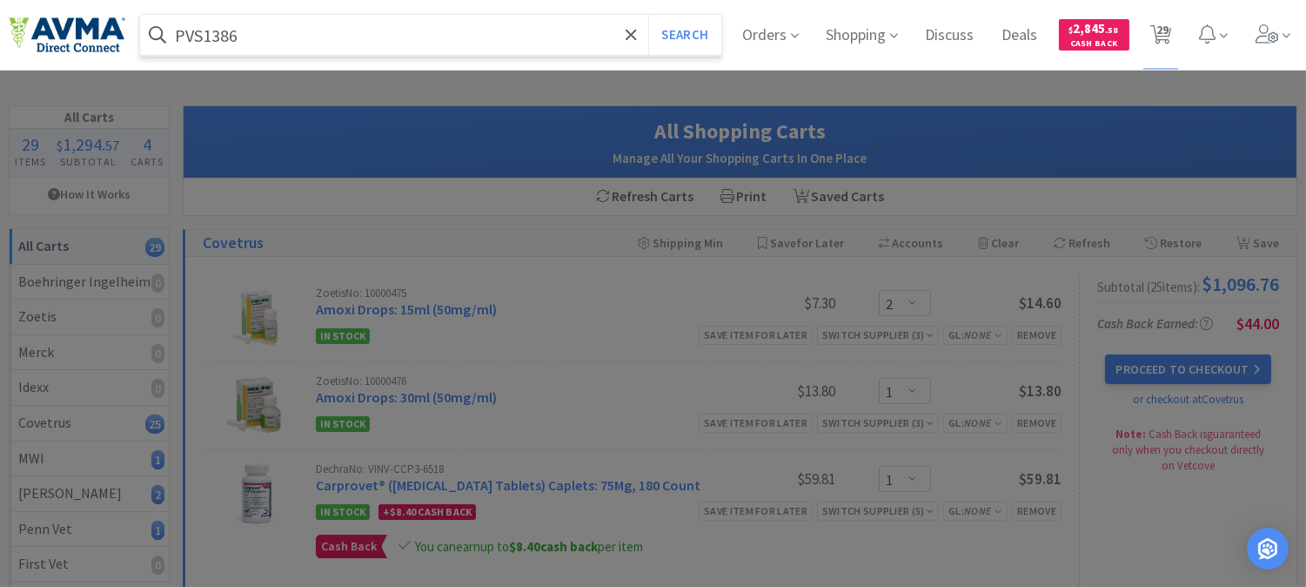
select select "12"
select select "1"
select select "2"
select select "3"
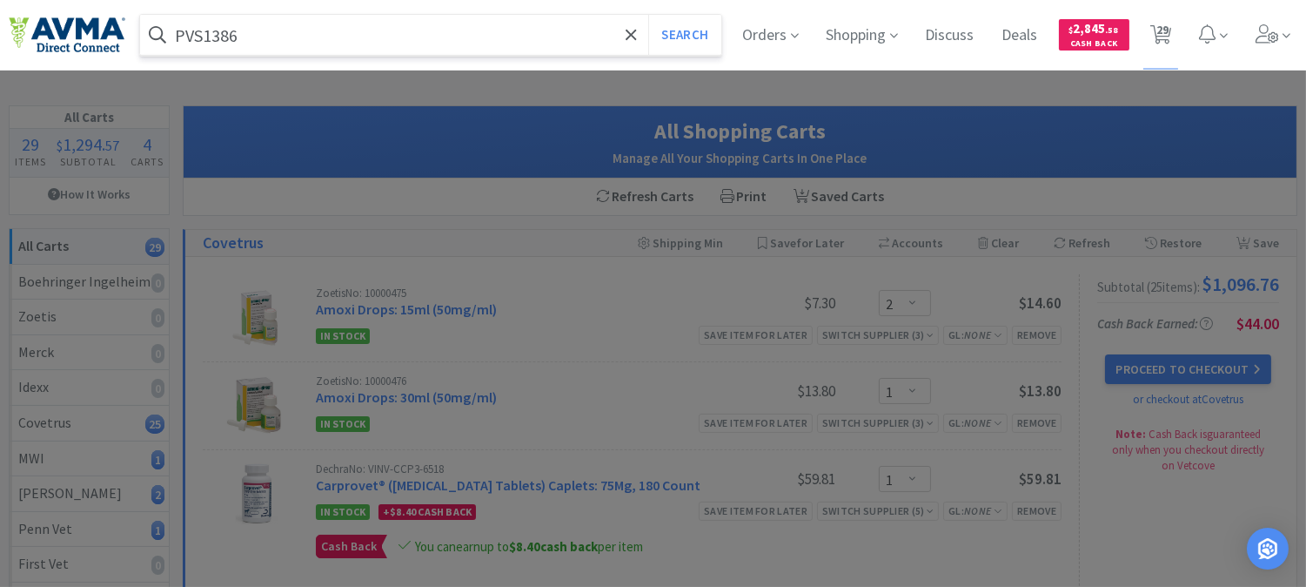
select select "1"
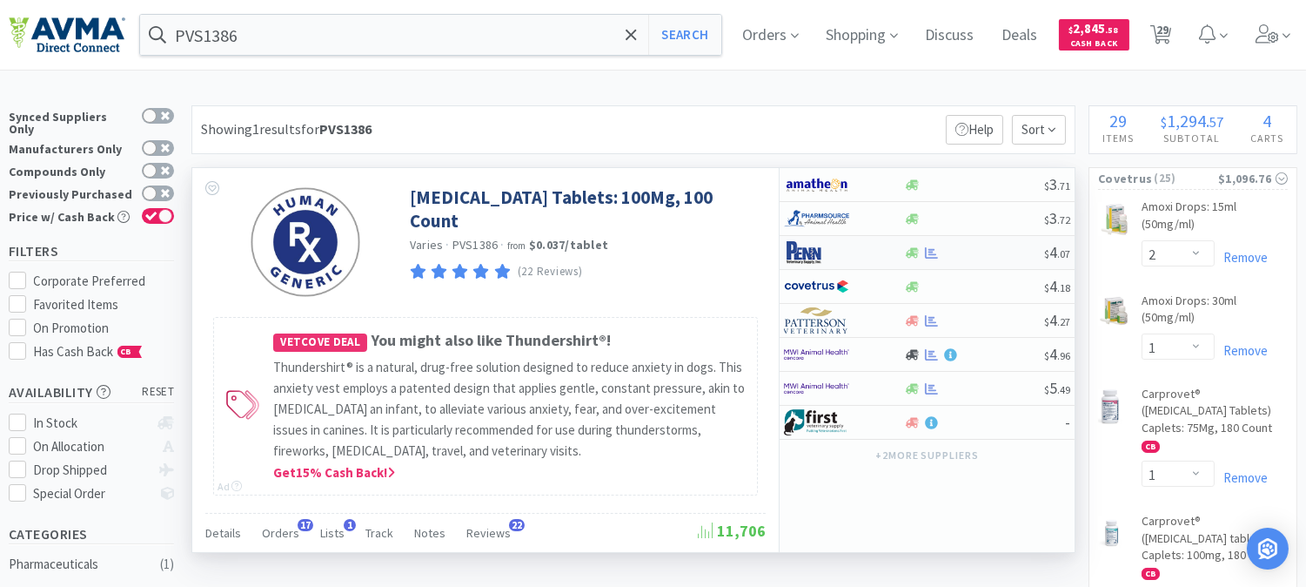
click at [798, 251] on img at bounding box center [816, 252] width 65 height 26
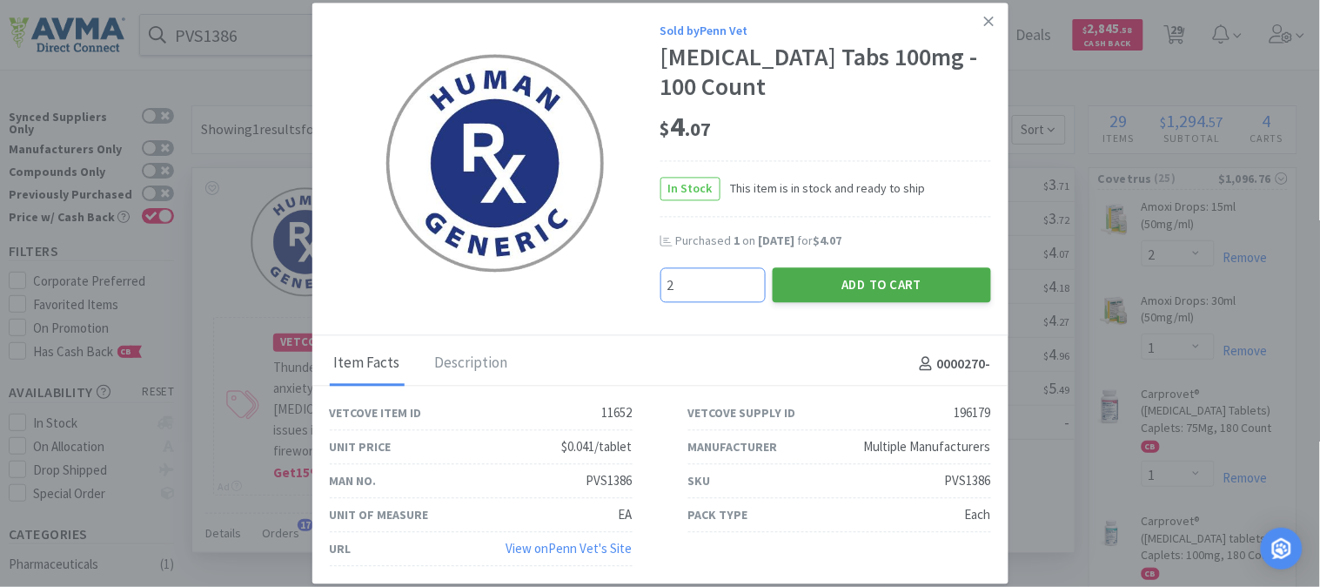
click at [884, 284] on button "Add to Cart" at bounding box center [882, 284] width 218 height 35
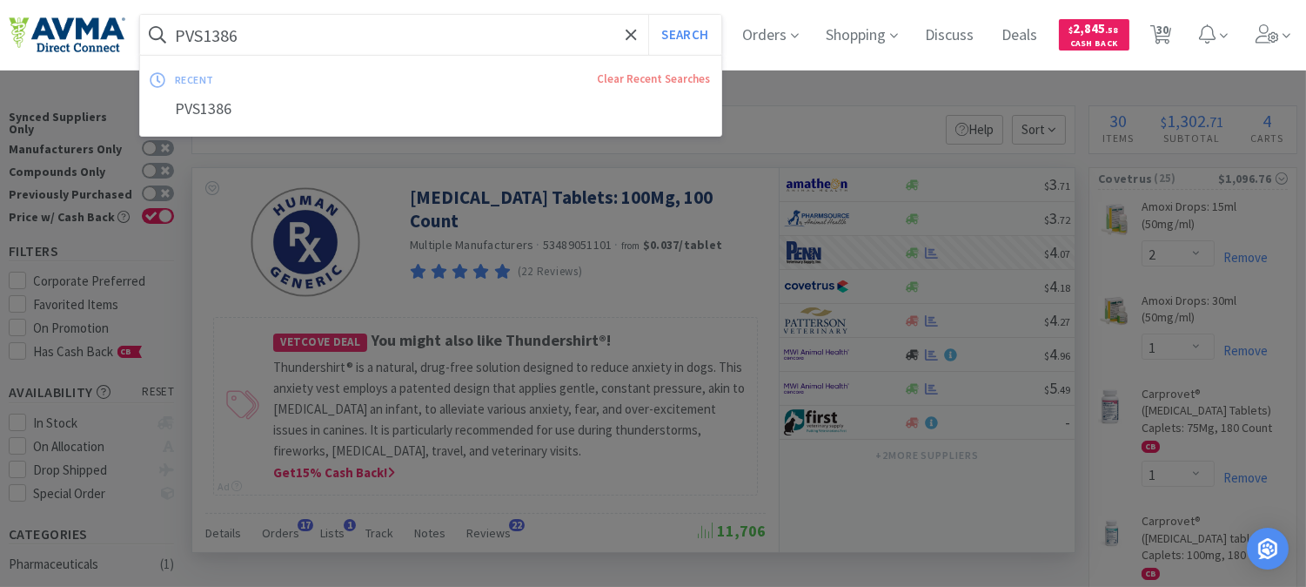
click at [250, 30] on input "PVS1386" at bounding box center [430, 35] width 581 height 40
paste input "XL2603"
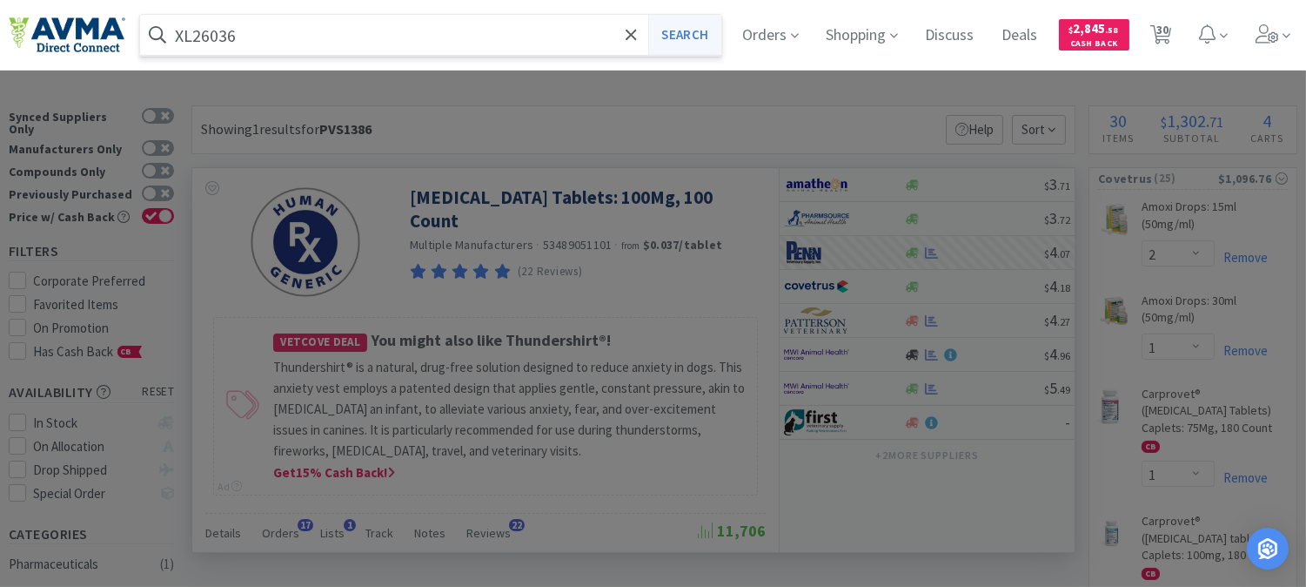
click at [710, 37] on button "Search" at bounding box center [684, 35] width 72 height 40
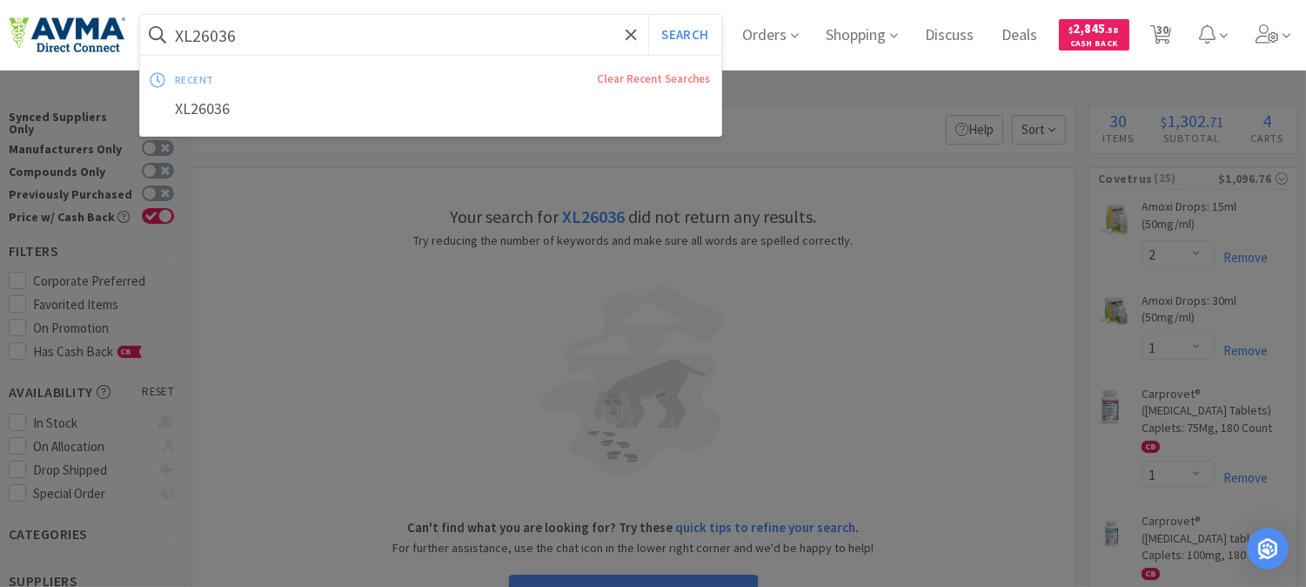
click at [312, 35] on input "XL26036" at bounding box center [430, 35] width 581 height 40
click at [308, 42] on input "XL26036" at bounding box center [430, 35] width 581 height 40
drag, startPoint x: 298, startPoint y: 38, endPoint x: 177, endPoint y: 30, distance: 122.1
click at [177, 30] on input "XL26036" at bounding box center [430, 35] width 581 height 40
paste input "26036"
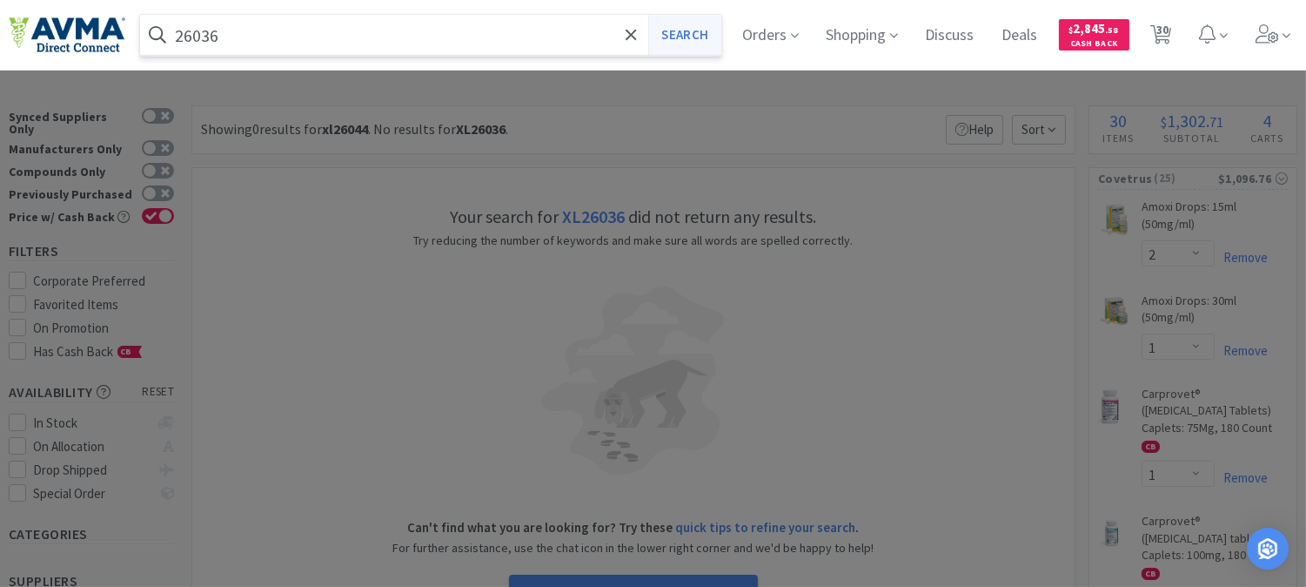
click at [696, 36] on button "Search" at bounding box center [684, 35] width 72 height 40
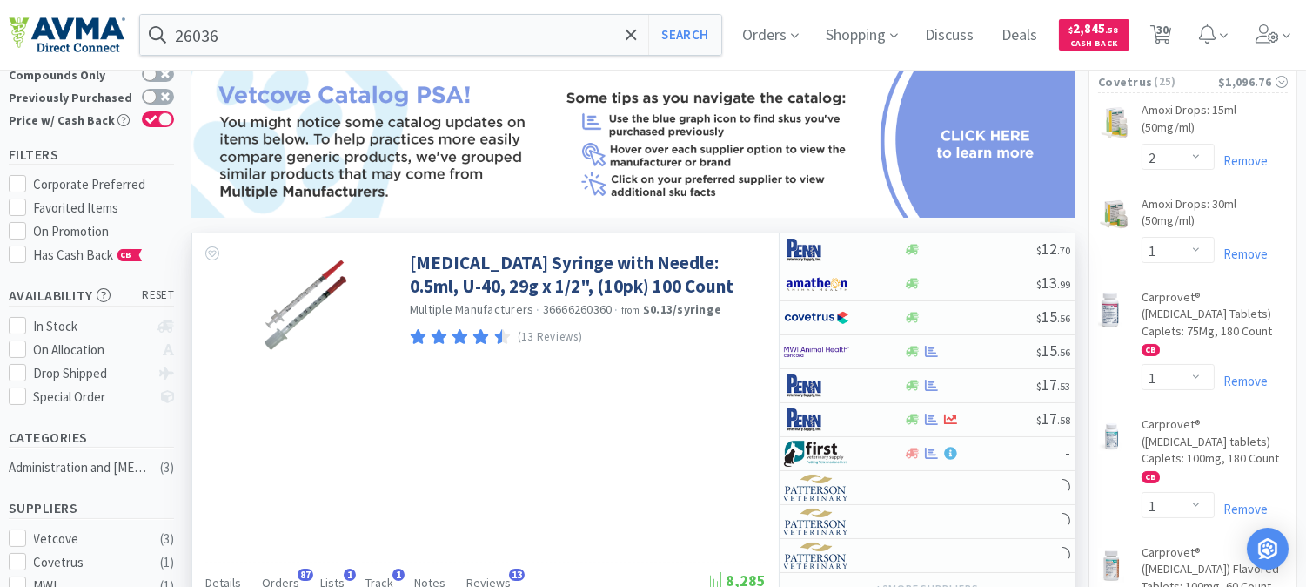
scroll to position [193, 0]
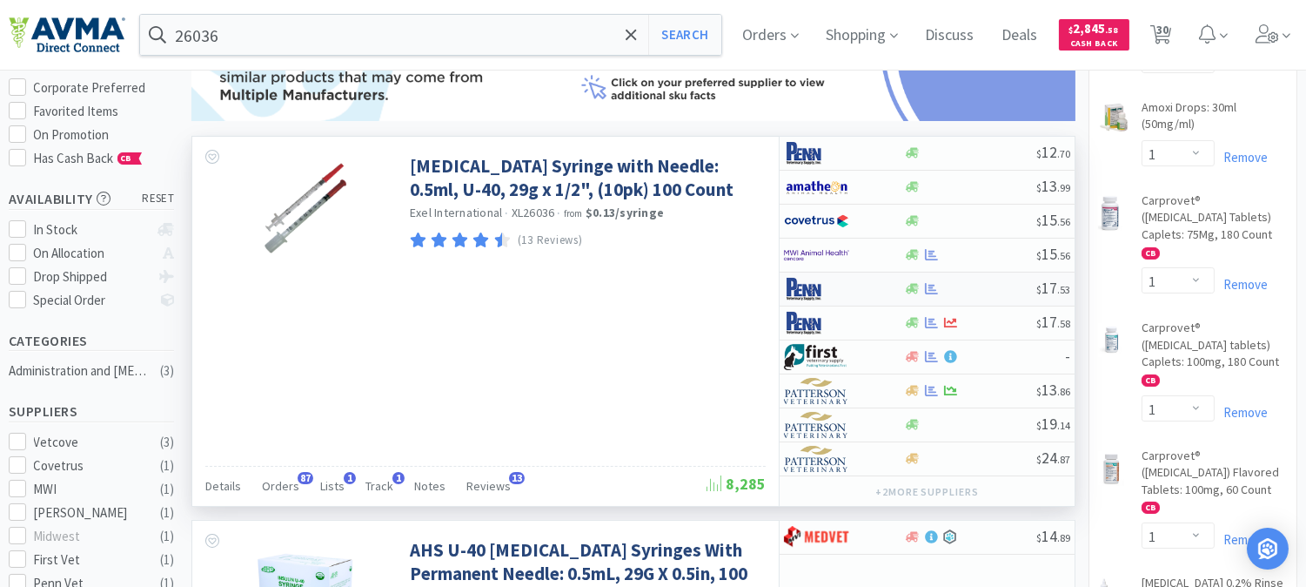
click at [809, 293] on img at bounding box center [816, 289] width 65 height 26
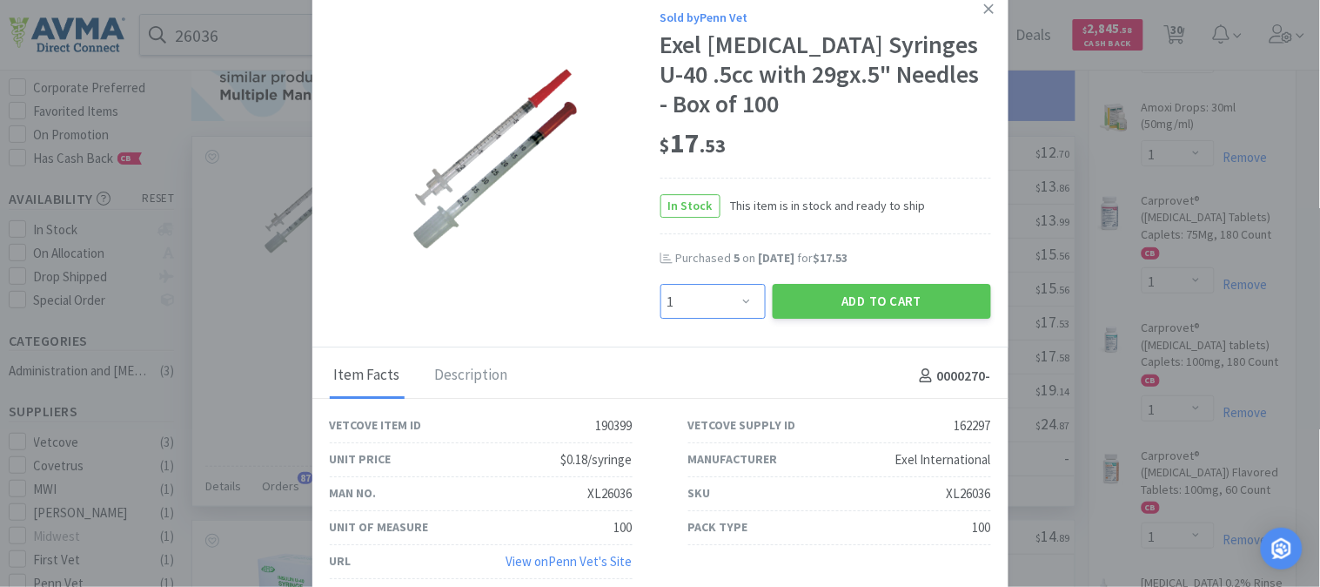
click at [741, 298] on select "Enter Quantity 1 2 3 4 5 6 7 8 9 10 11 12 13 14 15 16 17 18 19 20 Enter Quantity" at bounding box center [713, 302] width 105 height 35
click at [661, 285] on select "Enter Quantity 1 2 3 4 5 6 7 8 9 10 11 12 13 14 15 16 17 18 19 20 Enter Quantity" at bounding box center [713, 302] width 105 height 35
click at [875, 298] on button "Add to Cart" at bounding box center [882, 302] width 218 height 35
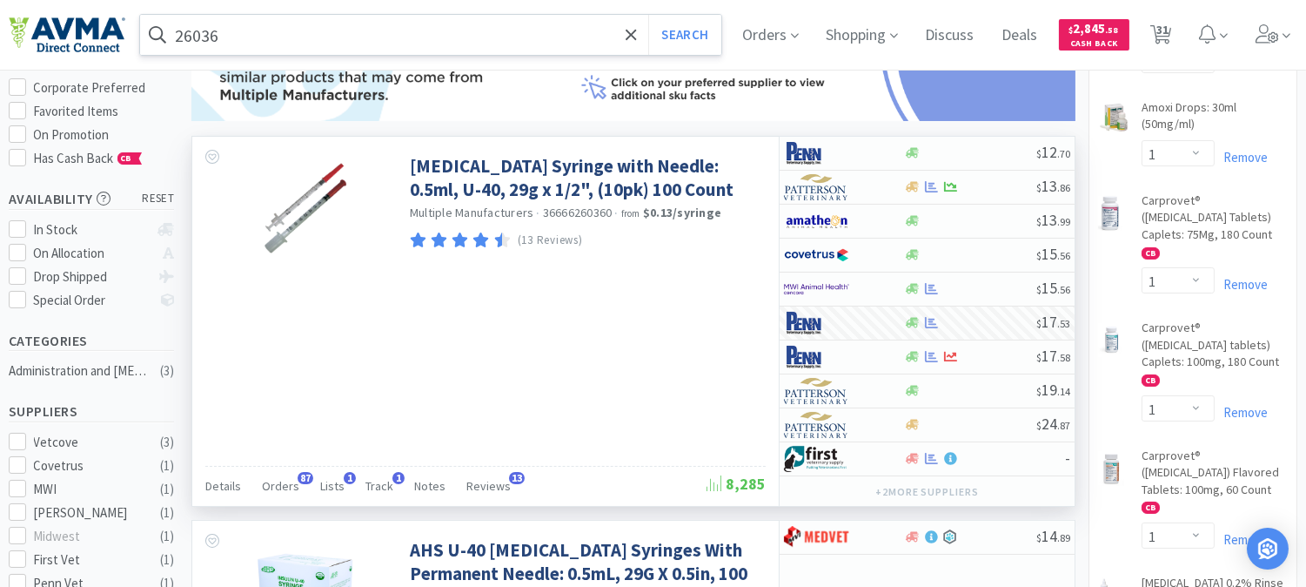
click at [327, 27] on input "26036" at bounding box center [430, 35] width 581 height 40
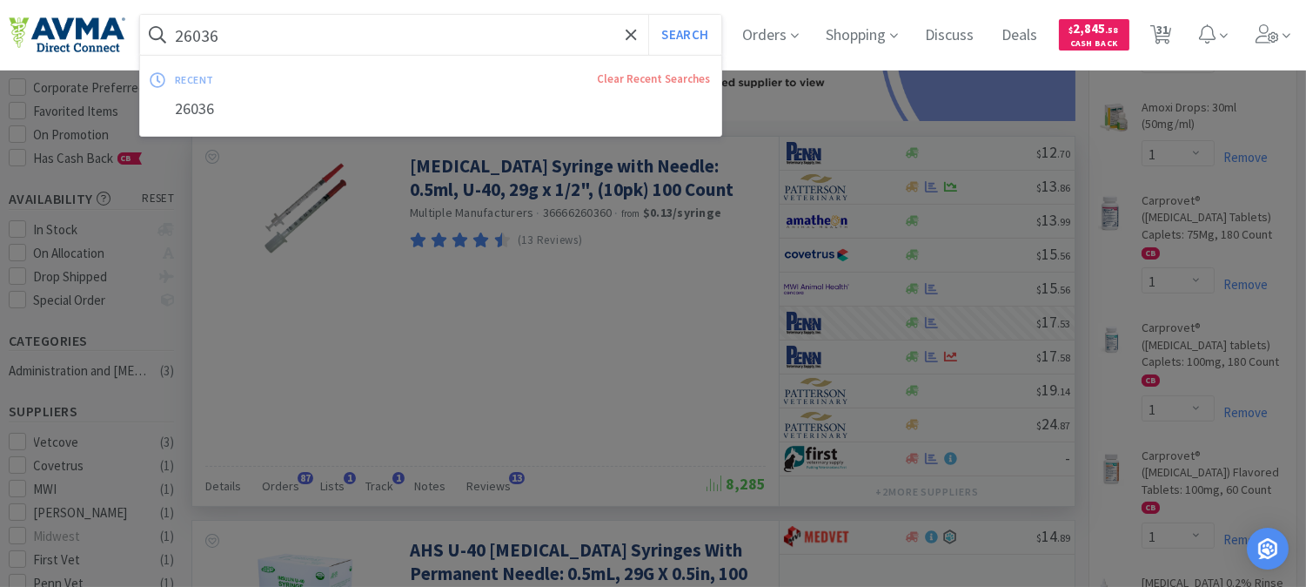
paste input "PVS03124"
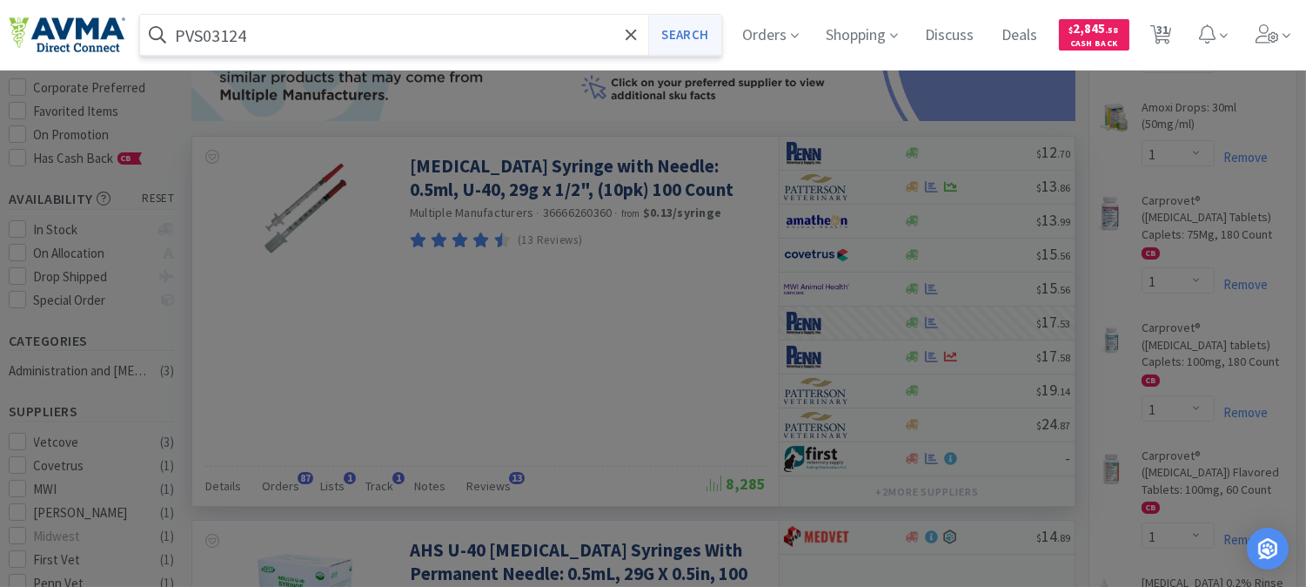
click at [692, 36] on button "Search" at bounding box center [684, 35] width 72 height 40
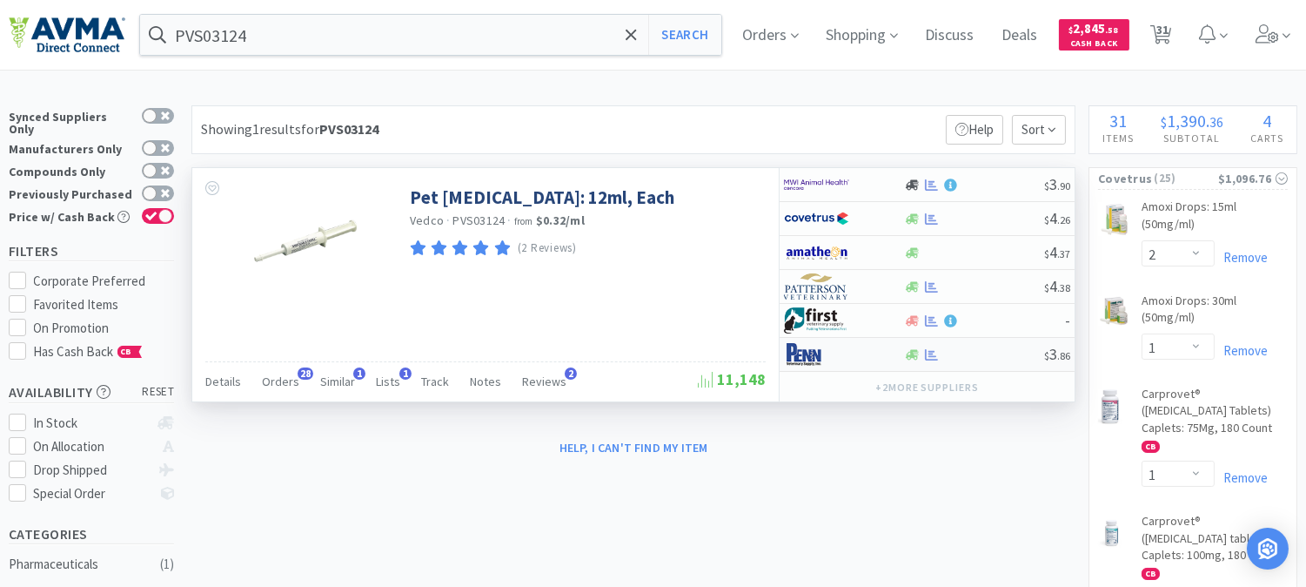
click at [821, 352] on img at bounding box center [816, 354] width 65 height 26
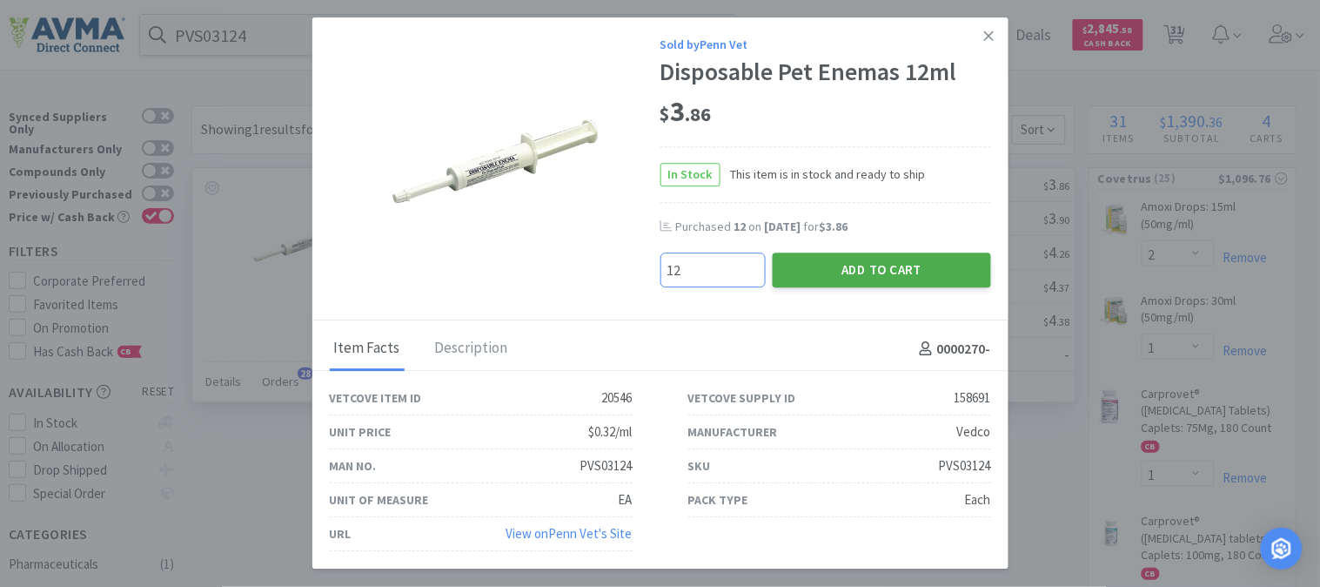
click at [863, 262] on button "Add to Cart" at bounding box center [882, 269] width 218 height 35
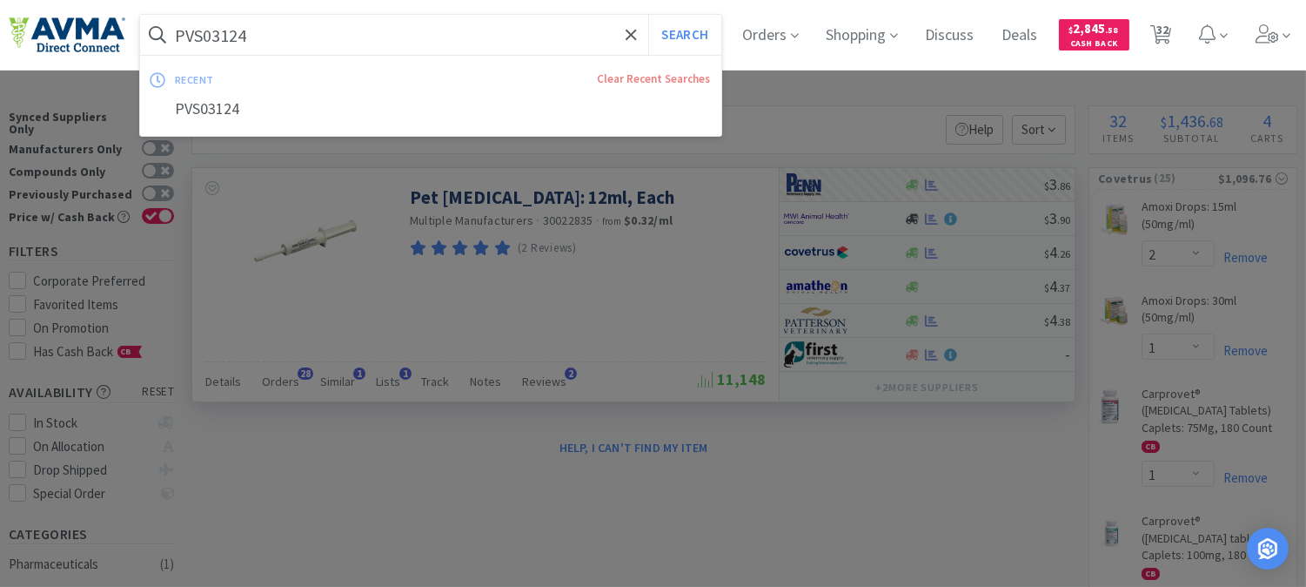
click at [229, 30] on input "PVS03124" at bounding box center [430, 35] width 581 height 40
paste input "NOR3010"
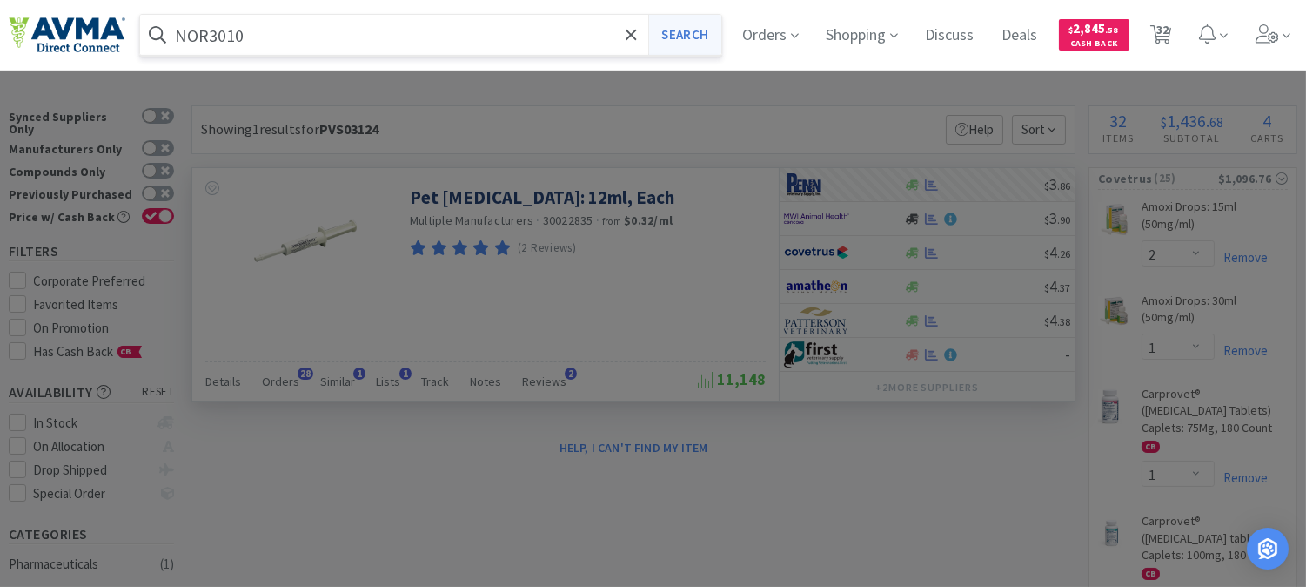
click at [710, 36] on button "Search" at bounding box center [684, 35] width 72 height 40
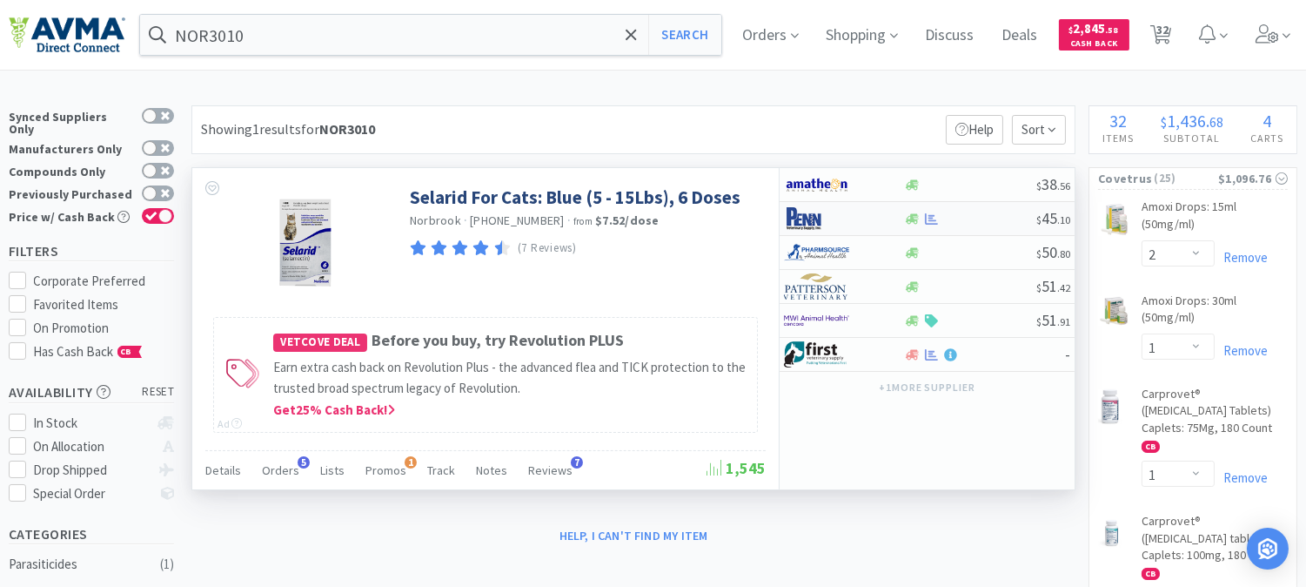
click at [811, 218] on img at bounding box center [816, 218] width 65 height 26
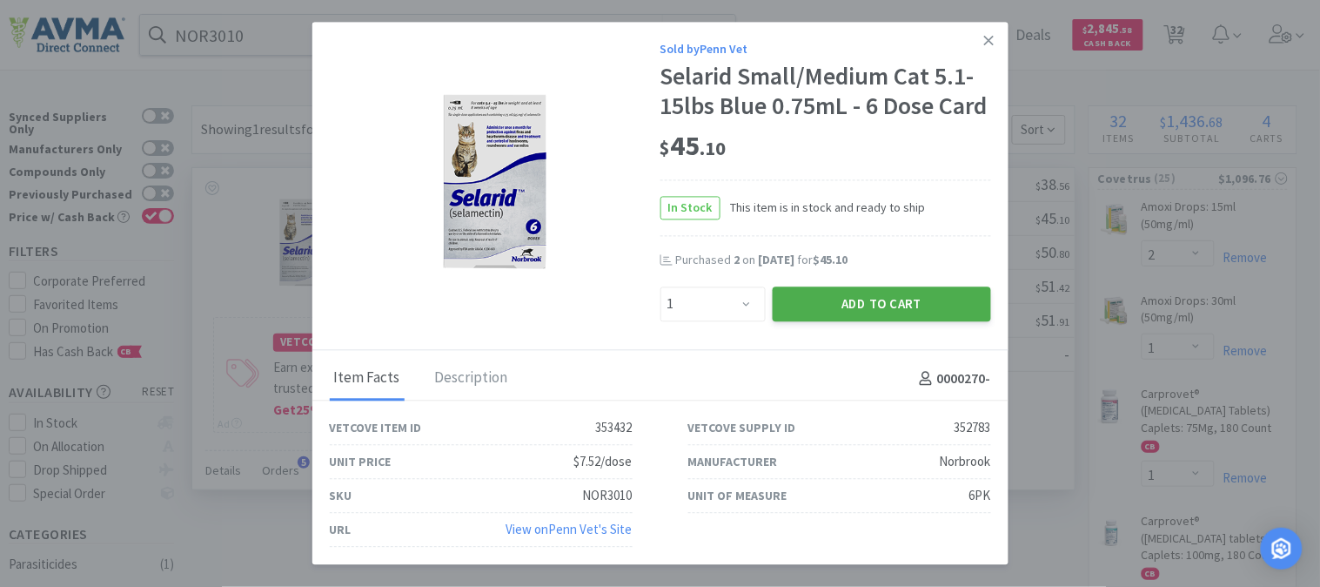
click at [856, 292] on button "Add to Cart" at bounding box center [882, 303] width 218 height 35
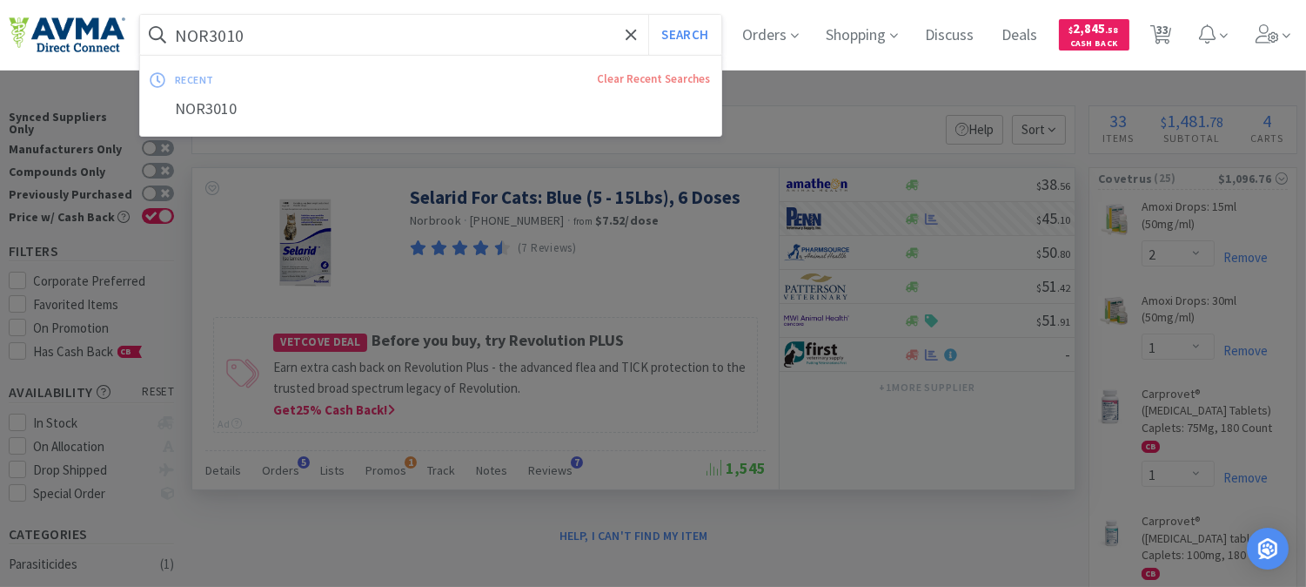
click at [230, 32] on input "NOR3010" at bounding box center [430, 35] width 581 height 40
paste input "RSC23221"
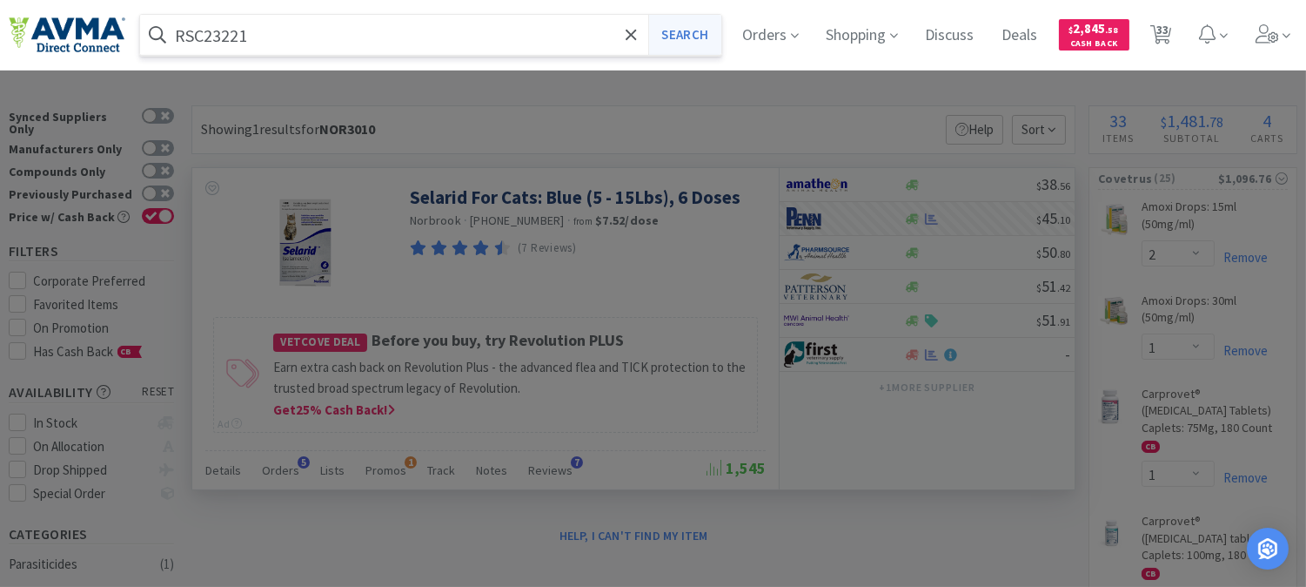
click at [679, 36] on button "Search" at bounding box center [684, 35] width 72 height 40
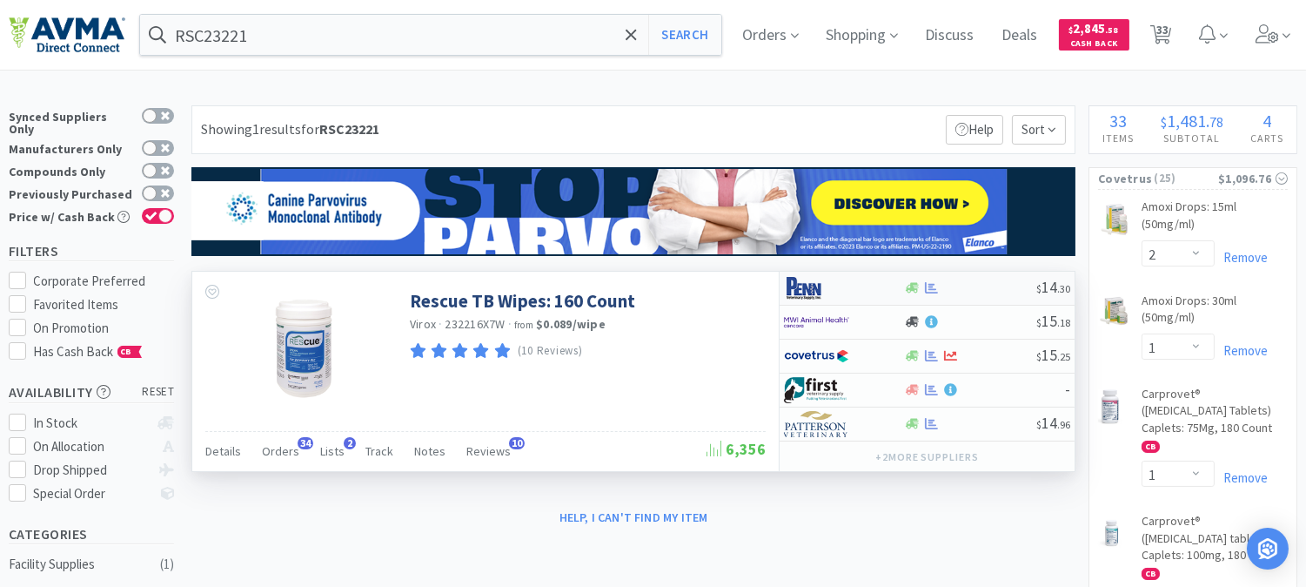
click at [797, 285] on img at bounding box center [816, 288] width 65 height 26
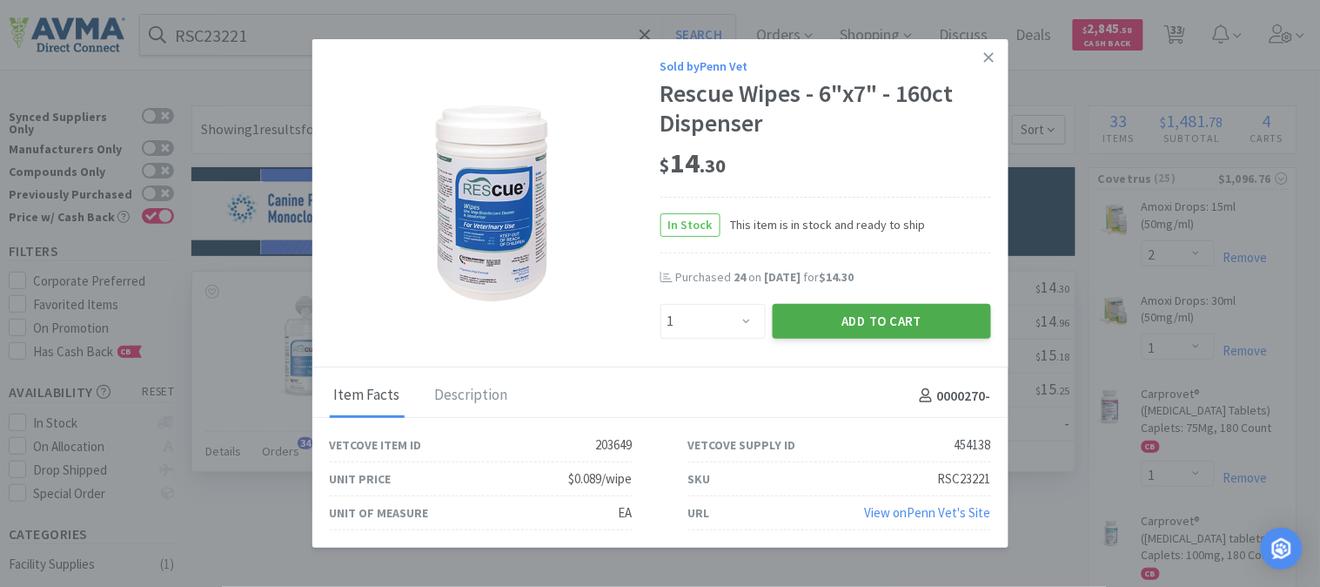
click at [883, 320] on button "Add to Cart" at bounding box center [882, 321] width 218 height 35
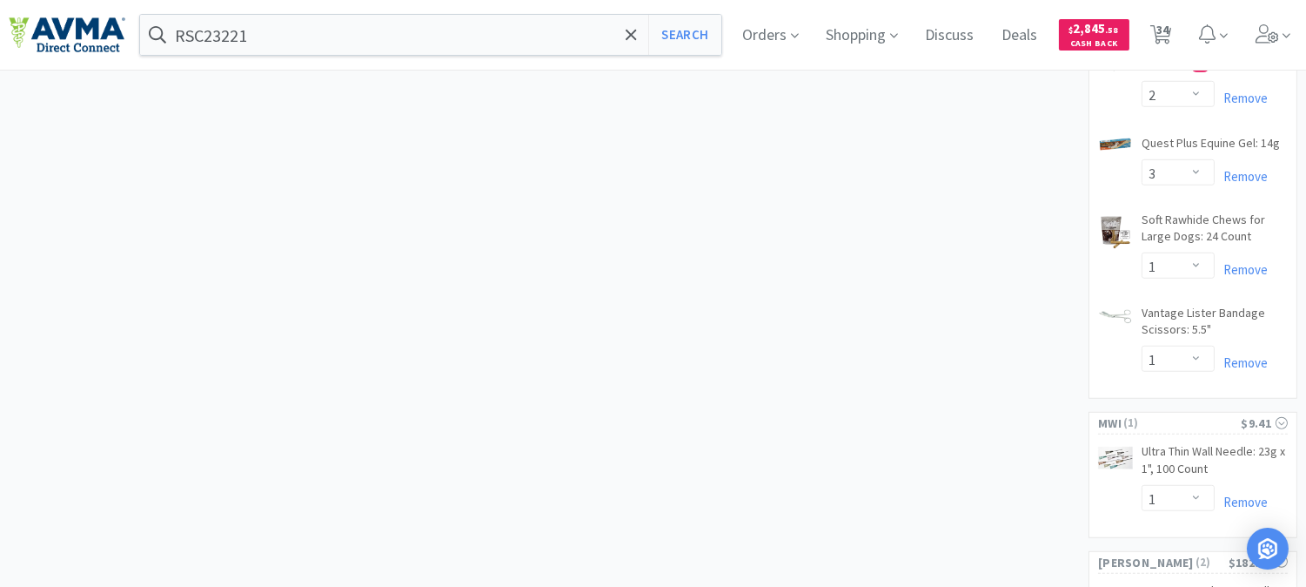
scroll to position [2360, 0]
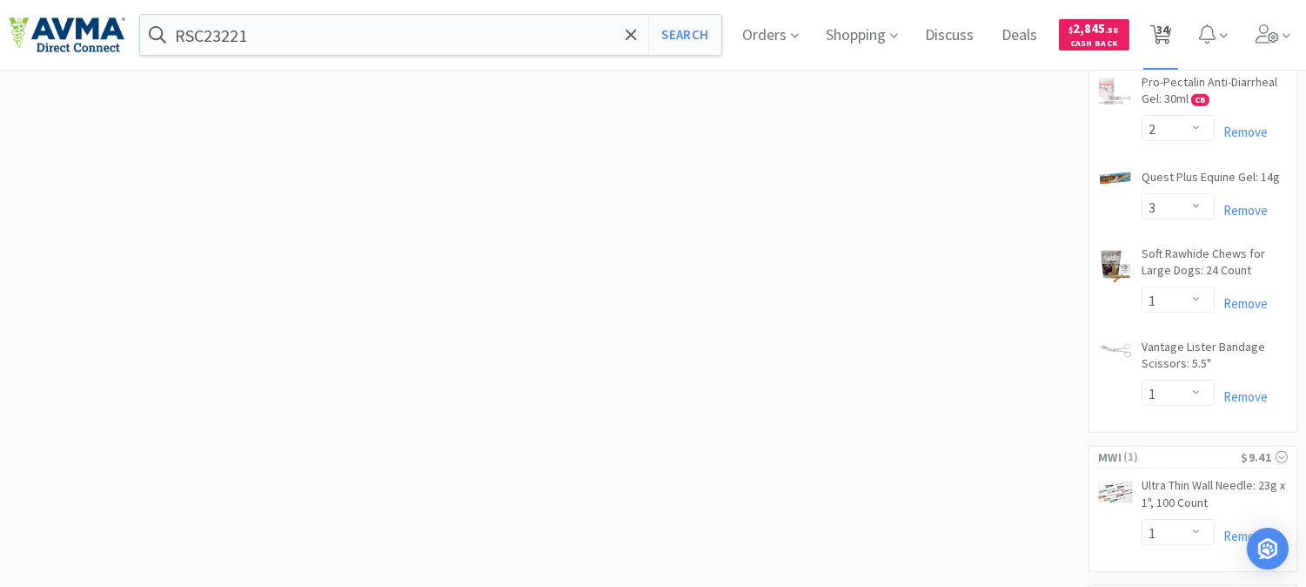
click at [1169, 30] on span "34" at bounding box center [1163, 30] width 12 height 70
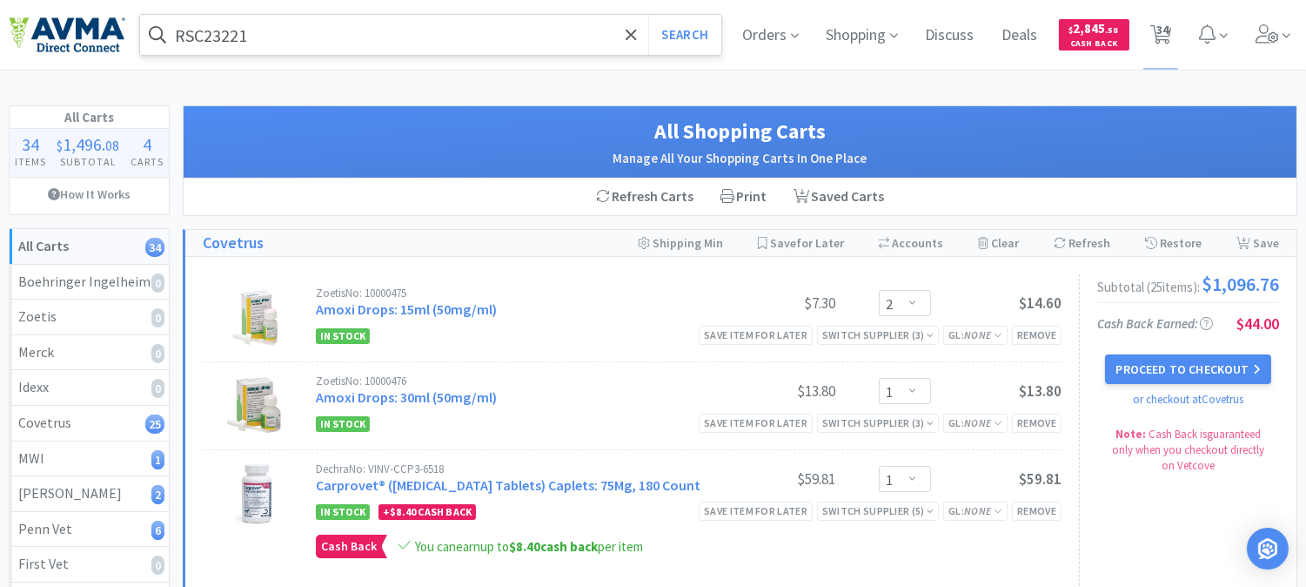
click at [280, 37] on input "RSC23221" at bounding box center [430, 35] width 581 height 40
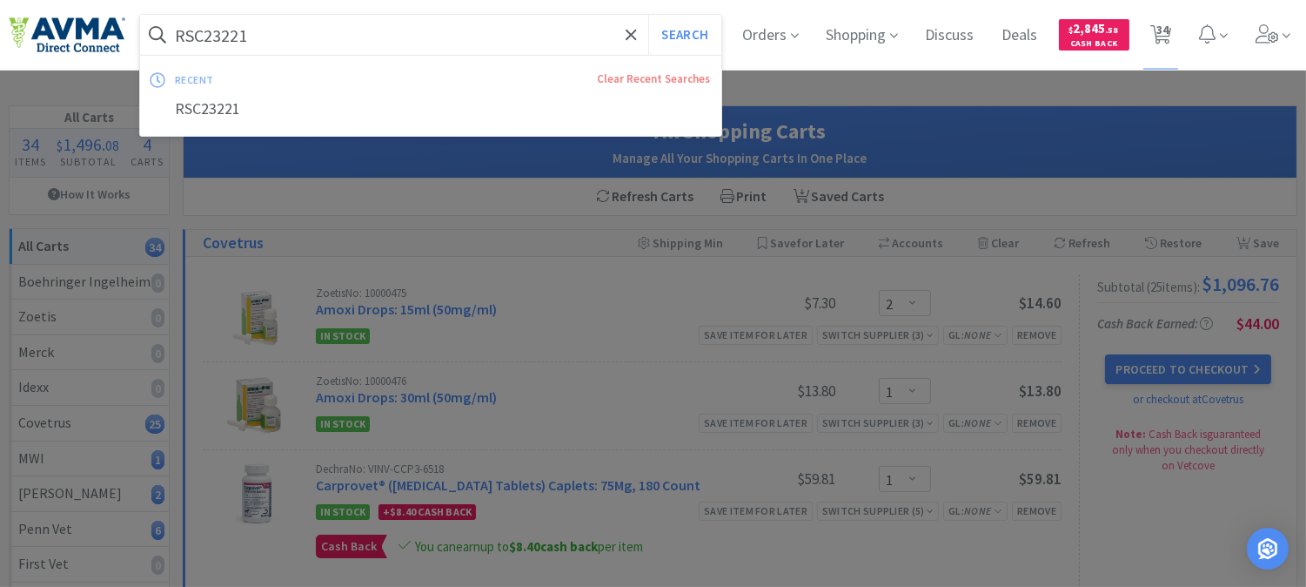
paste input "012808"
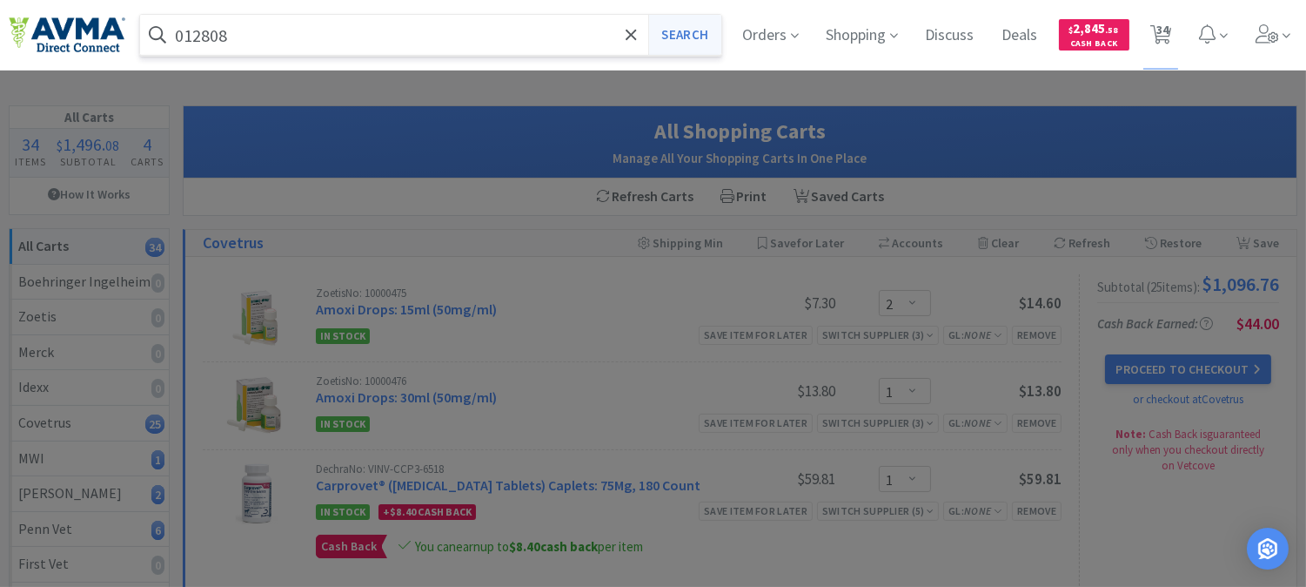
click at [688, 37] on button "Search" at bounding box center [684, 35] width 72 height 40
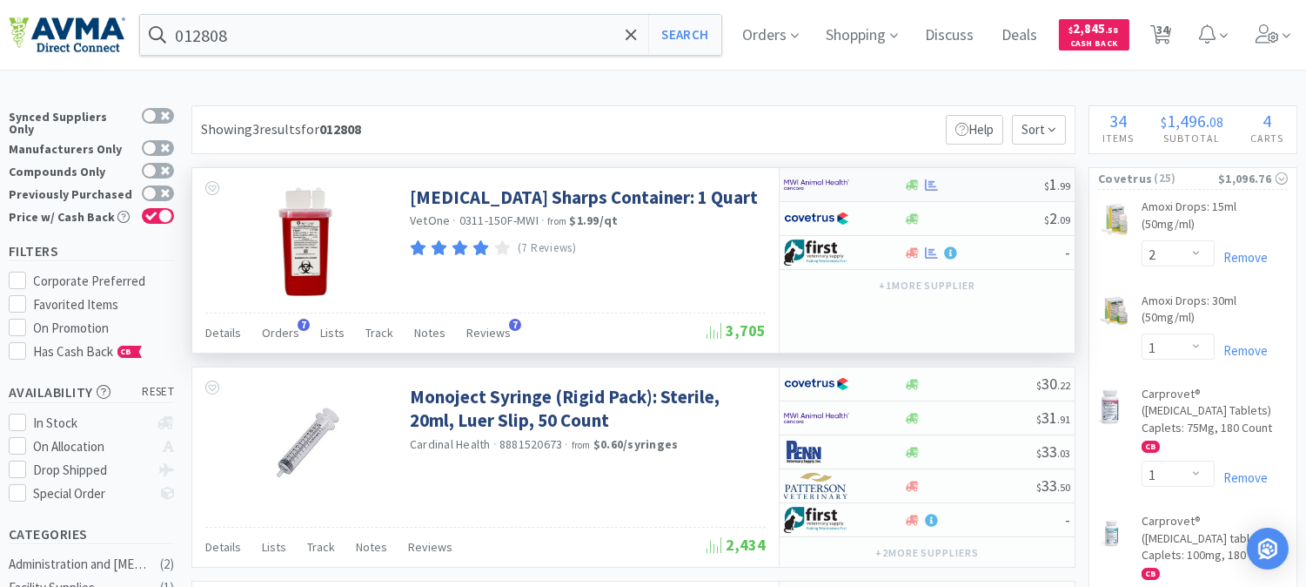
click at [821, 181] on img at bounding box center [816, 184] width 65 height 26
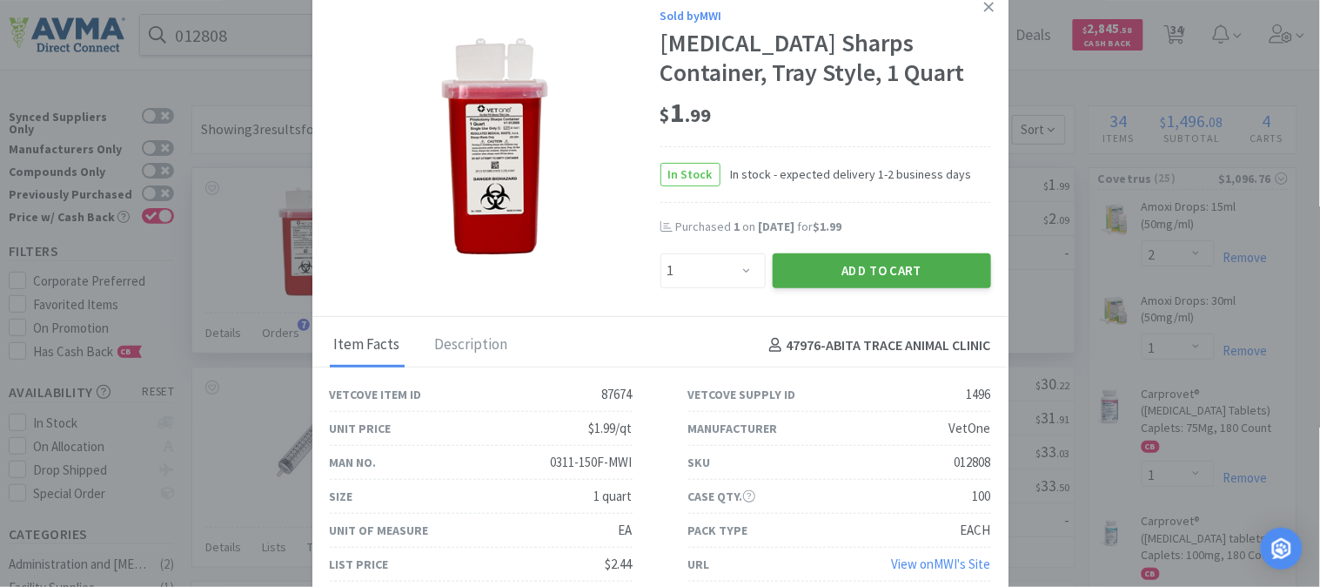
click at [862, 259] on button "Add to Cart" at bounding box center [882, 270] width 218 height 35
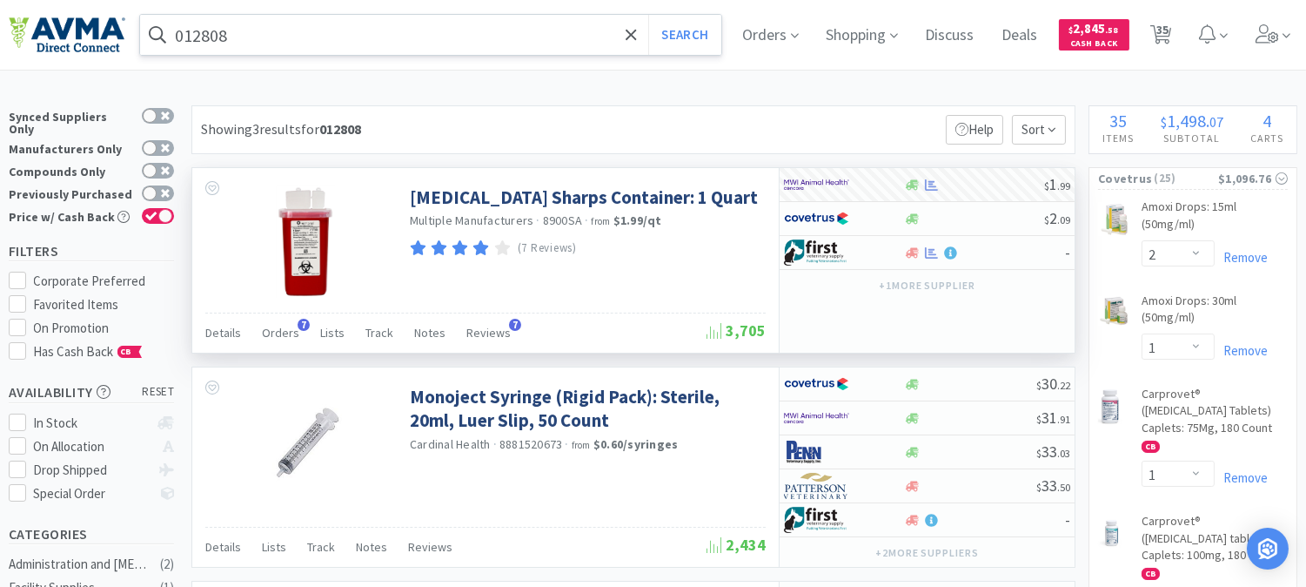
click at [282, 19] on input "012808" at bounding box center [430, 35] width 581 height 40
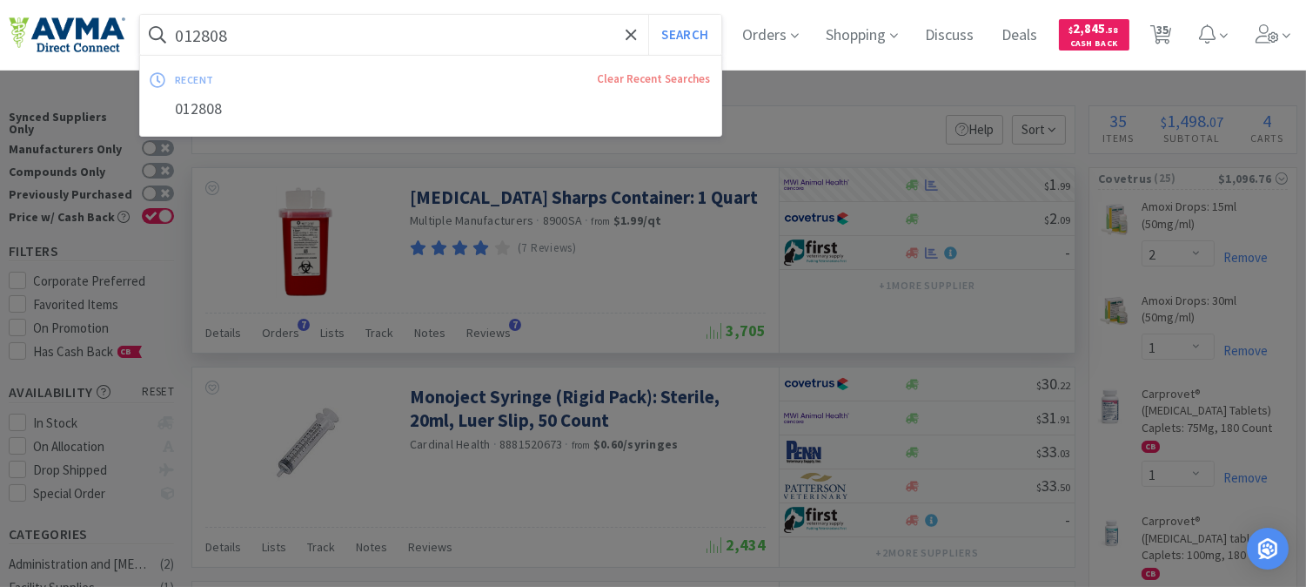
paste input "119966"
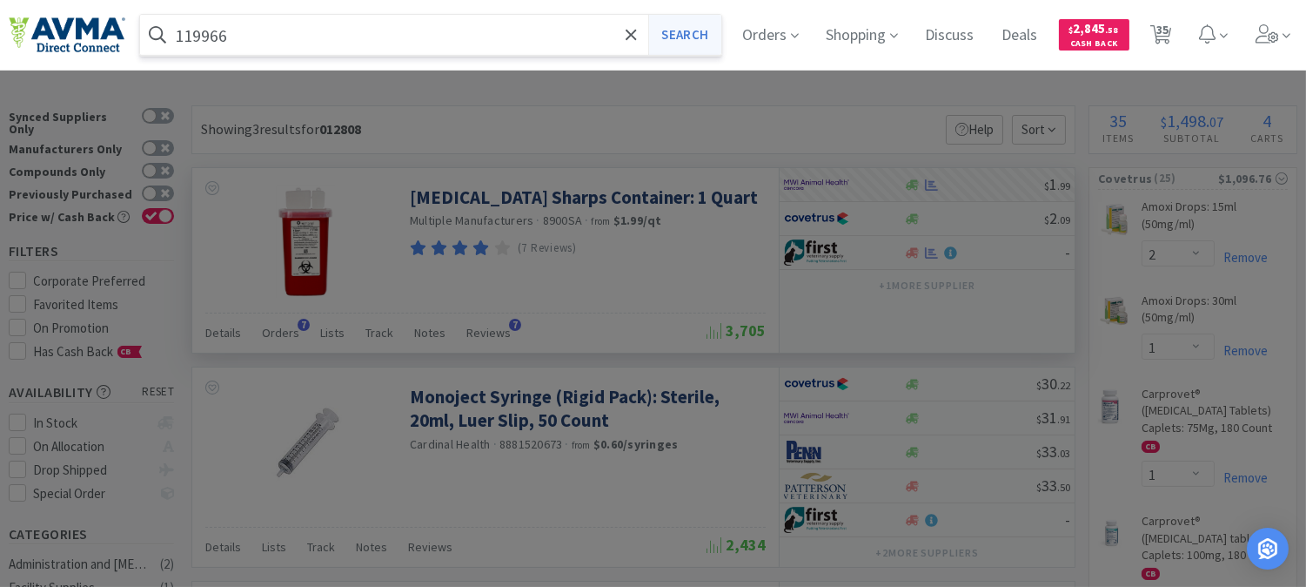
click at [694, 33] on button "Search" at bounding box center [684, 35] width 72 height 40
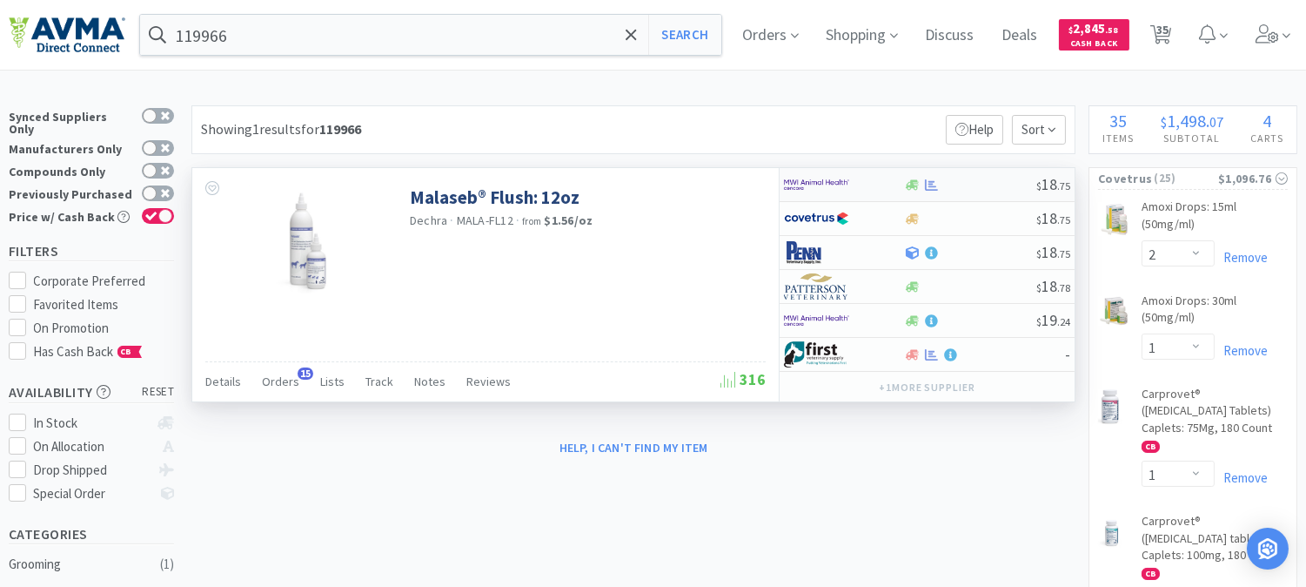
click at [823, 184] on img at bounding box center [816, 184] width 65 height 26
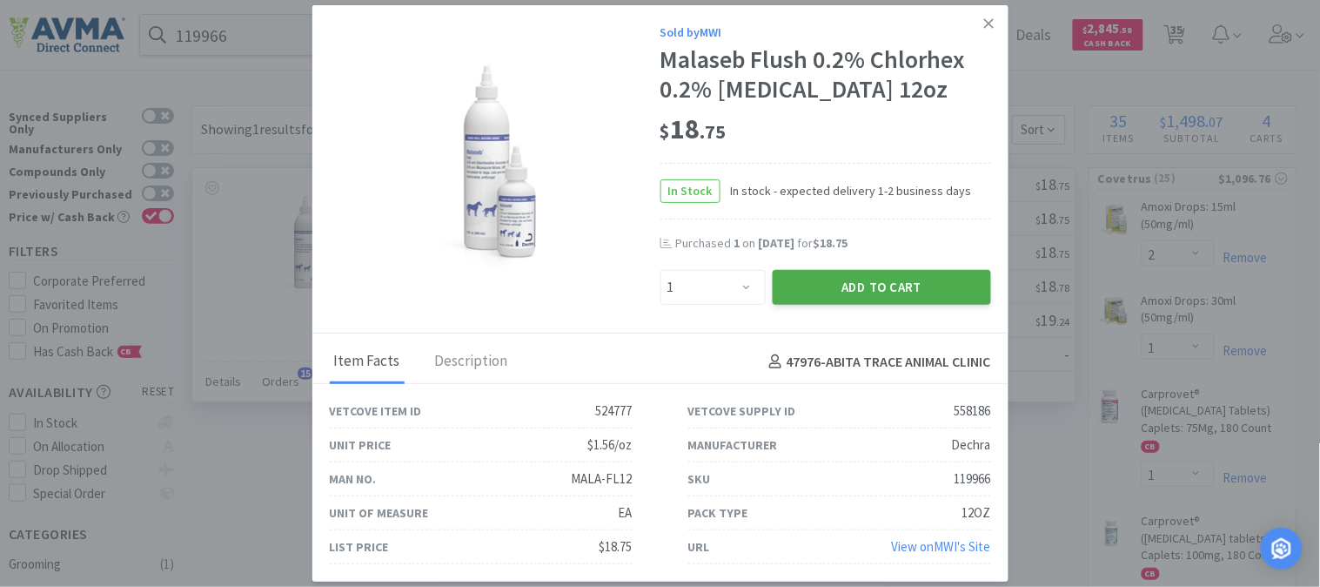
click at [894, 285] on button "Add to Cart" at bounding box center [882, 287] width 218 height 35
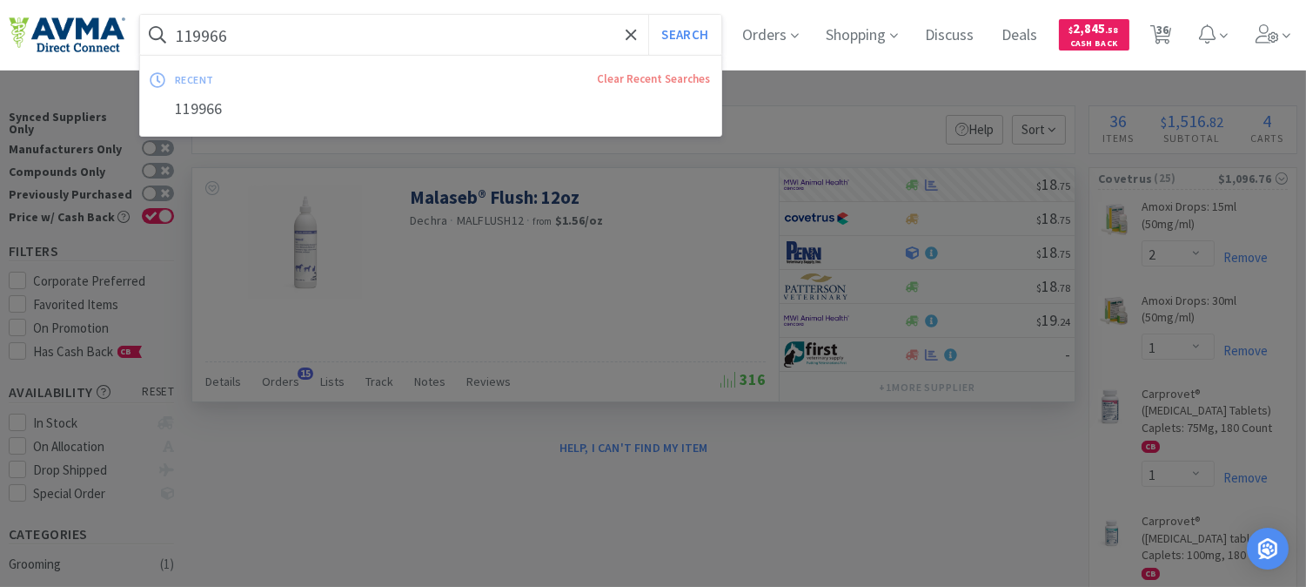
click at [355, 38] on input "119966" at bounding box center [430, 35] width 581 height 40
paste input "014479"
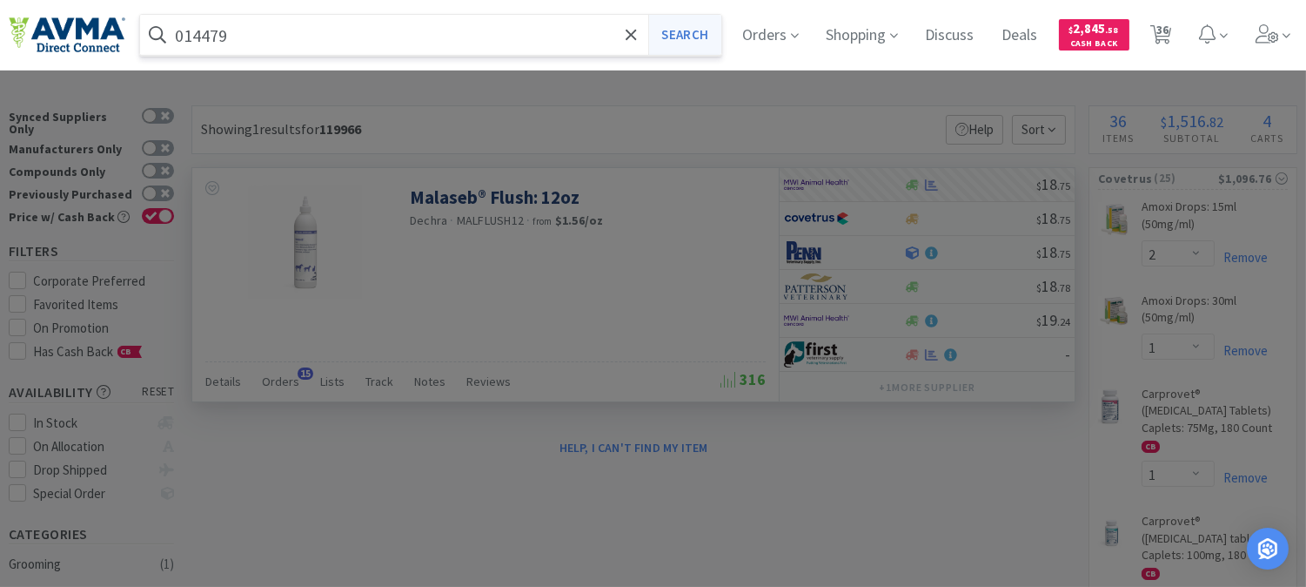
click at [703, 27] on button "Search" at bounding box center [684, 35] width 72 height 40
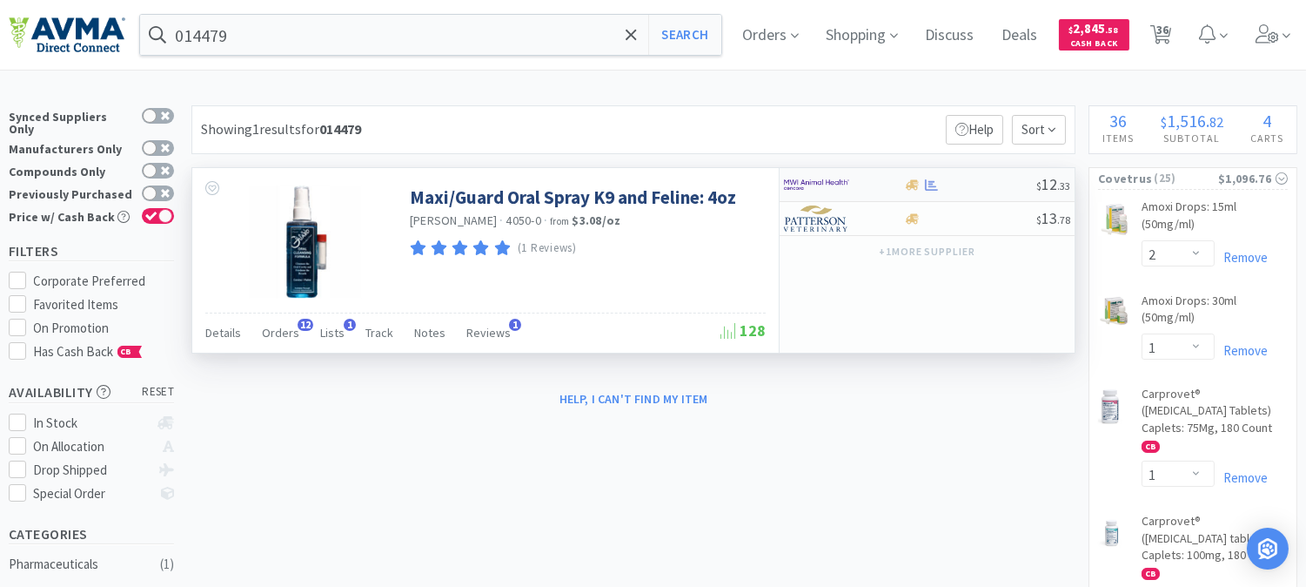
click at [810, 184] on img at bounding box center [816, 184] width 65 height 26
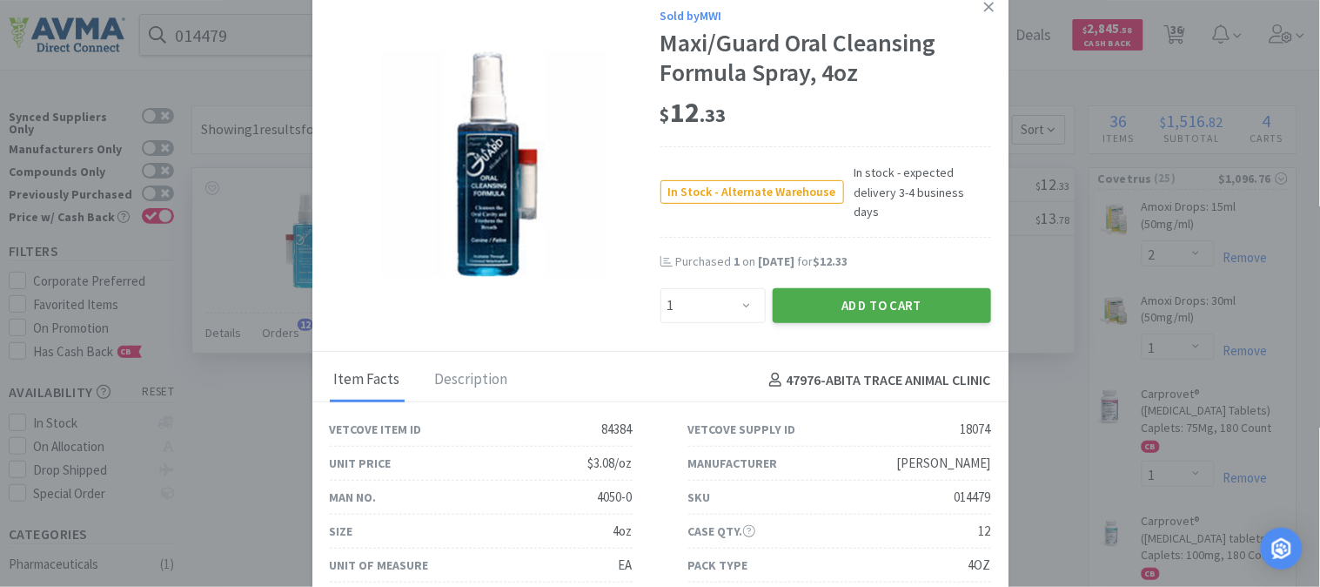
click at [883, 288] on button "Add to Cart" at bounding box center [882, 305] width 218 height 35
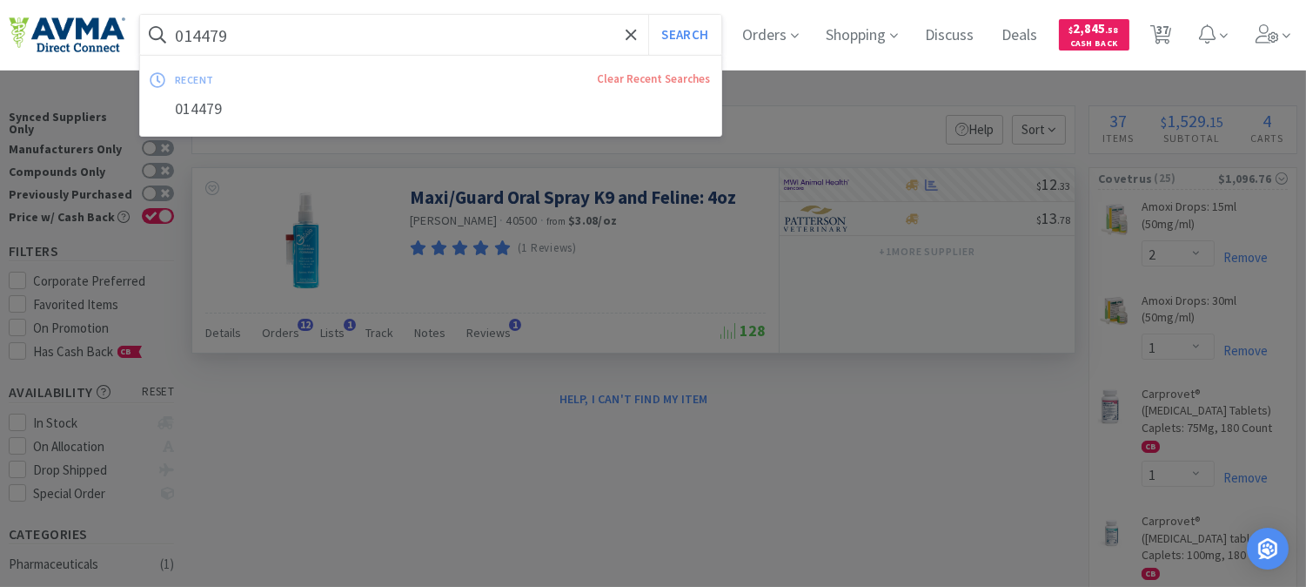
click at [221, 33] on input "014479" at bounding box center [430, 35] width 581 height 40
paste input "07745"
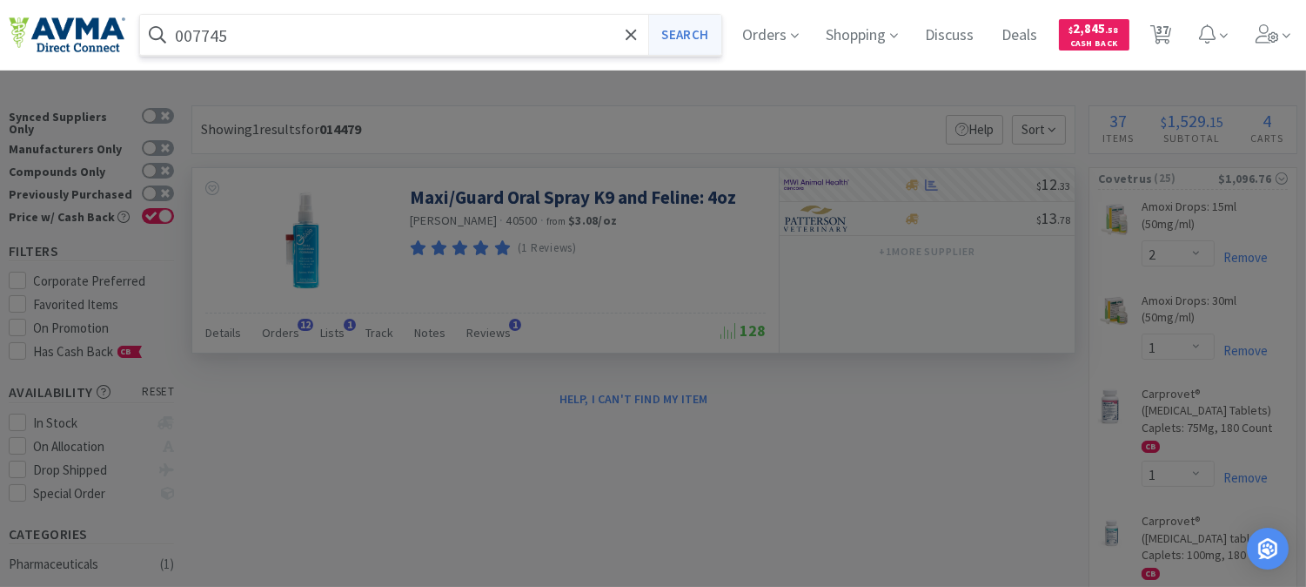
click at [711, 36] on button "Search" at bounding box center [684, 35] width 72 height 40
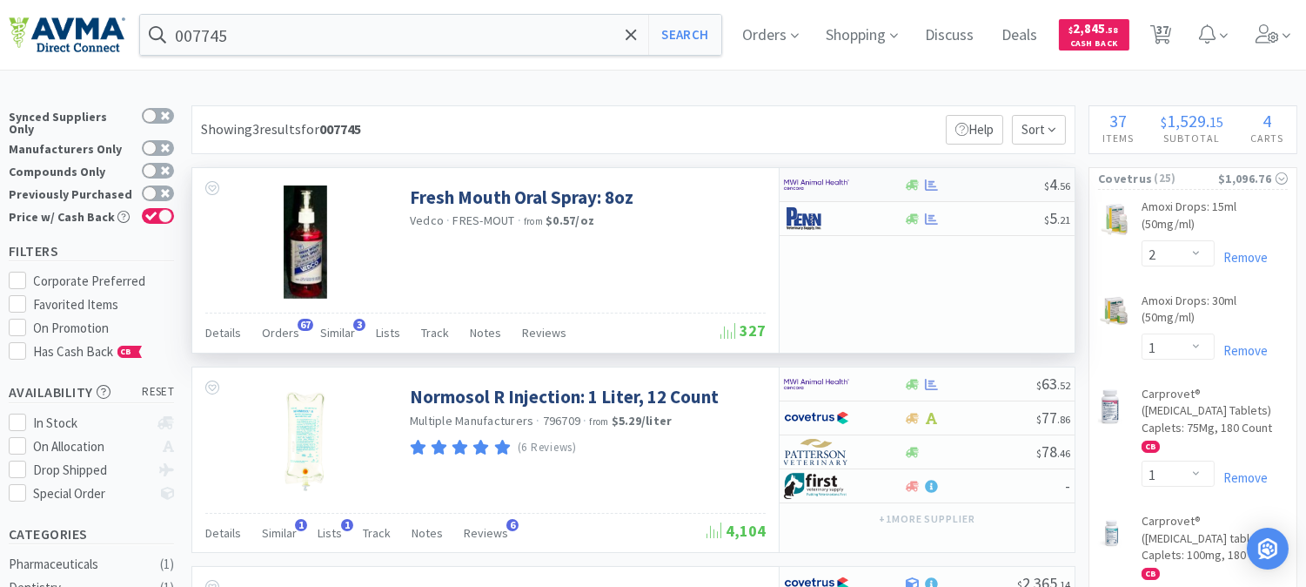
click at [809, 186] on img at bounding box center [816, 184] width 65 height 26
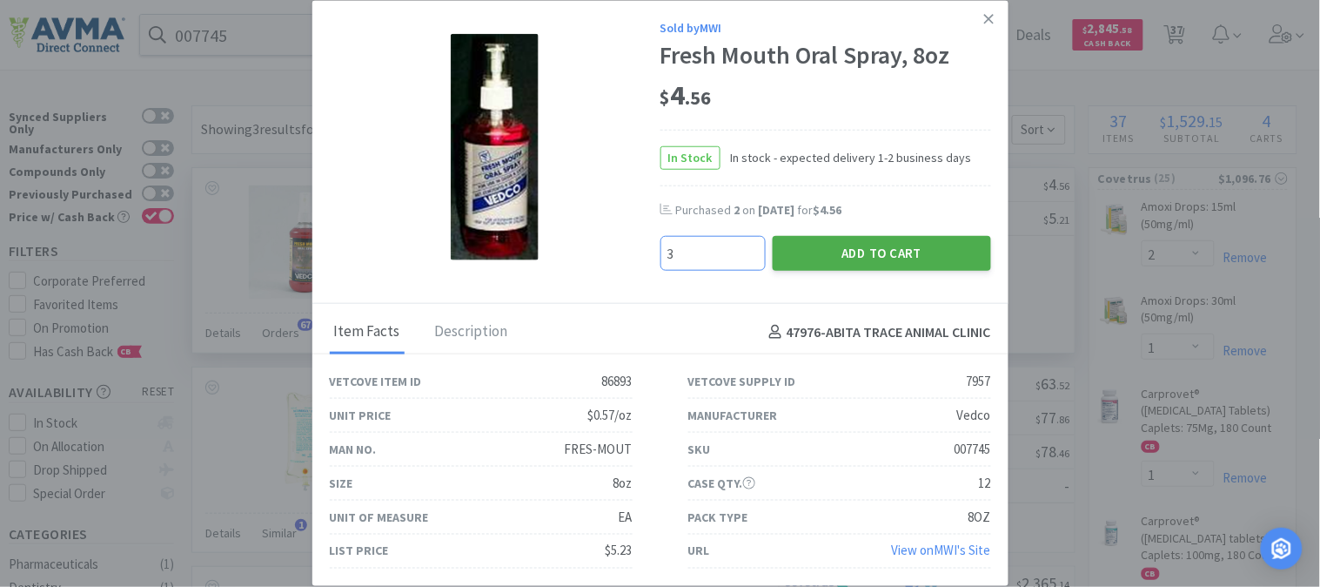
click at [870, 248] on button "Add to Cart" at bounding box center [882, 253] width 218 height 35
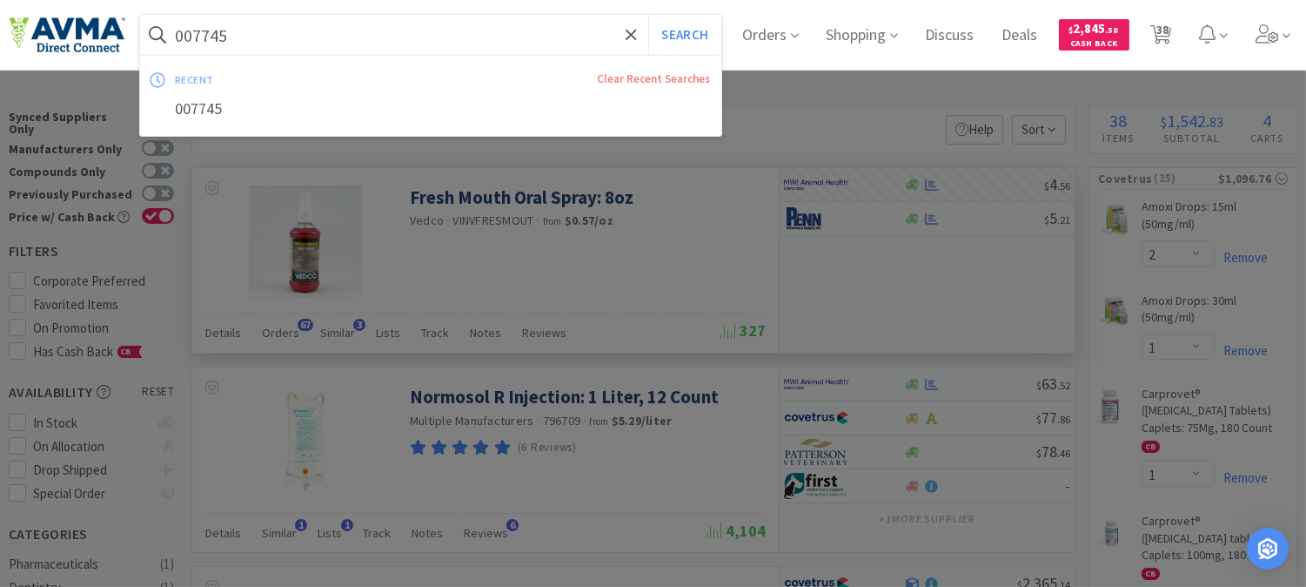
click at [227, 32] on input "007745" at bounding box center [430, 35] width 581 height 40
paste input "27093"
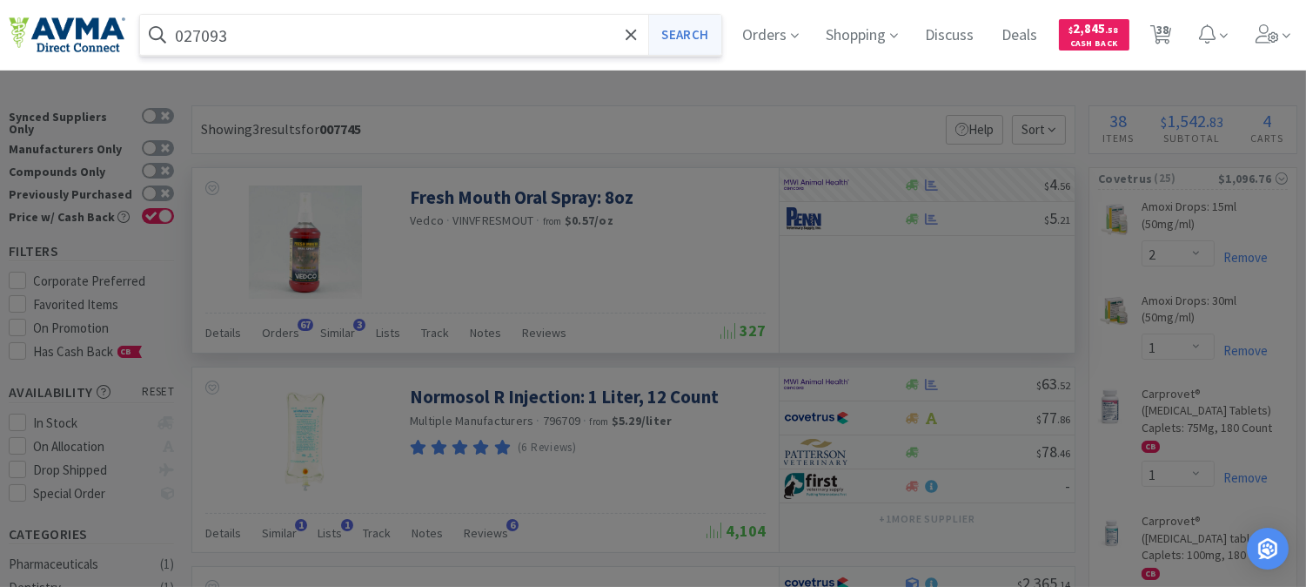
click at [712, 32] on button "Search" at bounding box center [684, 35] width 72 height 40
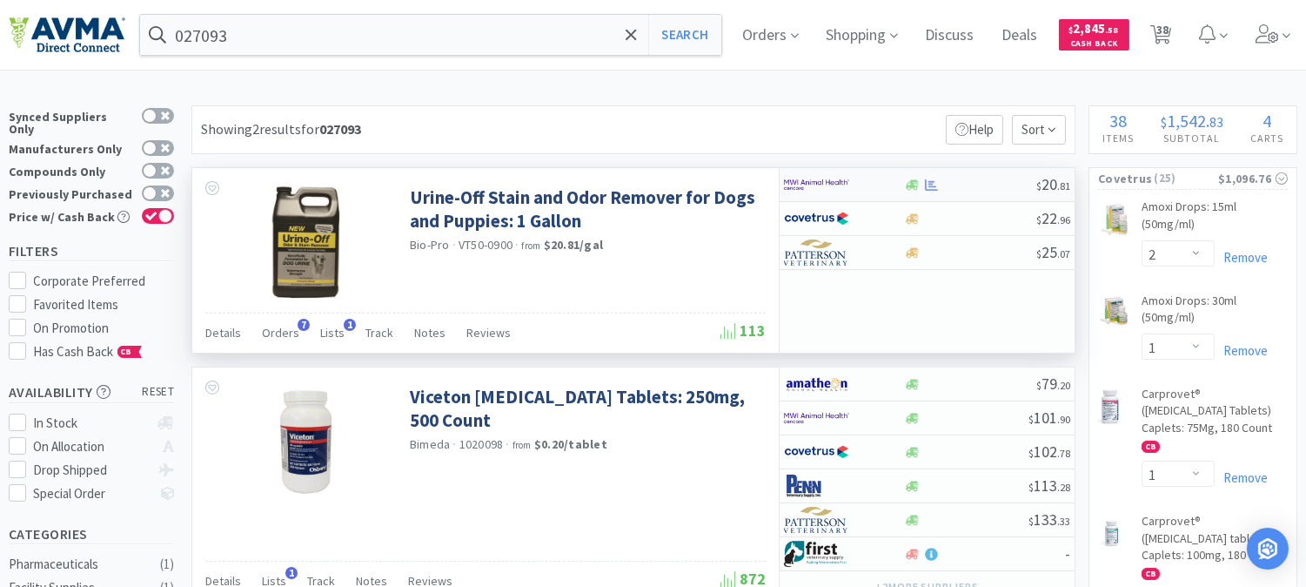
click at [812, 184] on img at bounding box center [816, 184] width 65 height 26
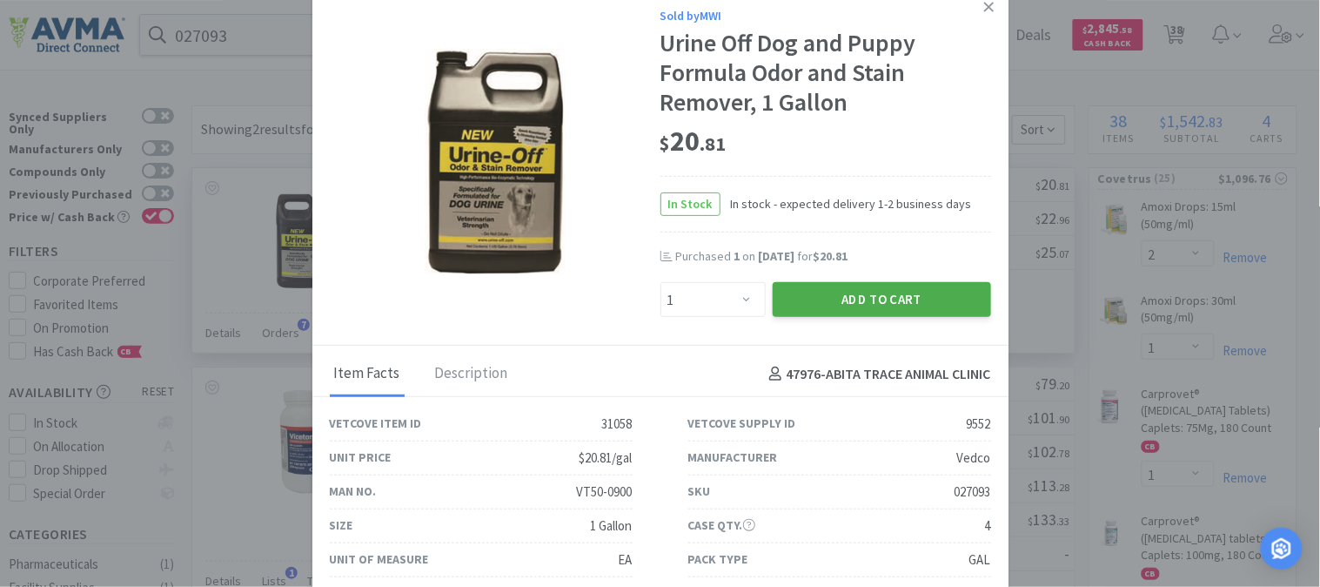
click at [832, 301] on button "Add to Cart" at bounding box center [882, 299] width 218 height 35
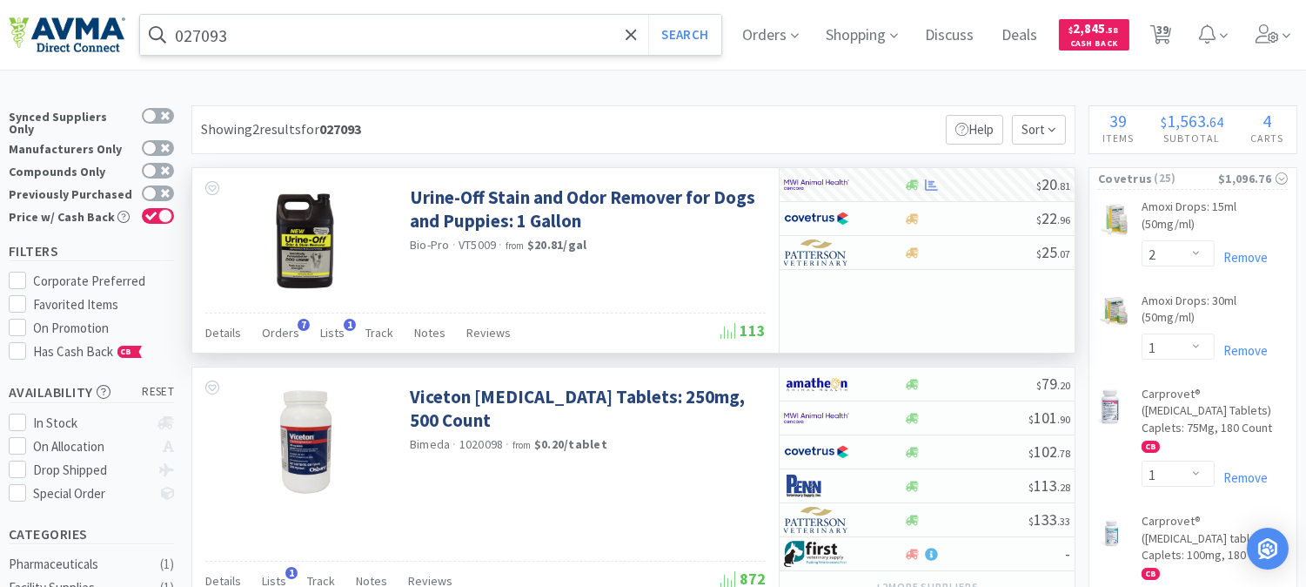
click at [255, 37] on input "027093" at bounding box center [430, 35] width 581 height 40
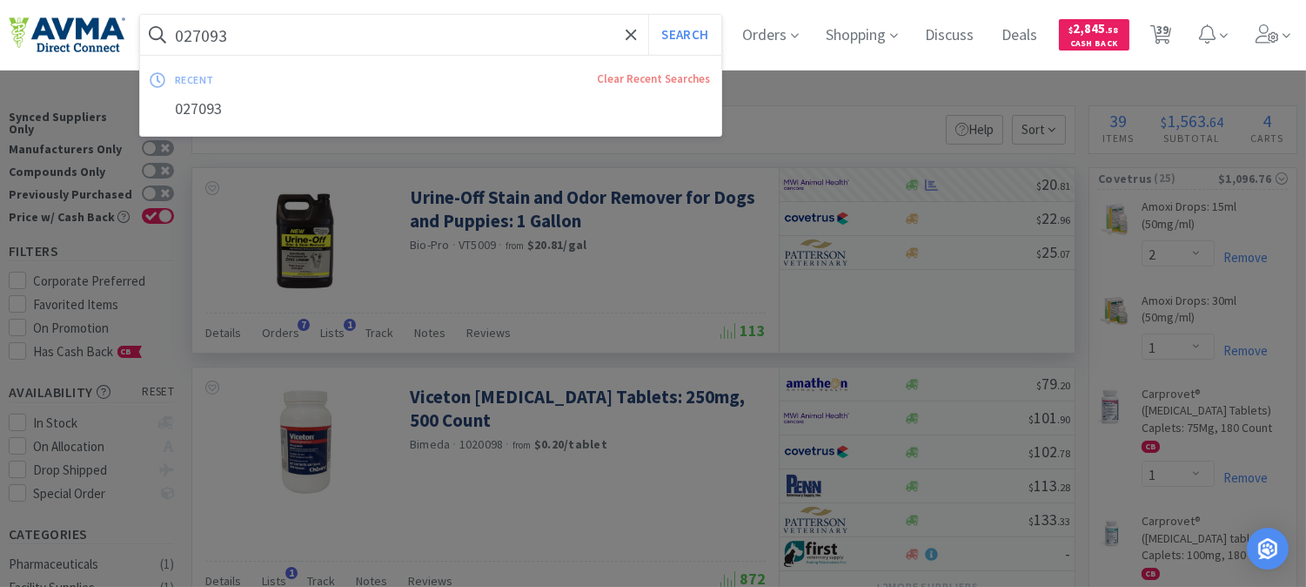
paste input "04357"
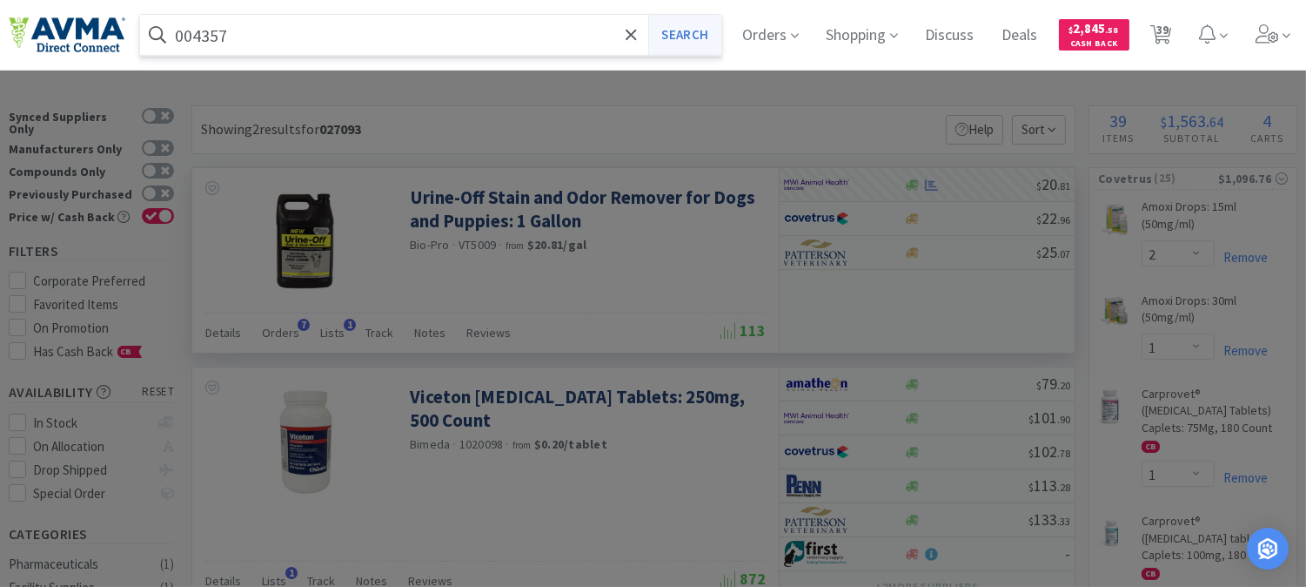
click at [696, 36] on button "Search" at bounding box center [684, 35] width 72 height 40
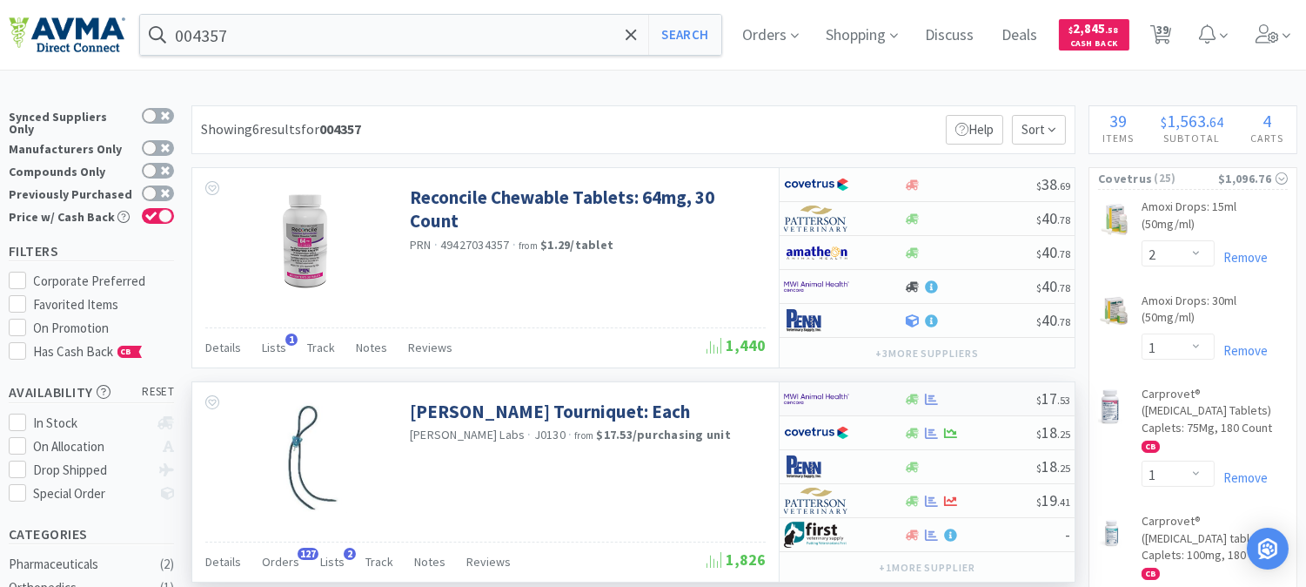
click at [823, 394] on img at bounding box center [816, 399] width 65 height 26
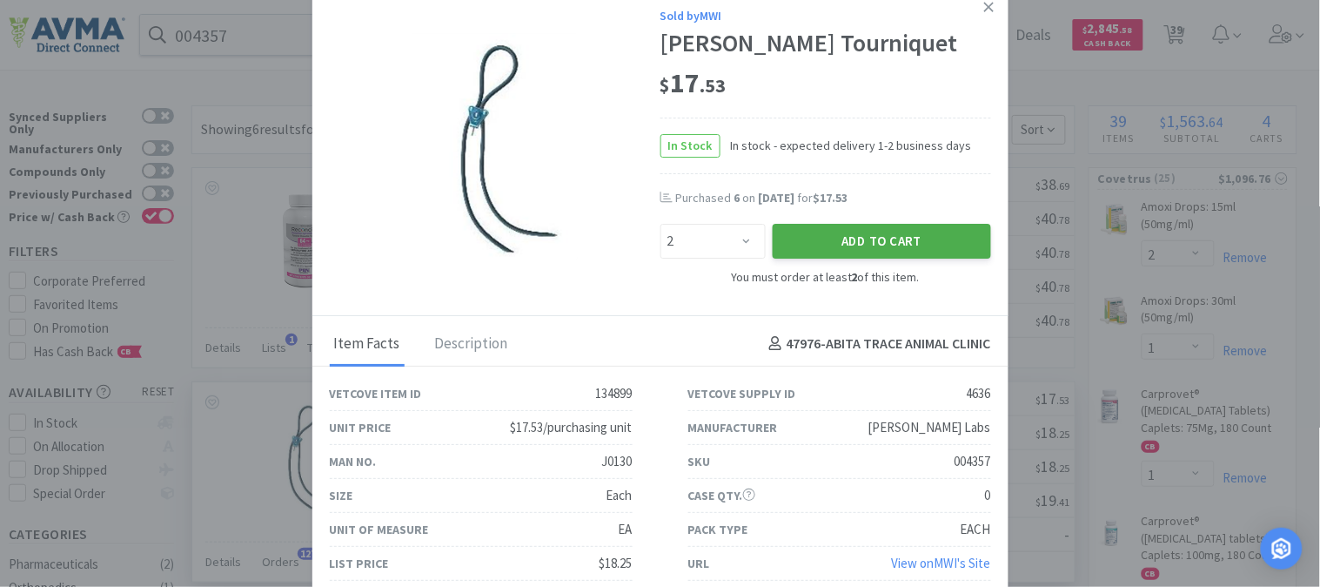
click at [857, 238] on button "Add to Cart" at bounding box center [882, 241] width 218 height 35
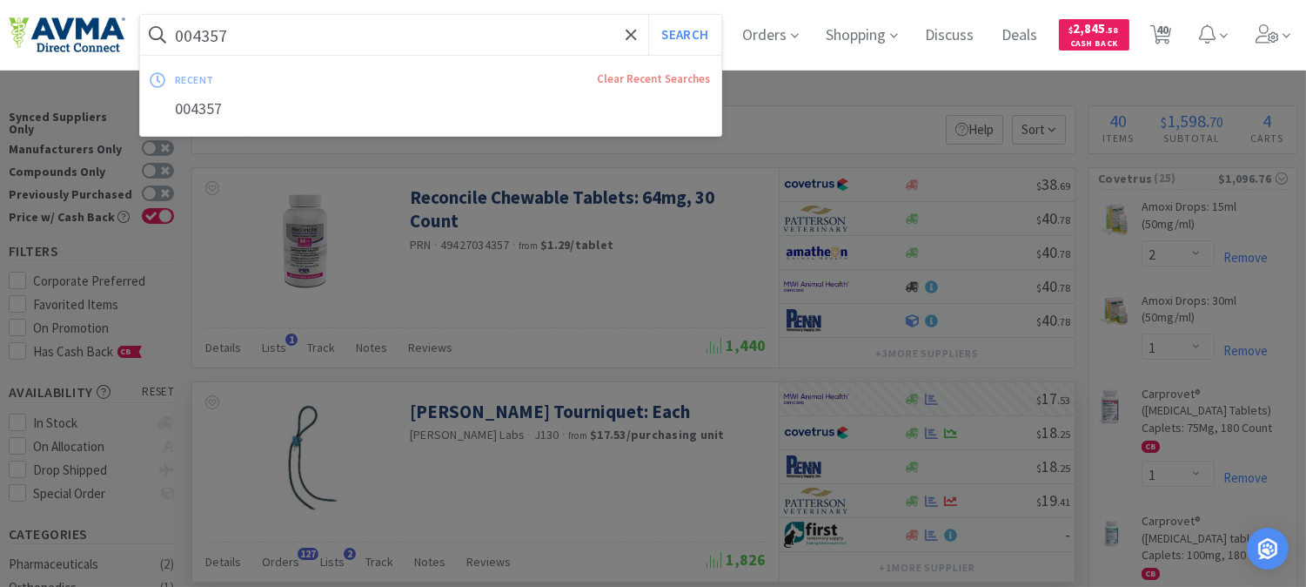
click at [218, 39] on input "004357" at bounding box center [430, 35] width 581 height 40
paste input "38531"
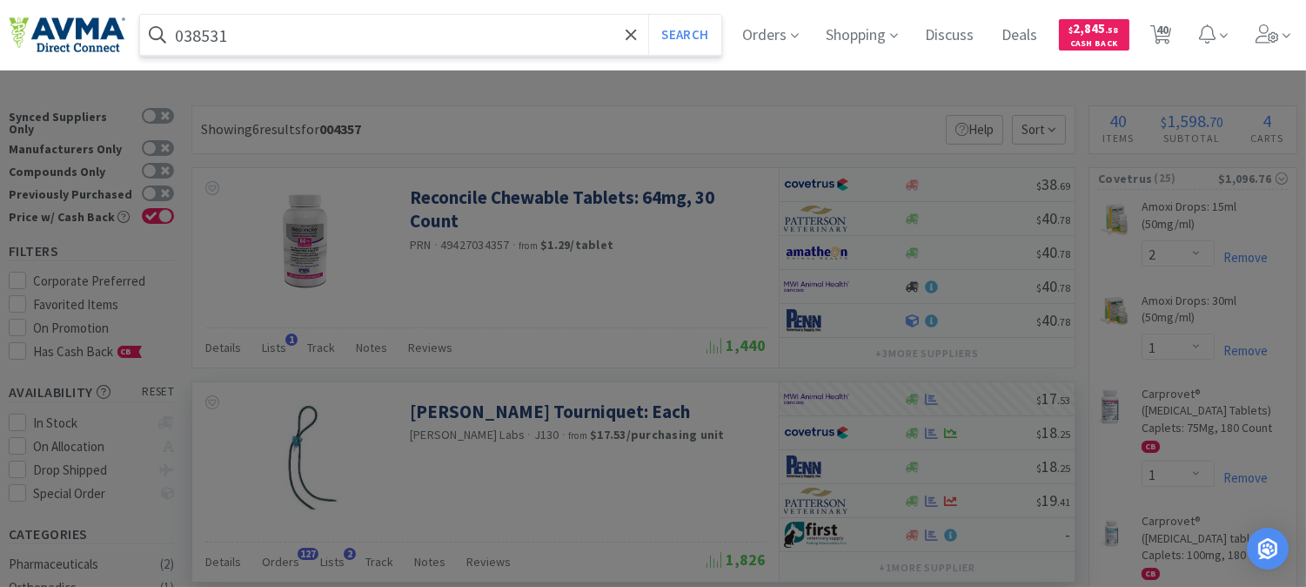
click at [648, 15] on button "Search" at bounding box center [684, 35] width 72 height 40
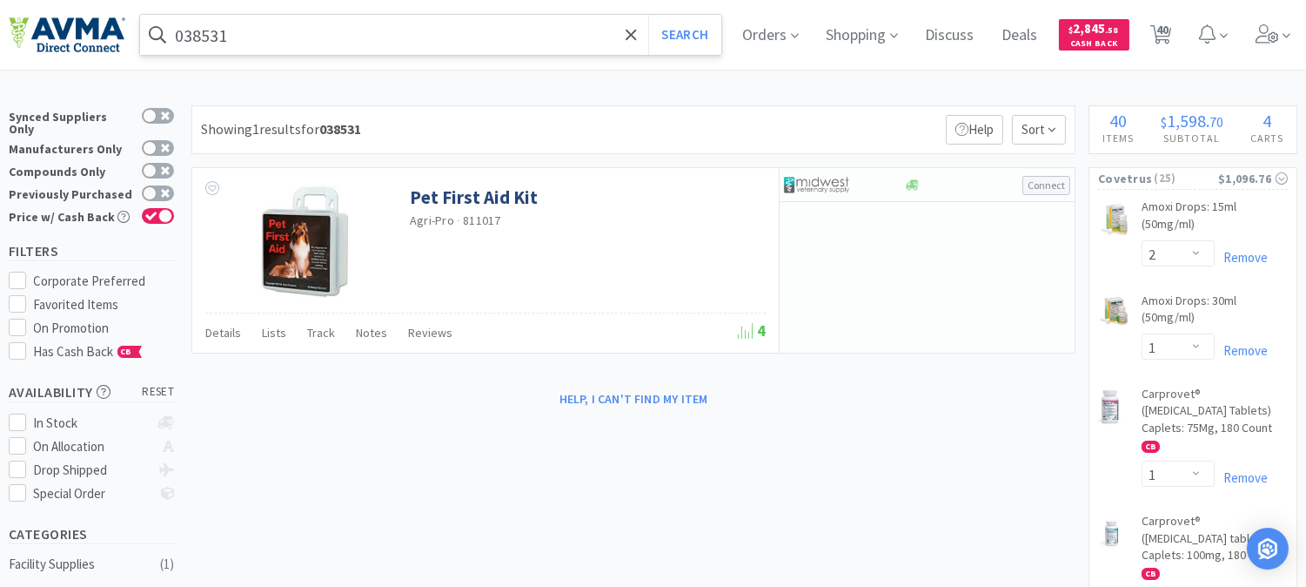
click at [232, 28] on input "038531" at bounding box center [430, 35] width 581 height 40
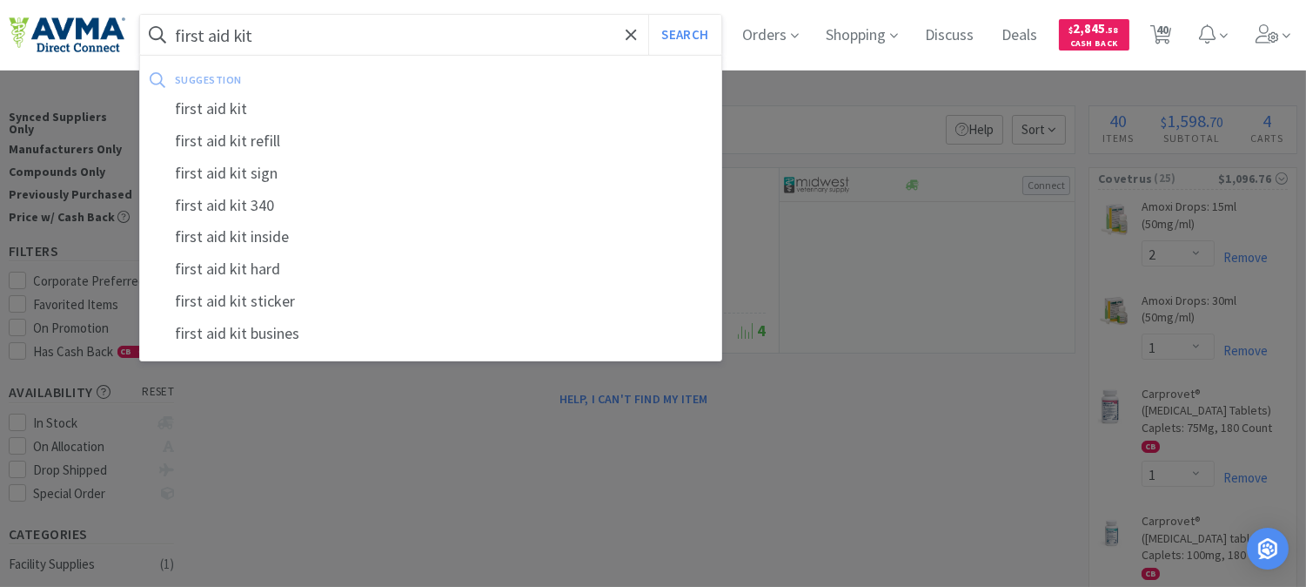
click at [648, 15] on button "Search" at bounding box center [684, 35] width 72 height 40
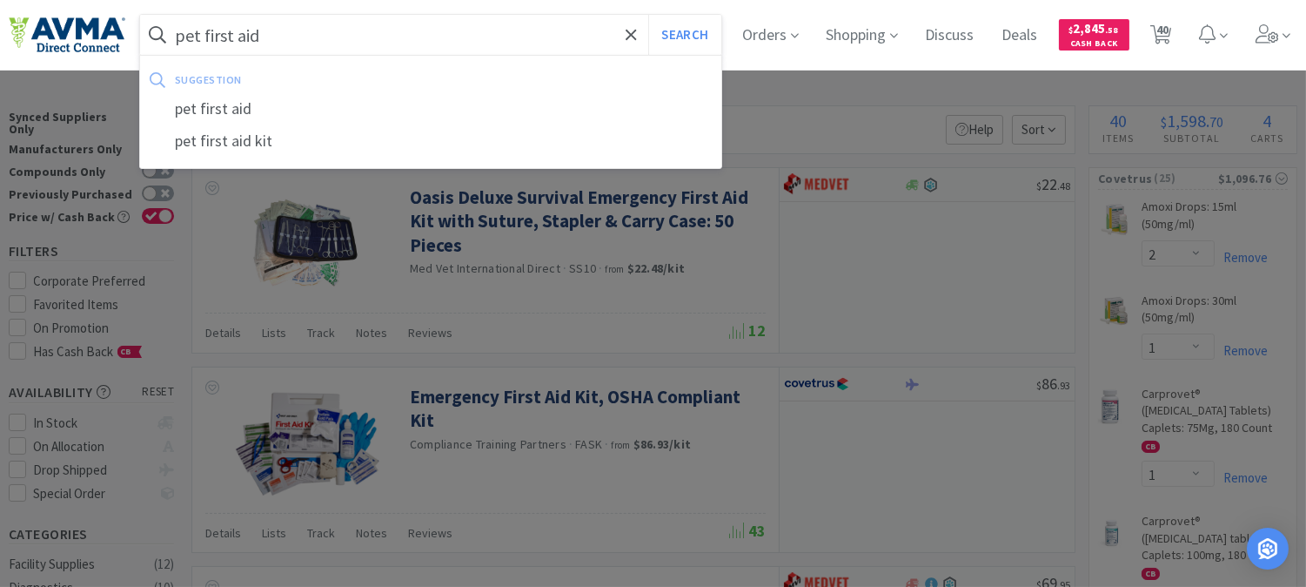
click at [648, 15] on button "Search" at bounding box center [684, 35] width 72 height 40
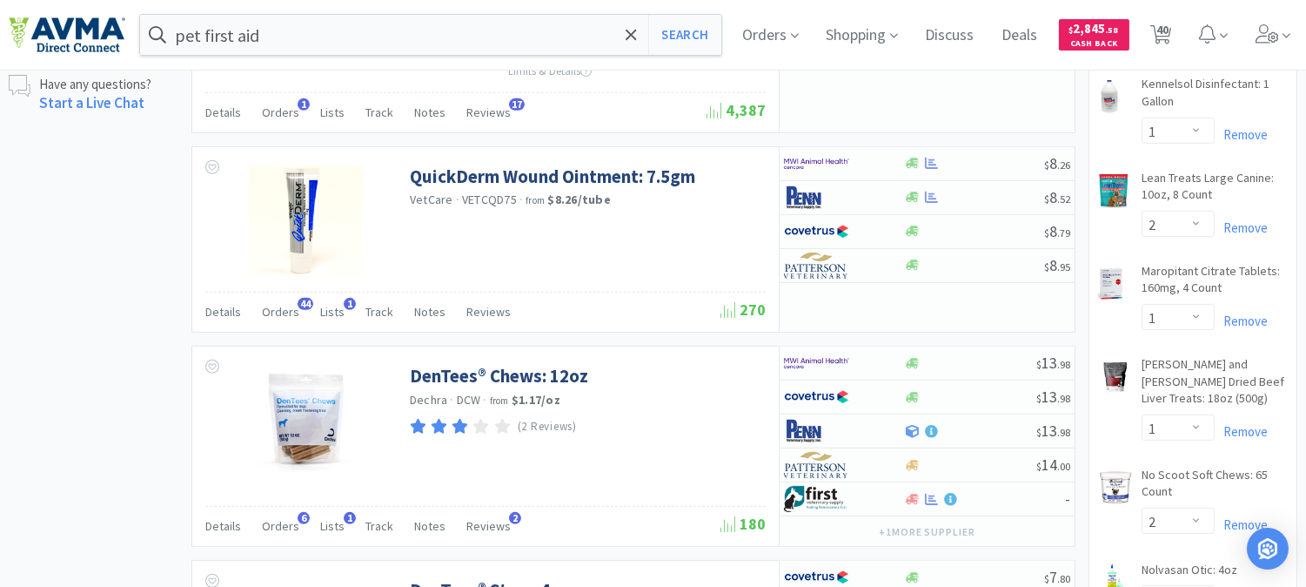
scroll to position [1450, 0]
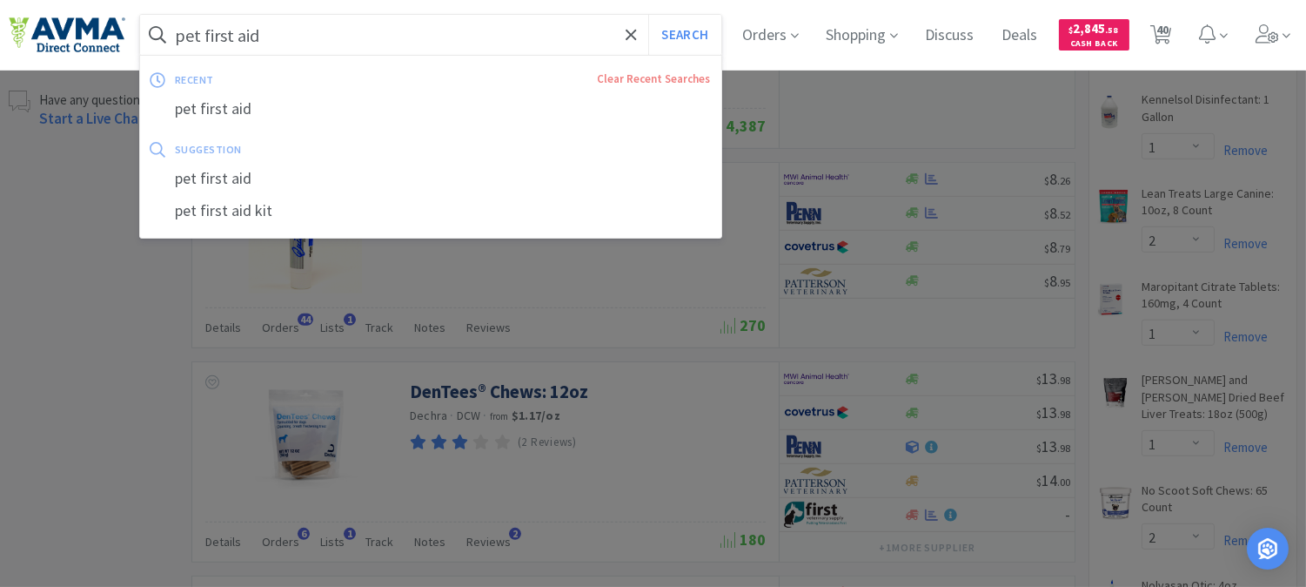
click at [329, 33] on input "pet first aid" at bounding box center [430, 35] width 581 height 40
paste input "114635"
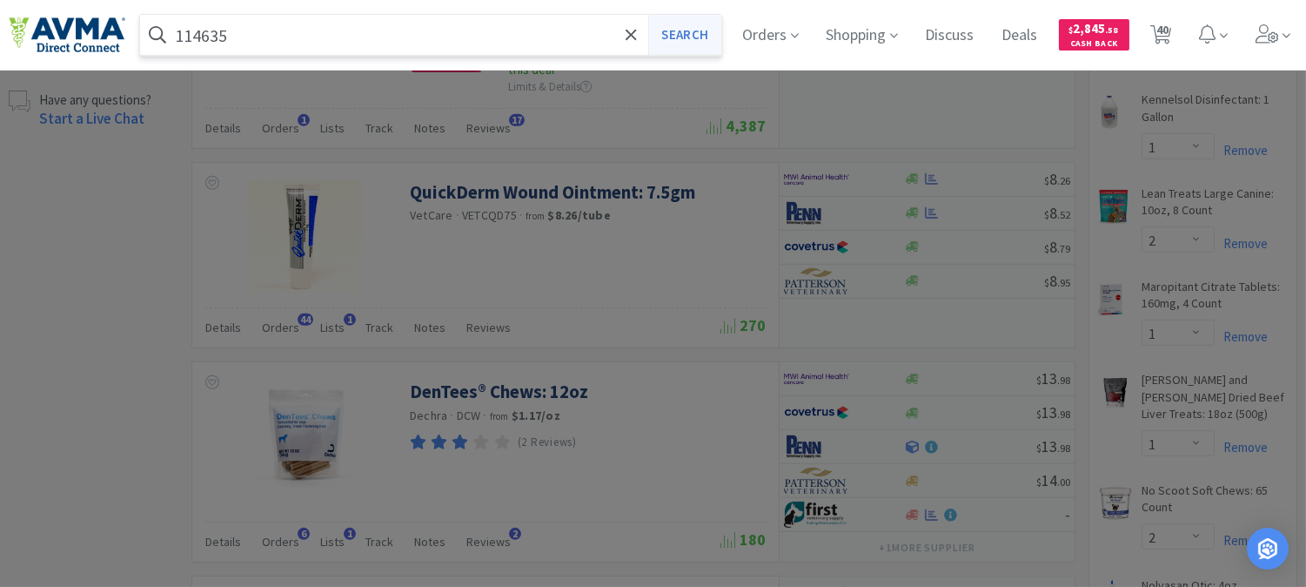
click at [709, 22] on button "Search" at bounding box center [684, 35] width 72 height 40
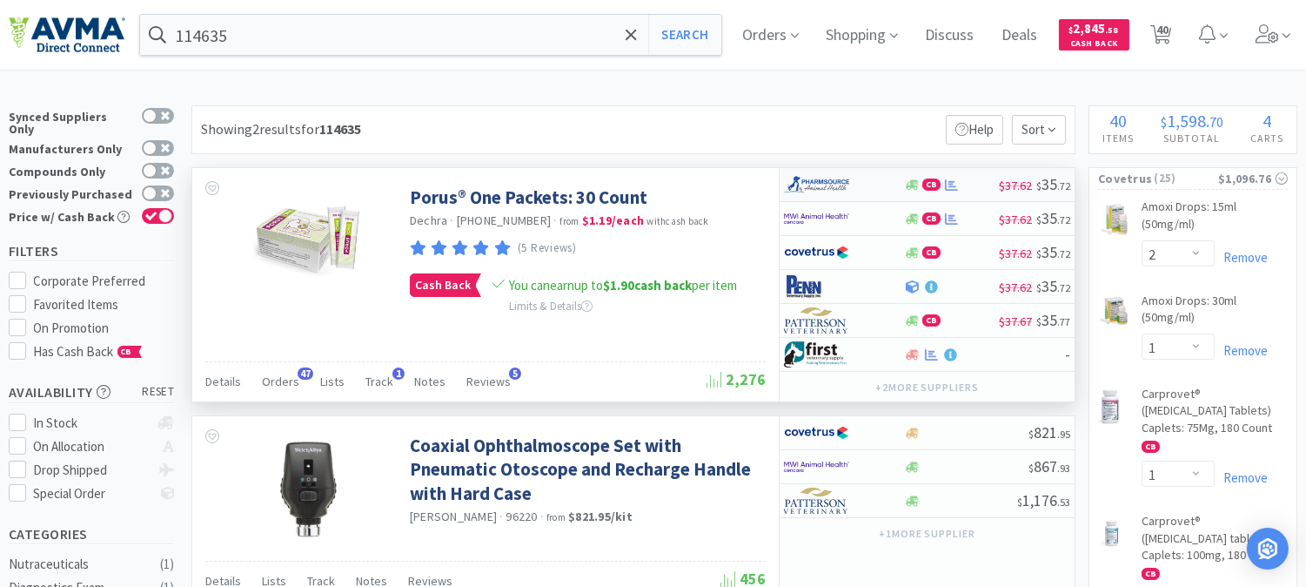
click at [825, 185] on img at bounding box center [816, 184] width 65 height 26
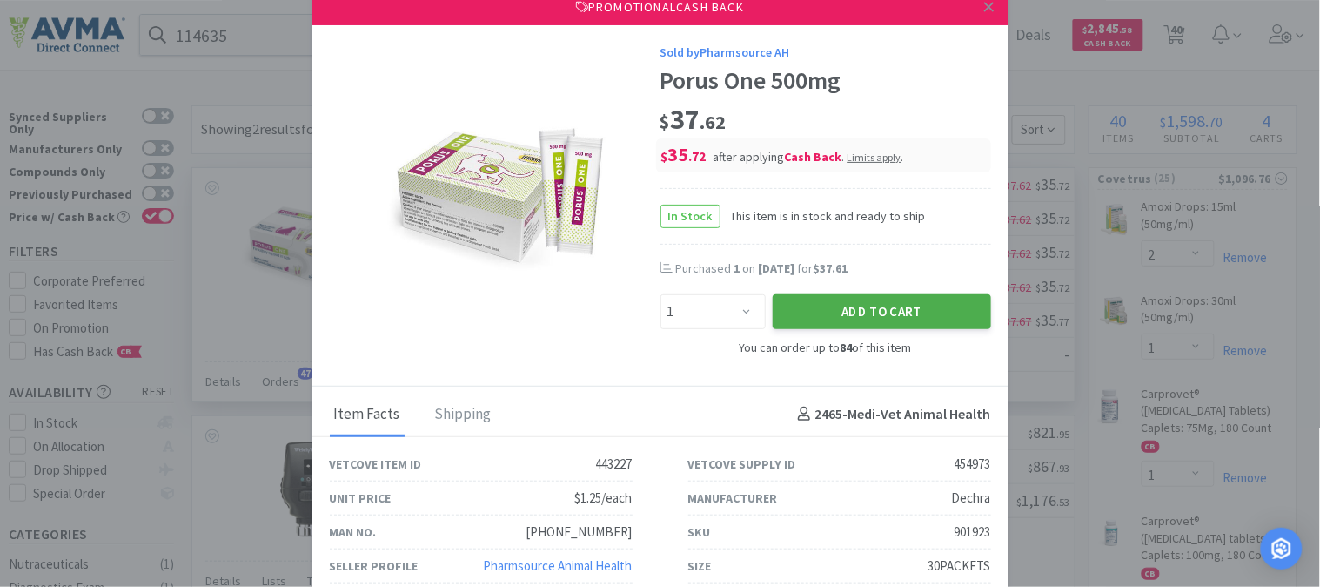
click at [862, 308] on button "Add to Cart" at bounding box center [882, 311] width 218 height 35
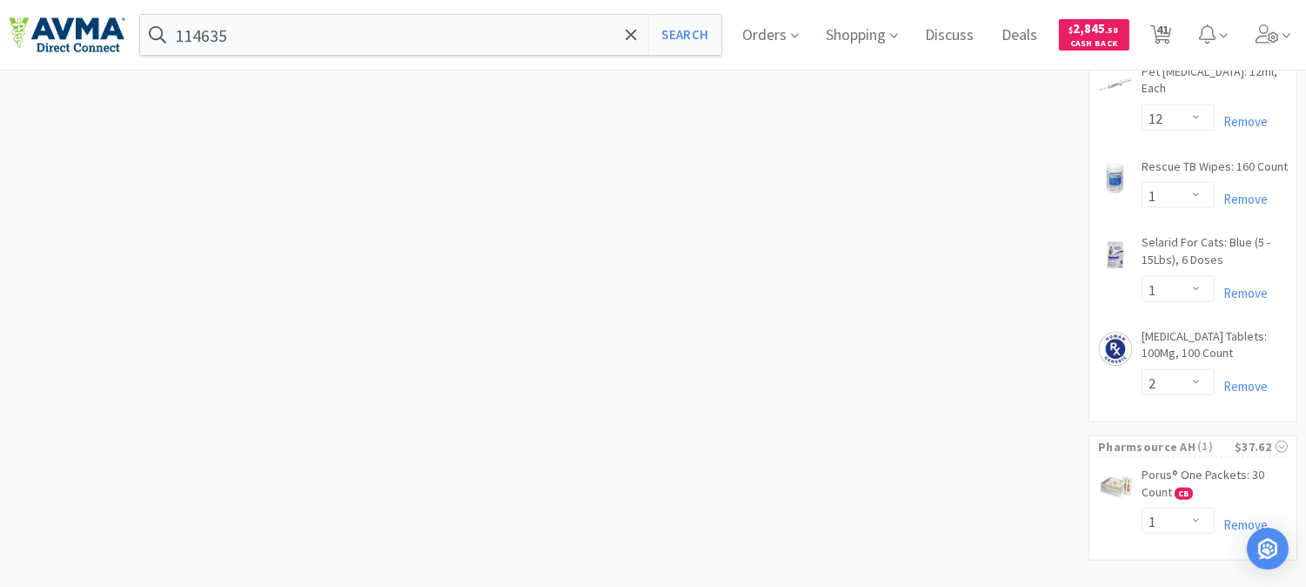
scroll to position [3899, 0]
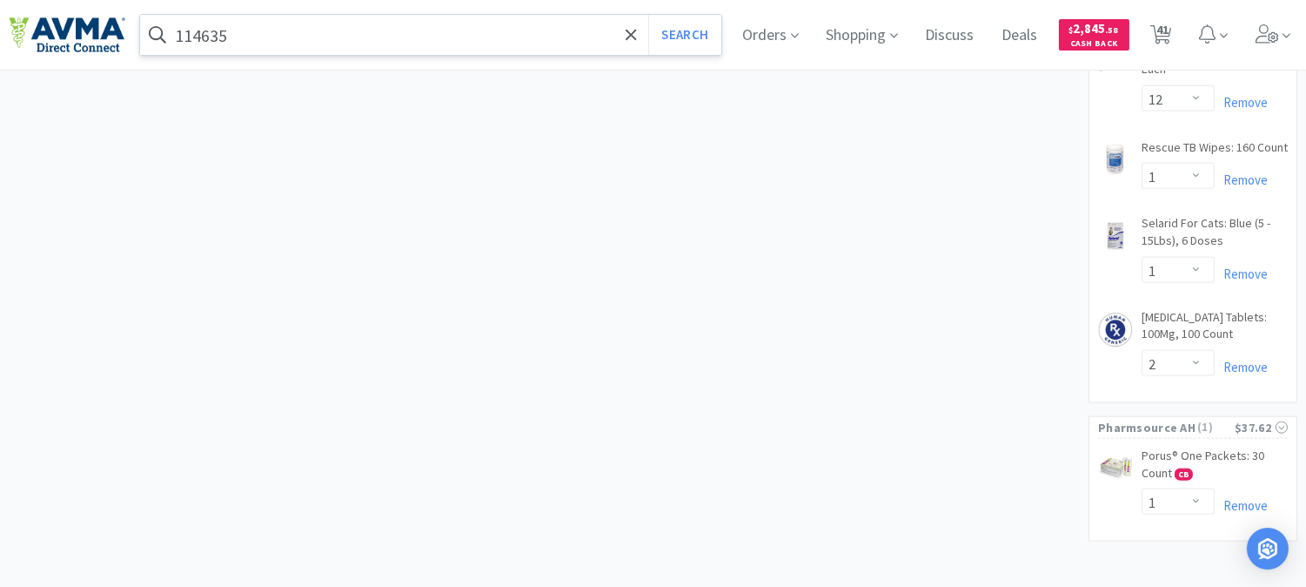
click at [305, 44] on input "114635" at bounding box center [430, 35] width 581 height 40
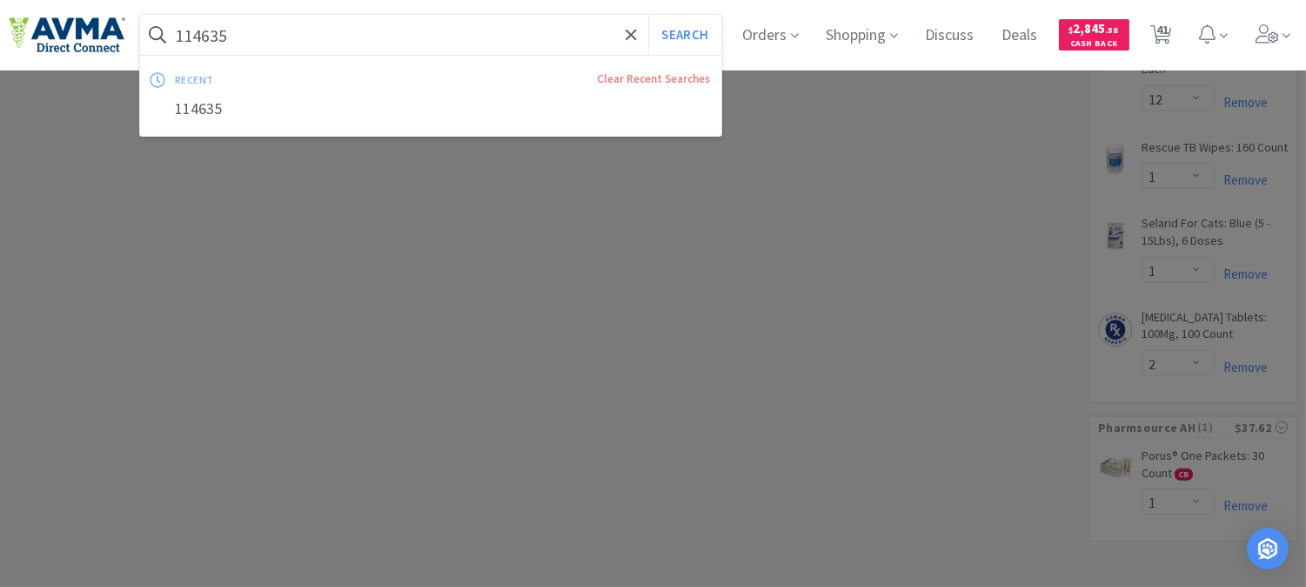
paste input "900057"
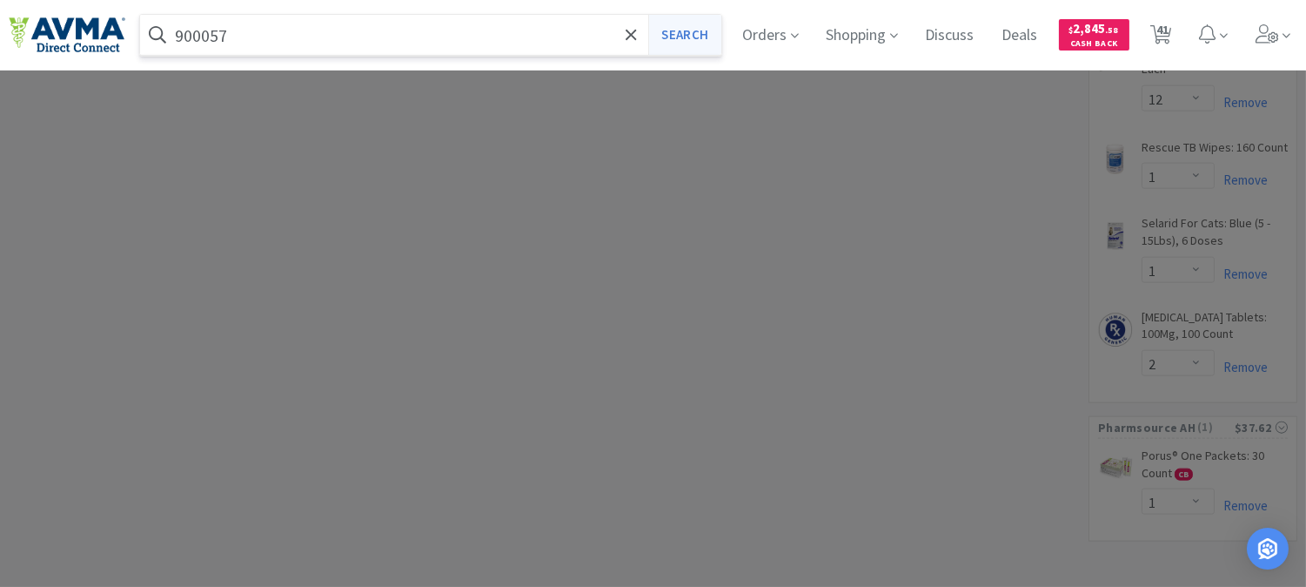
click at [687, 32] on button "Search" at bounding box center [684, 35] width 72 height 40
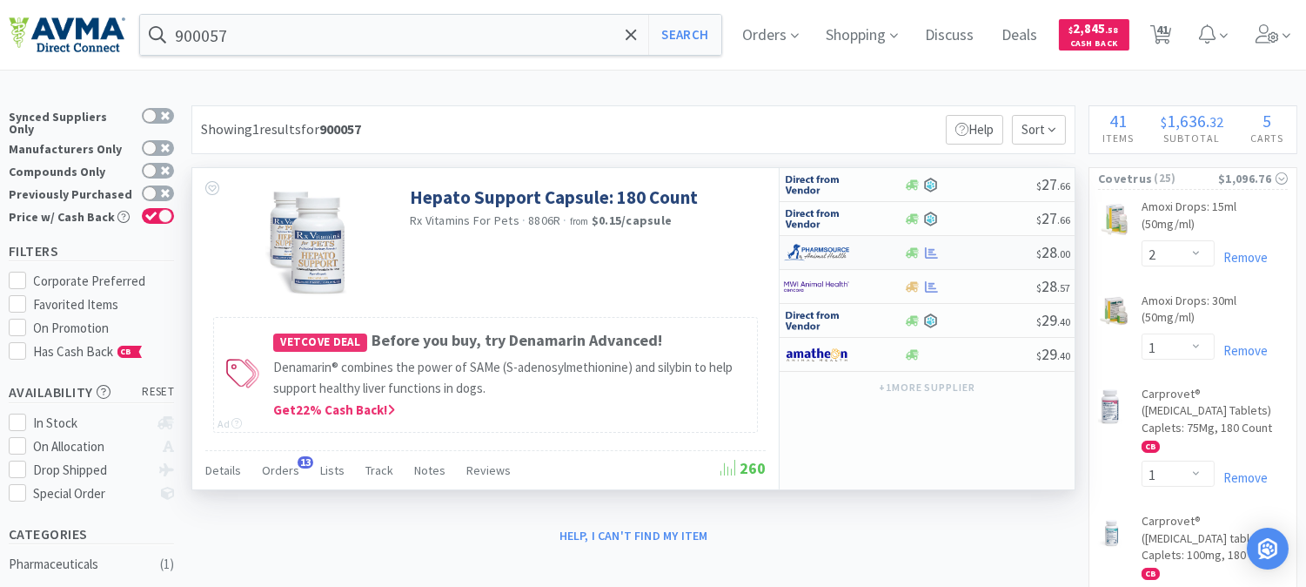
click at [814, 258] on img at bounding box center [816, 252] width 65 height 26
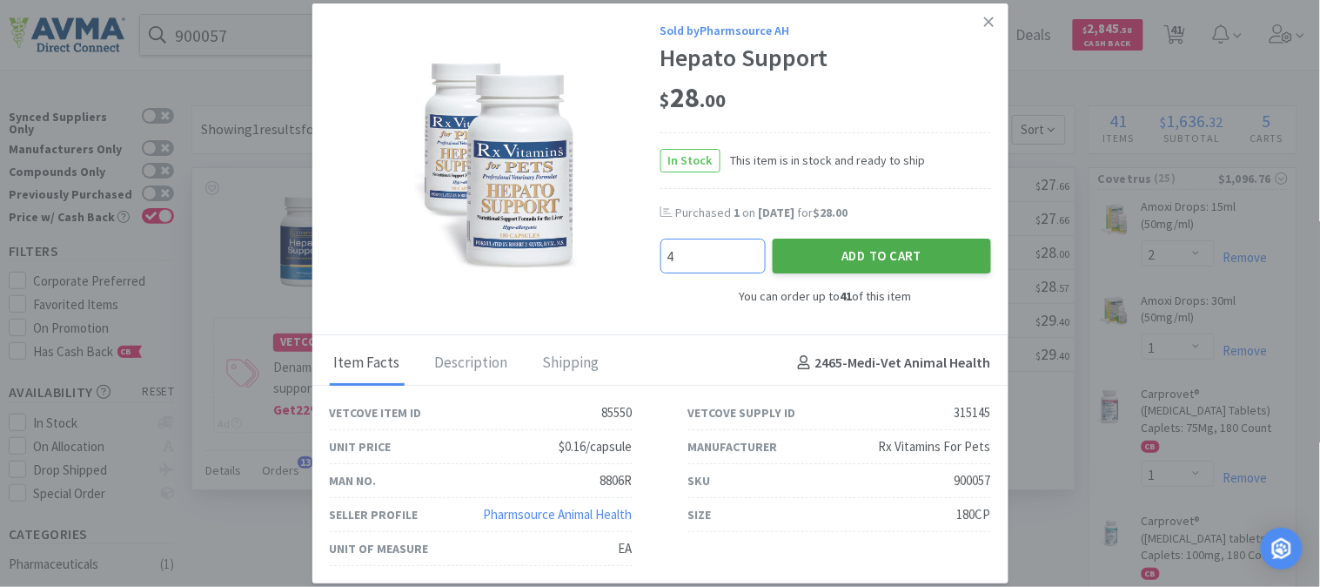
click at [911, 253] on button "Add to Cart" at bounding box center [882, 255] width 218 height 35
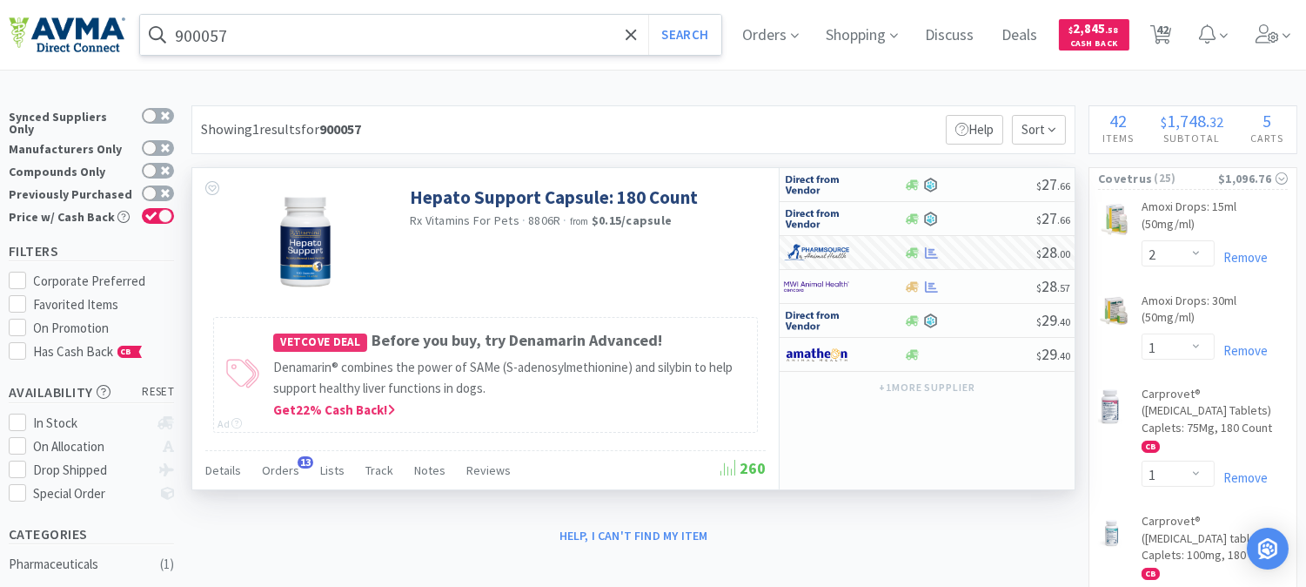
click at [232, 31] on input "900057" at bounding box center [430, 35] width 581 height 40
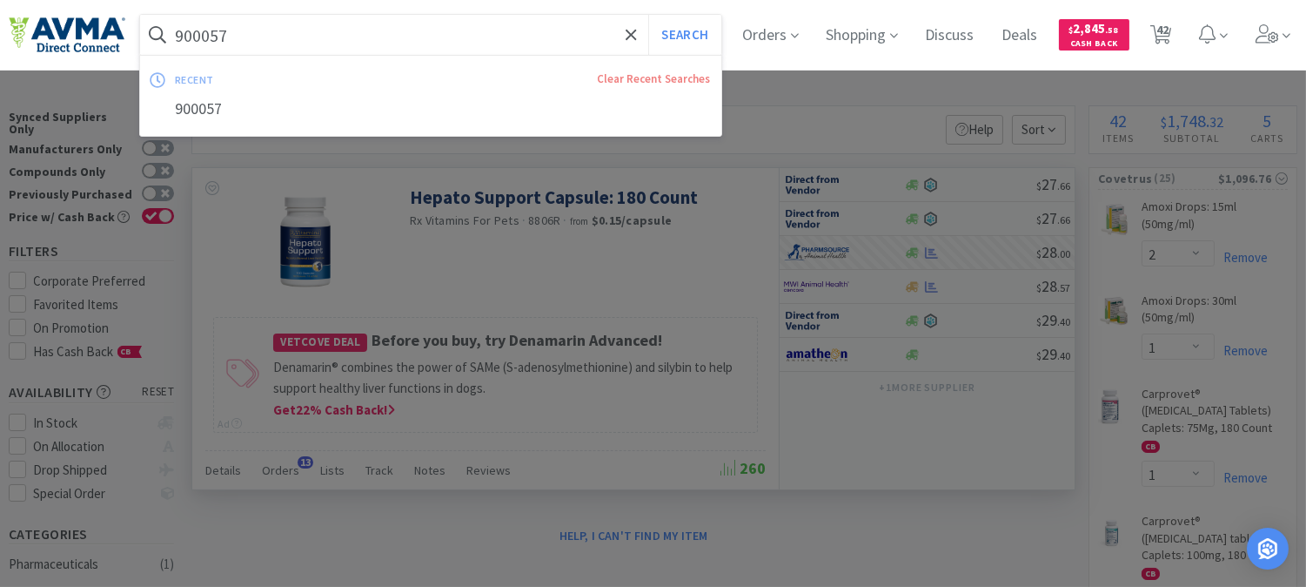
paste input "048581"
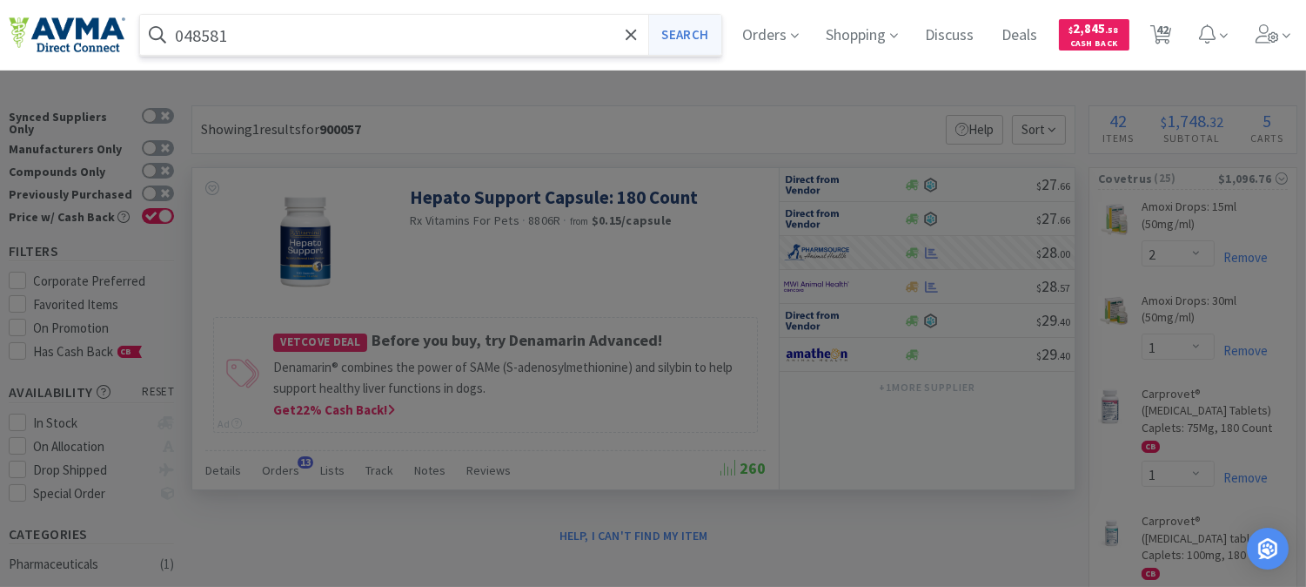
click at [706, 35] on button "Search" at bounding box center [684, 35] width 72 height 40
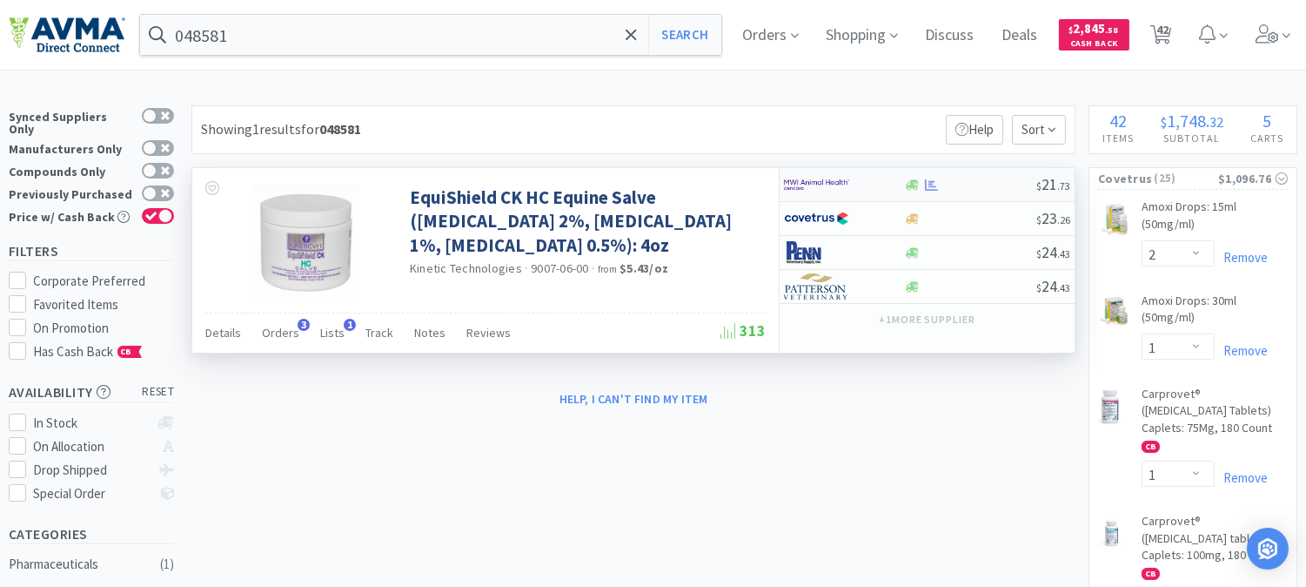
click at [833, 181] on img at bounding box center [816, 184] width 65 height 26
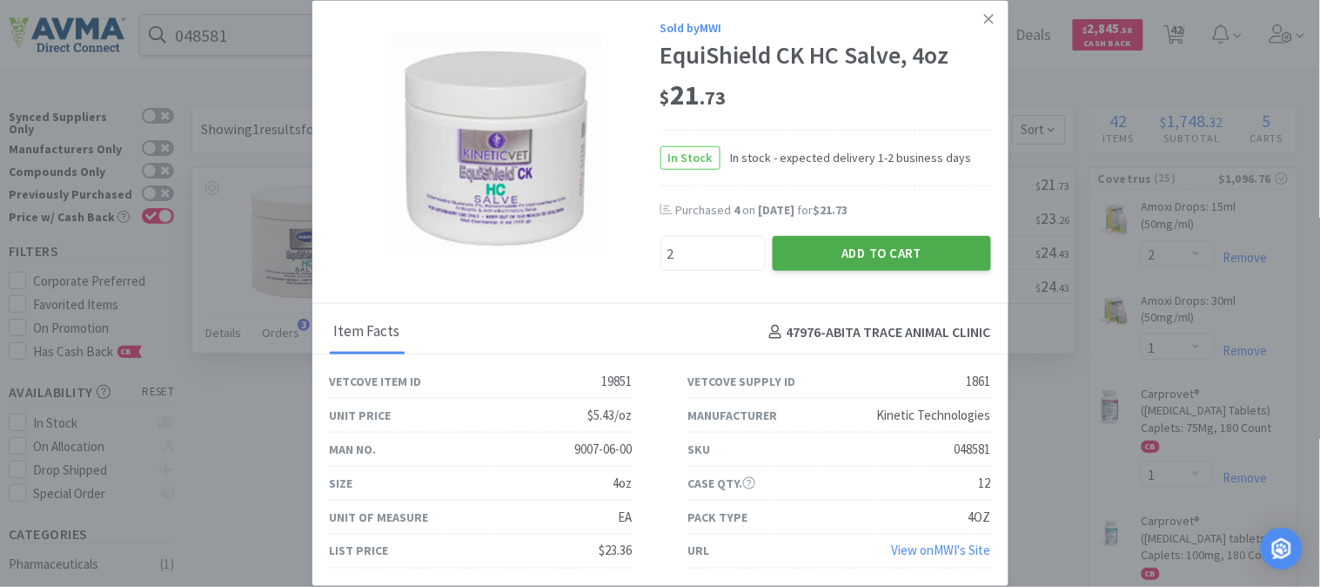
click at [883, 255] on button "Add to Cart" at bounding box center [882, 253] width 218 height 35
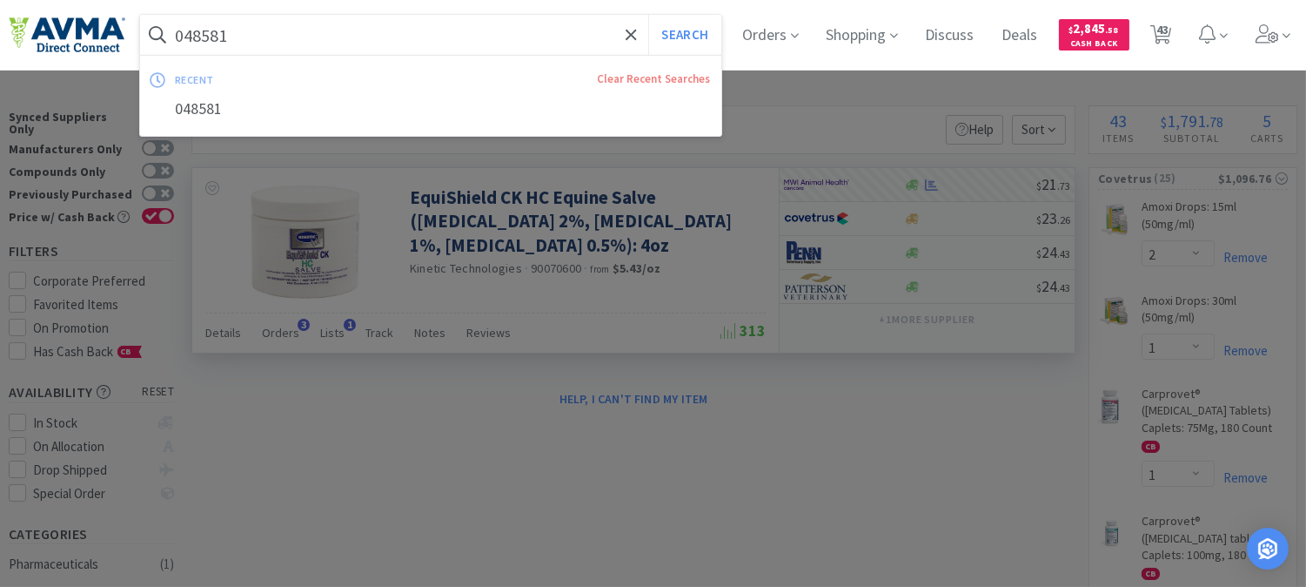
click at [265, 31] on input "048581" at bounding box center [430, 35] width 581 height 40
paste input "38078"
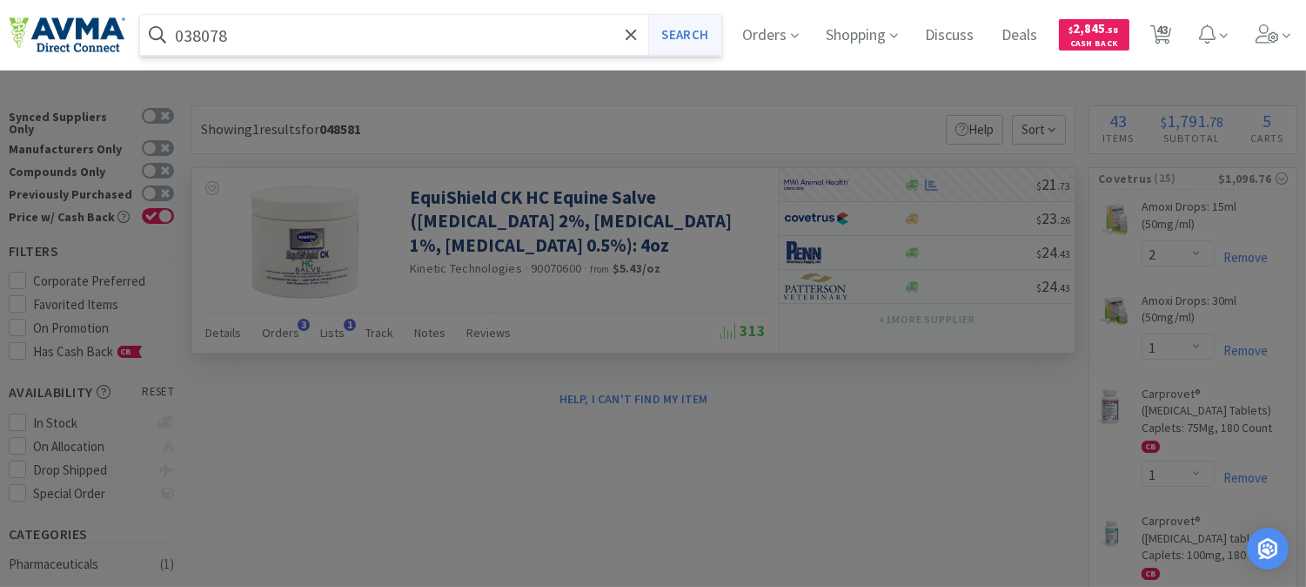
click at [708, 31] on button "Search" at bounding box center [684, 35] width 72 height 40
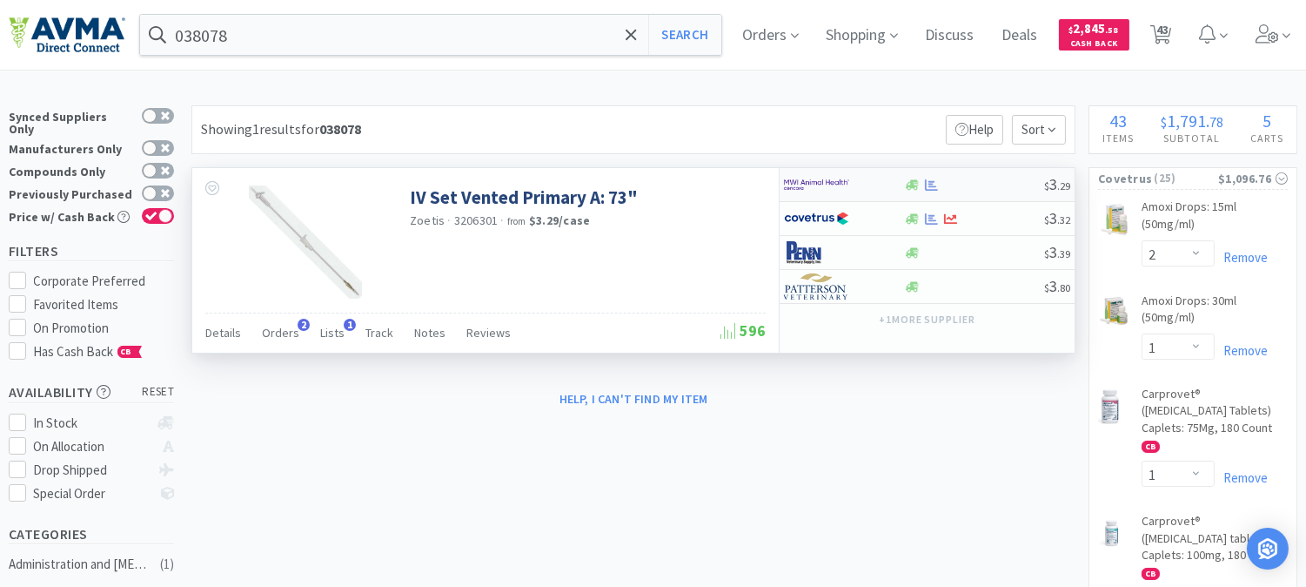
click at [812, 185] on img at bounding box center [816, 184] width 65 height 26
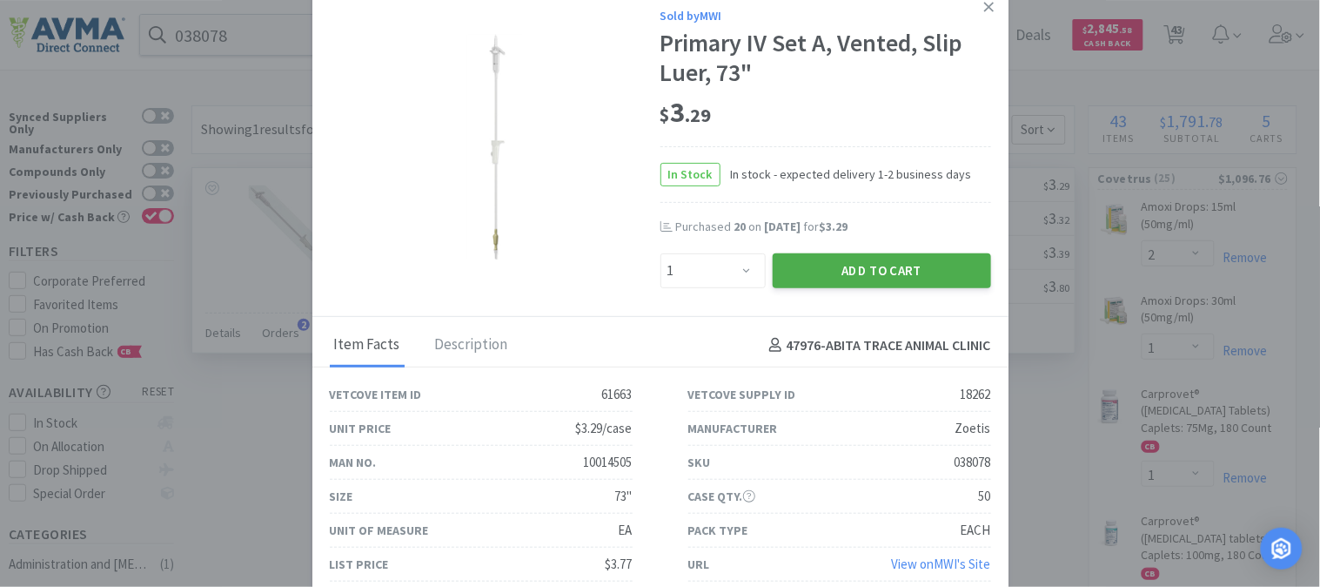
click at [892, 271] on button "Add to Cart" at bounding box center [882, 270] width 218 height 35
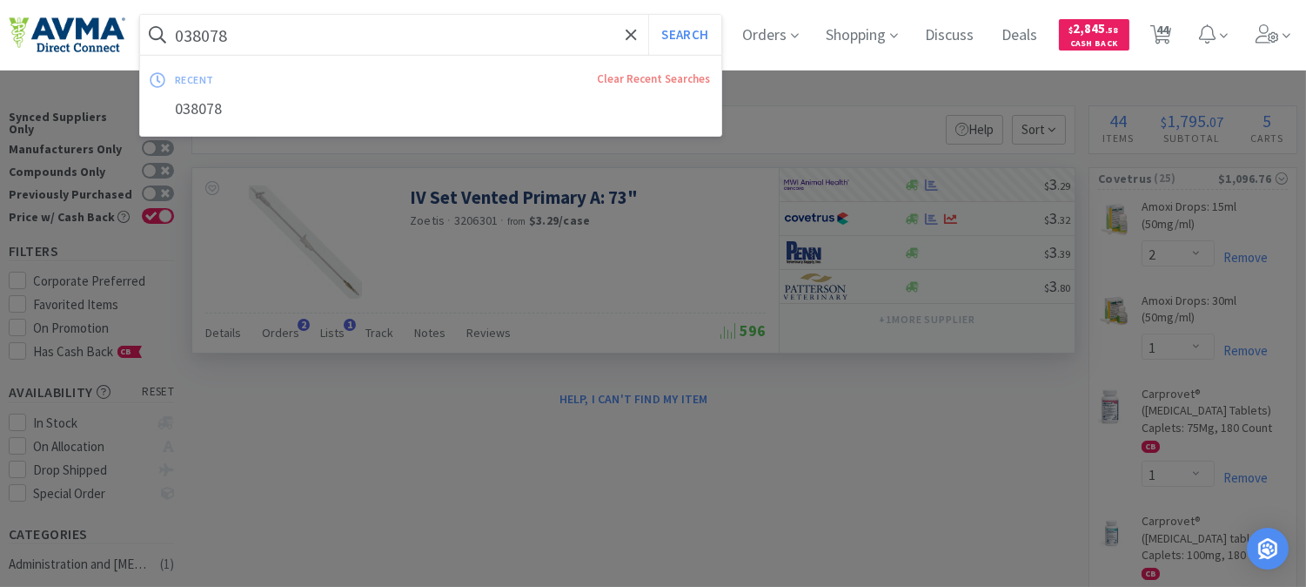
click at [195, 27] on input "038078" at bounding box center [430, 35] width 581 height 40
paste input "119969"
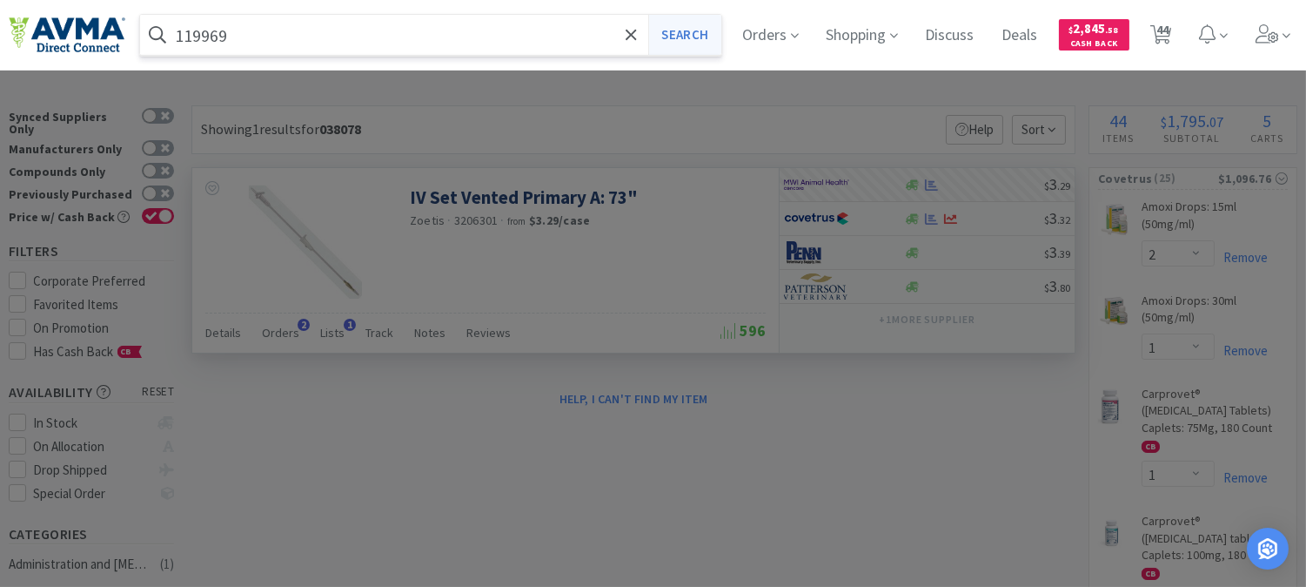
click at [702, 28] on button "Search" at bounding box center [684, 35] width 72 height 40
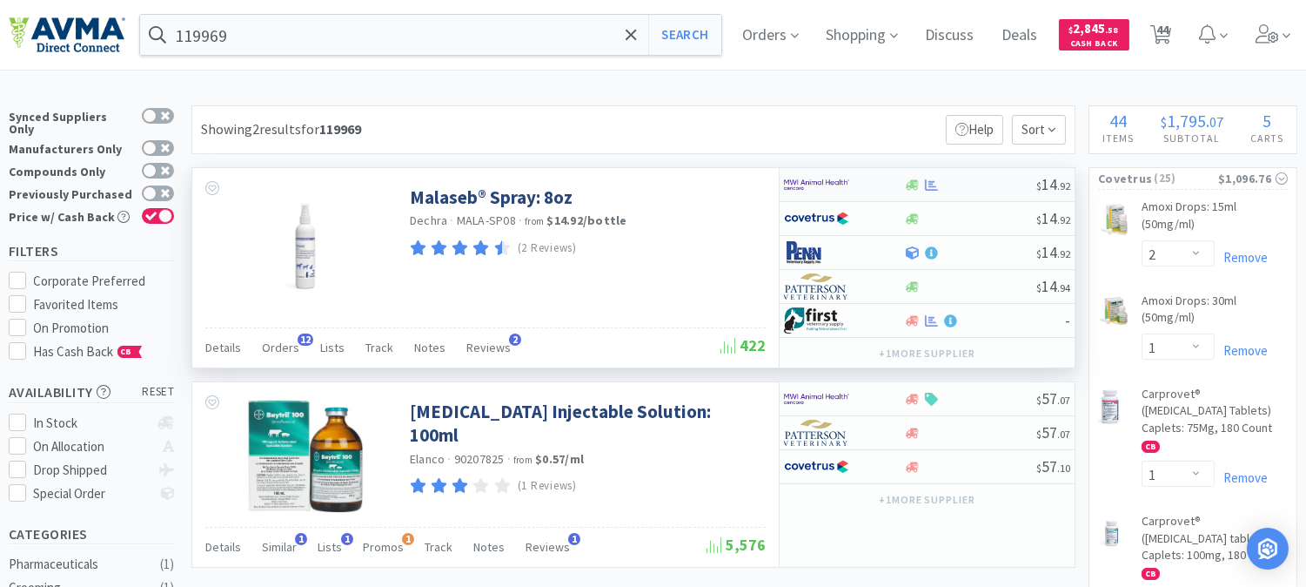
click at [807, 185] on img at bounding box center [816, 184] width 65 height 26
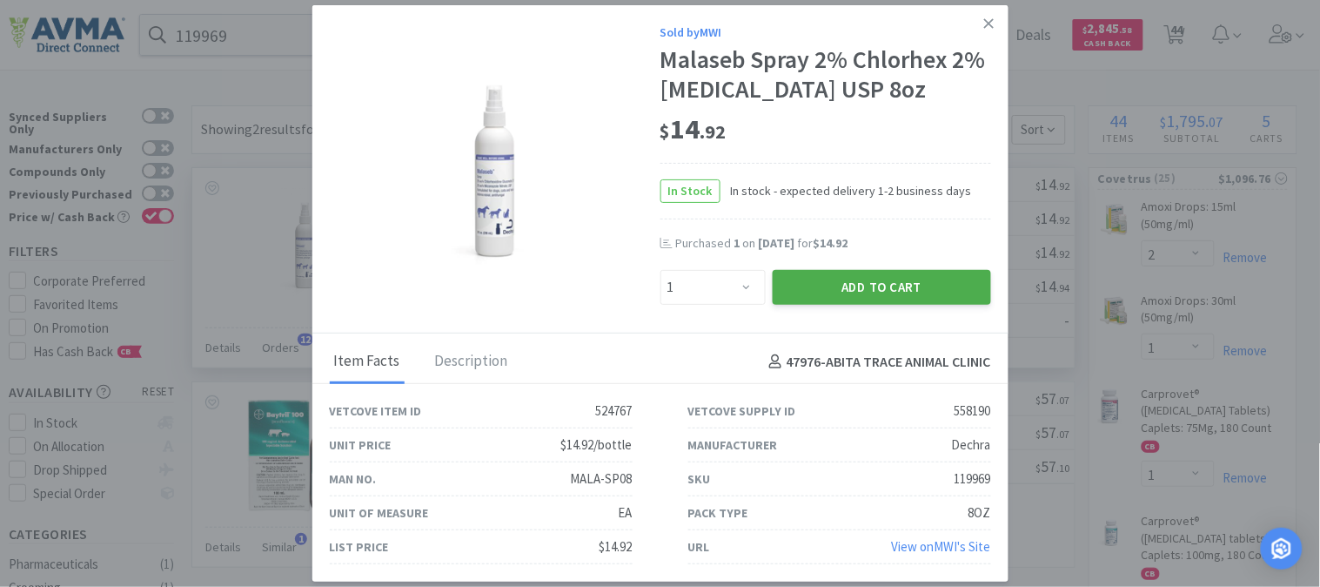
click at [872, 287] on button "Add to Cart" at bounding box center [882, 287] width 218 height 35
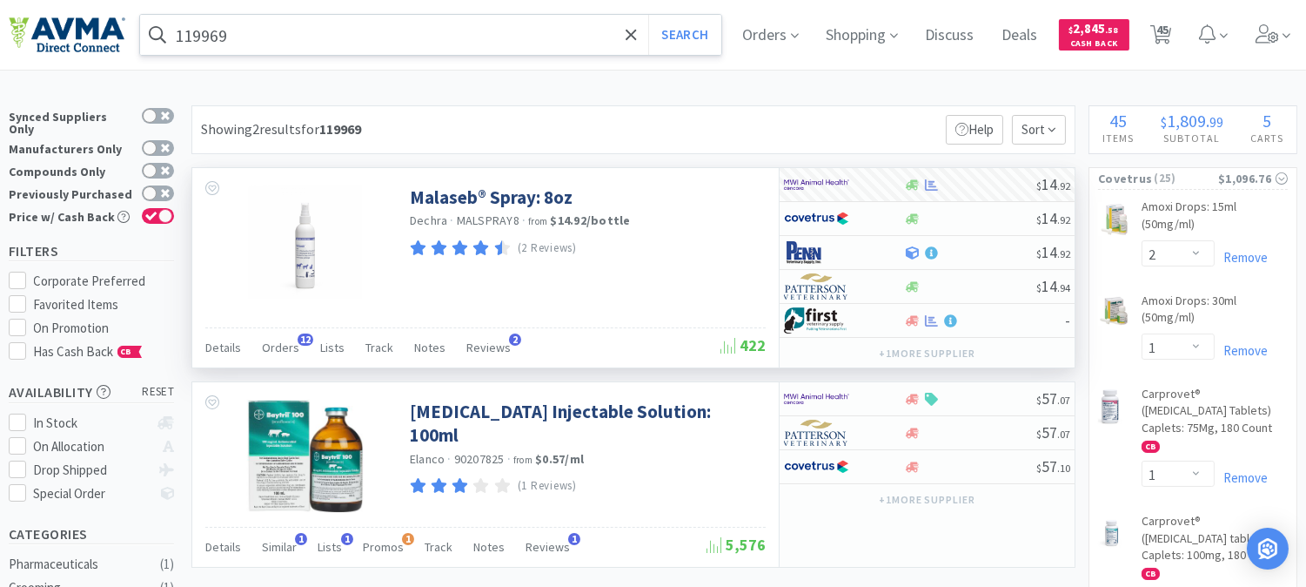
click at [178, 37] on input "119969" at bounding box center [430, 35] width 581 height 40
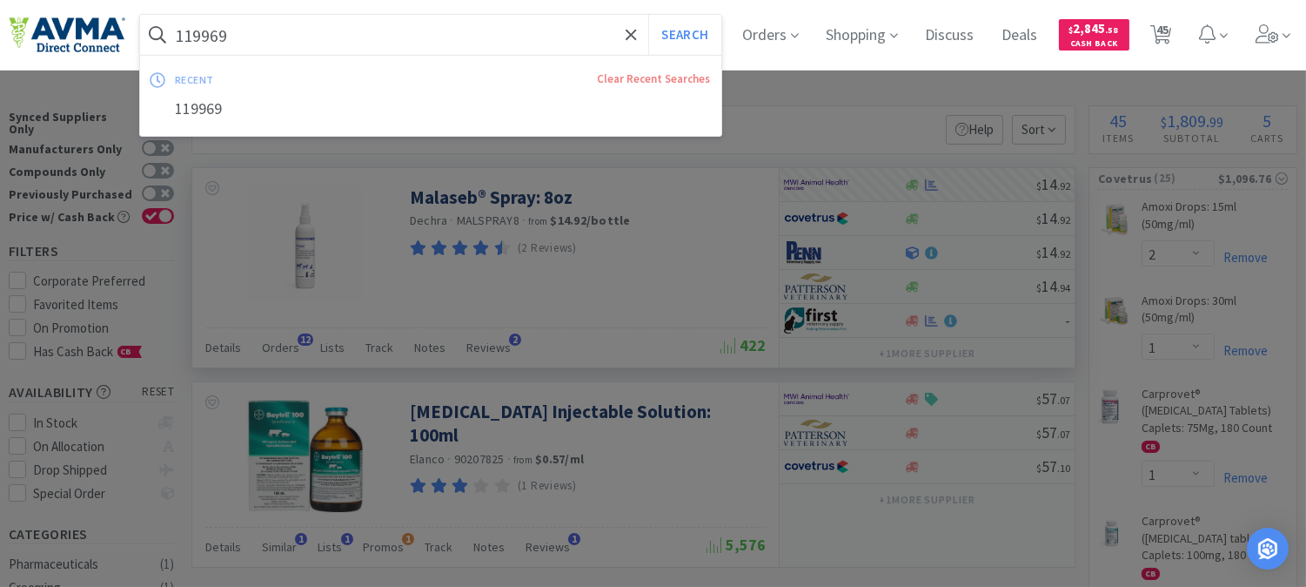
paste input "003976"
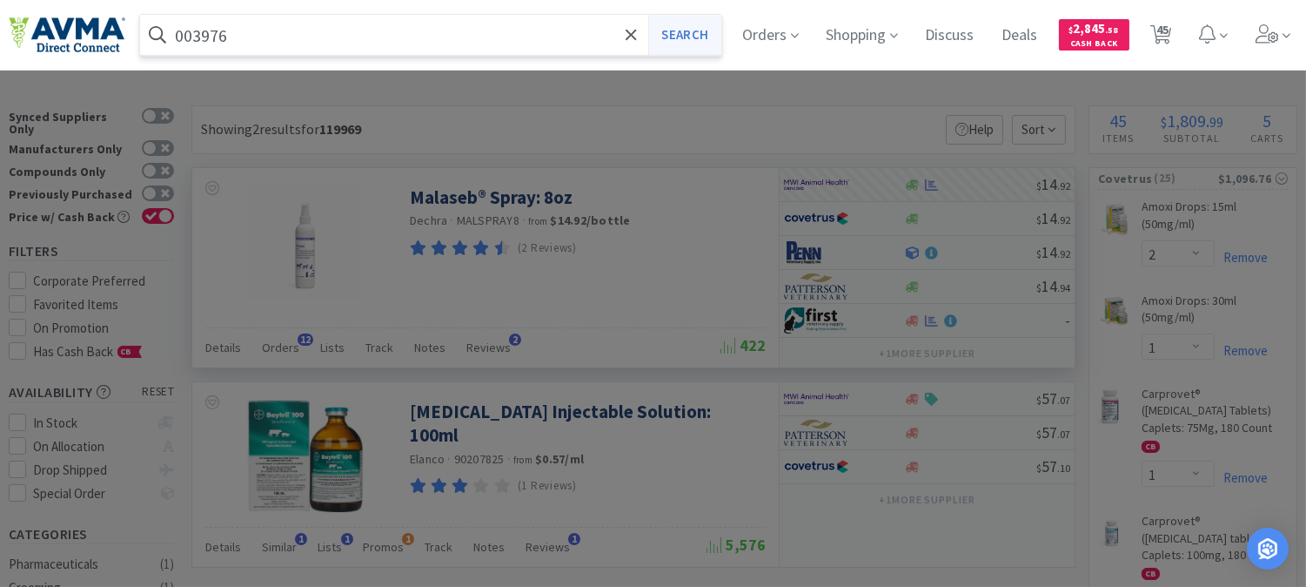
click at [710, 35] on button "Search" at bounding box center [684, 35] width 72 height 40
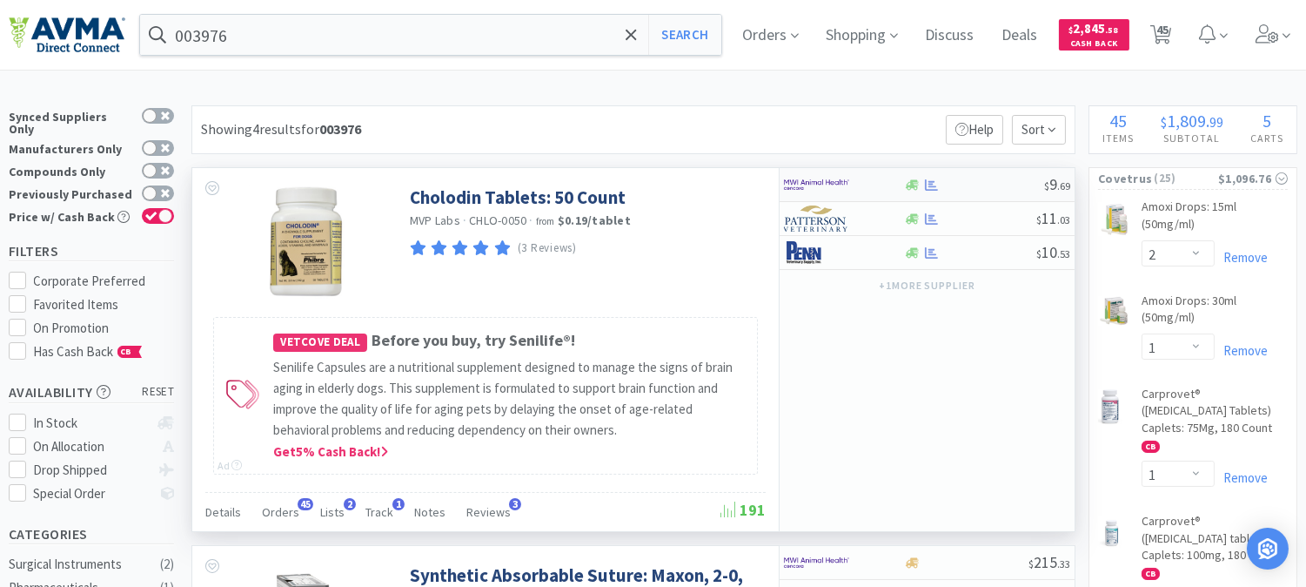
click at [820, 183] on img at bounding box center [816, 184] width 65 height 26
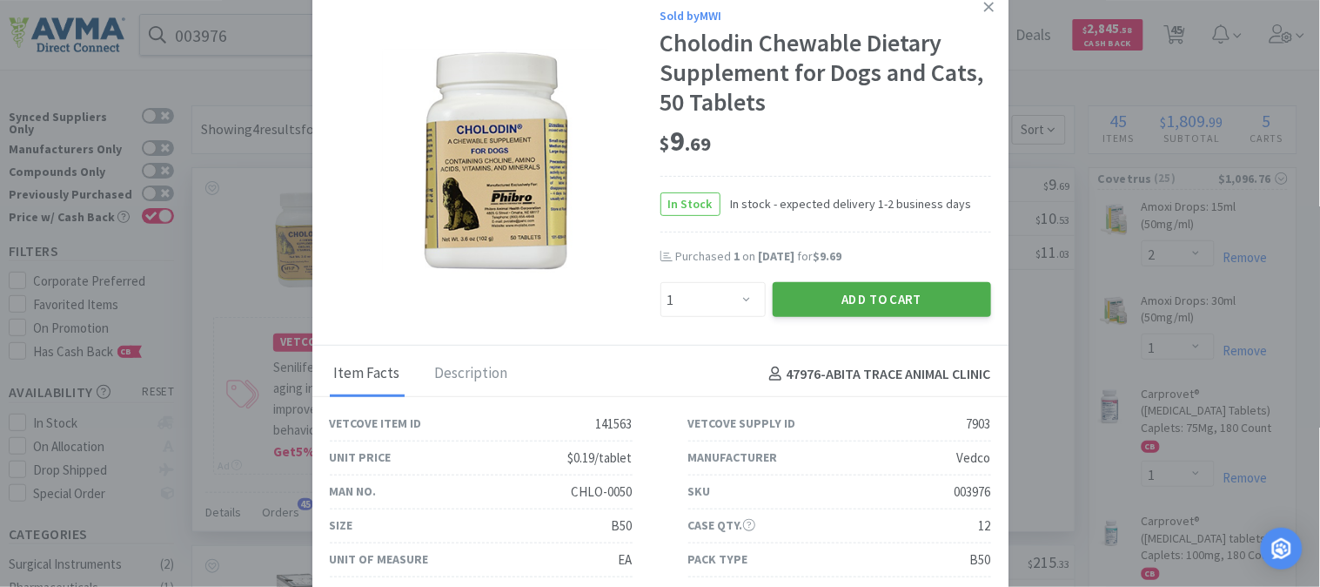
click at [882, 285] on button "Add to Cart" at bounding box center [882, 299] width 218 height 35
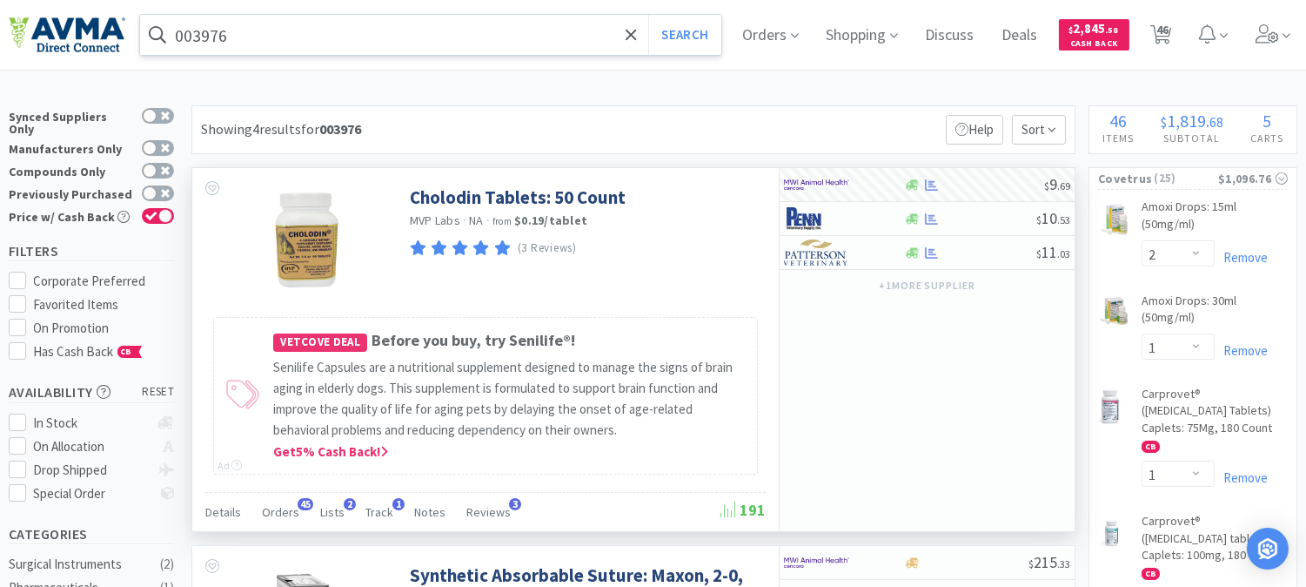
click at [202, 30] on input "003976" at bounding box center [430, 35] width 581 height 40
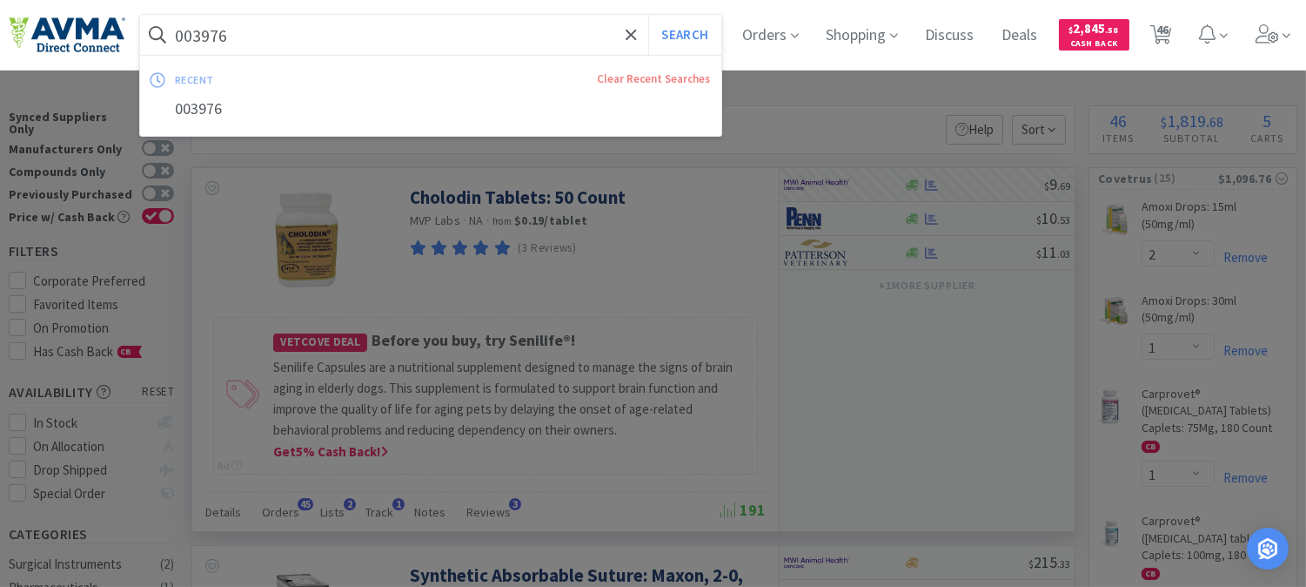
paste input "6245"
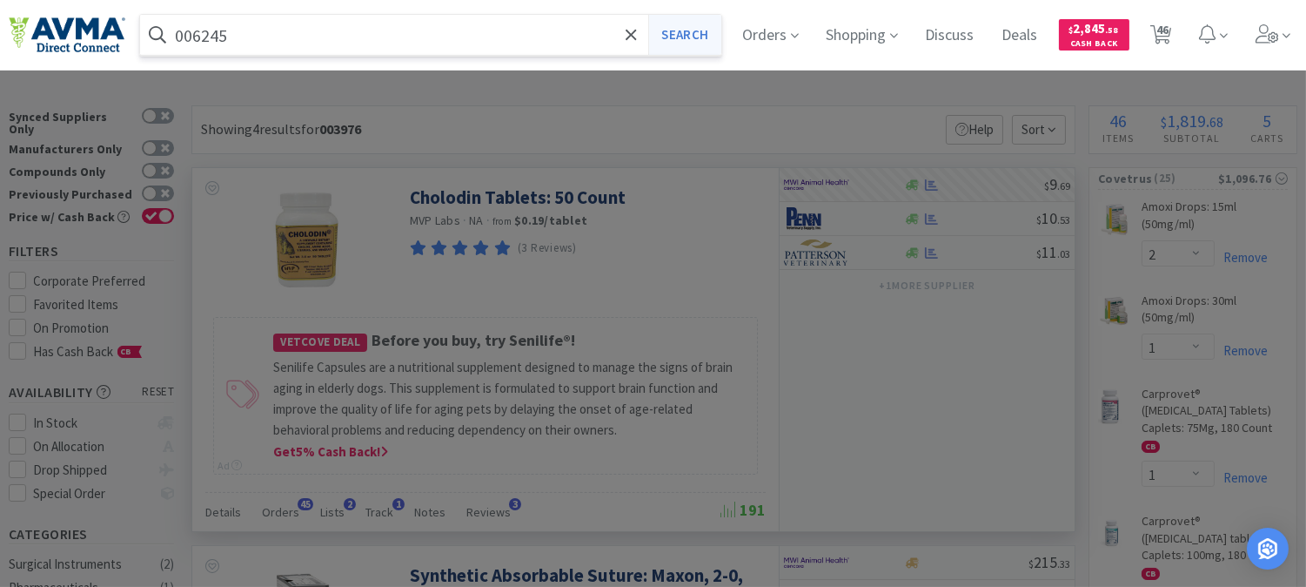
click at [694, 32] on button "Search" at bounding box center [684, 35] width 72 height 40
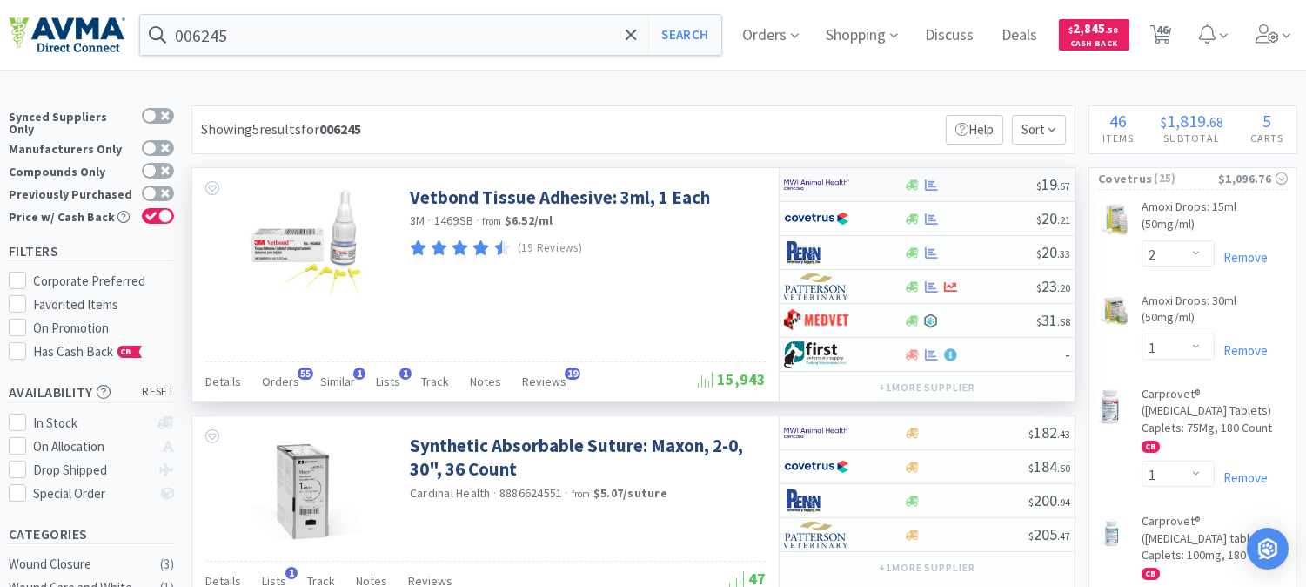
click at [806, 186] on img at bounding box center [816, 184] width 65 height 26
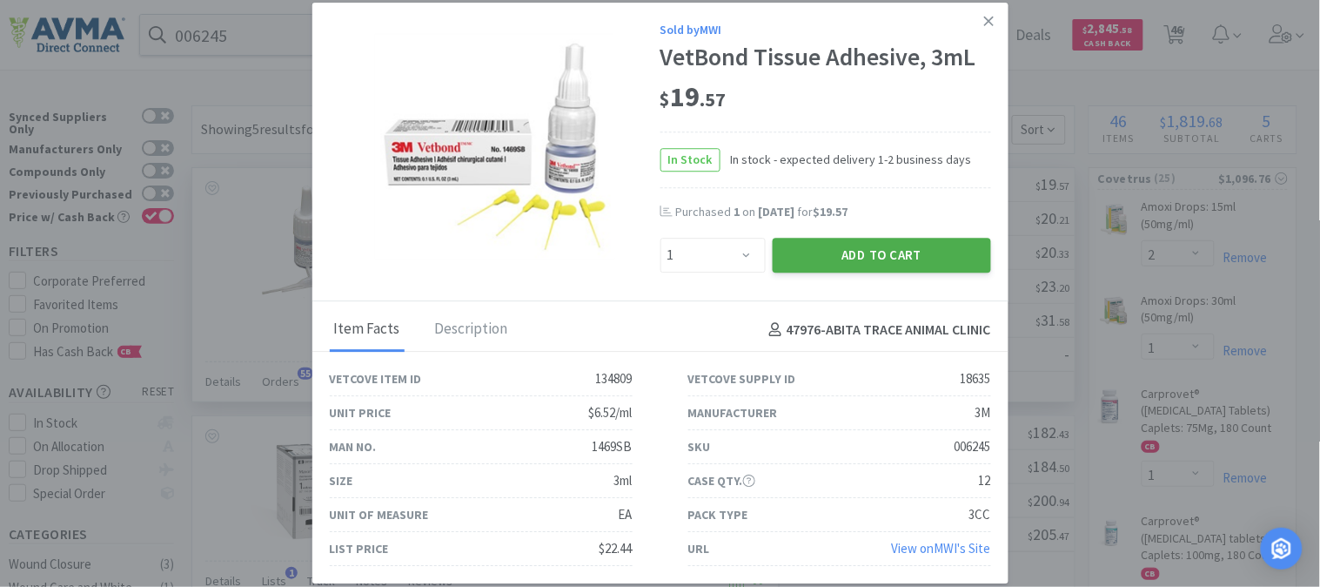
click at [849, 258] on button "Add to Cart" at bounding box center [882, 255] width 218 height 35
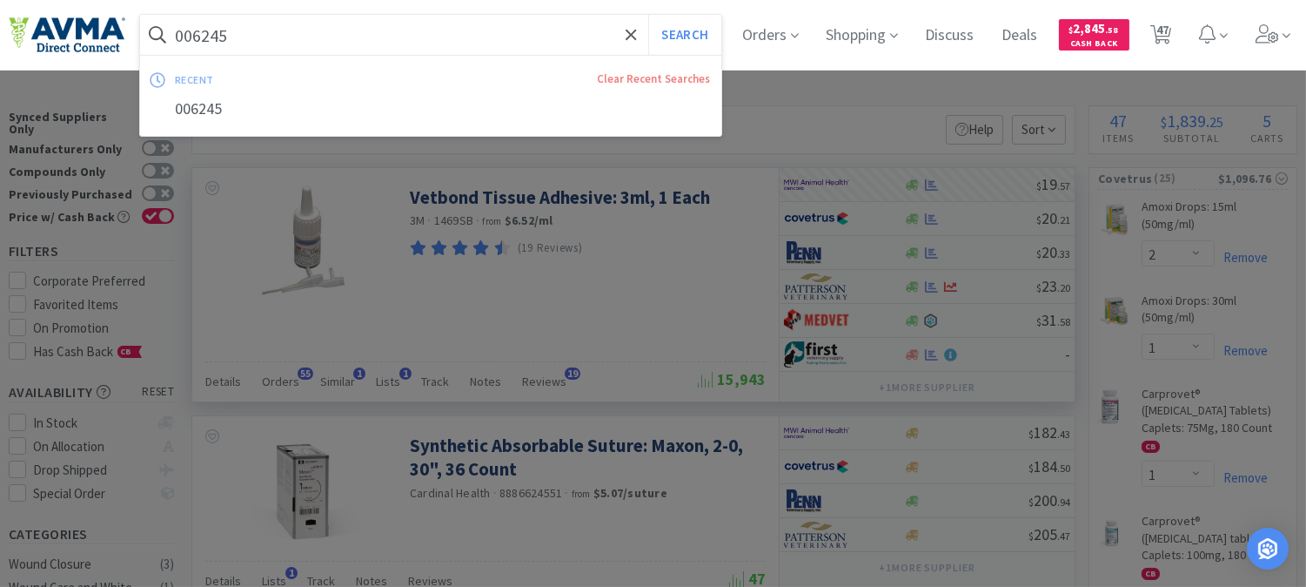
click at [242, 37] on input "006245" at bounding box center [430, 35] width 581 height 40
paste input "49242"
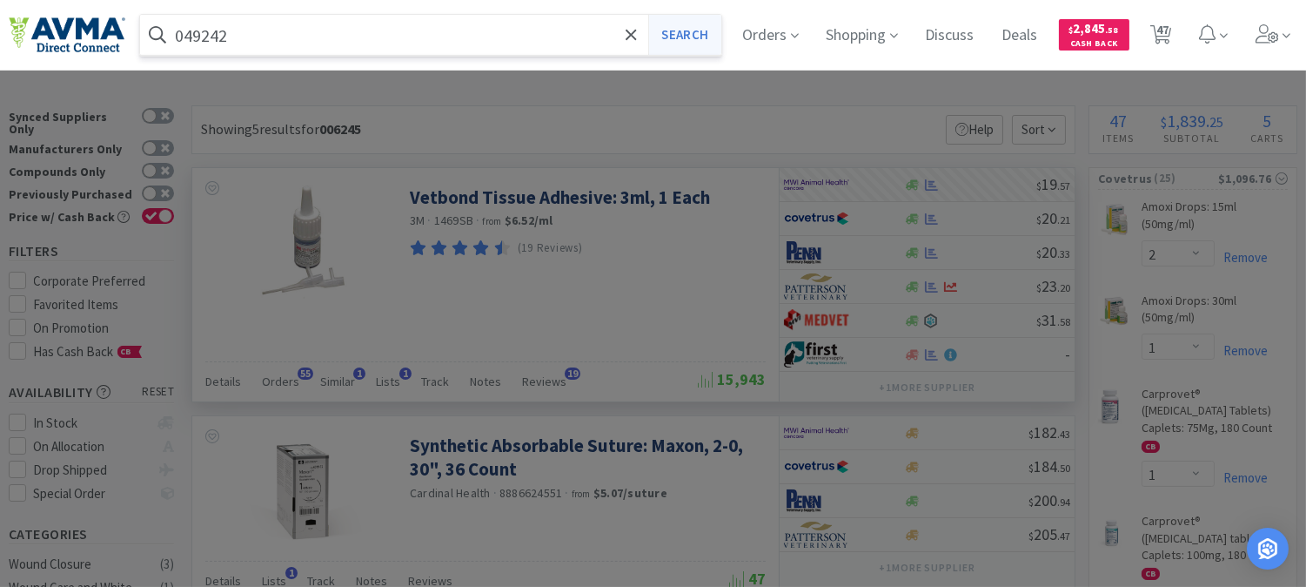
click at [698, 36] on button "Search" at bounding box center [684, 35] width 72 height 40
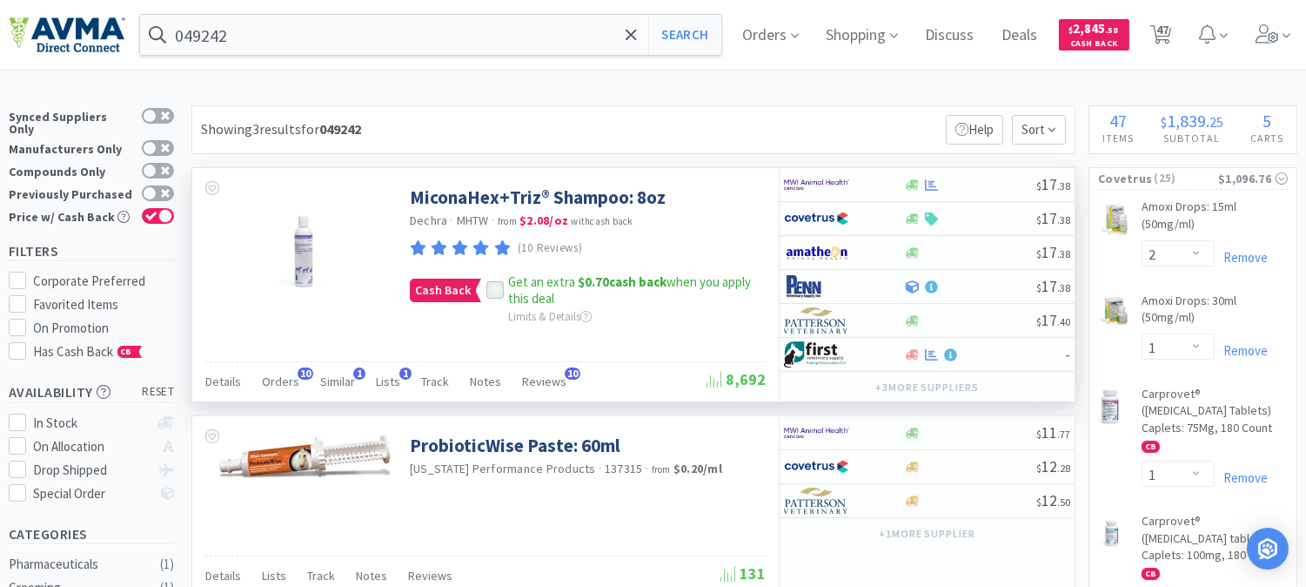
click at [499, 292] on icon at bounding box center [495, 291] width 12 height 12
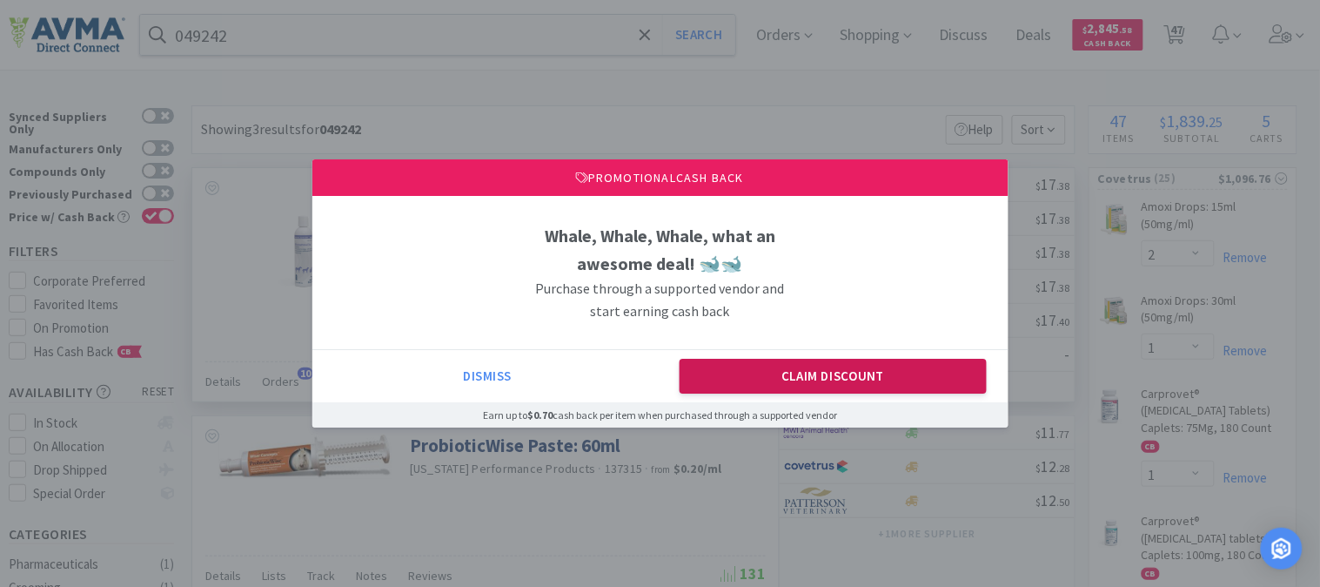
click at [795, 368] on button "Claim Discount" at bounding box center [833, 376] width 307 height 35
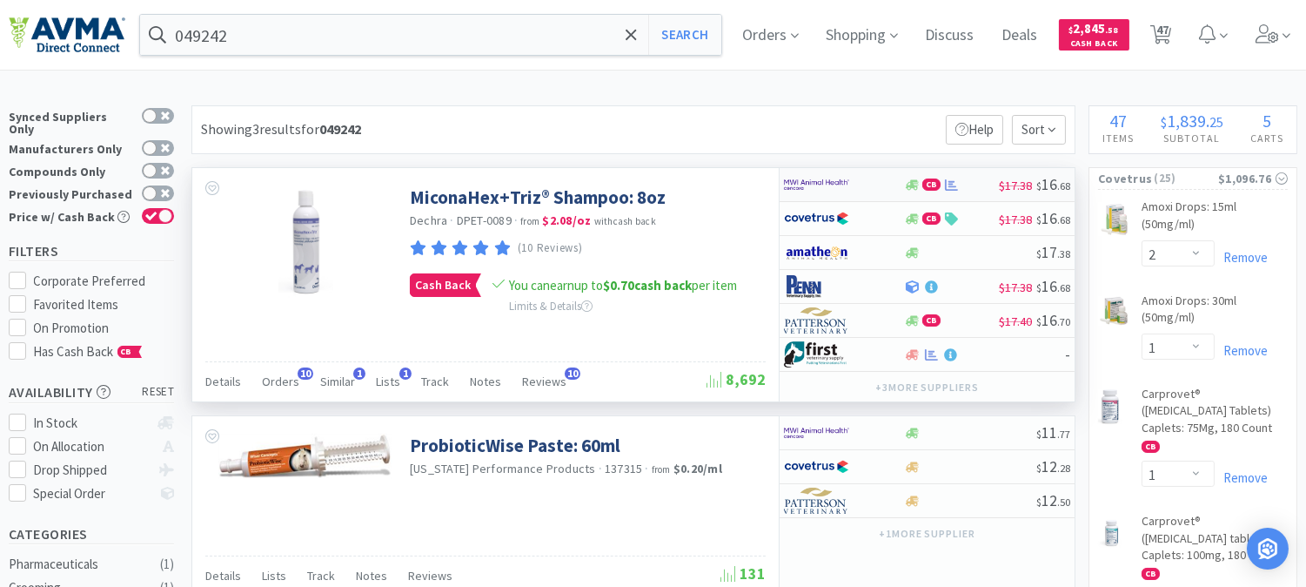
click at [804, 184] on img at bounding box center [816, 184] width 65 height 26
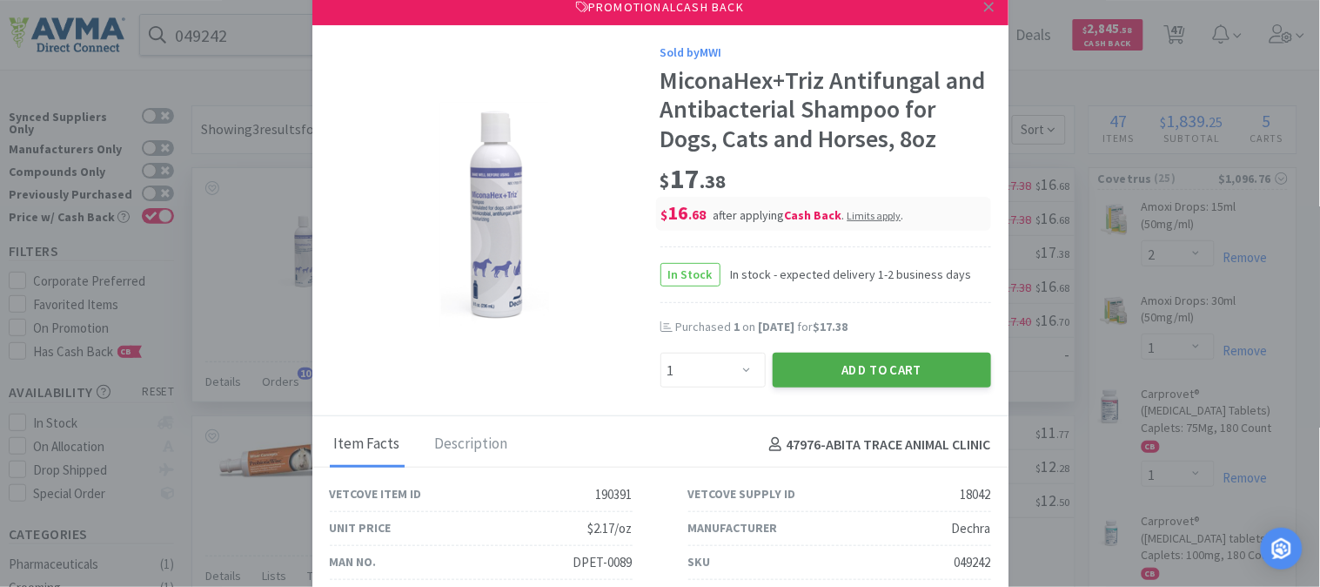
click at [860, 366] on button "Add to Cart" at bounding box center [882, 369] width 218 height 35
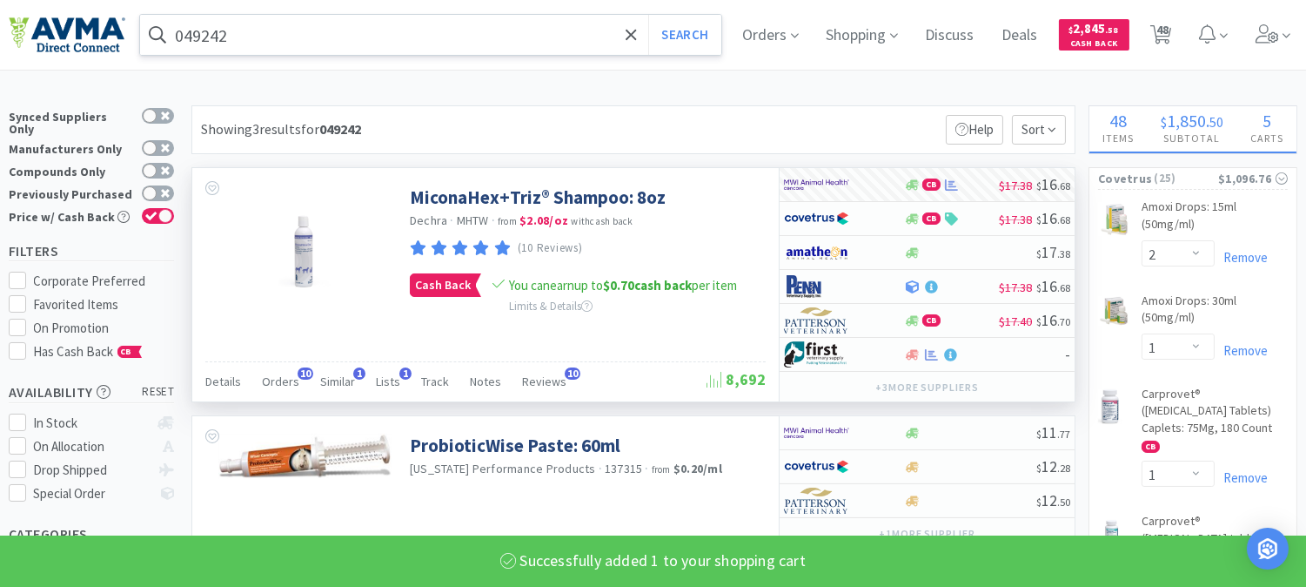
click at [192, 35] on input "049242" at bounding box center [430, 35] width 581 height 40
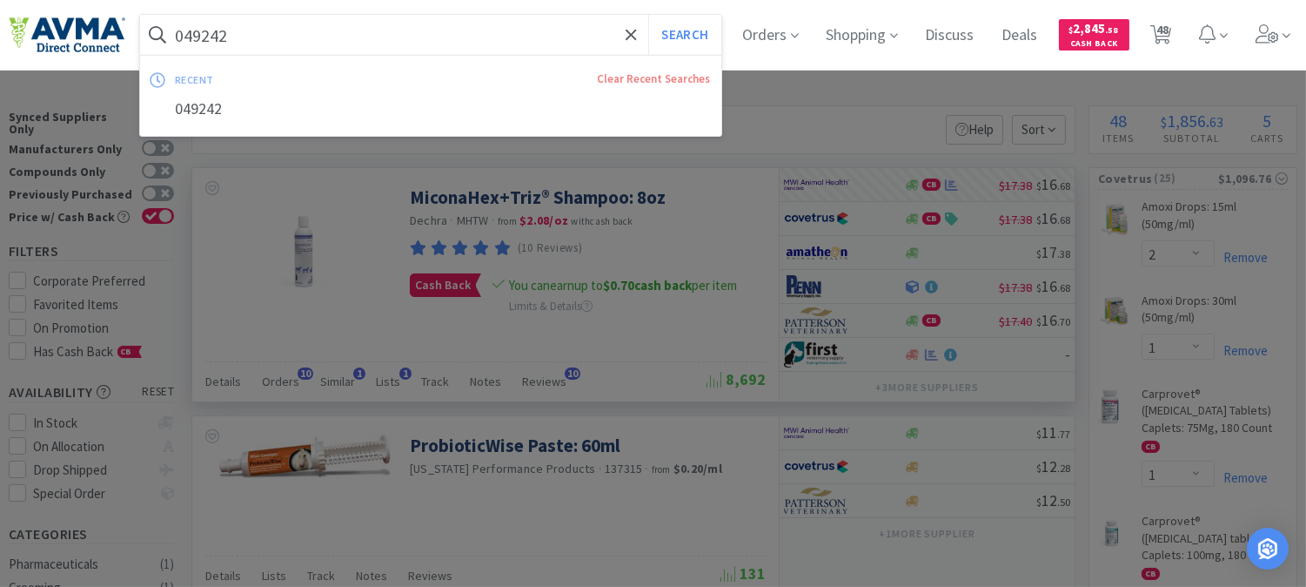
paste input "09895"
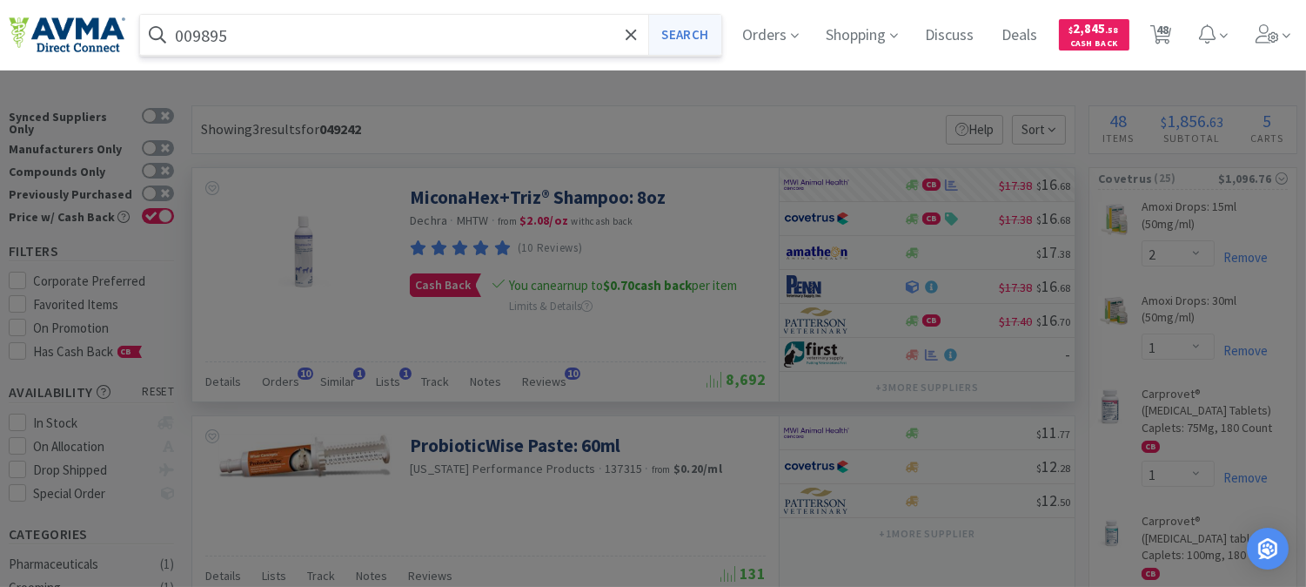
click at [717, 35] on button "Search" at bounding box center [684, 35] width 72 height 40
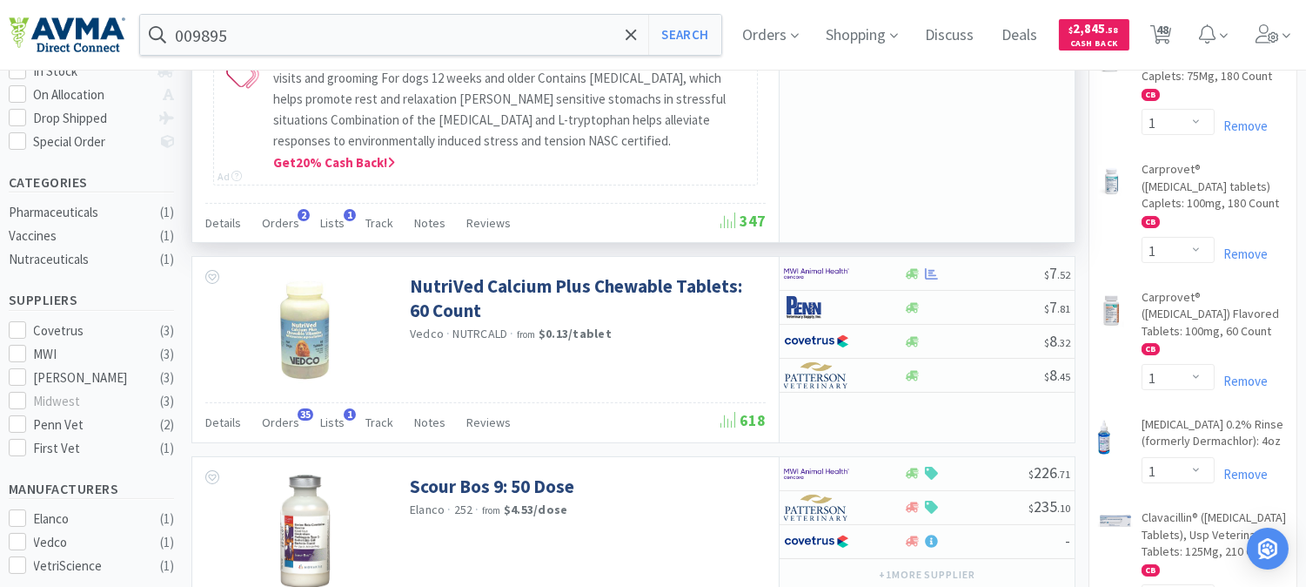
scroll to position [386, 0]
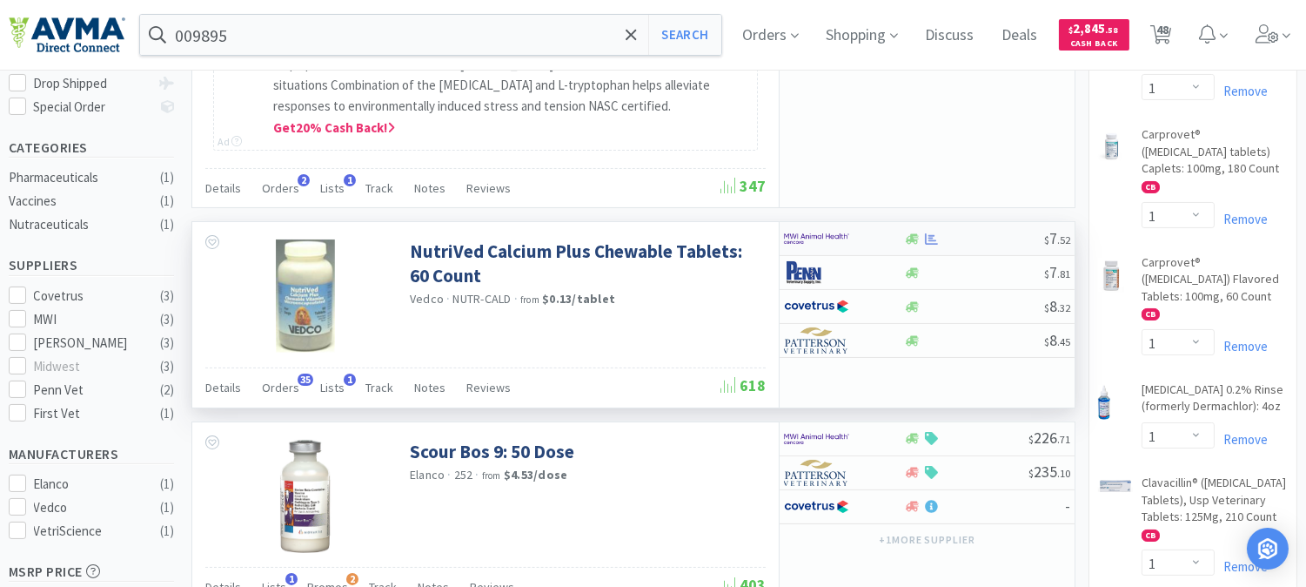
click at [815, 242] on img at bounding box center [816, 238] width 65 height 26
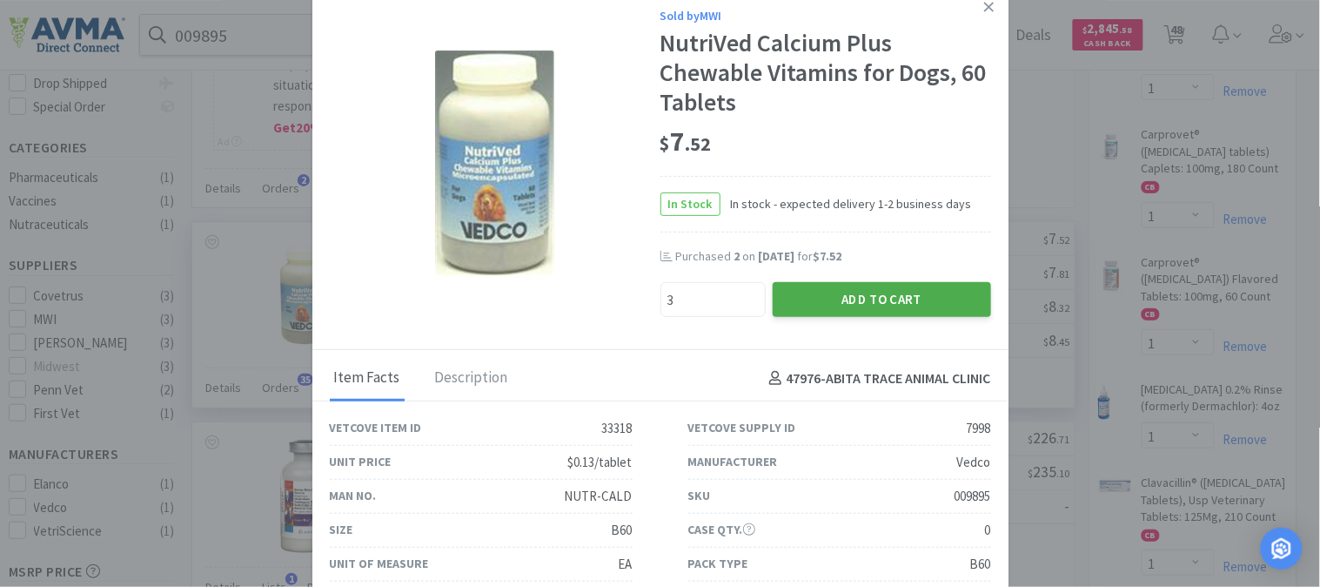
click at [879, 291] on button "Add to Cart" at bounding box center [882, 299] width 218 height 35
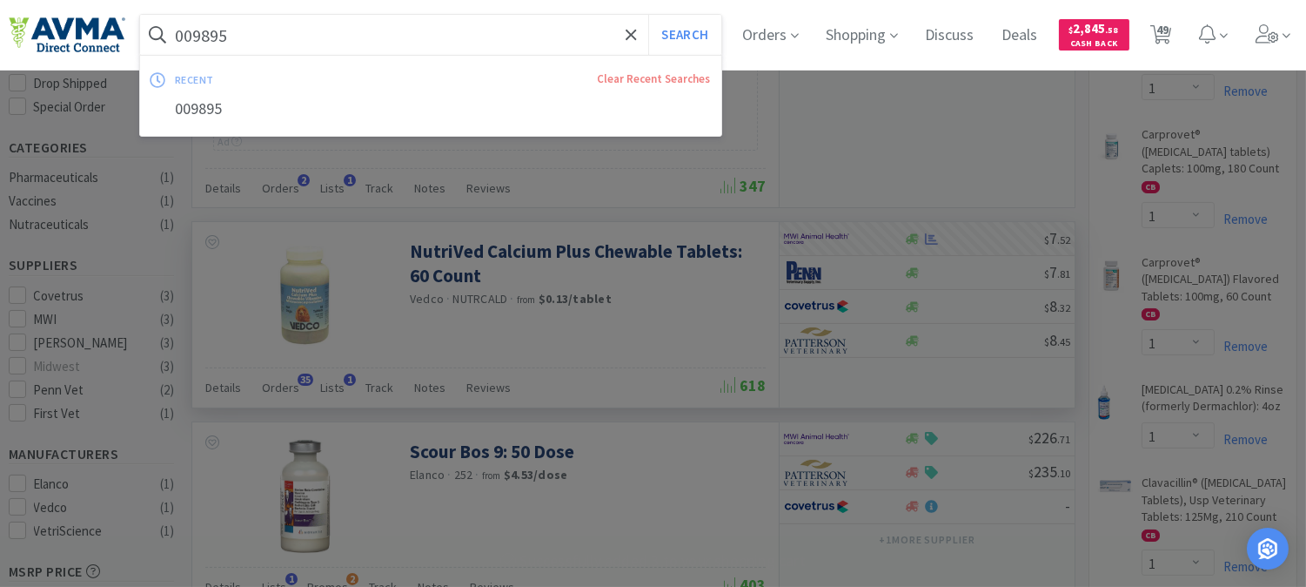
click at [220, 39] on input "009895" at bounding box center [430, 35] width 581 height 40
paste input "48581"
click at [703, 33] on button "Search" at bounding box center [684, 35] width 72 height 40
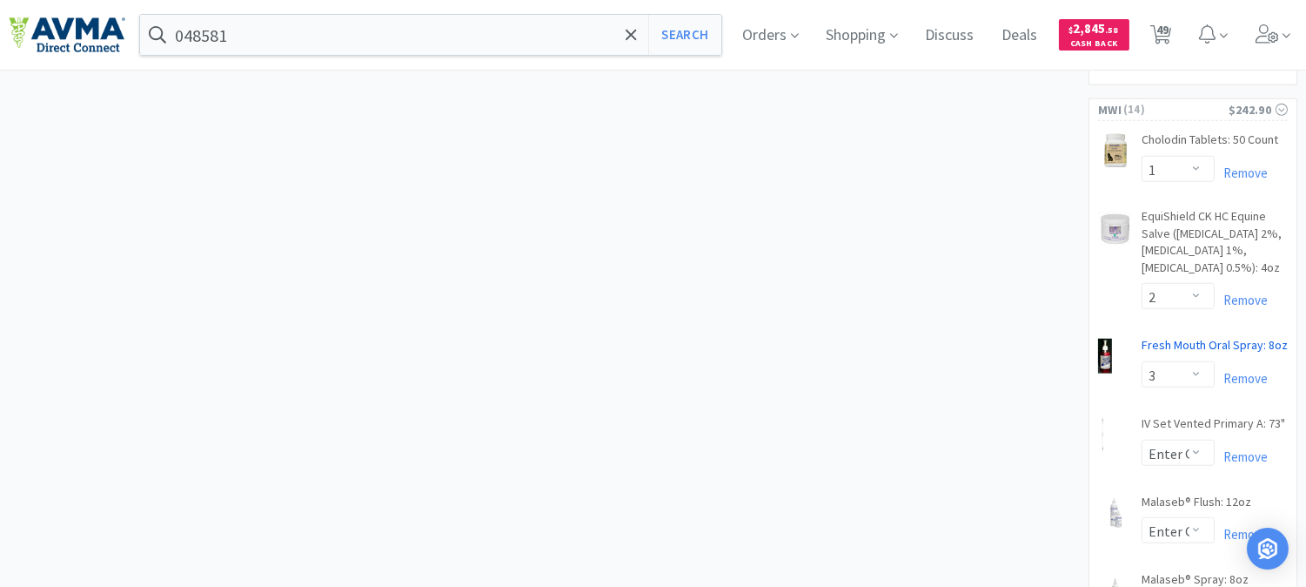
scroll to position [2611, 0]
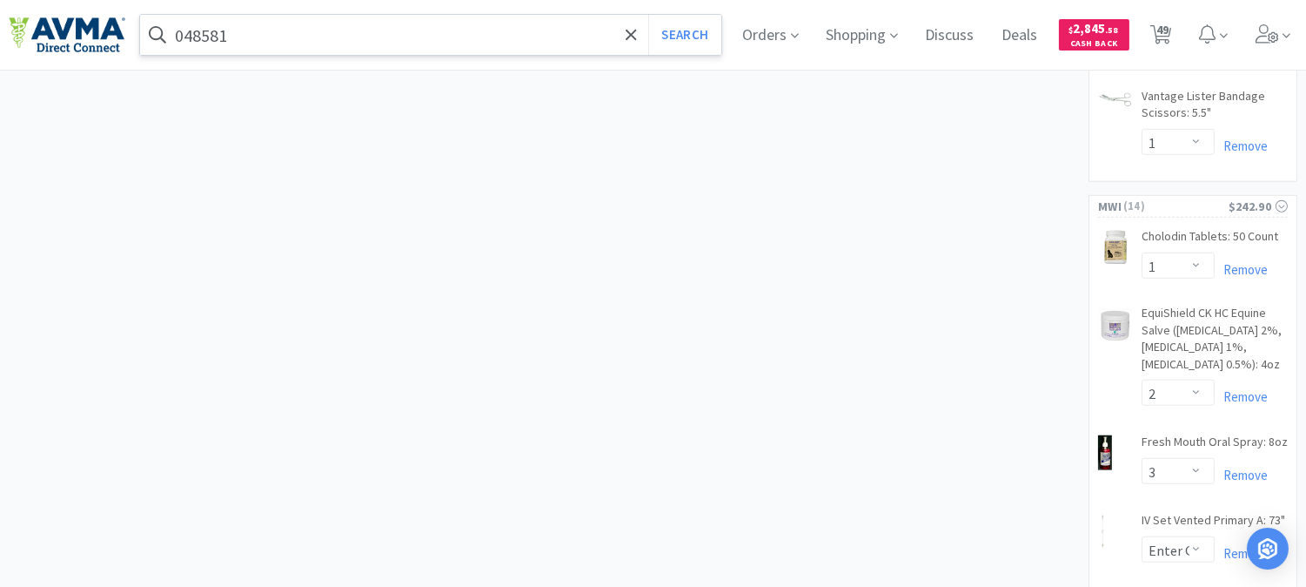
click at [309, 37] on input "048581" at bounding box center [430, 35] width 581 height 40
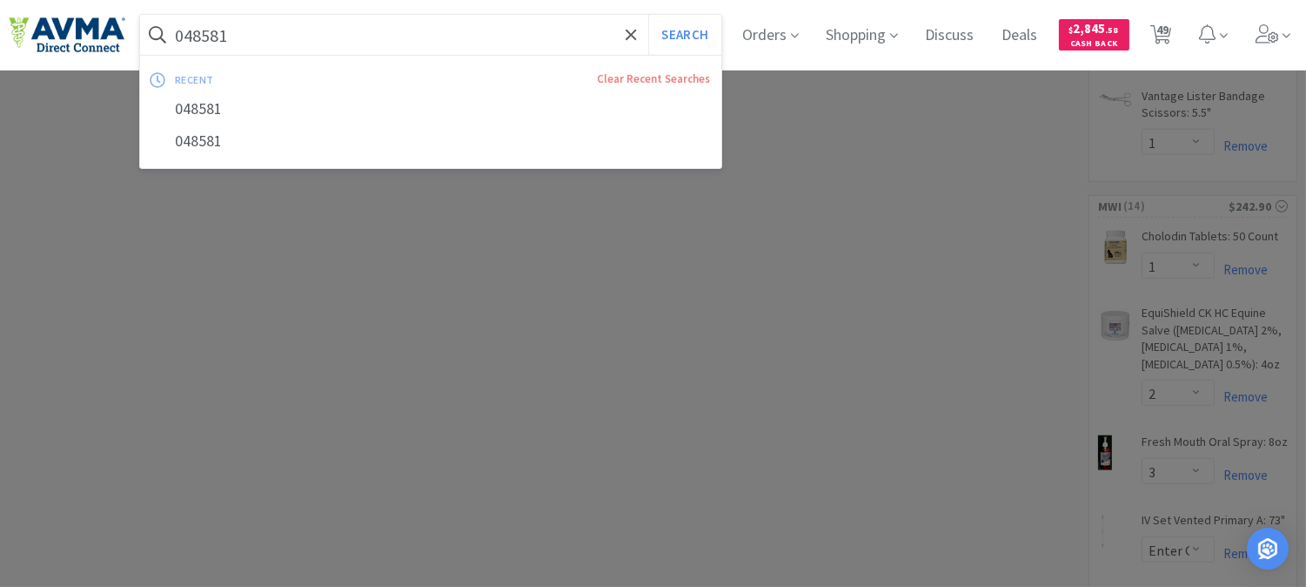
paste input "510516"
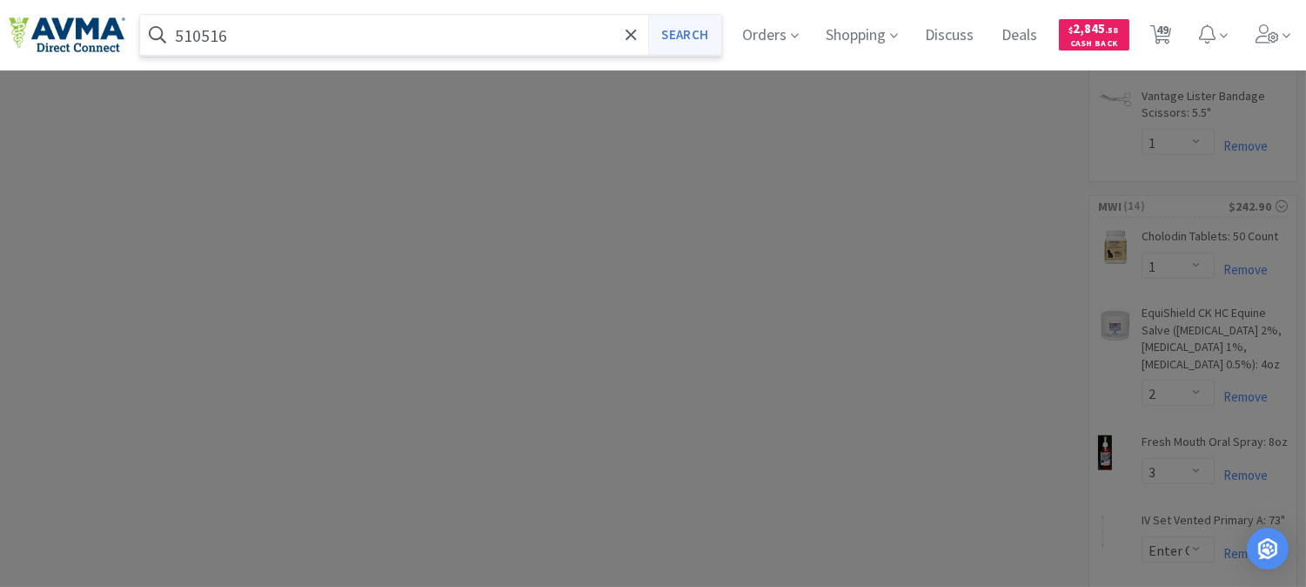
click at [697, 30] on button "Search" at bounding box center [684, 35] width 72 height 40
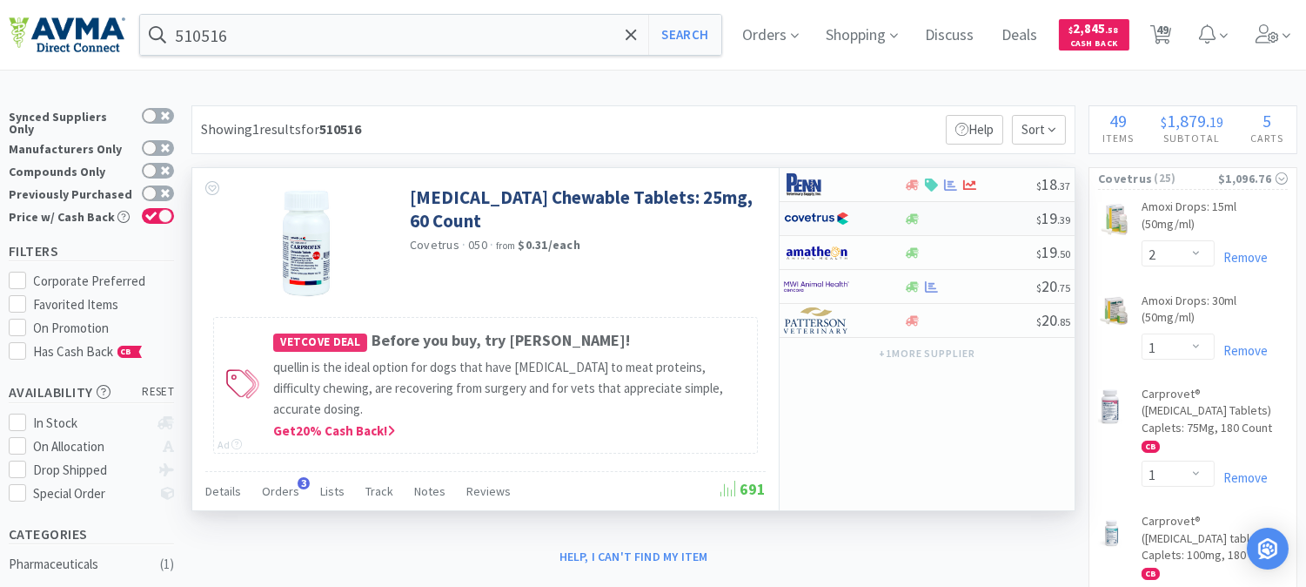
click at [822, 218] on img at bounding box center [816, 218] width 65 height 26
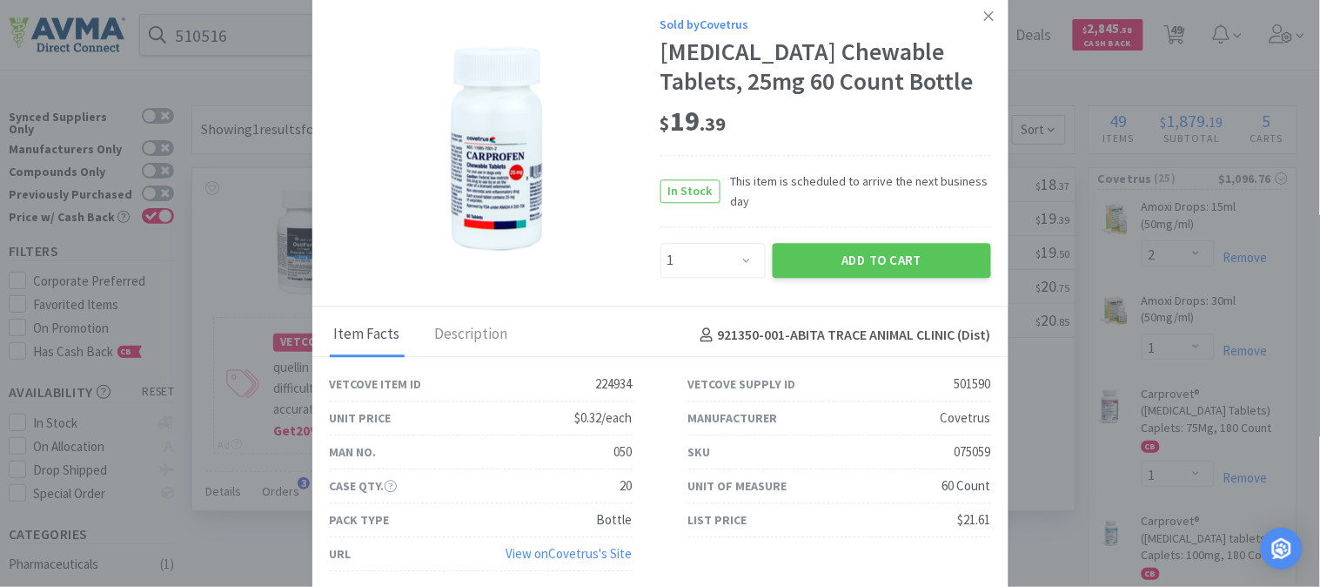
click at [977, 446] on div "075059" at bounding box center [973, 452] width 37 height 21
copy div "075059"
click at [821, 250] on button "Add to Cart" at bounding box center [882, 260] width 218 height 35
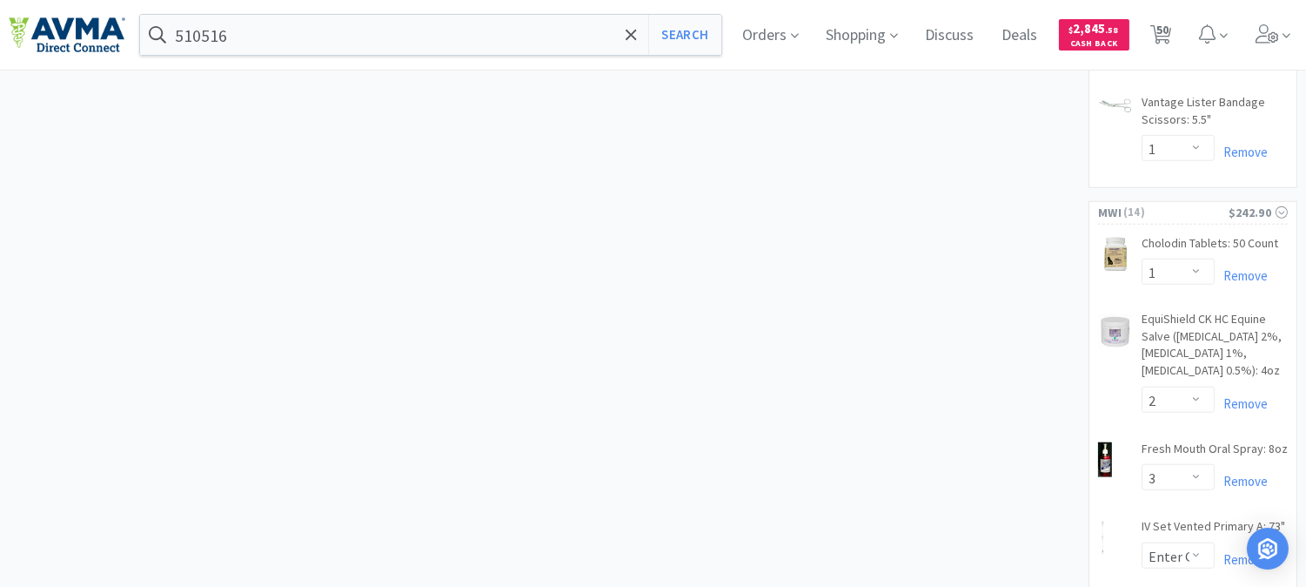
scroll to position [2707, 0]
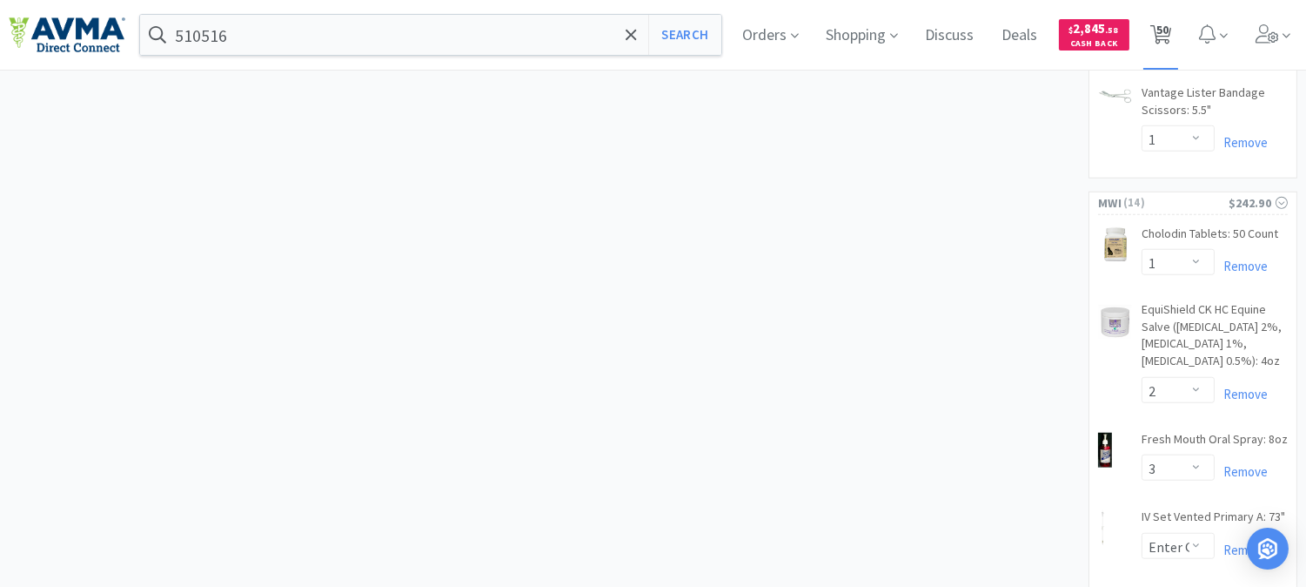
click at [1169, 27] on span "50" at bounding box center [1163, 30] width 12 height 70
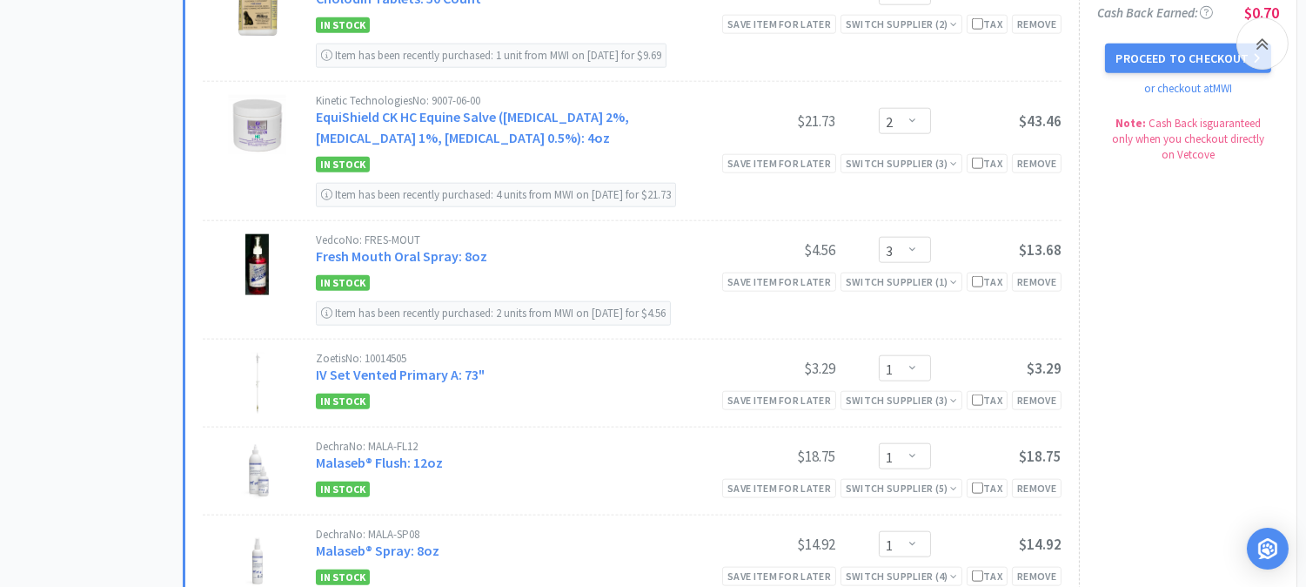
scroll to position [3481, 0]
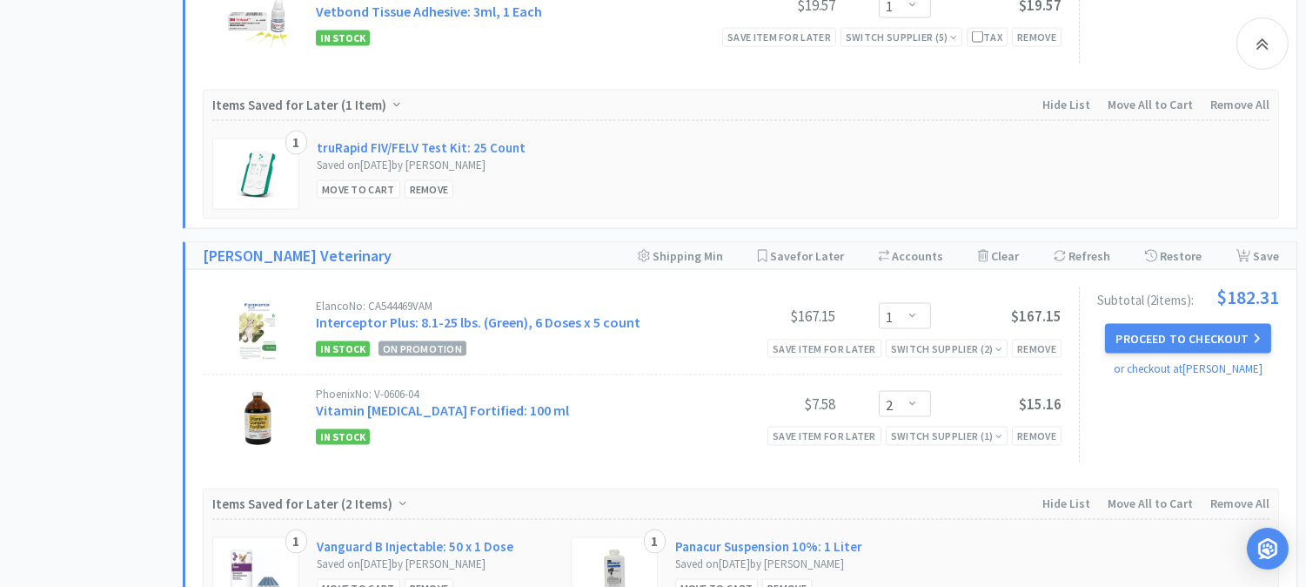
scroll to position [4931, 0]
